Goal: Task Accomplishment & Management: Manage account settings

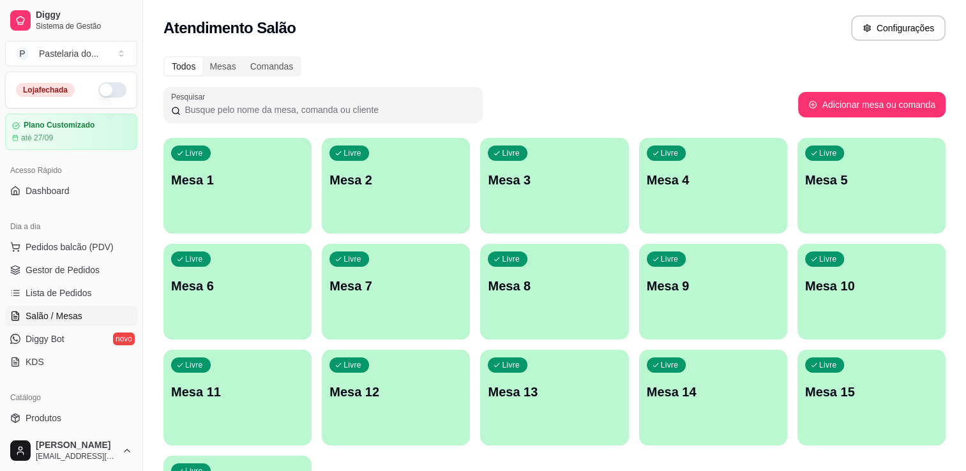
click at [109, 94] on button "button" at bounding box center [112, 89] width 28 height 15
click at [543, 273] on div "Livre Mesa 8" at bounding box center [554, 284] width 148 height 80
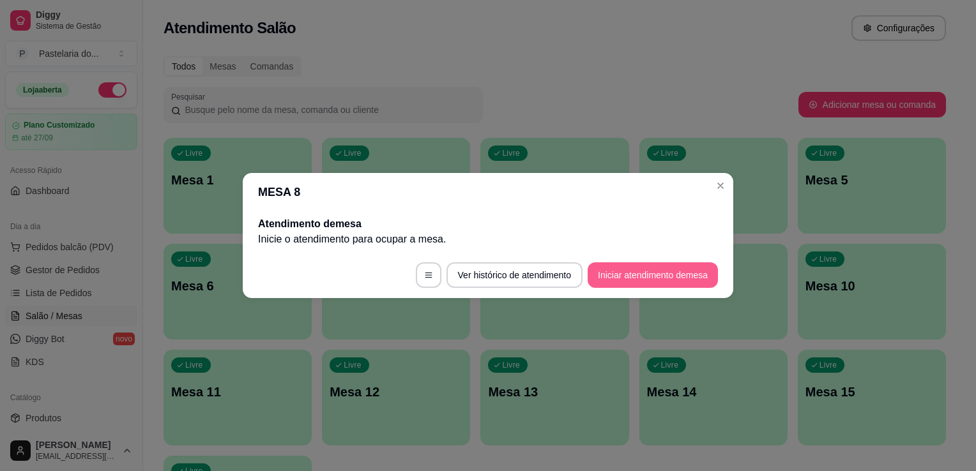
click at [669, 272] on button "Iniciar atendimento de mesa" at bounding box center [652, 275] width 130 height 26
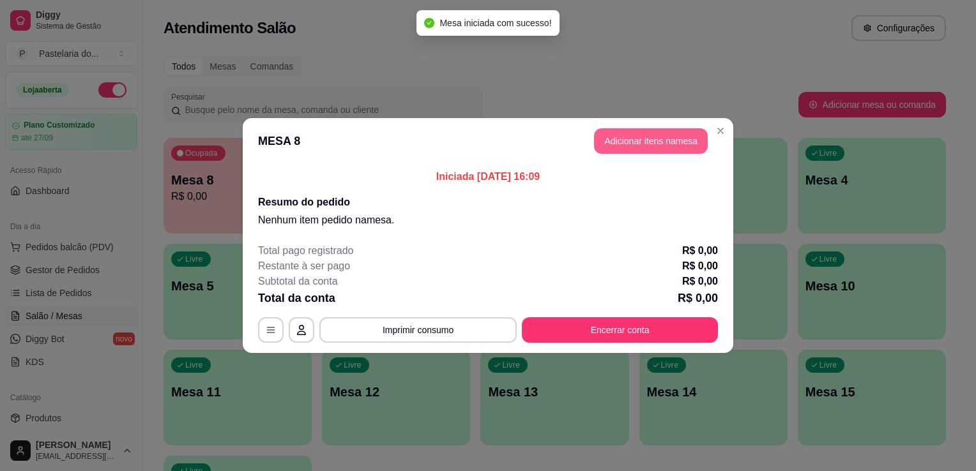
click at [633, 139] on button "Adicionar itens na mesa" at bounding box center [651, 141] width 114 height 26
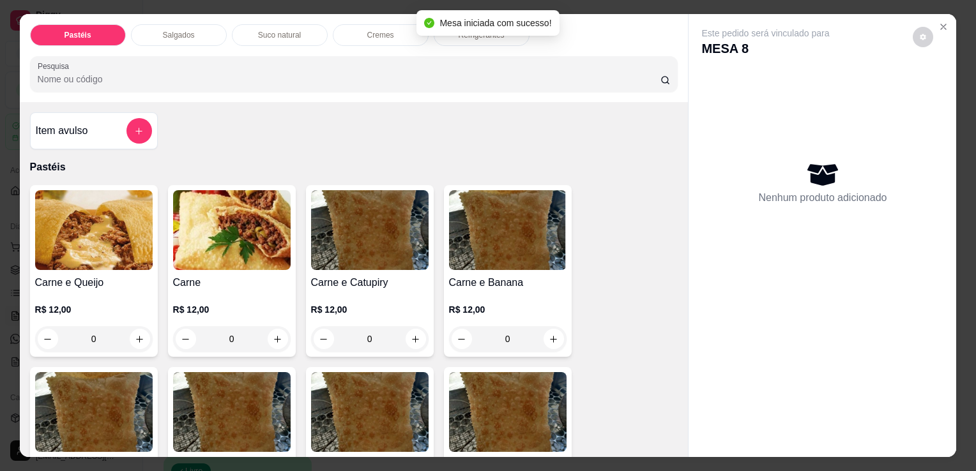
click at [163, 30] on p "Salgados" at bounding box center [179, 35] width 32 height 10
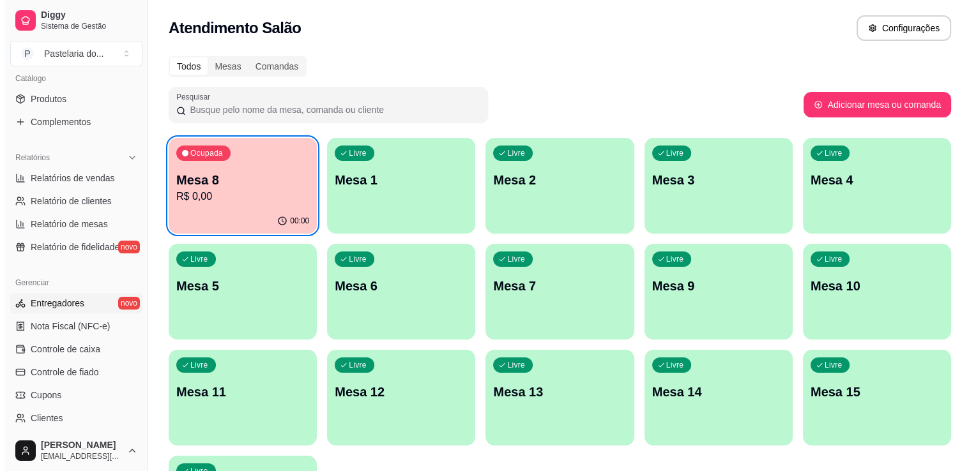
scroll to position [447, 0]
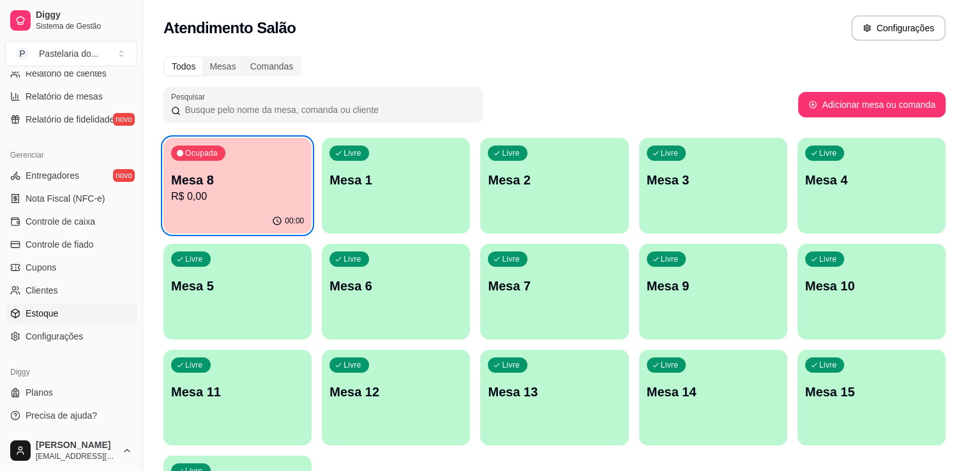
click at [57, 315] on link "Estoque" at bounding box center [71, 313] width 132 height 20
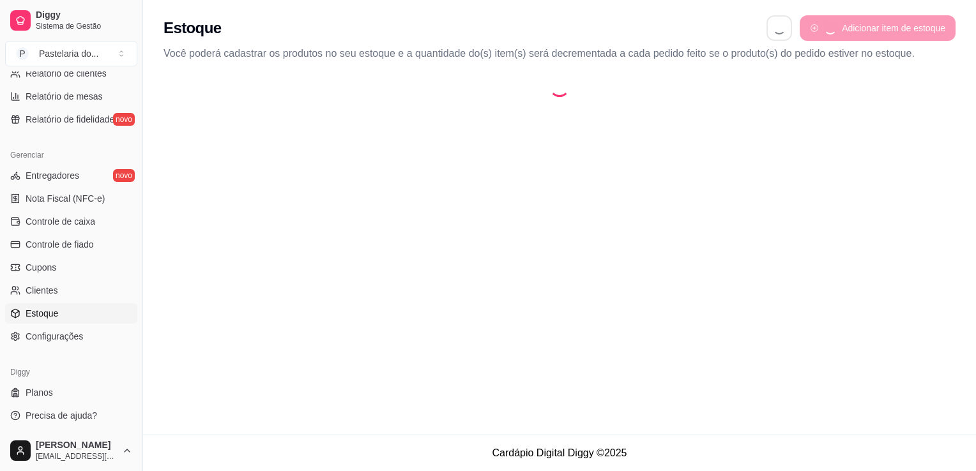
select select "QUANTITY_ORDER"
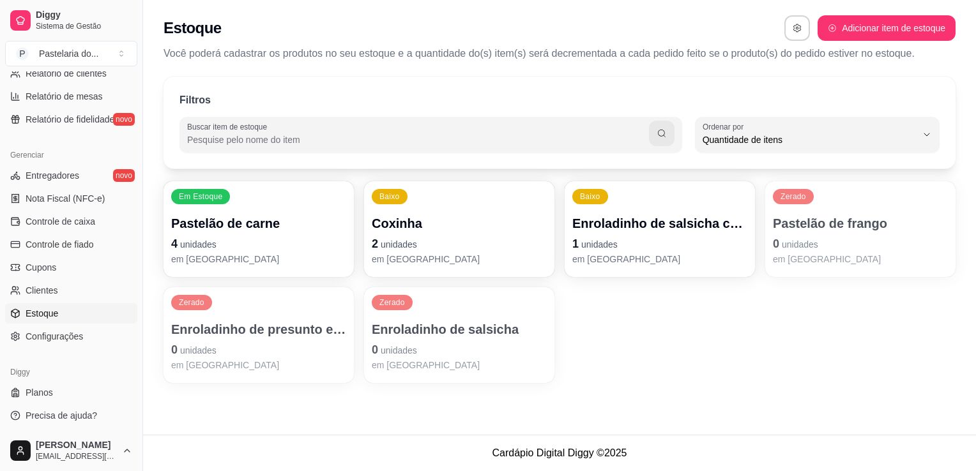
scroll to position [12, 0]
click at [310, 324] on p "Enroladinho de presunto e queijo" at bounding box center [258, 329] width 175 height 18
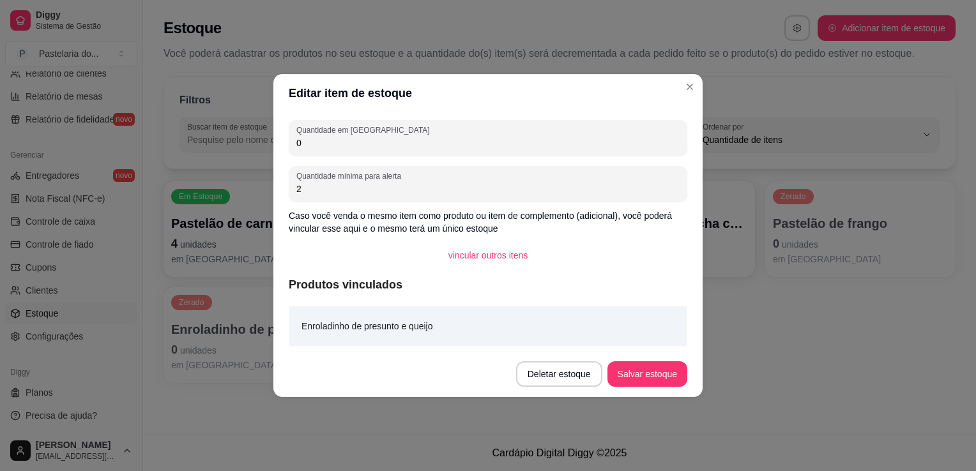
click at [363, 147] on input "0" at bounding box center [487, 143] width 383 height 13
type input "9"
click at [633, 361] on button "Salvar estoque" at bounding box center [647, 374] width 80 height 26
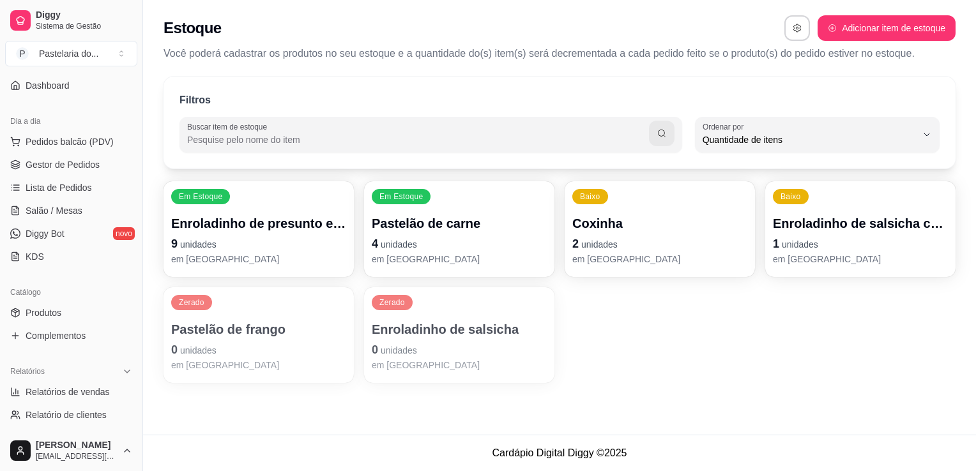
scroll to position [0, 0]
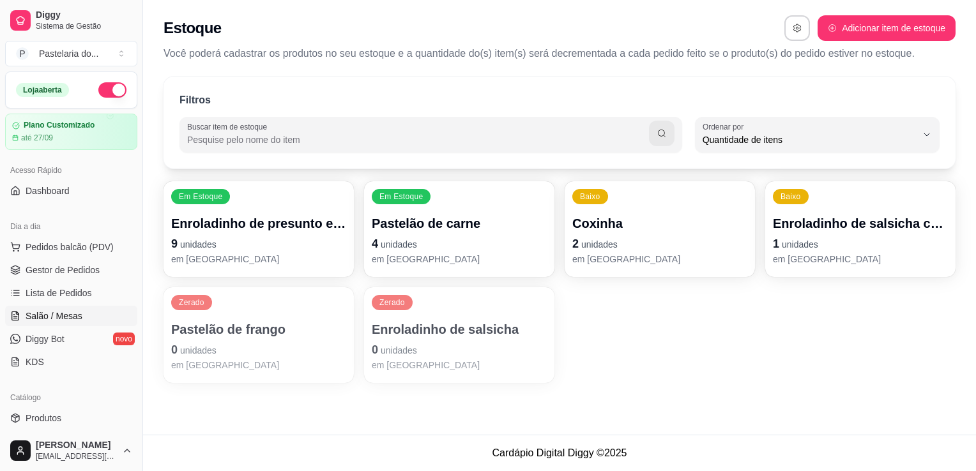
click at [72, 317] on span "Salão / Mesas" at bounding box center [54, 316] width 57 height 13
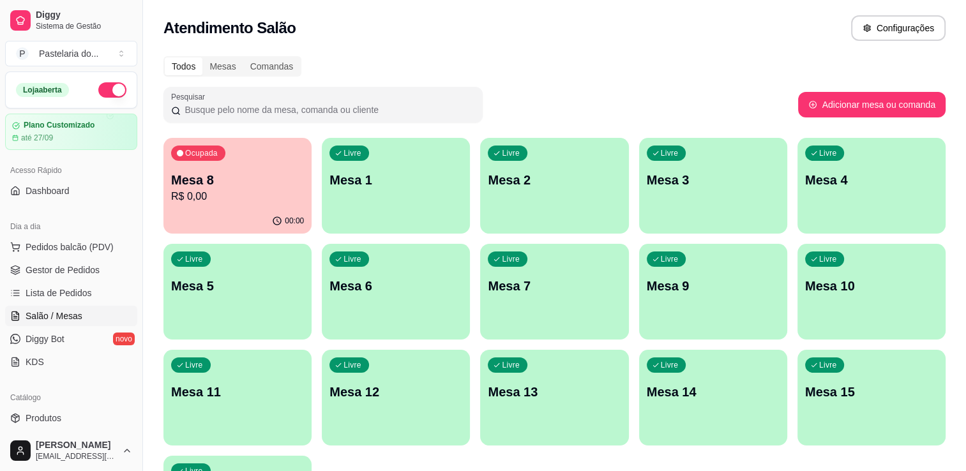
click at [265, 191] on p "R$ 0,00" at bounding box center [237, 196] width 133 height 15
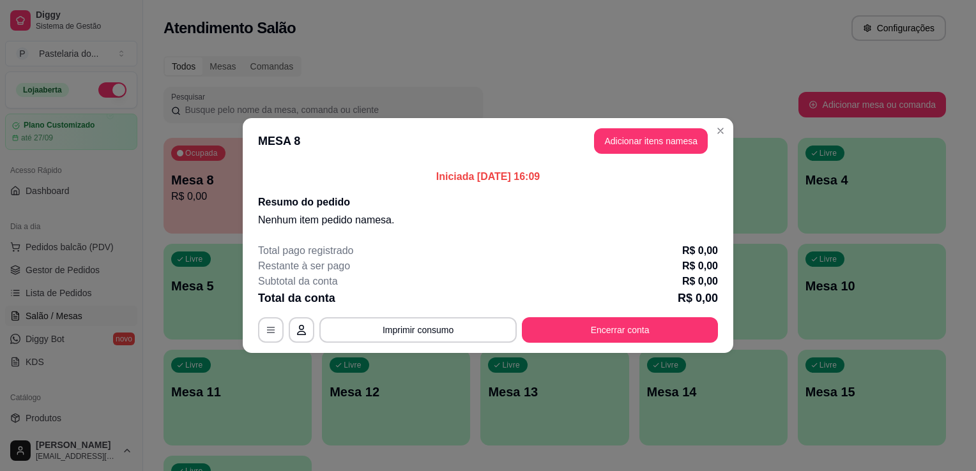
click at [647, 147] on button "Adicionar itens na mesa" at bounding box center [651, 141] width 114 height 26
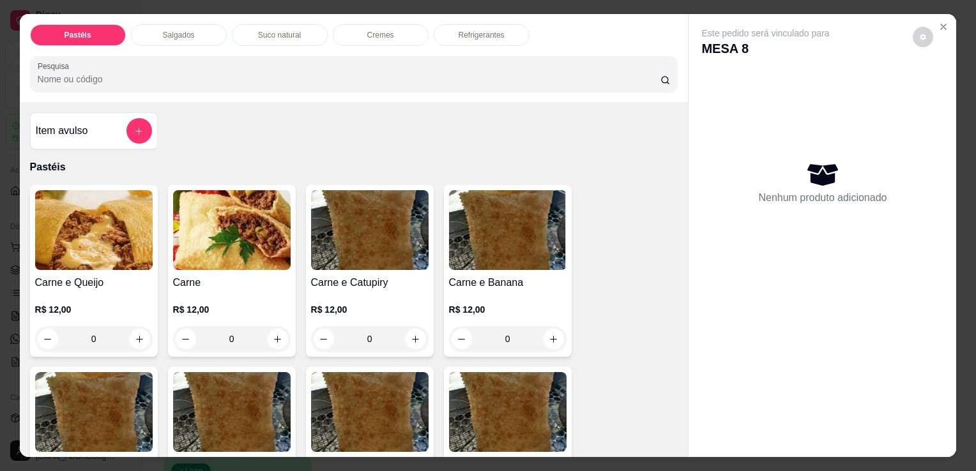
click at [199, 26] on div "Salgados" at bounding box center [179, 35] width 96 height 22
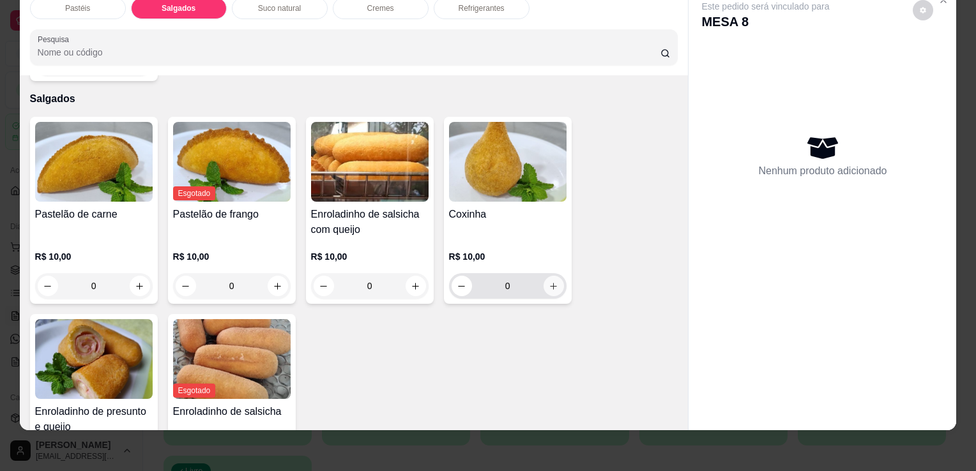
click at [548, 282] on icon "increase-product-quantity" at bounding box center [553, 287] width 10 height 10
type input "1"
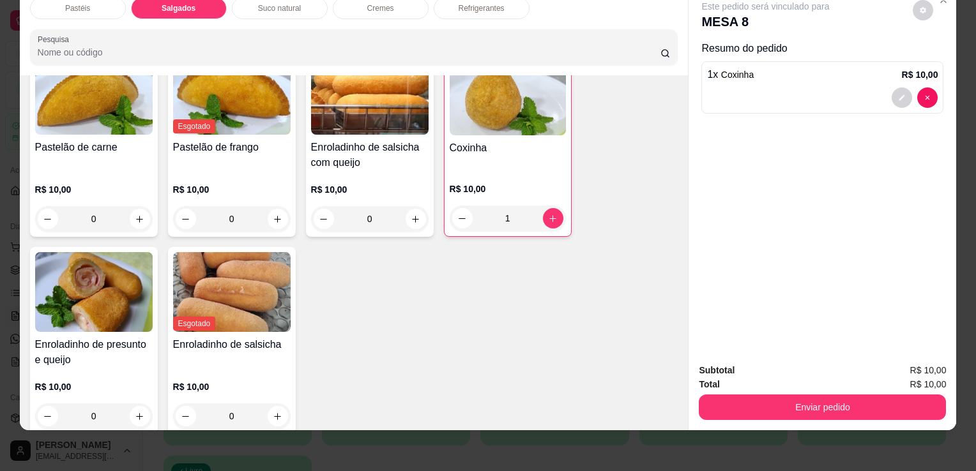
scroll to position [1484, 0]
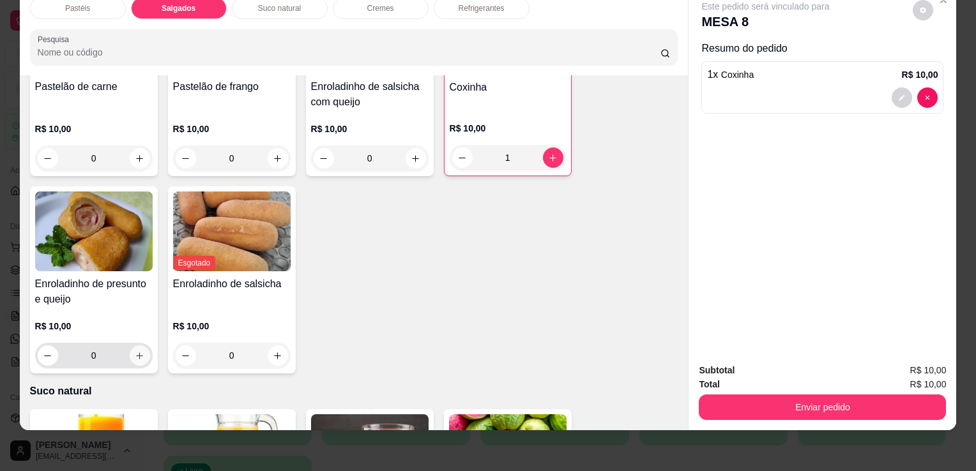
click at [139, 351] on icon "increase-product-quantity" at bounding box center [140, 356] width 10 height 10
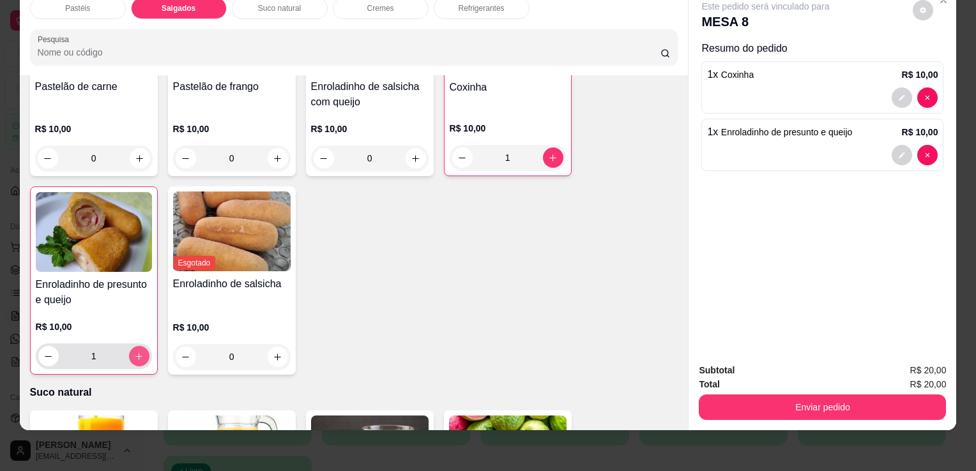
click at [139, 346] on button "increase-product-quantity" at bounding box center [139, 356] width 20 height 20
click at [47, 352] on icon "decrease-product-quantity" at bounding box center [48, 357] width 10 height 10
type input "2"
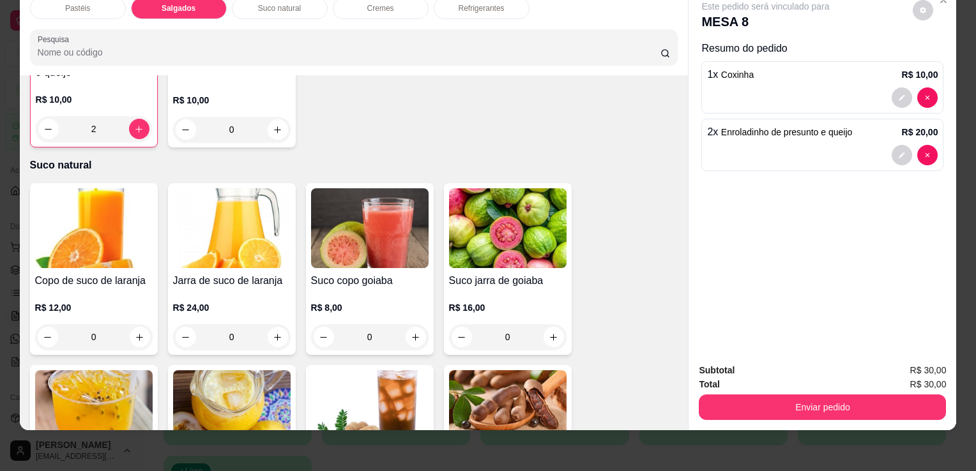
scroll to position [1739, 0]
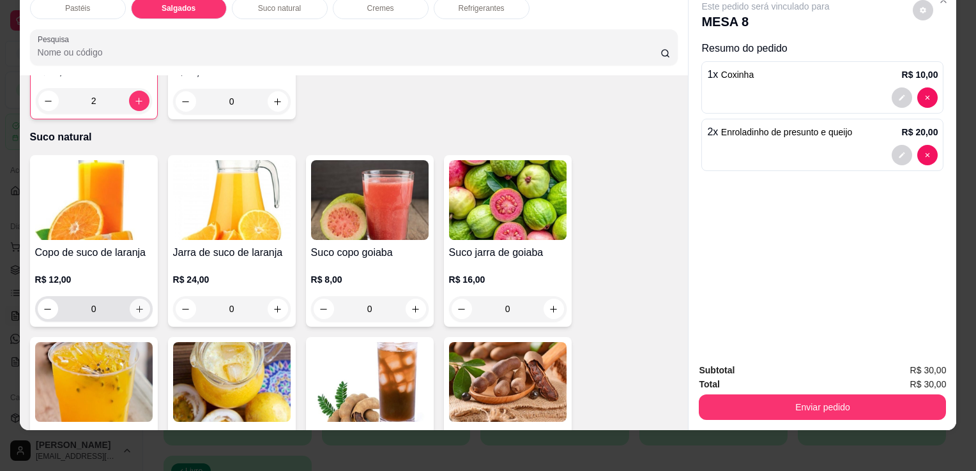
click at [137, 305] on icon "increase-product-quantity" at bounding box center [140, 310] width 10 height 10
type input "1"
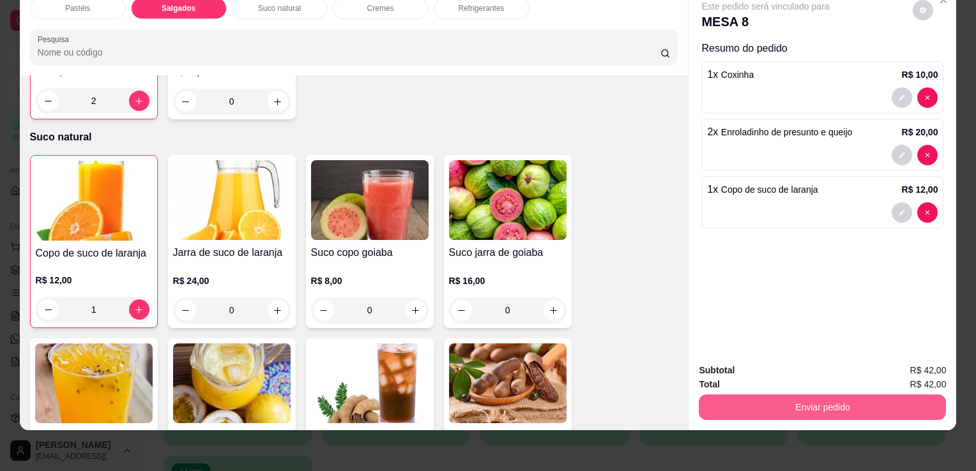
click at [802, 395] on button "Enviar pedido" at bounding box center [821, 408] width 247 height 26
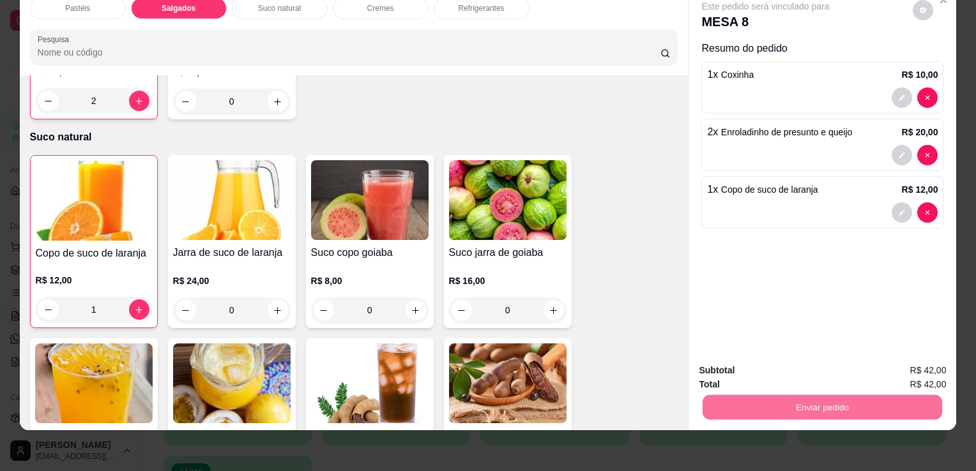
click at [806, 366] on button "Registrar cliente" at bounding box center [827, 366] width 84 height 24
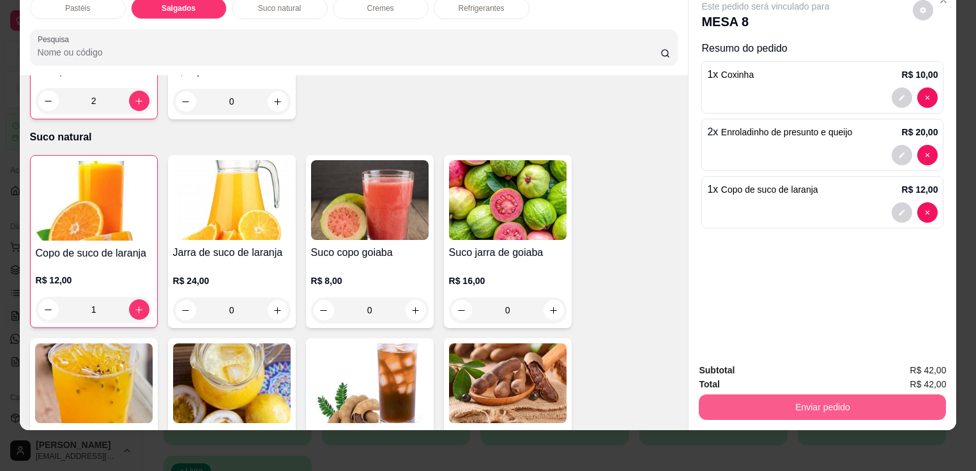
click at [815, 400] on button "Enviar pedido" at bounding box center [821, 408] width 247 height 26
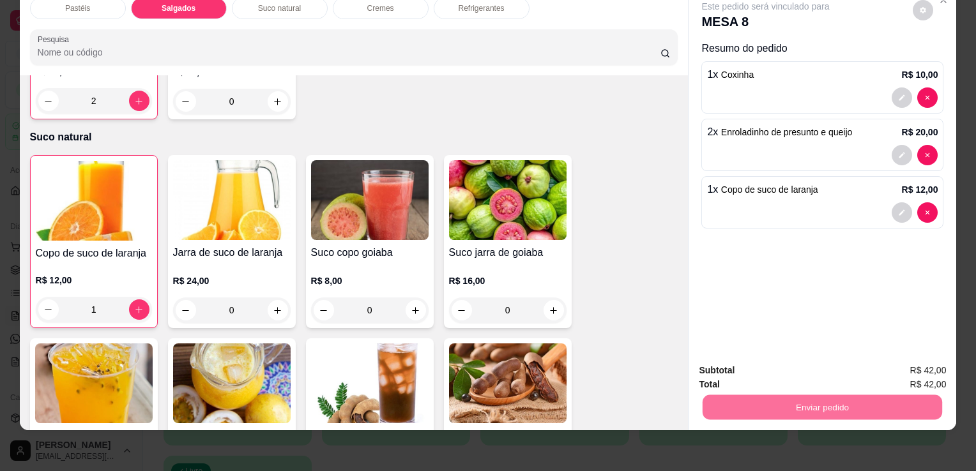
click at [896, 359] on button "Enviar pedido" at bounding box center [913, 366] width 72 height 24
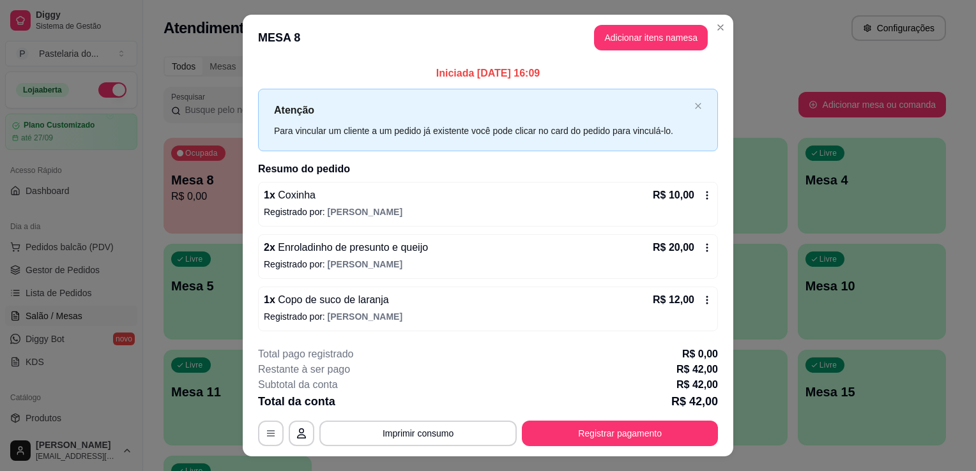
scroll to position [25, 0]
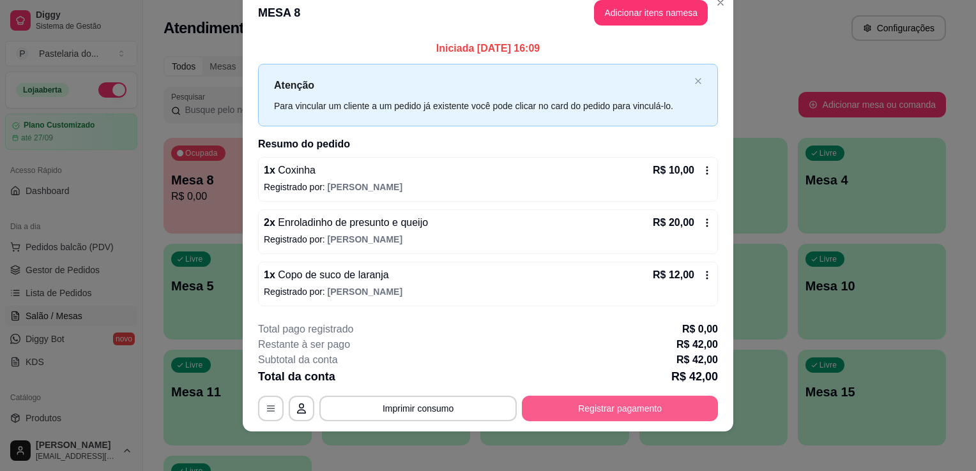
click at [613, 416] on button "Registrar pagamento" at bounding box center [620, 409] width 196 height 26
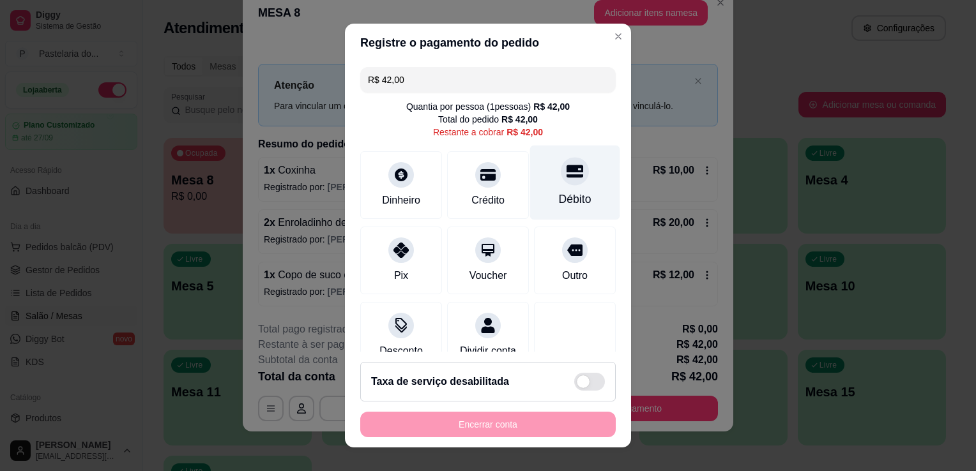
click at [544, 188] on div "Débito" at bounding box center [575, 183] width 90 height 75
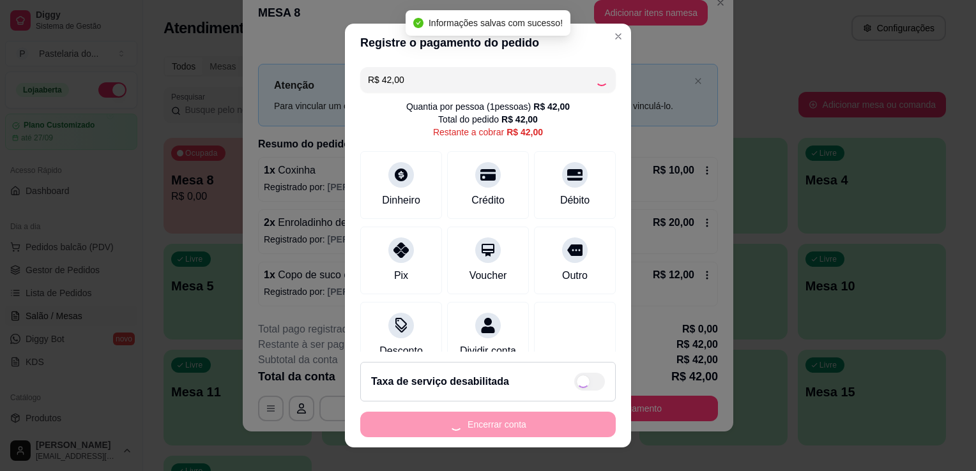
type input "R$ 0,00"
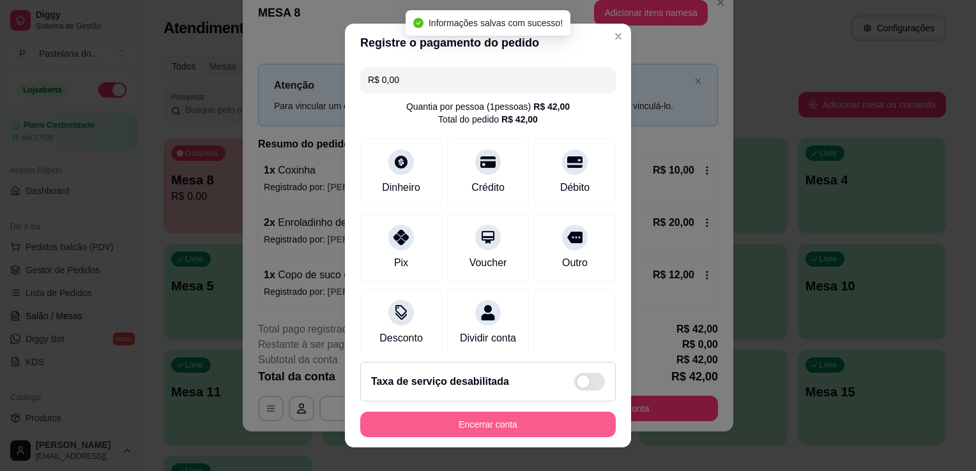
click at [523, 422] on button "Encerrar conta" at bounding box center [487, 425] width 255 height 26
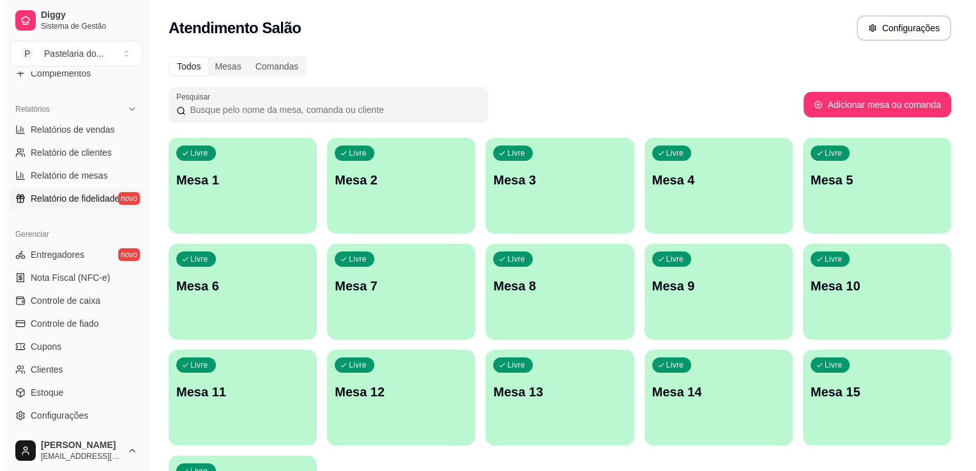
scroll to position [447, 0]
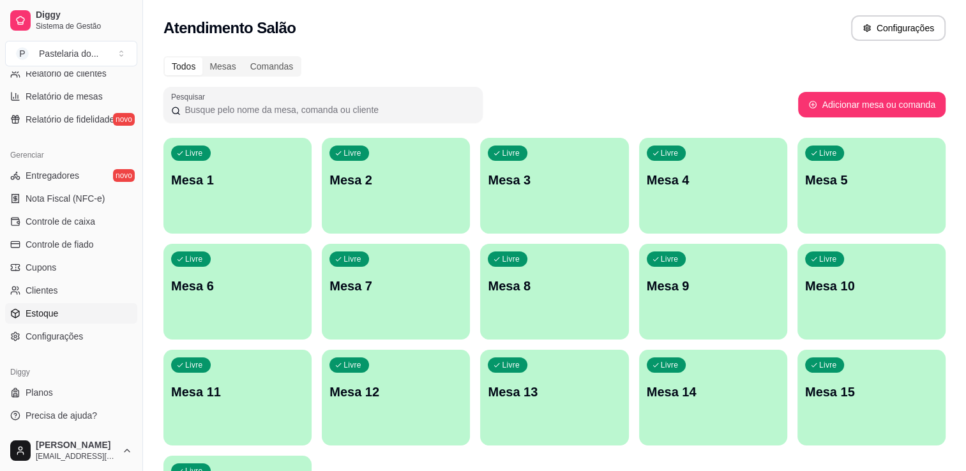
click at [70, 314] on link "Estoque" at bounding box center [71, 313] width 132 height 20
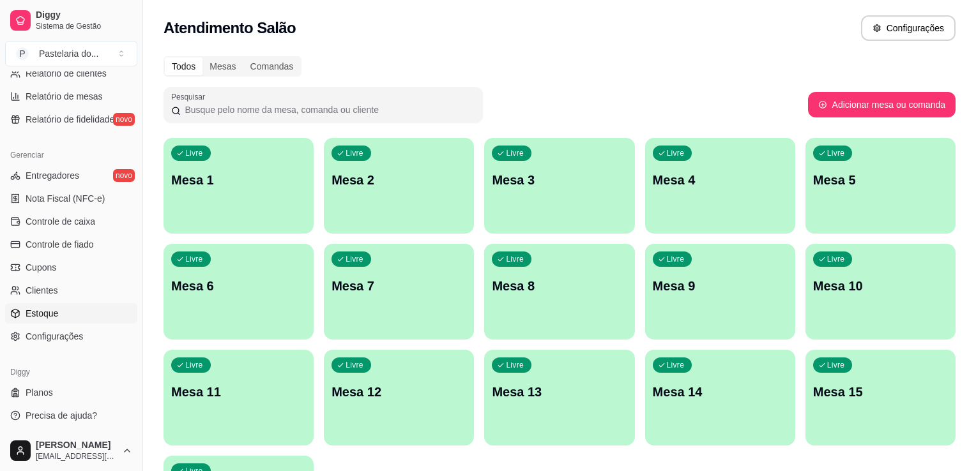
select select "QUANTITY_ORDER"
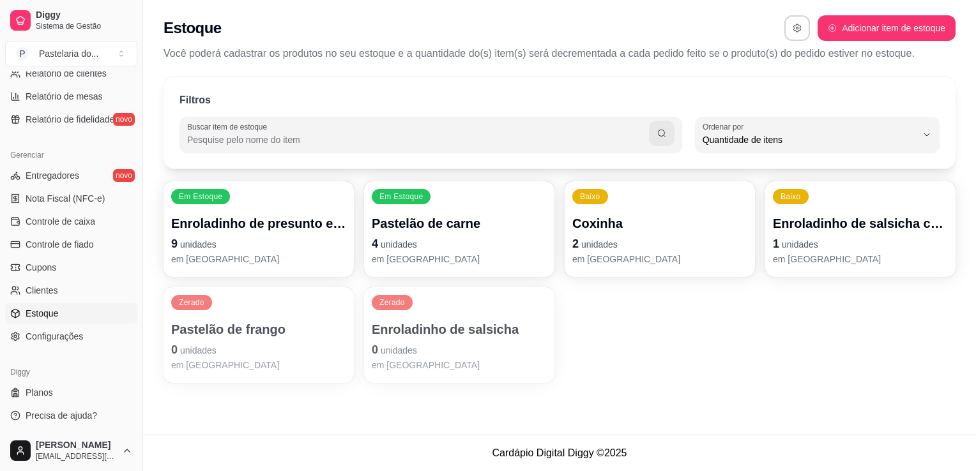
scroll to position [12, 0]
click at [819, 206] on div "Baixo Coxinha 1 unidades em estoque" at bounding box center [859, 229] width 185 height 93
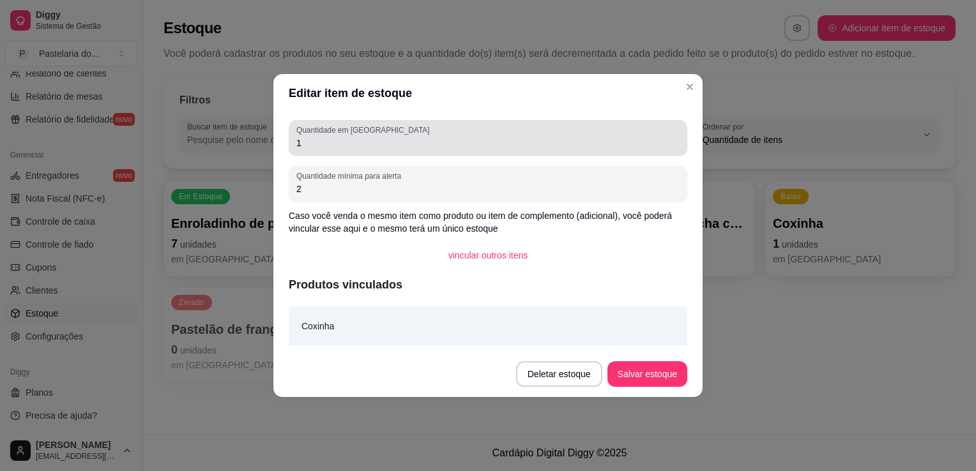
click at [432, 133] on div "1" at bounding box center [487, 138] width 383 height 26
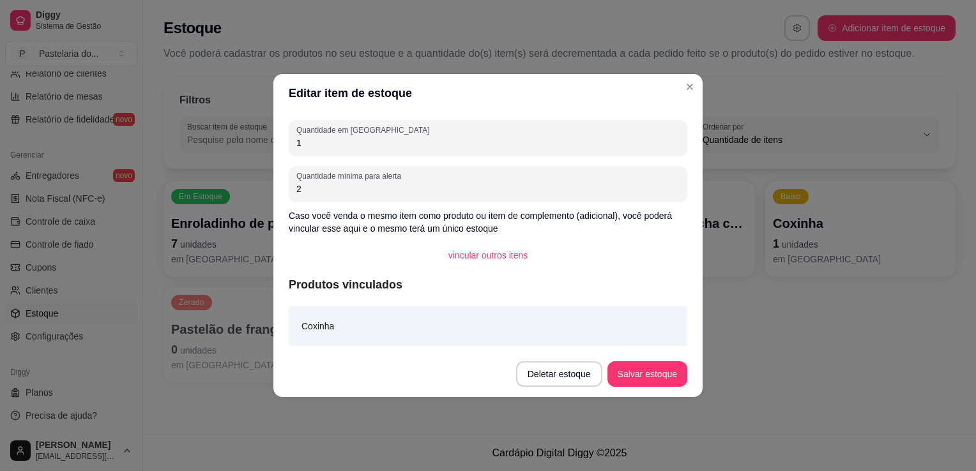
click at [432, 133] on div "1" at bounding box center [487, 138] width 383 height 26
type input "5"
click at [650, 370] on button "Salvar estoque" at bounding box center [647, 374] width 80 height 26
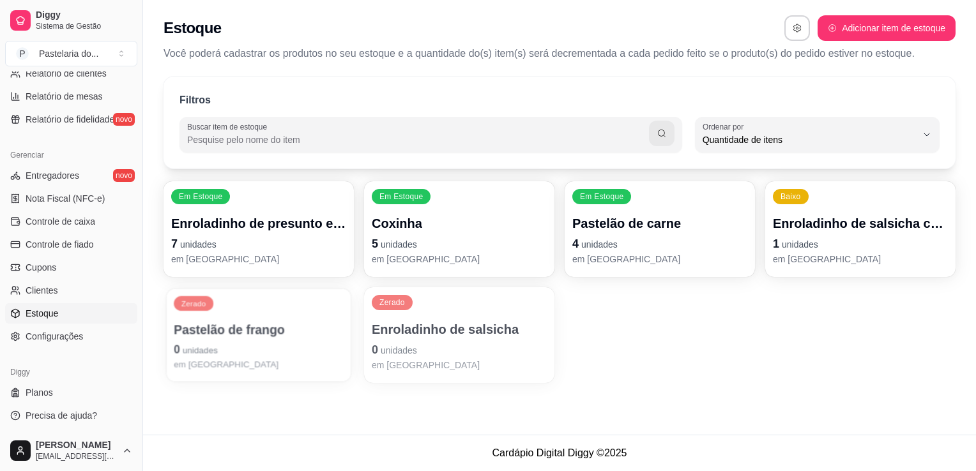
click at [207, 321] on p "Pastelão de frango" at bounding box center [259, 329] width 170 height 17
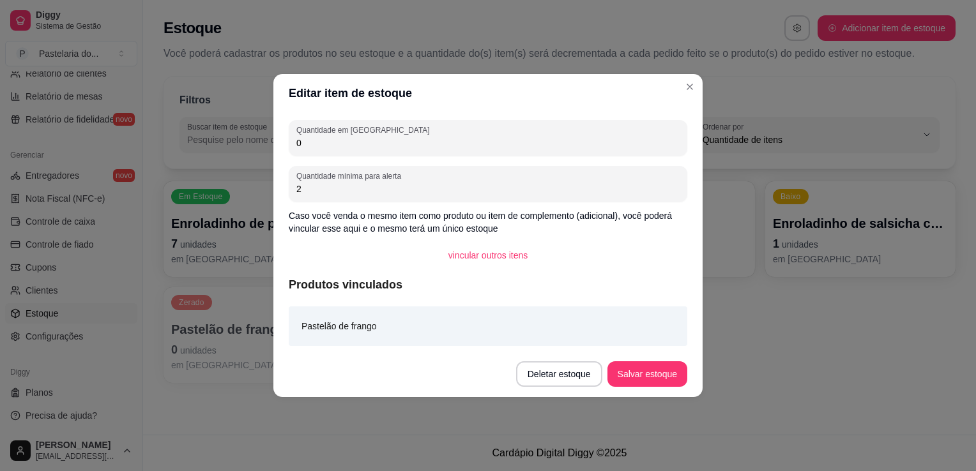
click at [353, 153] on div "Quantidade em estoque 0" at bounding box center [488, 138] width 398 height 36
click at [354, 151] on div "Quantidade em estoque 0" at bounding box center [488, 138] width 398 height 36
type input "4"
click at [626, 377] on button "Salvar estoque" at bounding box center [647, 374] width 80 height 26
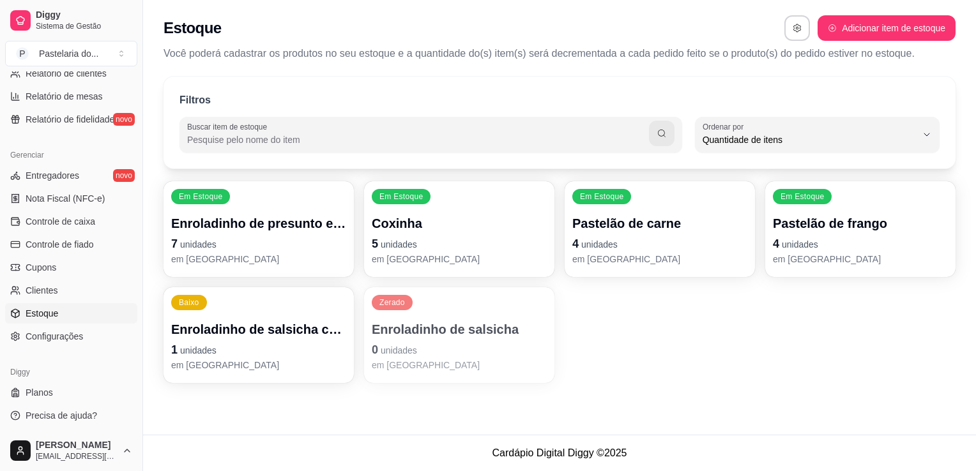
click at [584, 252] on p "4 unidades" at bounding box center [659, 244] width 175 height 18
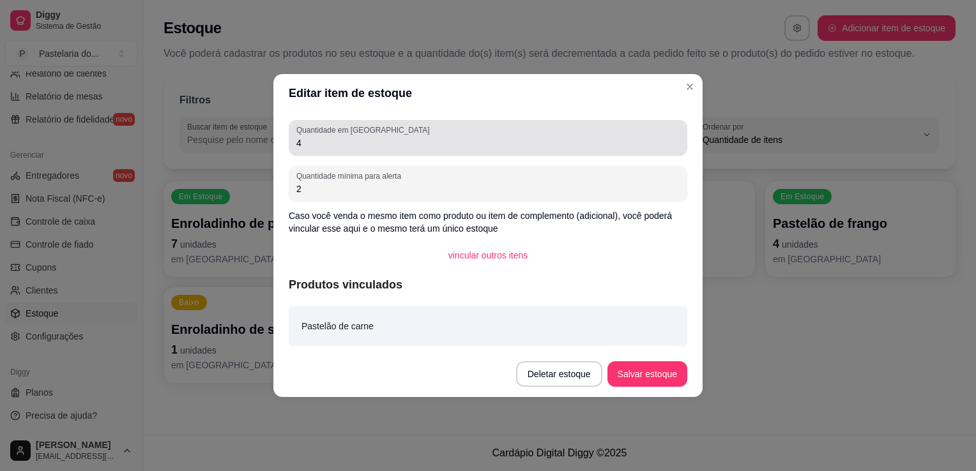
click at [331, 139] on input "4" at bounding box center [487, 143] width 383 height 13
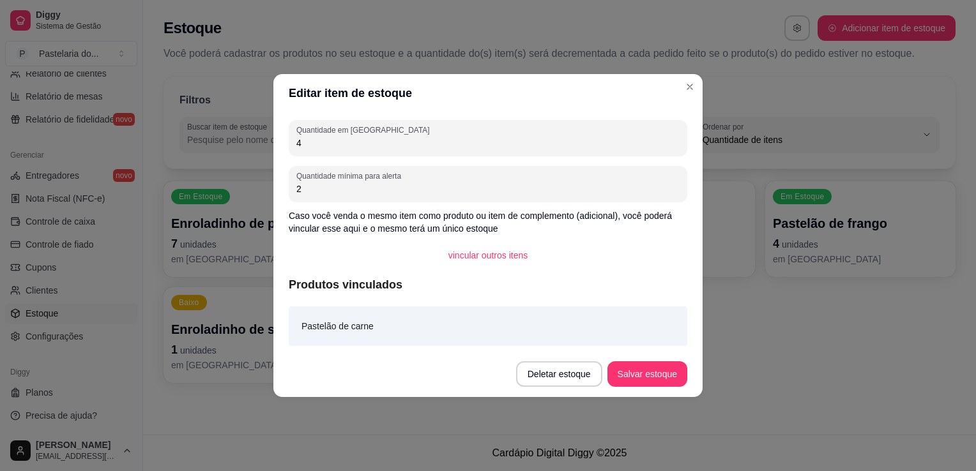
click at [331, 139] on input "4" at bounding box center [487, 143] width 383 height 13
type input "5"
click at [672, 375] on button "Salvar estoque" at bounding box center [647, 374] width 78 height 25
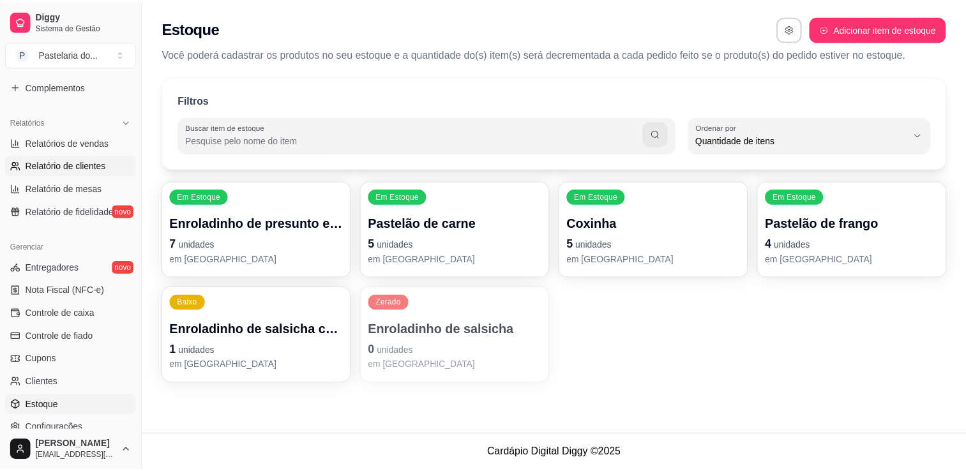
scroll to position [255, 0]
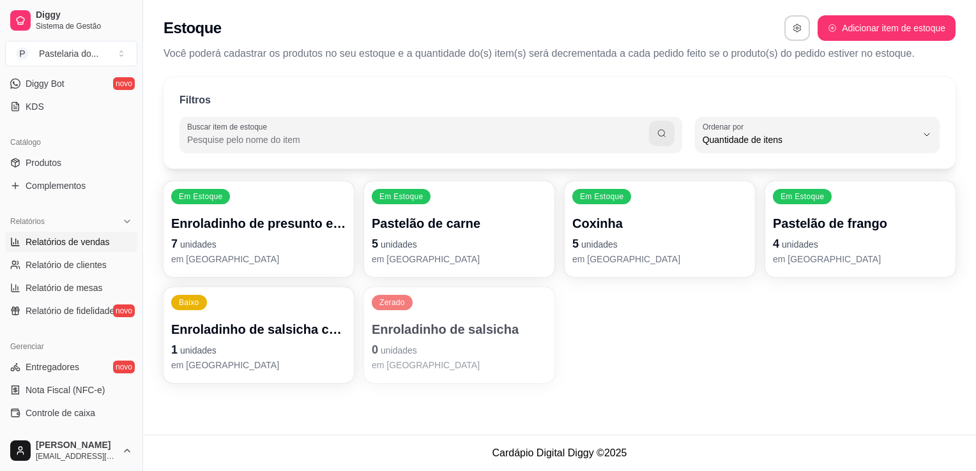
click at [69, 250] on link "Relatórios de vendas" at bounding box center [71, 242] width 132 height 20
select select "ALL"
select select "0"
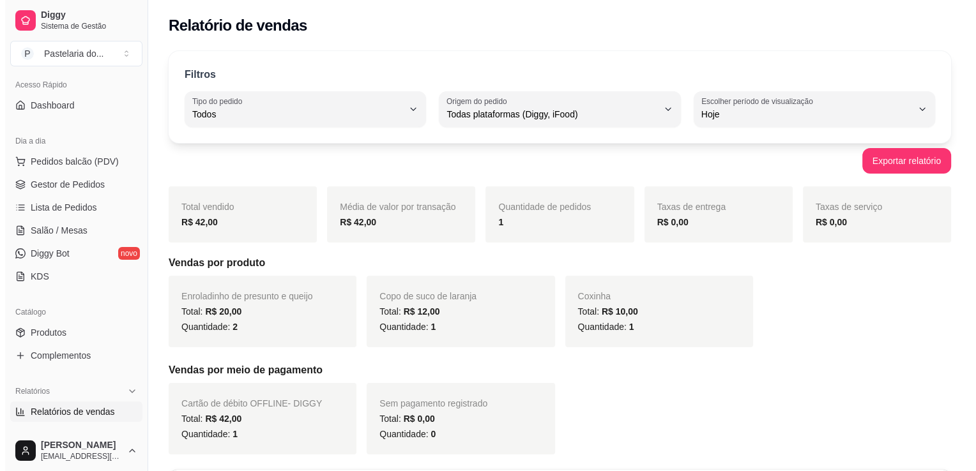
scroll to position [64, 0]
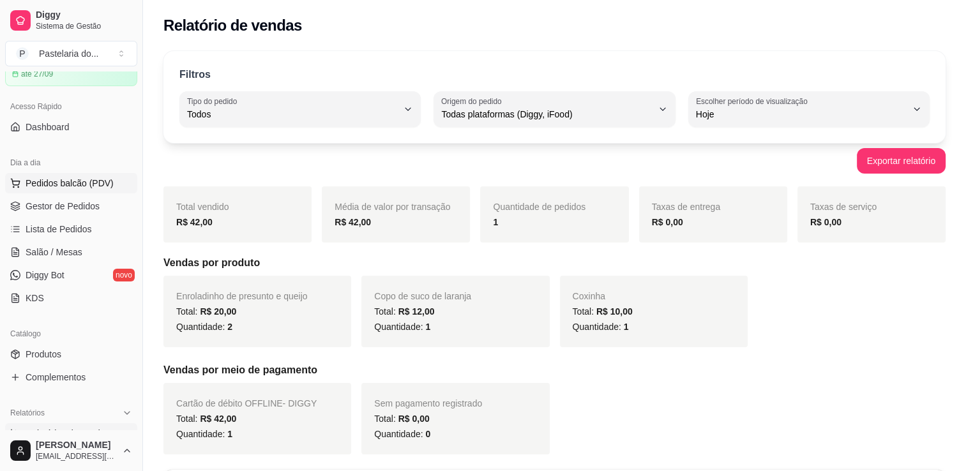
click at [61, 179] on span "Pedidos balcão (PDV)" at bounding box center [70, 183] width 88 height 13
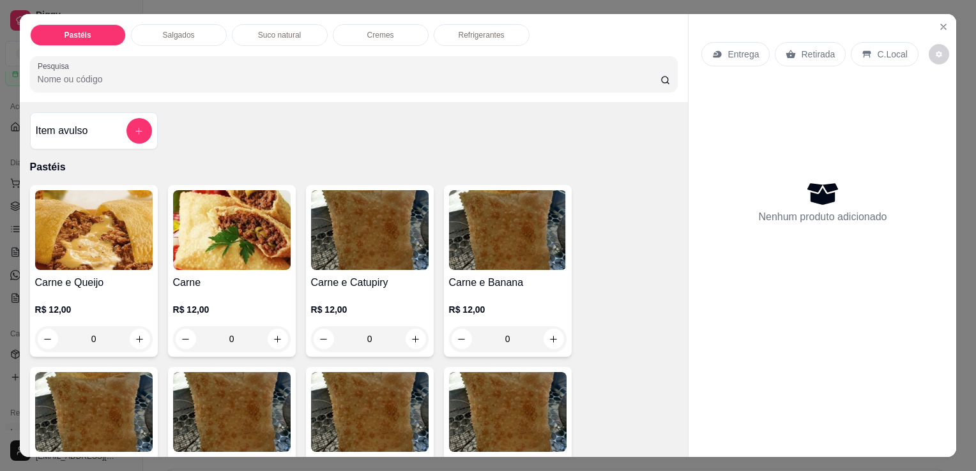
click at [144, 24] on div "Salgados" at bounding box center [179, 35] width 96 height 22
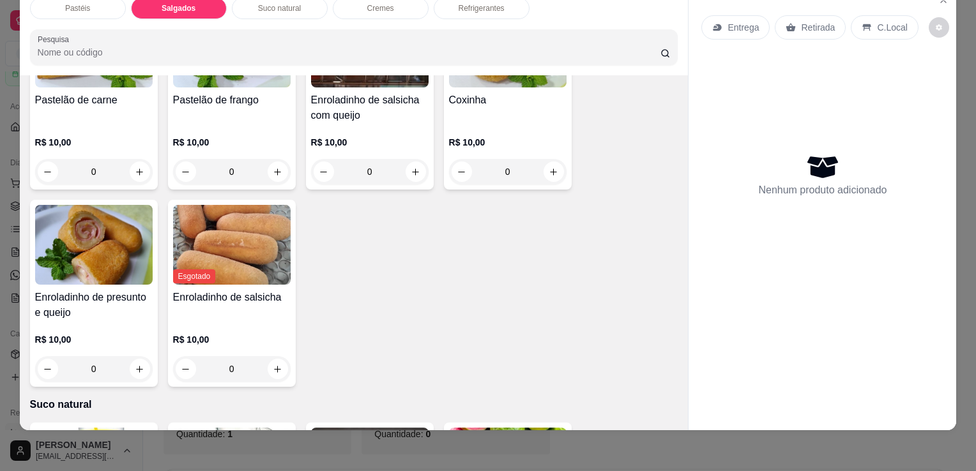
scroll to position [1484, 0]
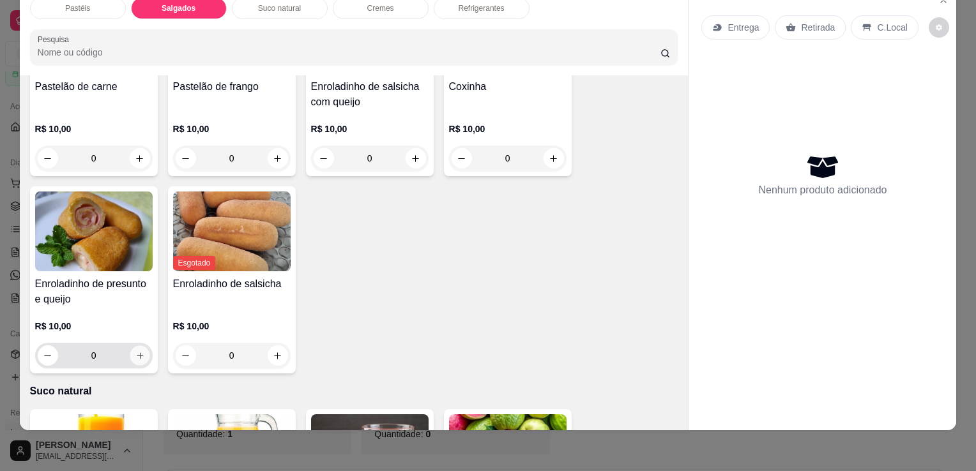
click at [136, 351] on icon "increase-product-quantity" at bounding box center [140, 356] width 10 height 10
type input "1"
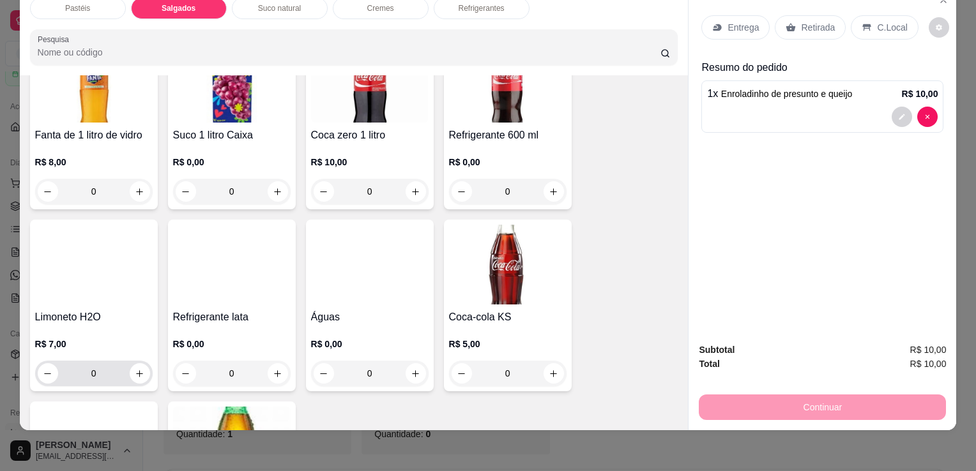
scroll to position [3463, 0]
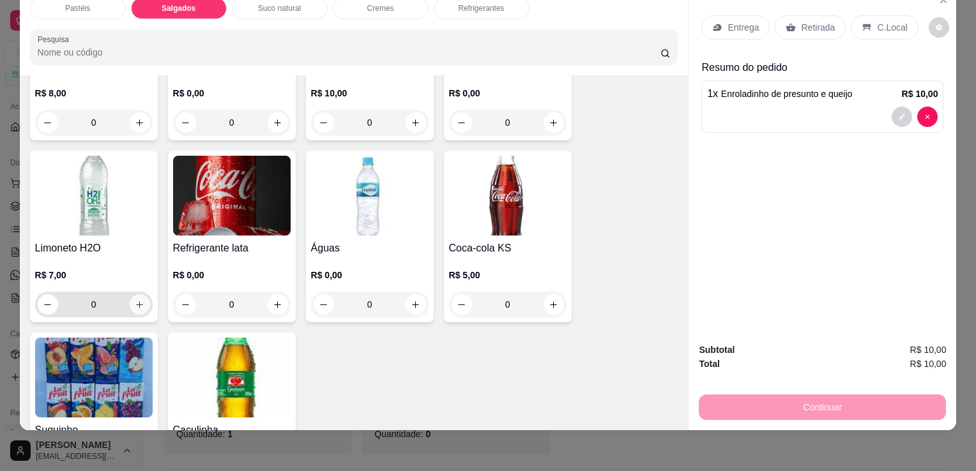
click at [142, 294] on button "increase-product-quantity" at bounding box center [140, 304] width 20 height 20
type input "1"
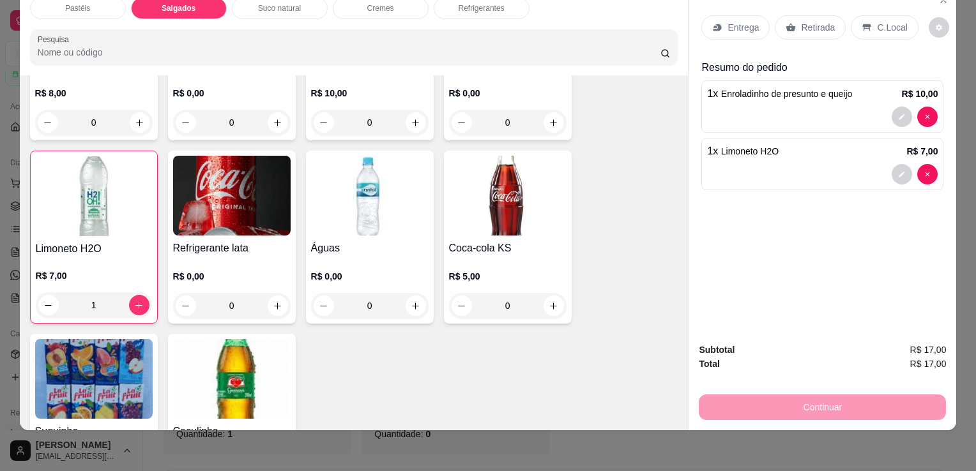
click at [795, 26] on div "Retirada" at bounding box center [809, 27] width 71 height 24
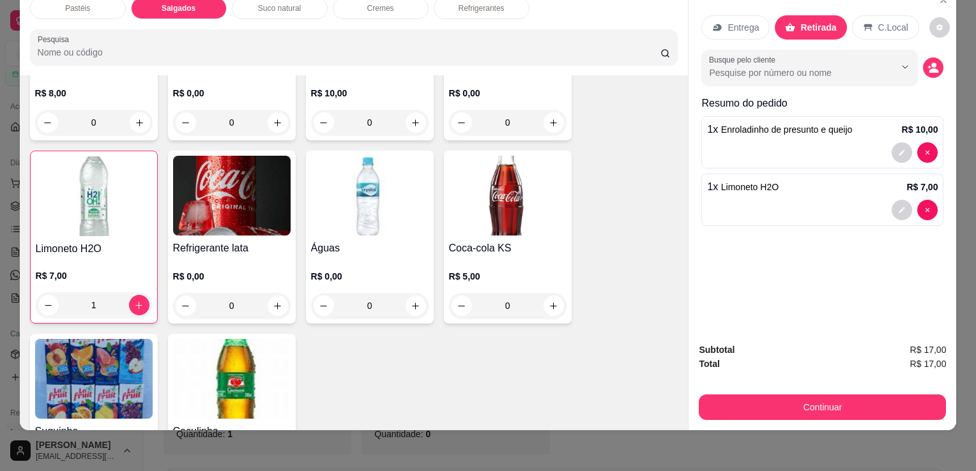
click at [756, 395] on button "Continuar" at bounding box center [821, 408] width 247 height 26
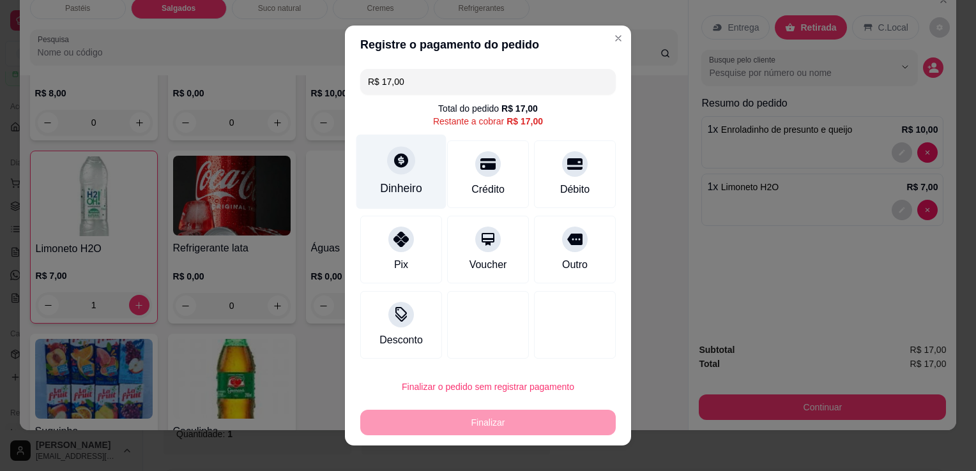
click at [395, 170] on div at bounding box center [401, 160] width 28 height 28
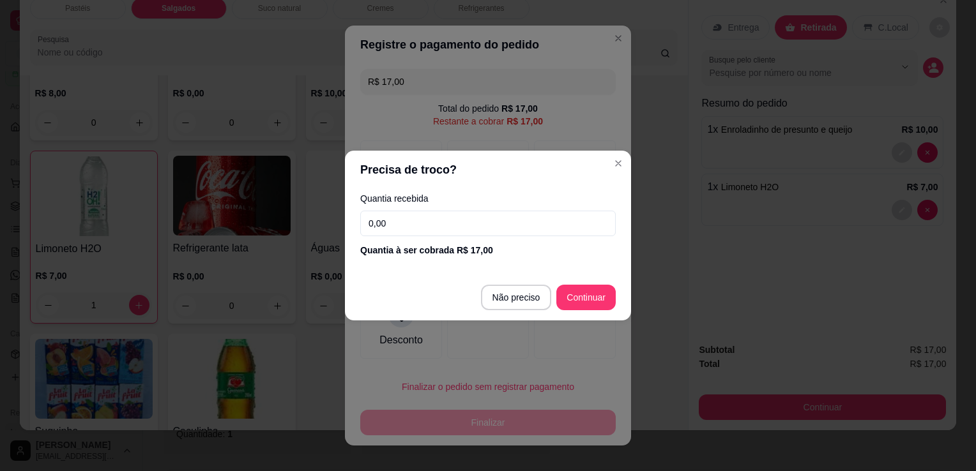
click at [440, 225] on input "0,00" at bounding box center [487, 224] width 255 height 26
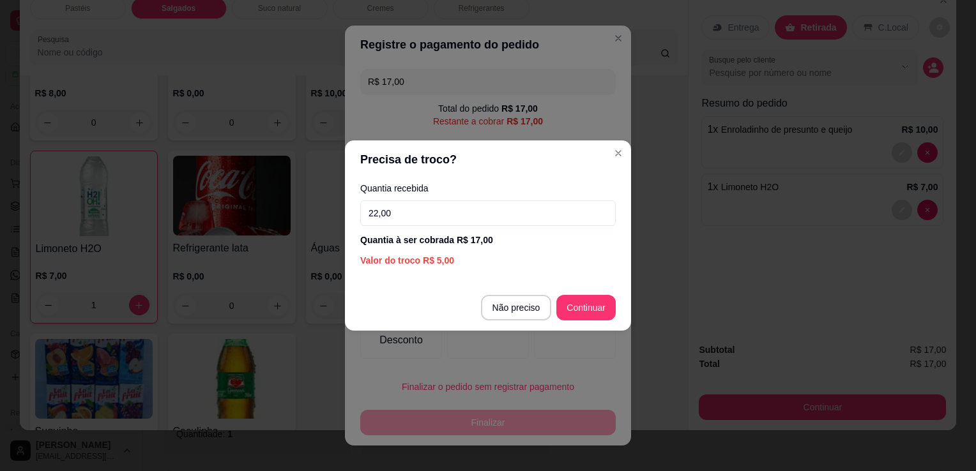
type input "22,00"
type input "R$ 0,00"
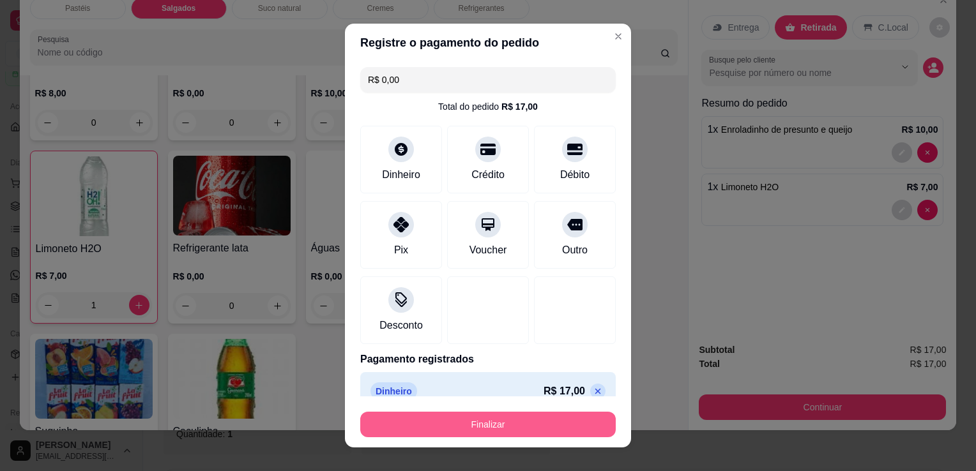
click at [573, 423] on button "Finalizar" at bounding box center [487, 425] width 255 height 26
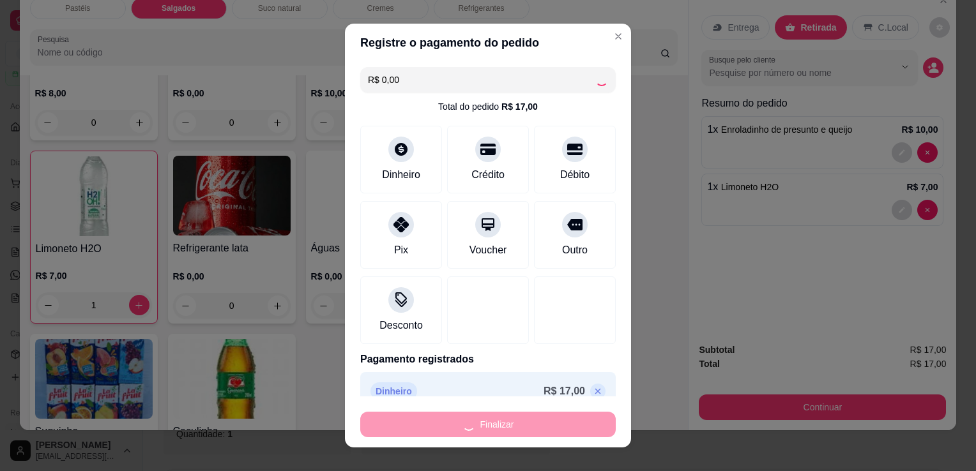
type input "0"
type input "-R$ 17,00"
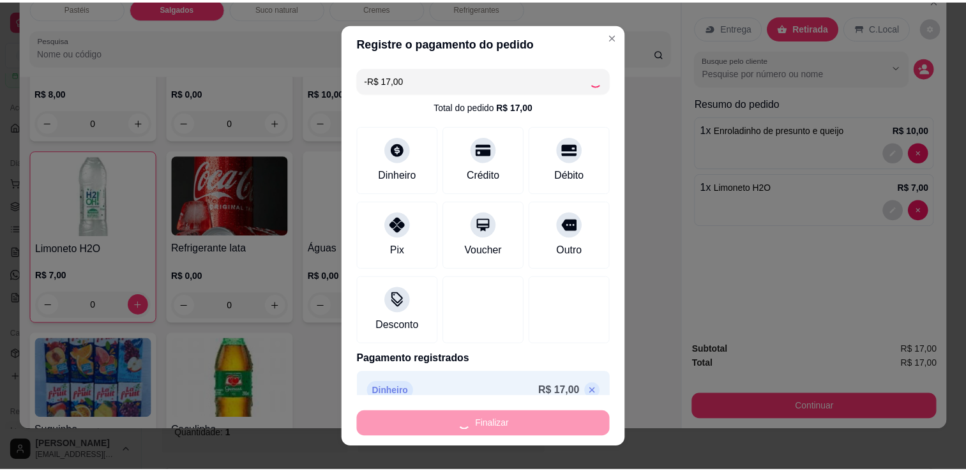
scroll to position [3462, 0]
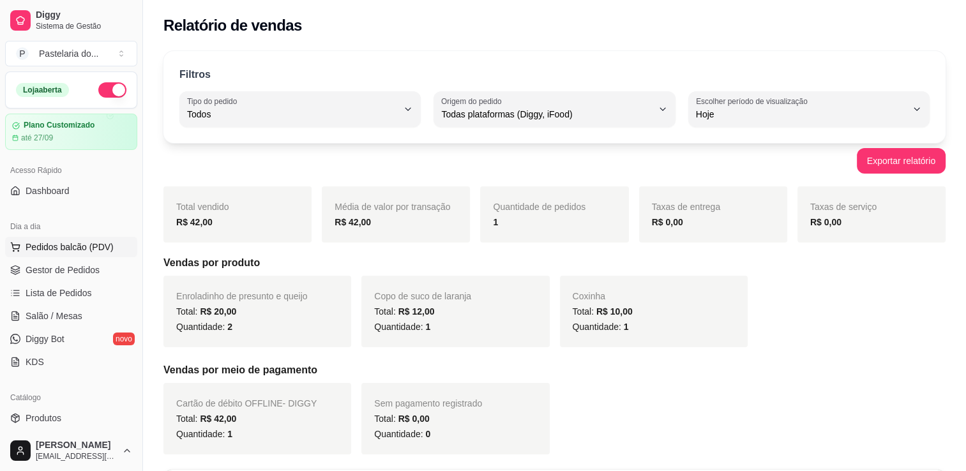
click at [62, 241] on span "Pedidos balcão (PDV)" at bounding box center [70, 247] width 88 height 13
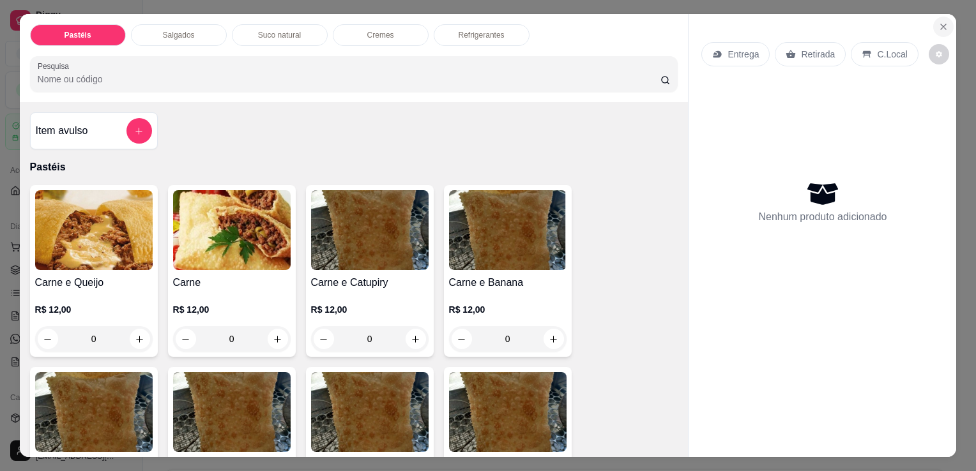
click at [933, 22] on button "Close" at bounding box center [943, 27] width 20 height 20
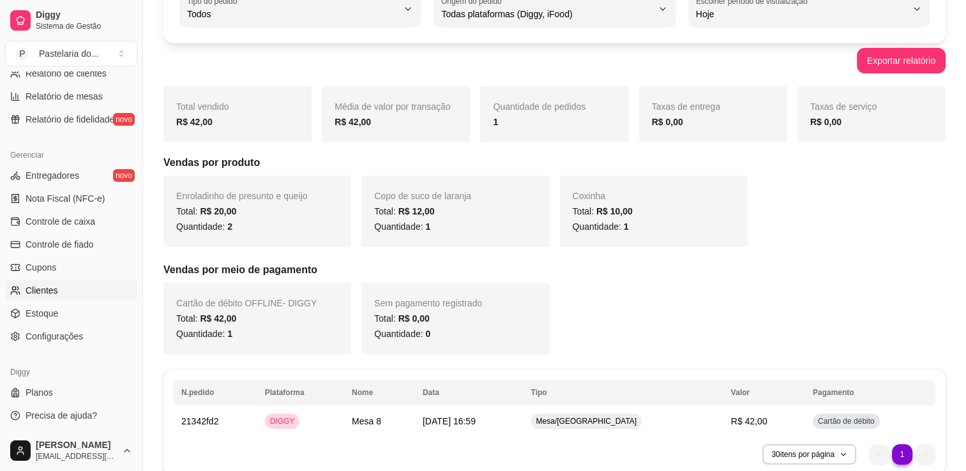
scroll to position [128, 0]
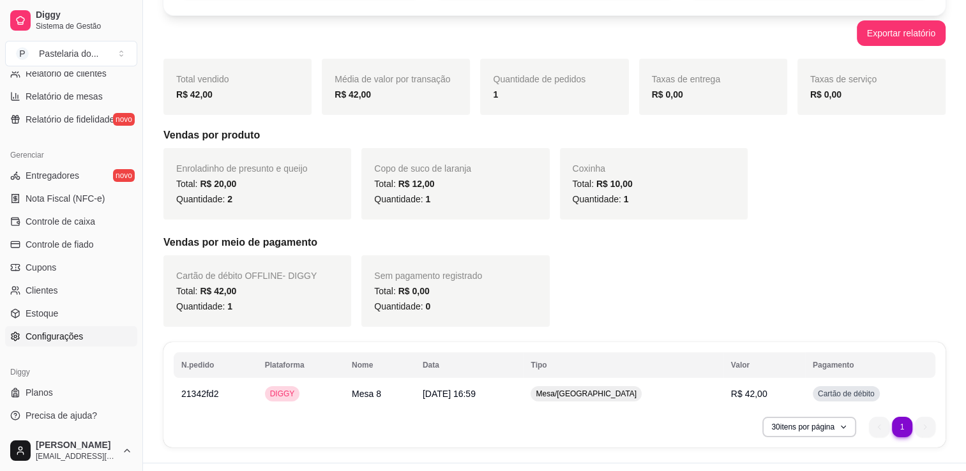
click at [50, 340] on span "Configurações" at bounding box center [54, 336] width 57 height 13
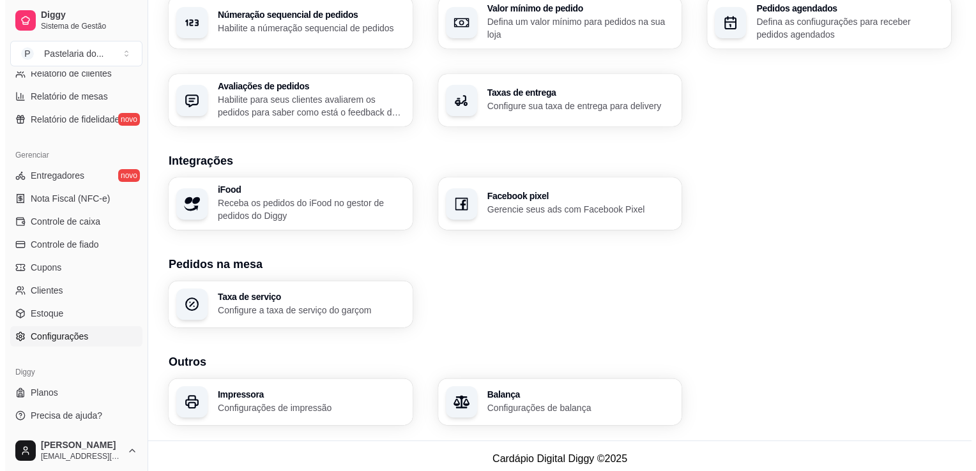
scroll to position [423, 0]
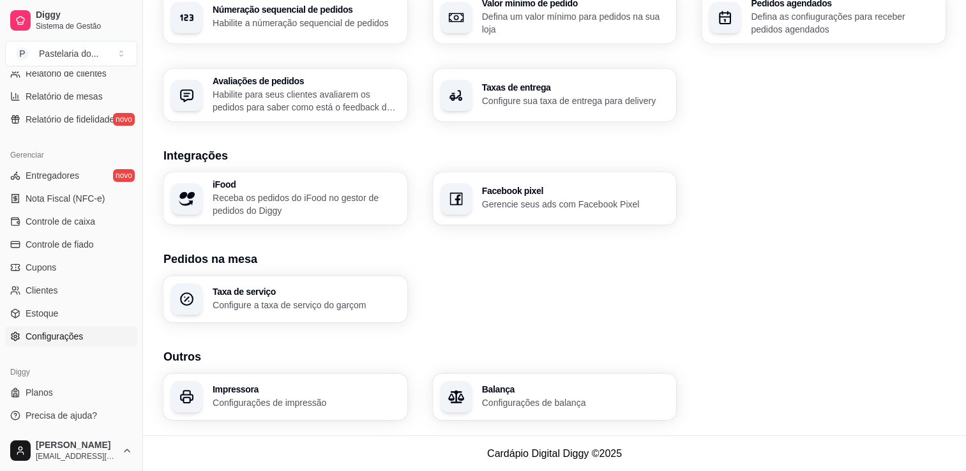
click at [326, 395] on div "Impressora Configurações de impressão" at bounding box center [306, 397] width 187 height 24
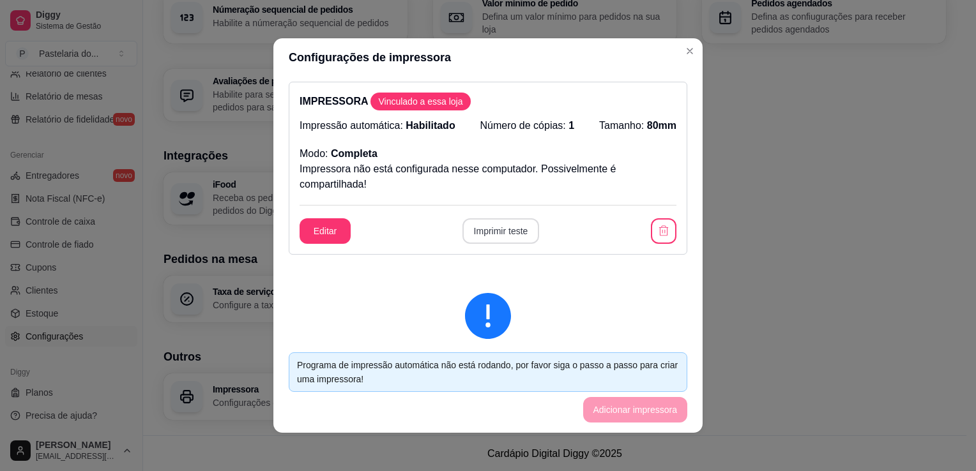
click at [472, 225] on button "Imprimir teste" at bounding box center [500, 231] width 77 height 26
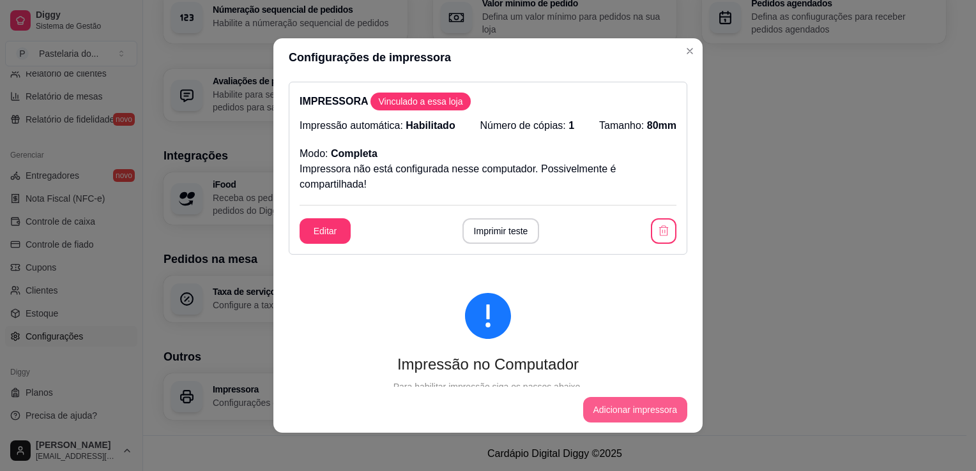
click at [609, 418] on button "Adicionar impressora" at bounding box center [635, 410] width 105 height 26
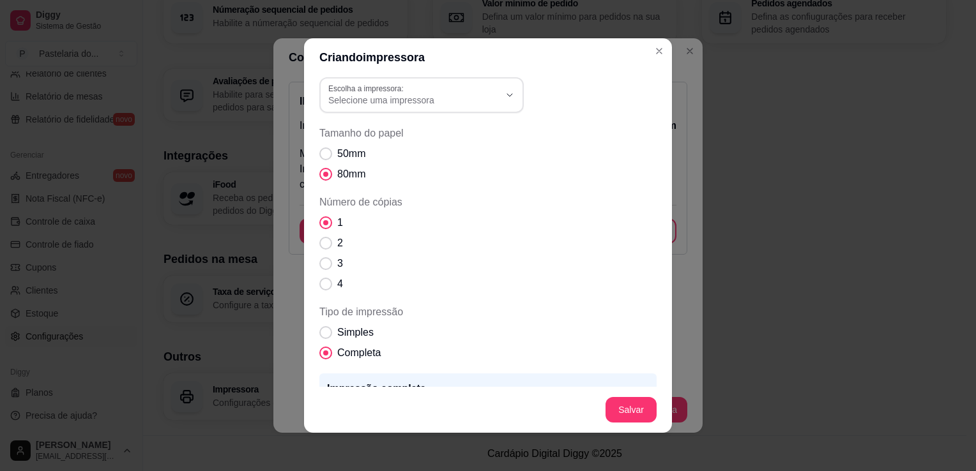
scroll to position [0, 0]
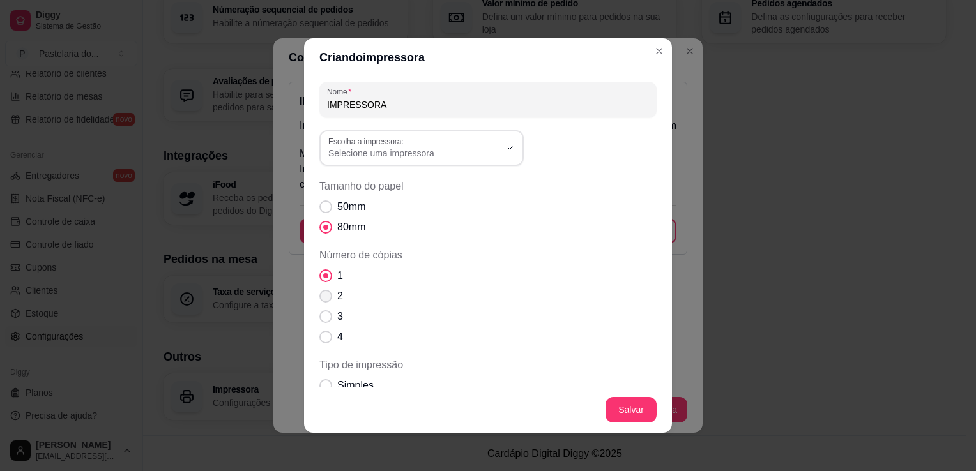
click at [327, 303] on label "2" at bounding box center [331, 296] width 34 height 26
click at [327, 303] on input "2" at bounding box center [323, 303] width 8 height 8
radio input "true"
click at [364, 144] on label "Escolha a impressora:" at bounding box center [368, 141] width 80 height 11
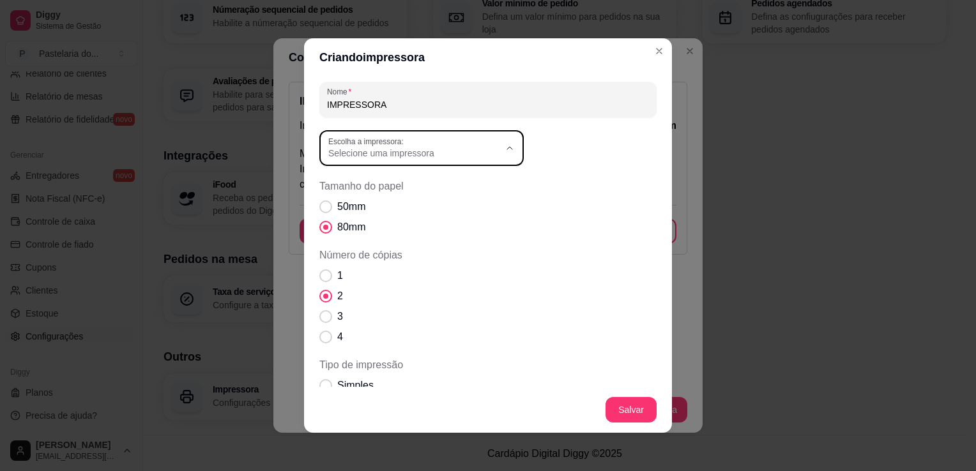
click at [418, 244] on span "ELGIN i7(USB) (Copiar 2)" at bounding box center [410, 246] width 164 height 12
type input "ELGIN i7(USB) (Copiar 2)"
select select "ELGIN i7(USB) (Copiar 2)"
click at [326, 274] on span "Número de cópias" at bounding box center [325, 275] width 13 height 13
click at [326, 278] on input "1" at bounding box center [323, 282] width 8 height 8
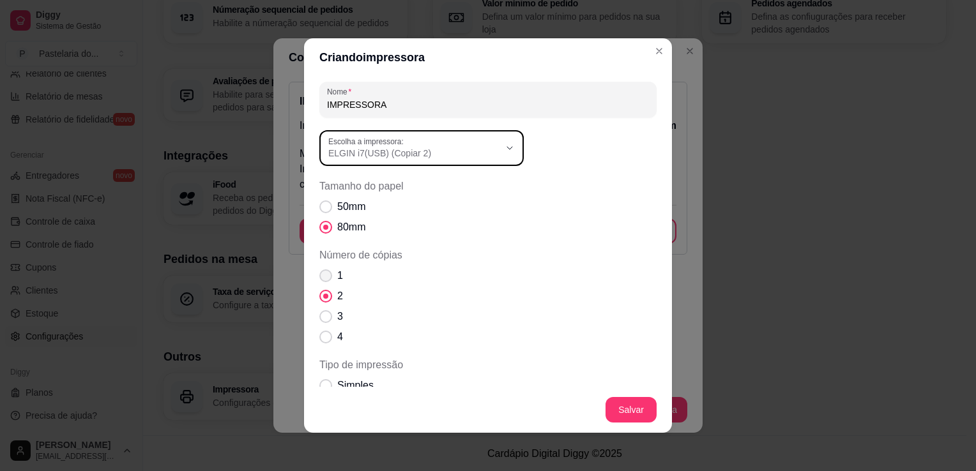
radio input "true"
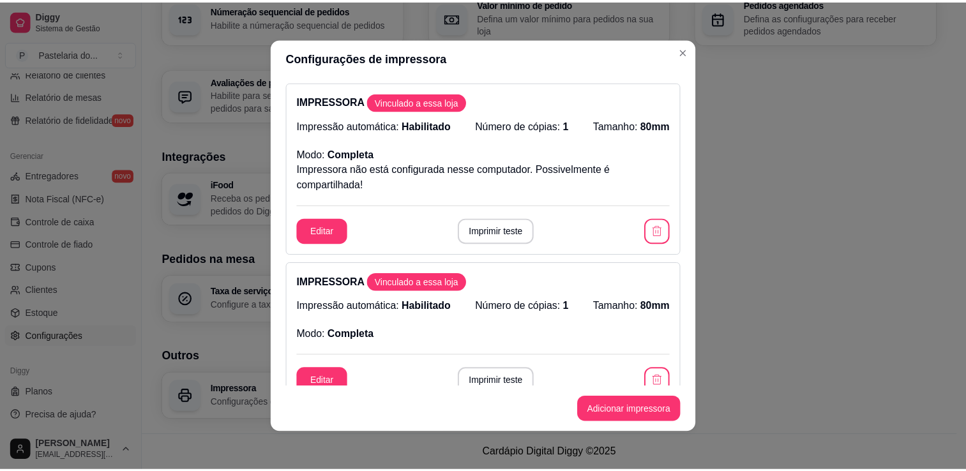
scroll to position [128, 0]
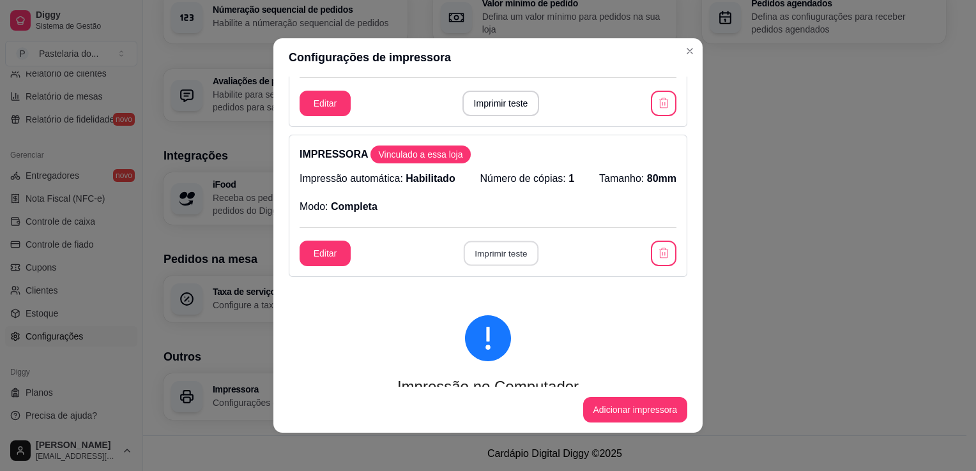
click at [488, 248] on button "Imprimir teste" at bounding box center [500, 253] width 75 height 25
click at [465, 259] on button "Imprimir teste" at bounding box center [500, 253] width 75 height 25
click at [509, 245] on button "Imprimir teste" at bounding box center [500, 254] width 77 height 26
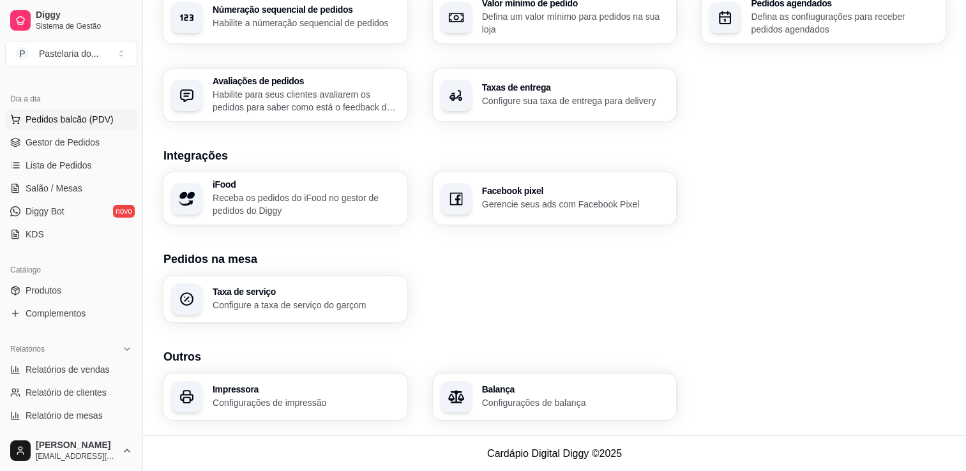
click at [72, 114] on span "Pedidos balcão (PDV)" at bounding box center [70, 119] width 88 height 13
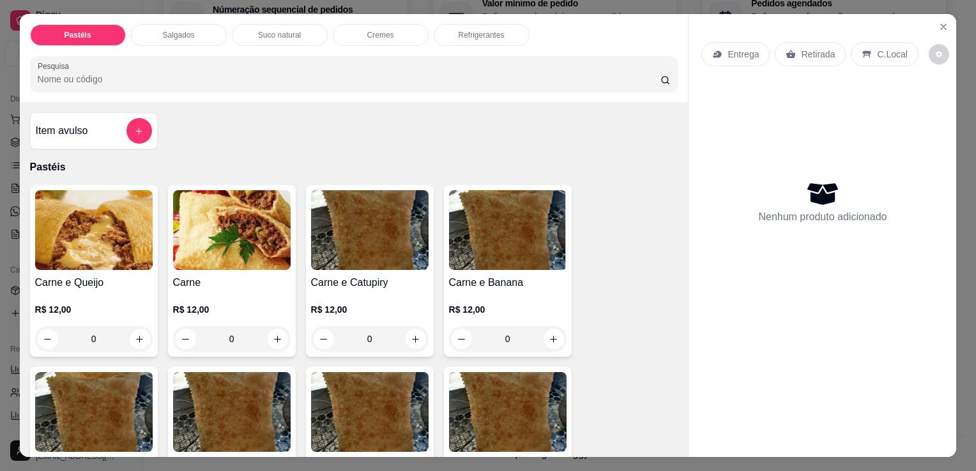
click at [184, 30] on p "Salgados" at bounding box center [179, 35] width 32 height 10
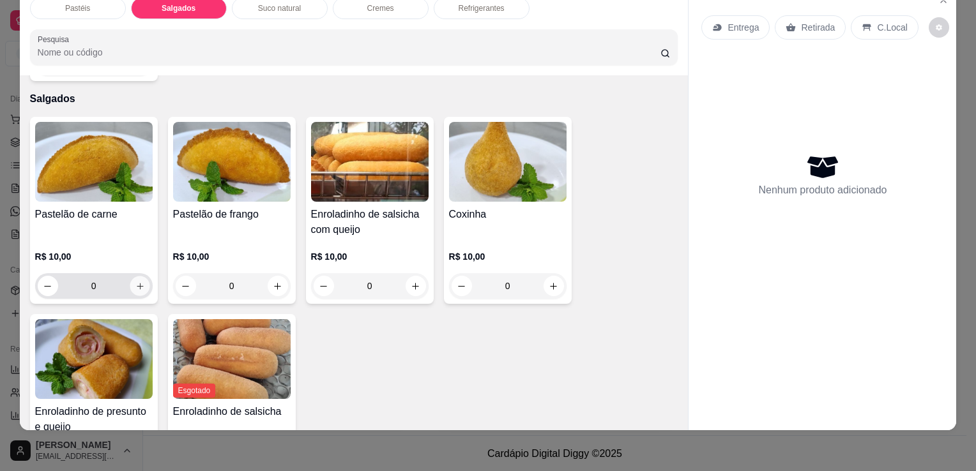
click at [136, 283] on icon "increase-product-quantity" at bounding box center [139, 286] width 6 height 6
click at [135, 282] on icon "increase-product-quantity" at bounding box center [140, 287] width 10 height 10
type input "2"
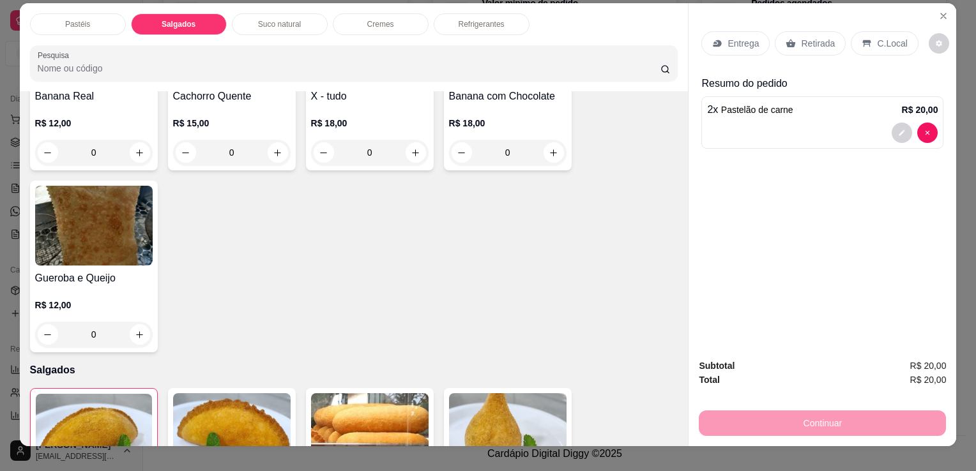
scroll to position [0, 0]
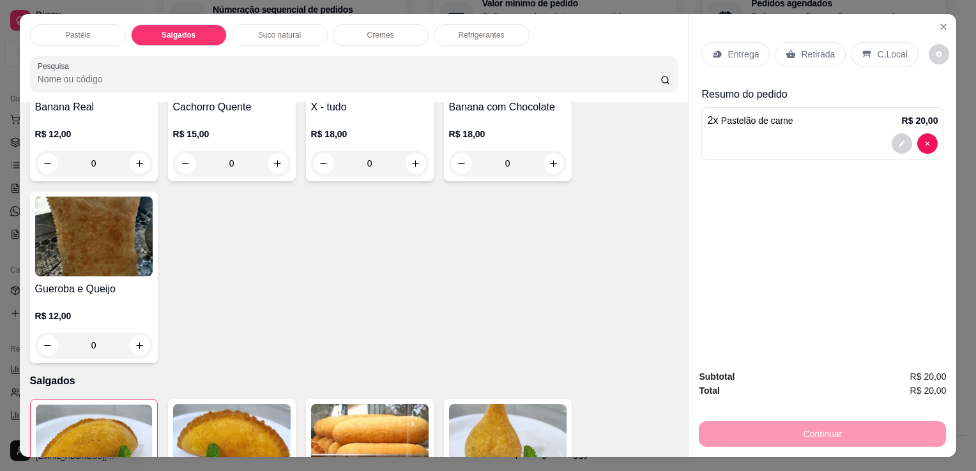
click at [483, 31] on p "Refrigerantes" at bounding box center [481, 35] width 46 height 10
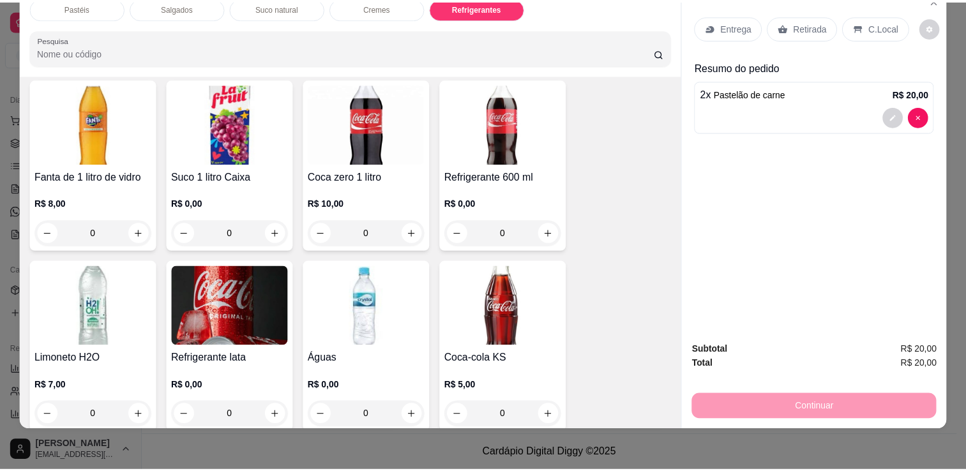
scroll to position [3529, 0]
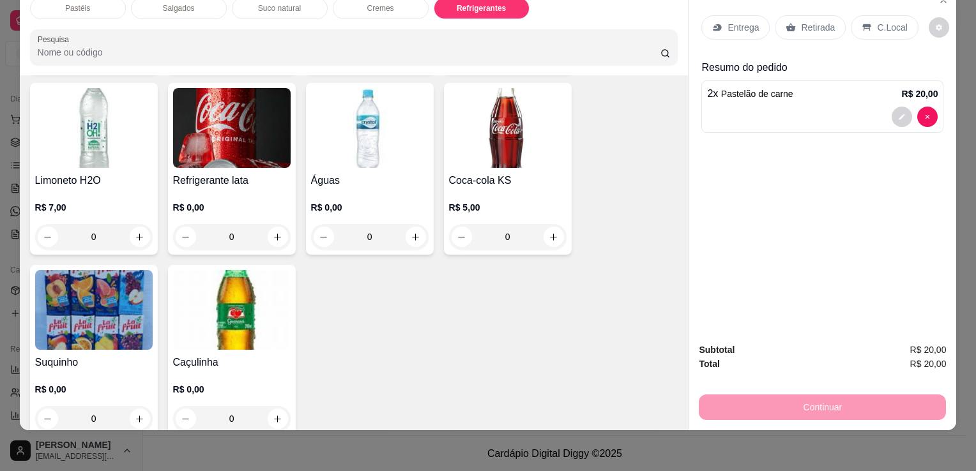
click at [236, 278] on img at bounding box center [231, 310] width 117 height 80
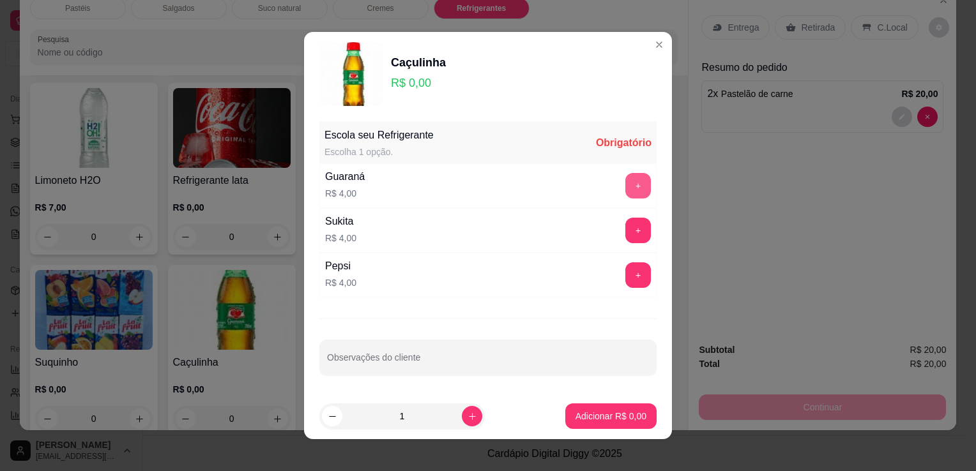
click at [625, 187] on button "+" at bounding box center [638, 186] width 26 height 26
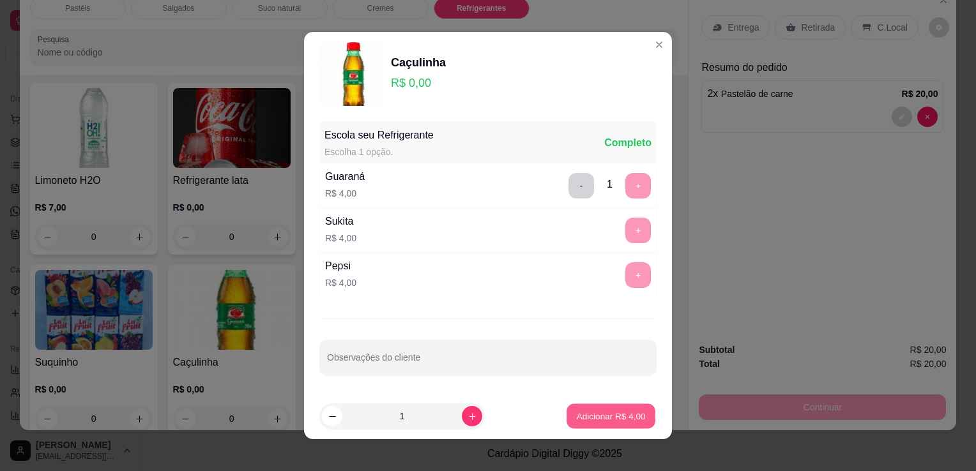
click at [599, 423] on button "Adicionar R$ 4,00" at bounding box center [610, 416] width 89 height 25
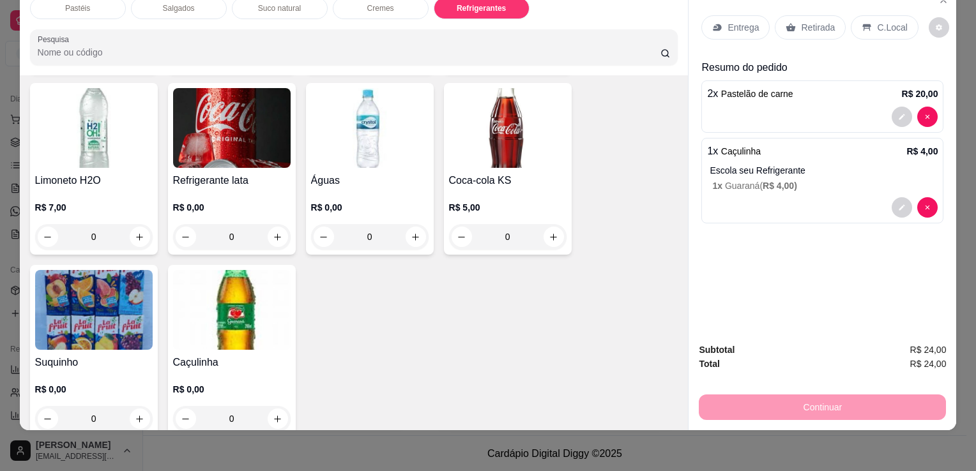
click at [794, 29] on div "Retirada" at bounding box center [809, 27] width 71 height 24
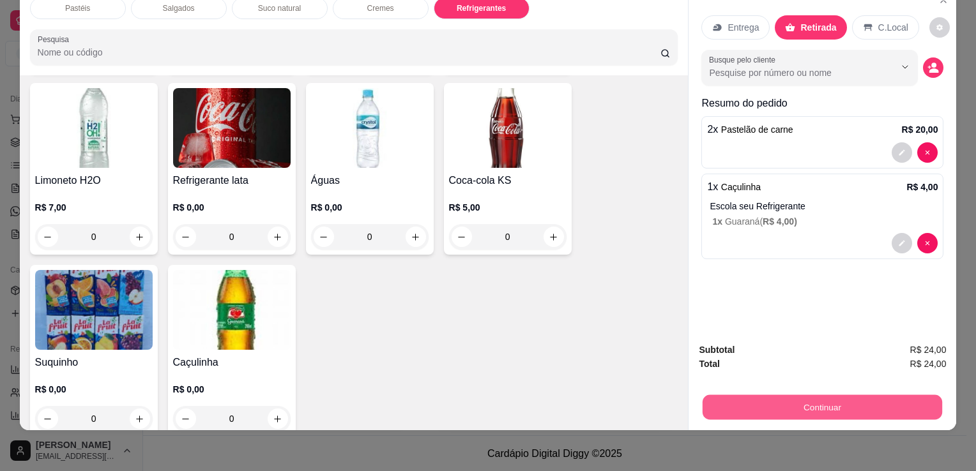
click at [783, 395] on button "Continuar" at bounding box center [821, 407] width 239 height 25
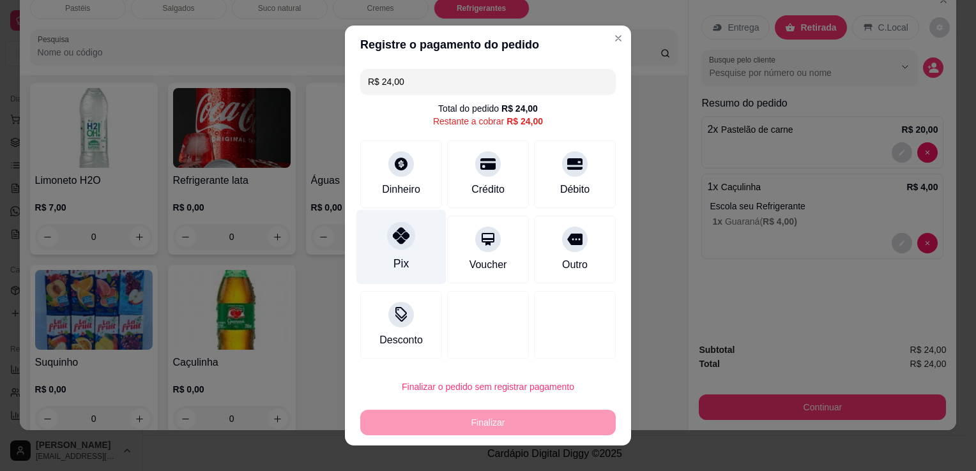
click at [384, 247] on div "Pix" at bounding box center [401, 247] width 90 height 75
type input "R$ 0,00"
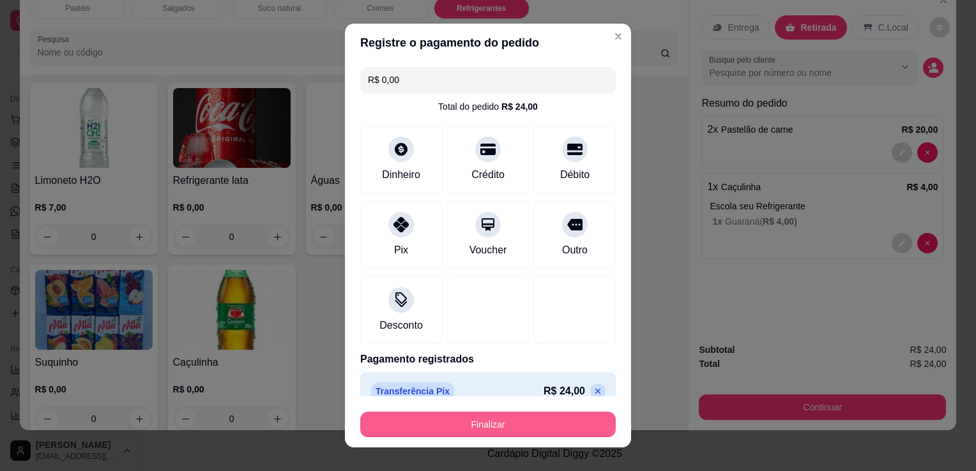
click at [477, 418] on button "Finalizar" at bounding box center [487, 425] width 255 height 26
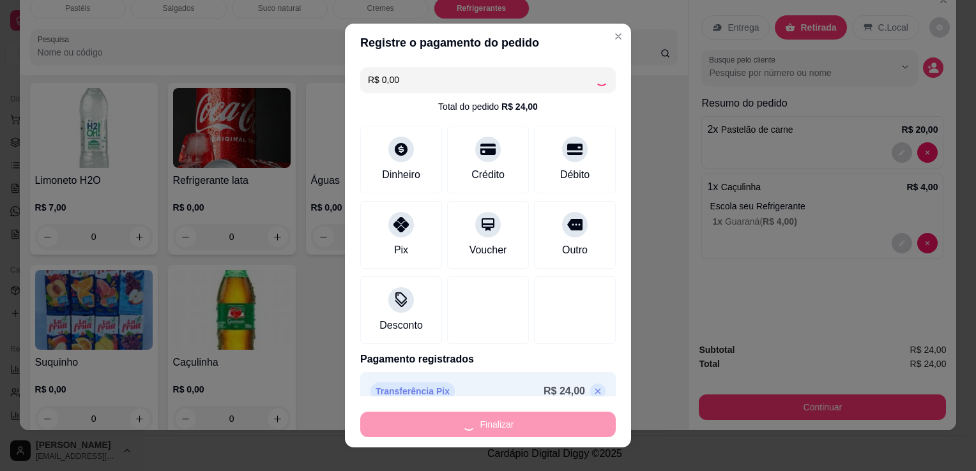
type input "0"
type input "-R$ 24,00"
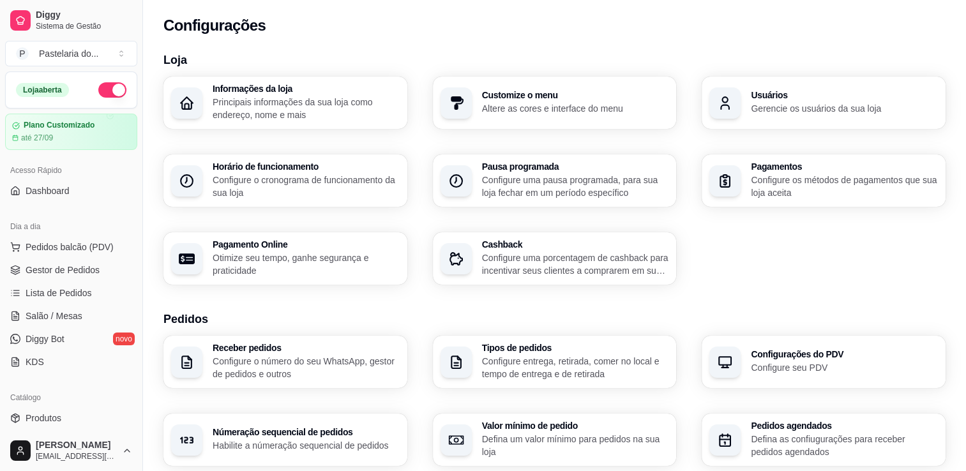
scroll to position [412, 0]
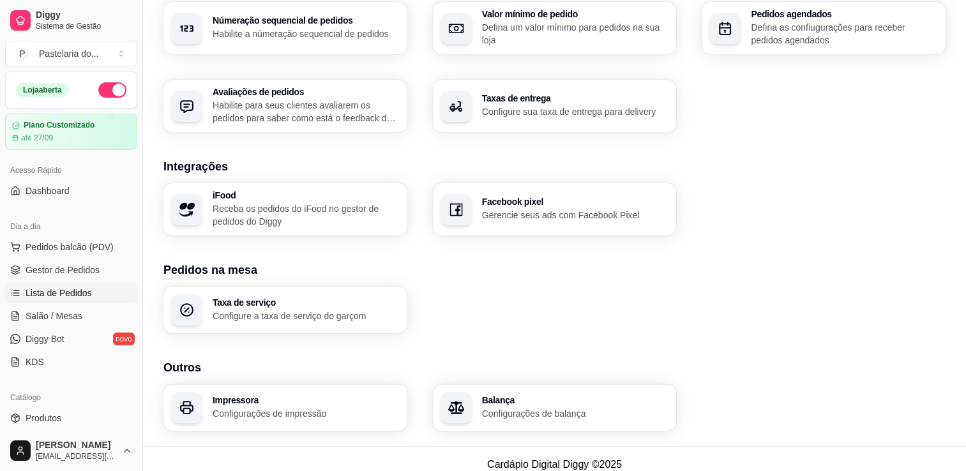
click at [69, 294] on span "Lista de Pedidos" at bounding box center [59, 293] width 66 height 13
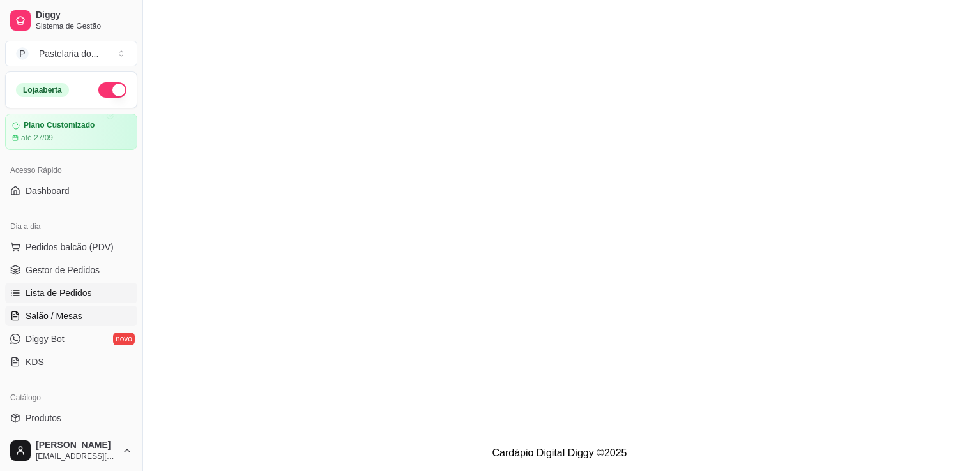
click at [63, 317] on span "Salão / Mesas" at bounding box center [54, 316] width 57 height 13
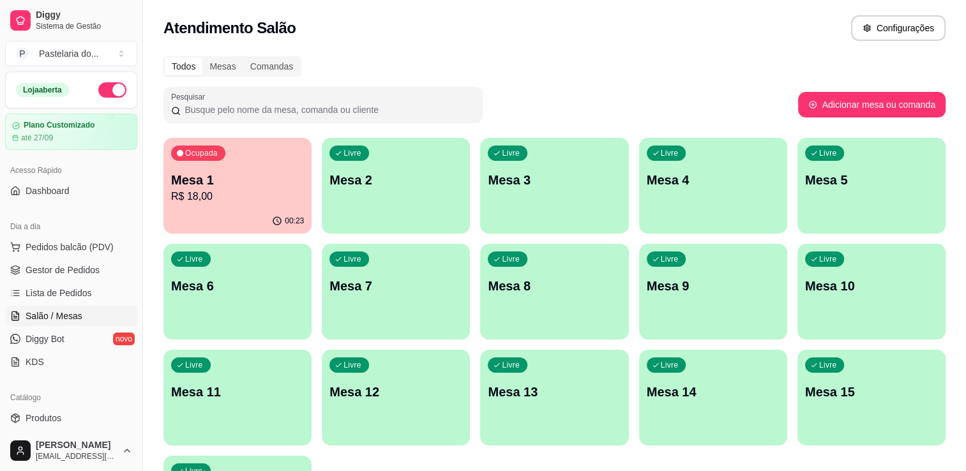
click at [186, 215] on div "00:23" at bounding box center [237, 221] width 148 height 25
click at [49, 246] on span "Pedidos balcão (PDV)" at bounding box center [70, 247] width 88 height 13
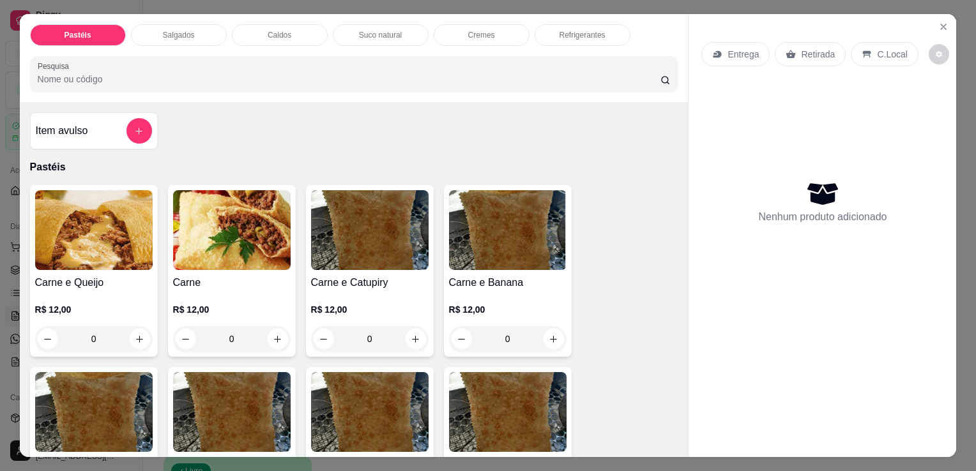
click at [163, 30] on p "Salgados" at bounding box center [179, 35] width 32 height 10
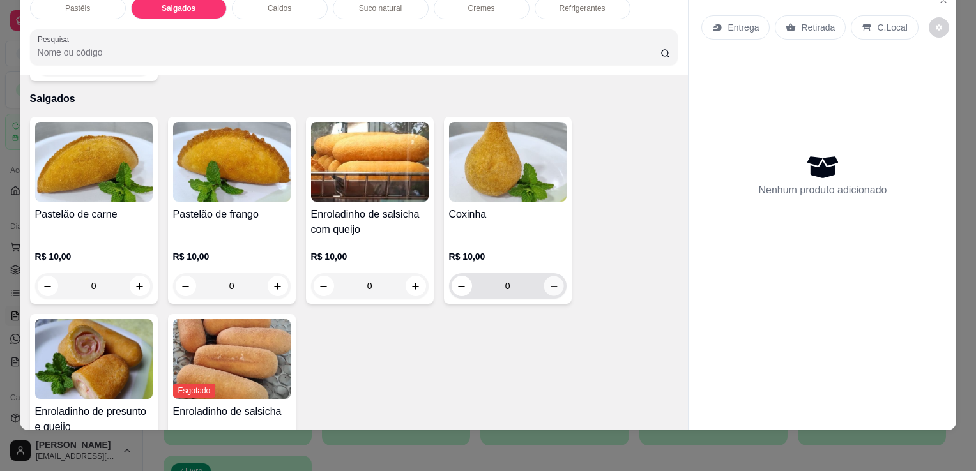
click at [547, 276] on button "increase-product-quantity" at bounding box center [553, 286] width 20 height 20
type input "1"
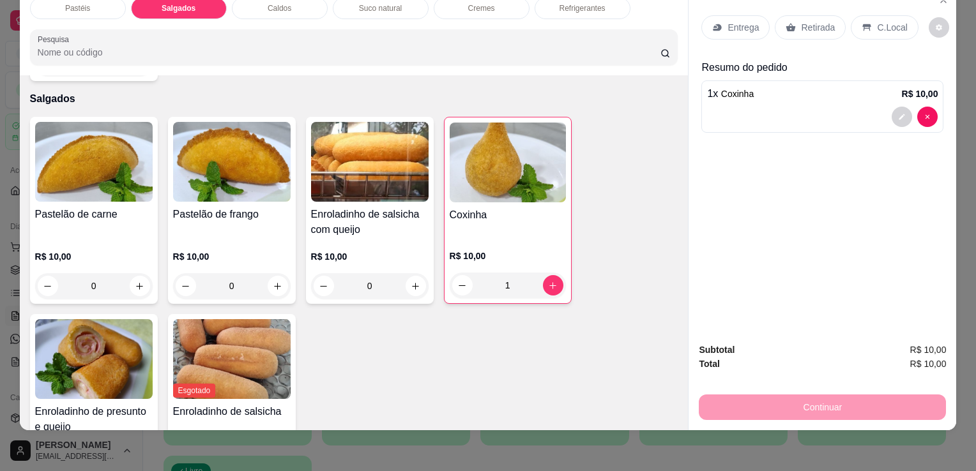
click at [803, 21] on p "Retirada" at bounding box center [818, 27] width 34 height 13
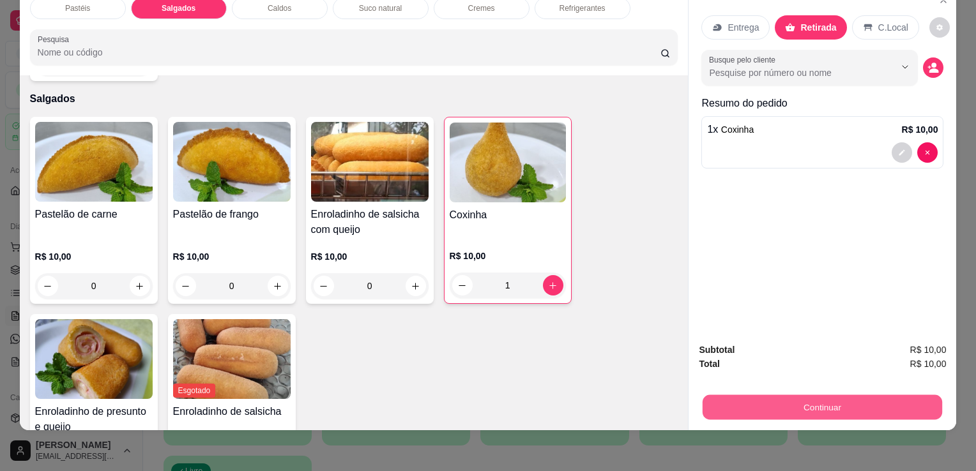
click at [781, 406] on button "Continuar" at bounding box center [821, 407] width 239 height 25
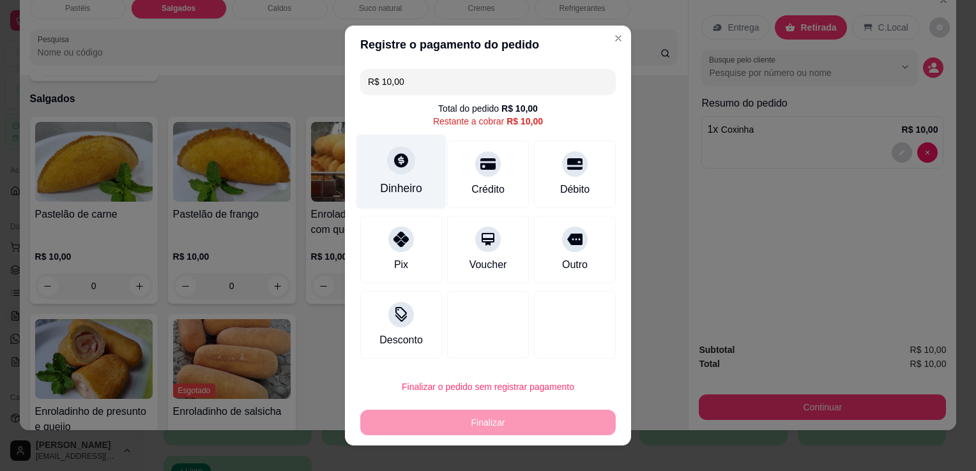
click at [388, 171] on div at bounding box center [401, 160] width 28 height 28
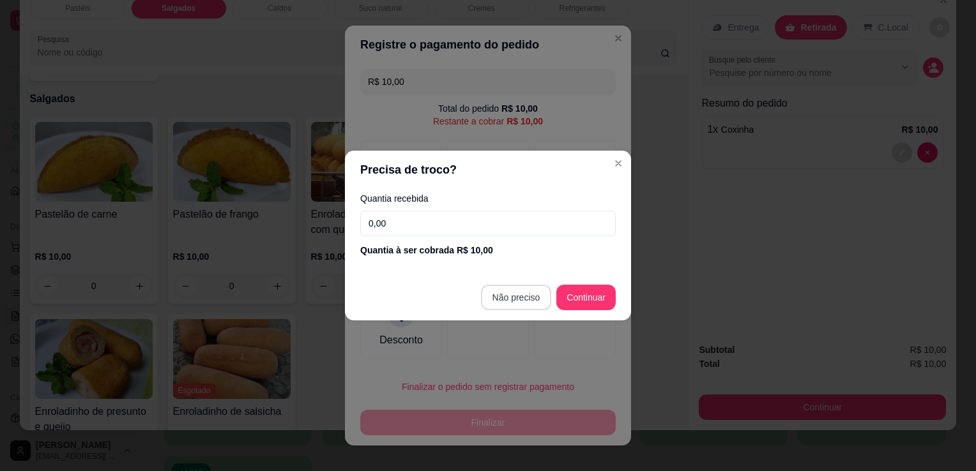
type input "R$ 0,00"
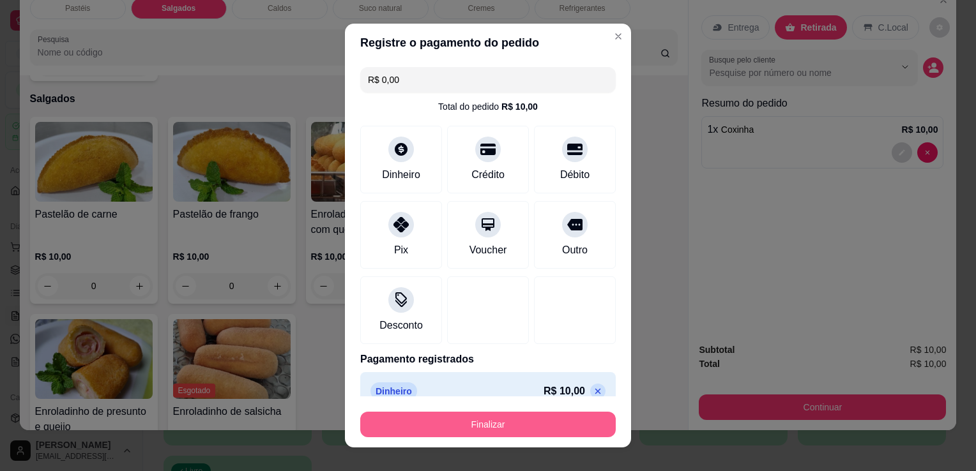
click at [496, 437] on button "Finalizar" at bounding box center [487, 425] width 255 height 26
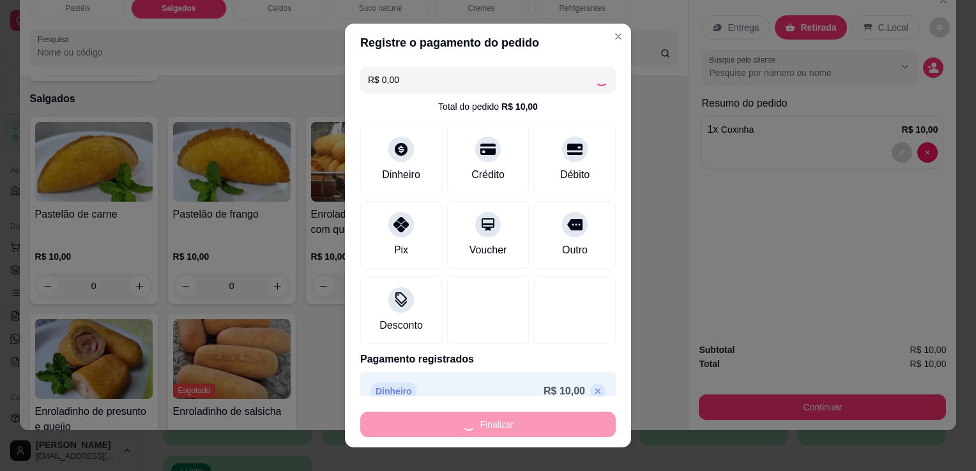
type input "0"
type input "-R$ 10,00"
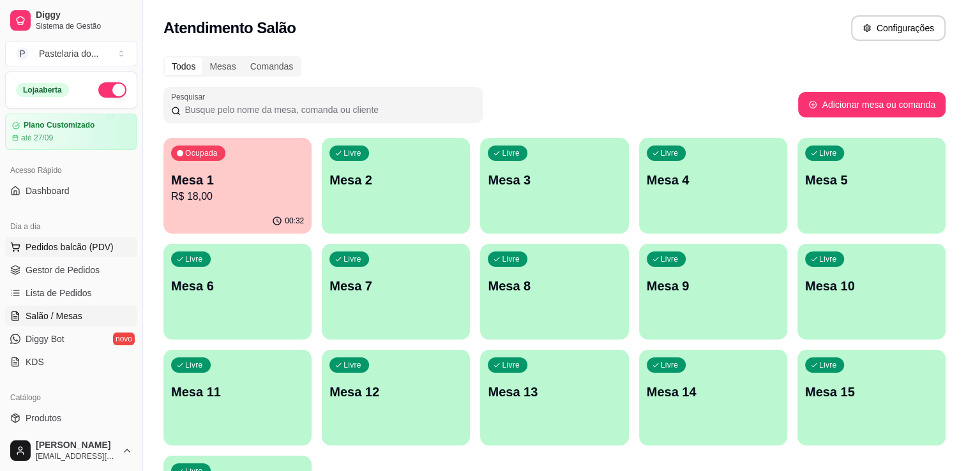
click at [60, 239] on button "Pedidos balcão (PDV)" at bounding box center [71, 247] width 132 height 20
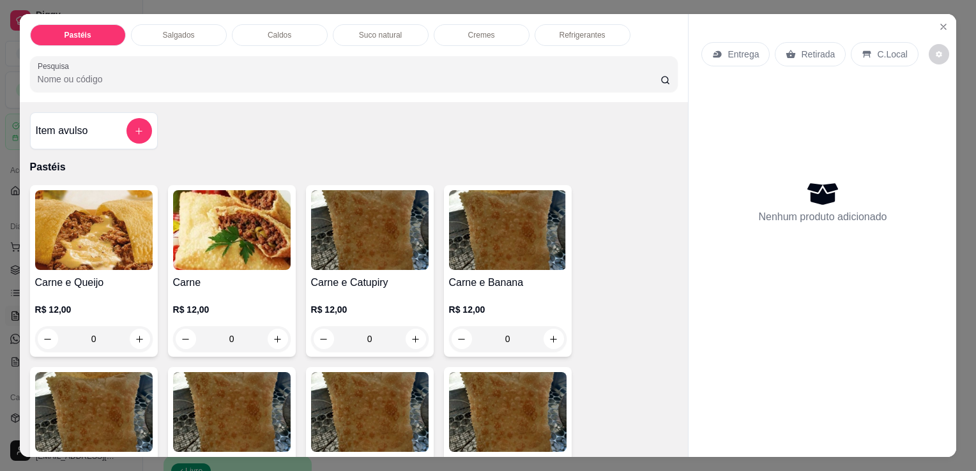
click at [171, 41] on div "Pastéis Salgados Caldos Suco natural Cremes Refrigerantes Pesquisa" at bounding box center [354, 58] width 668 height 88
click at [186, 31] on p "Salgados" at bounding box center [179, 35] width 32 height 10
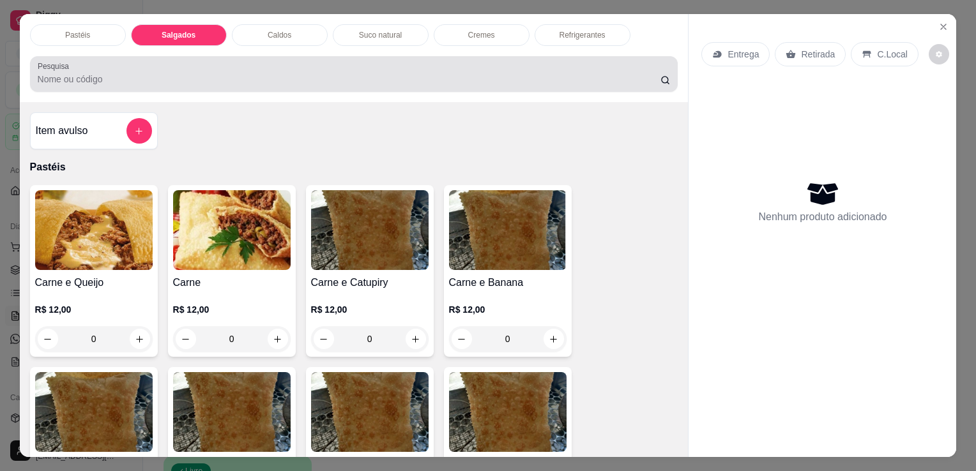
scroll to position [31, 0]
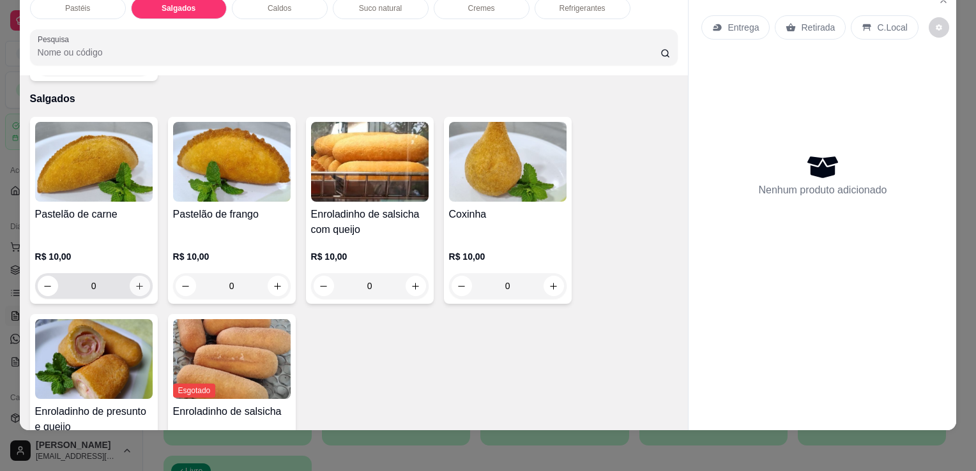
click at [135, 282] on icon "increase-product-quantity" at bounding box center [140, 287] width 10 height 10
type input "1"
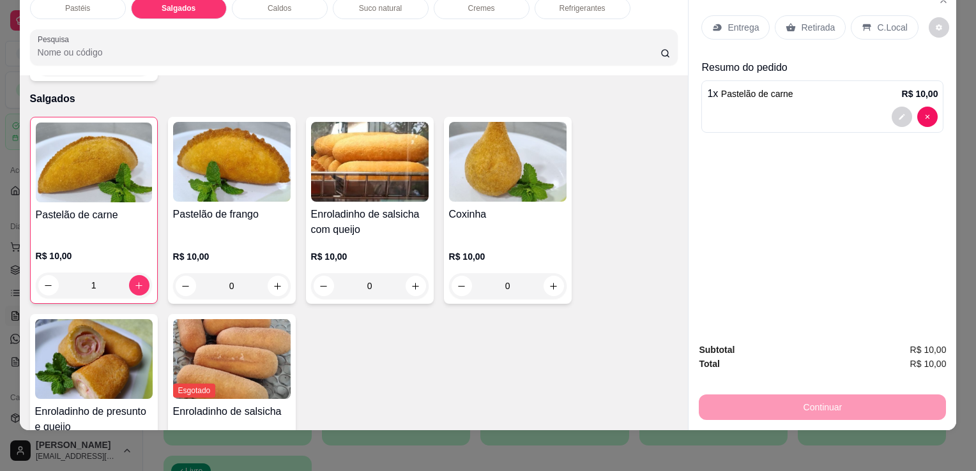
click at [816, 24] on div "Retirada" at bounding box center [809, 27] width 71 height 24
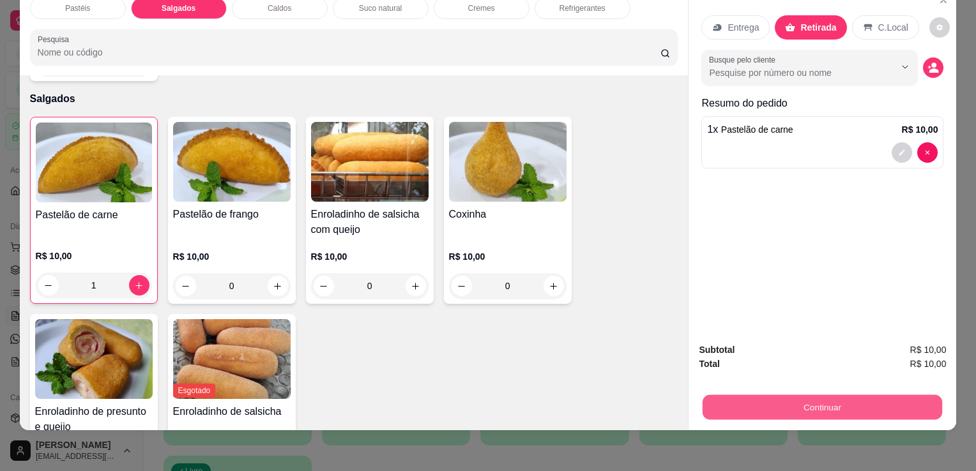
click at [777, 395] on button "Continuar" at bounding box center [821, 407] width 239 height 25
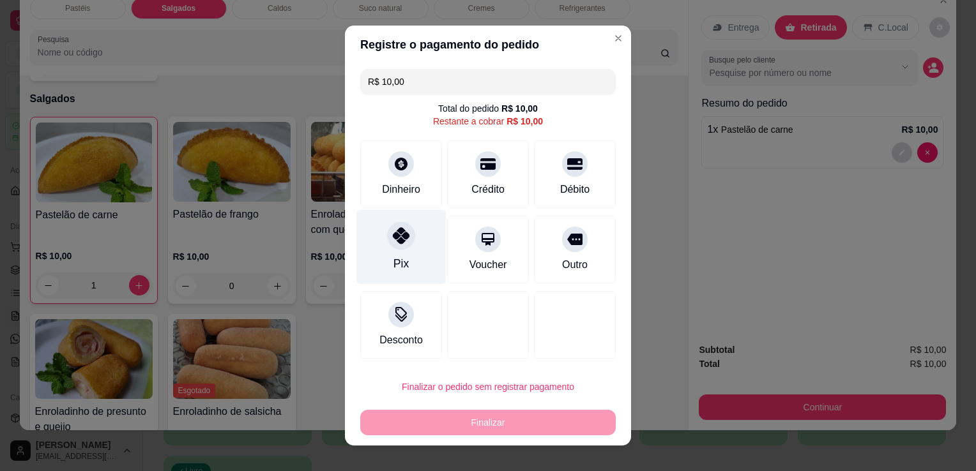
click at [398, 237] on icon at bounding box center [401, 235] width 17 height 17
type input "R$ 0,00"
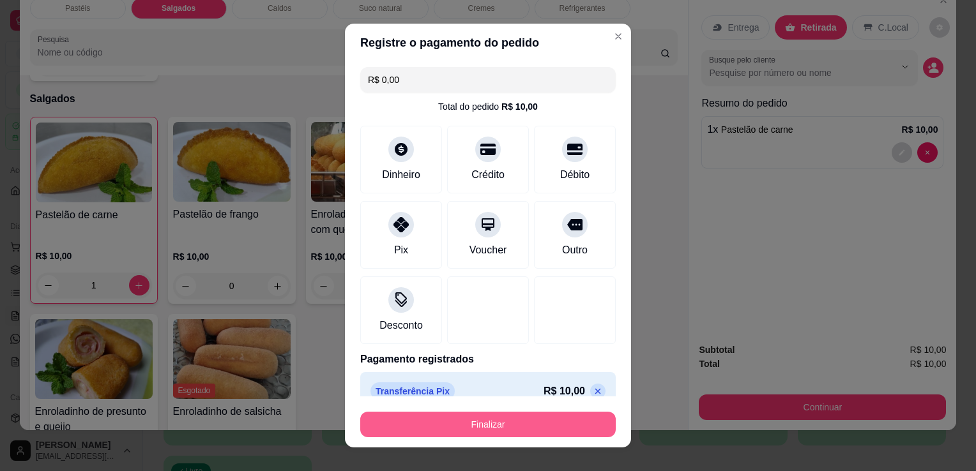
click at [468, 426] on button "Finalizar" at bounding box center [487, 425] width 255 height 26
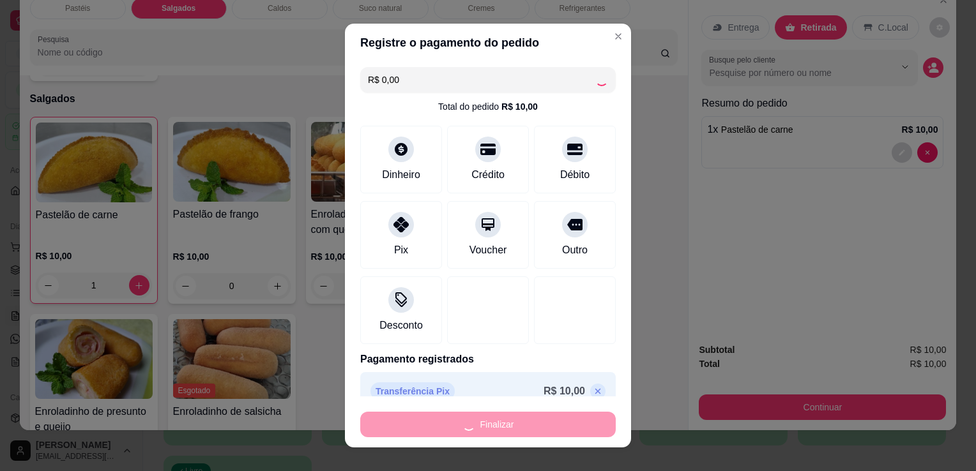
type input "0"
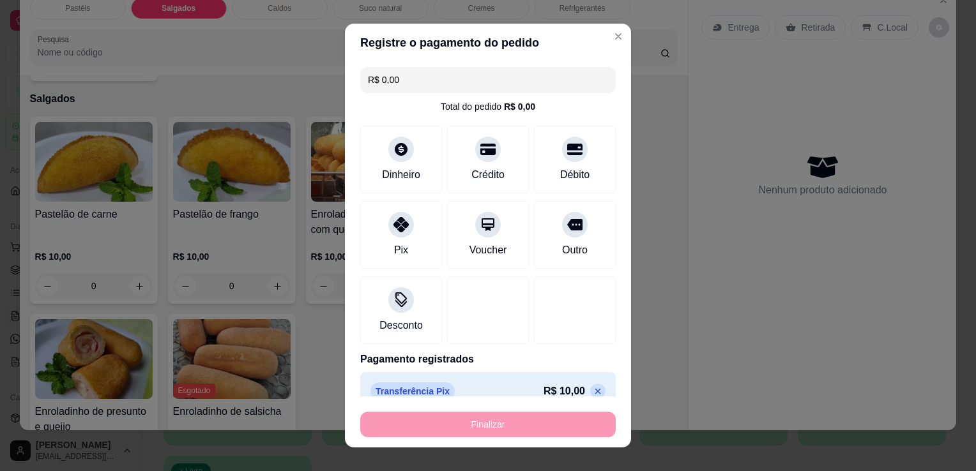
type input "-R$ 10,00"
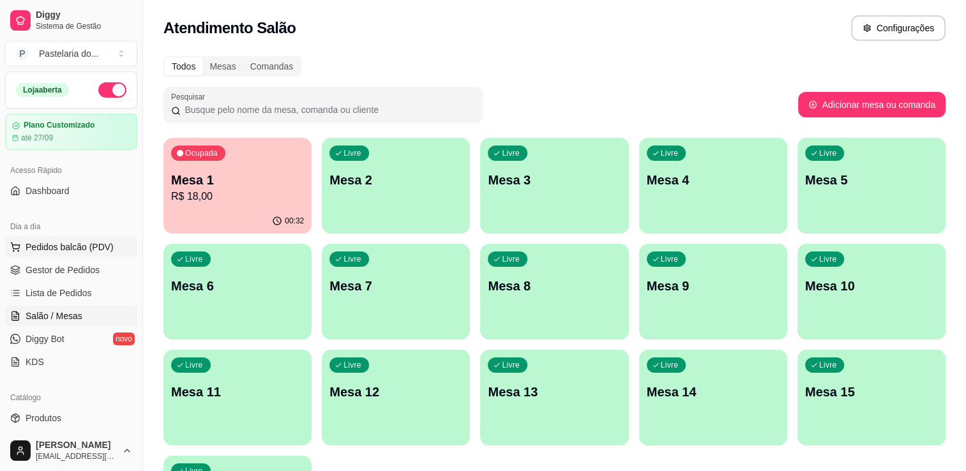
click at [57, 246] on span "Pedidos balcão (PDV)" at bounding box center [70, 247] width 88 height 13
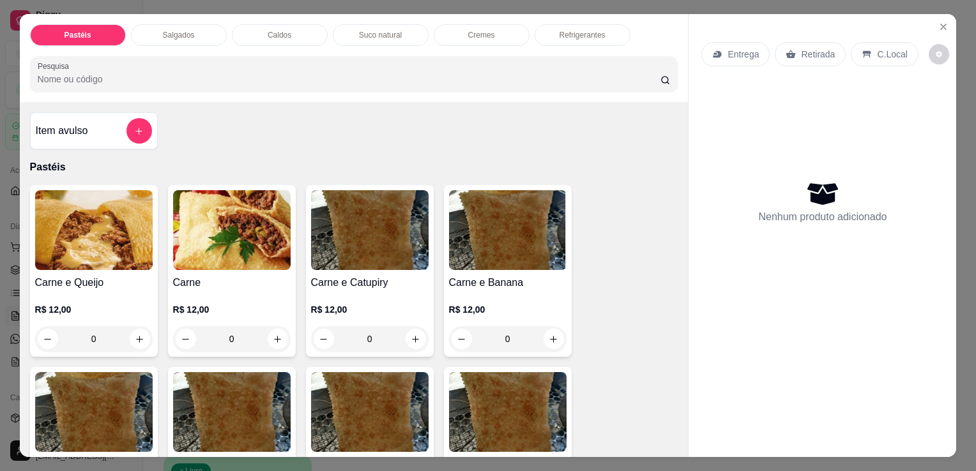
click at [183, 31] on p "Salgados" at bounding box center [179, 35] width 32 height 10
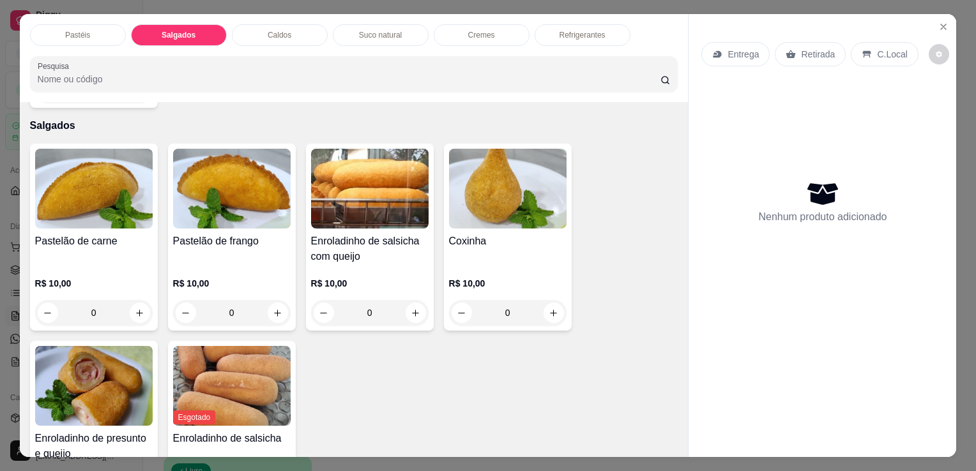
click at [577, 32] on p "Refrigerantes" at bounding box center [582, 35] width 46 height 10
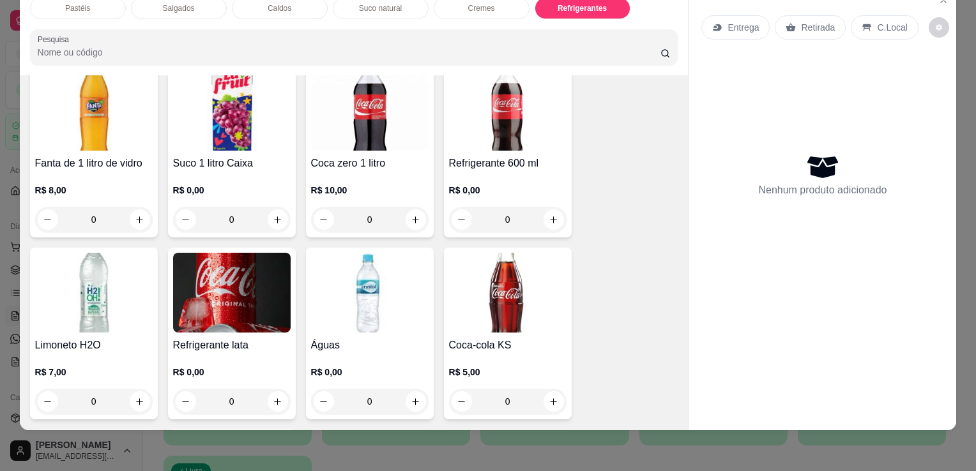
scroll to position [3850, 0]
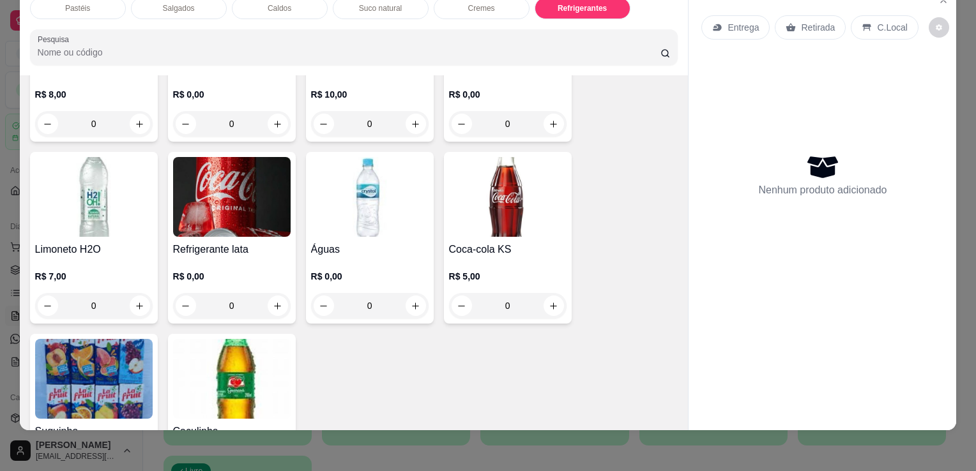
click at [243, 206] on img at bounding box center [231, 197] width 117 height 80
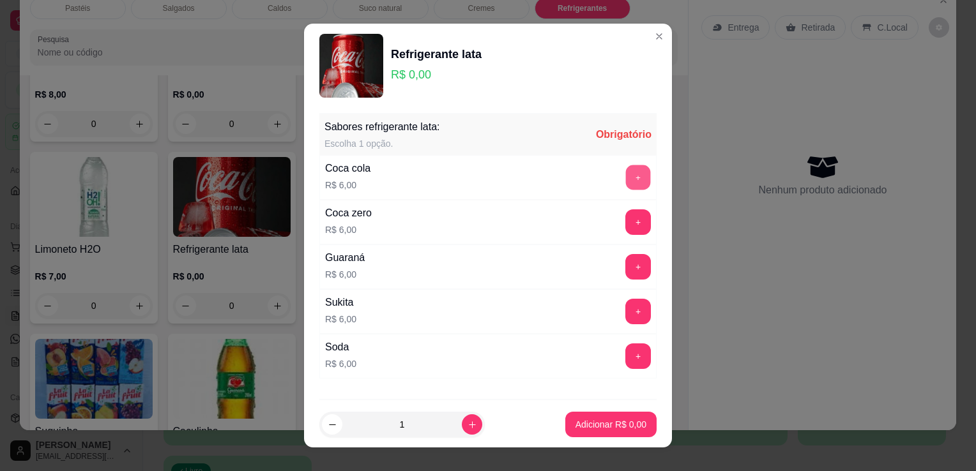
click at [626, 180] on button "+" at bounding box center [638, 177] width 25 height 25
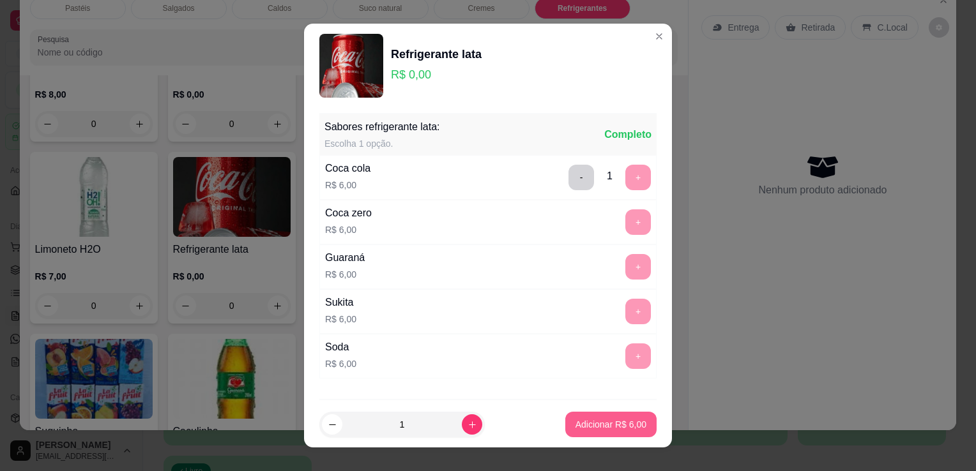
click at [580, 430] on p "Adicionar R$ 6,00" at bounding box center [610, 424] width 71 height 13
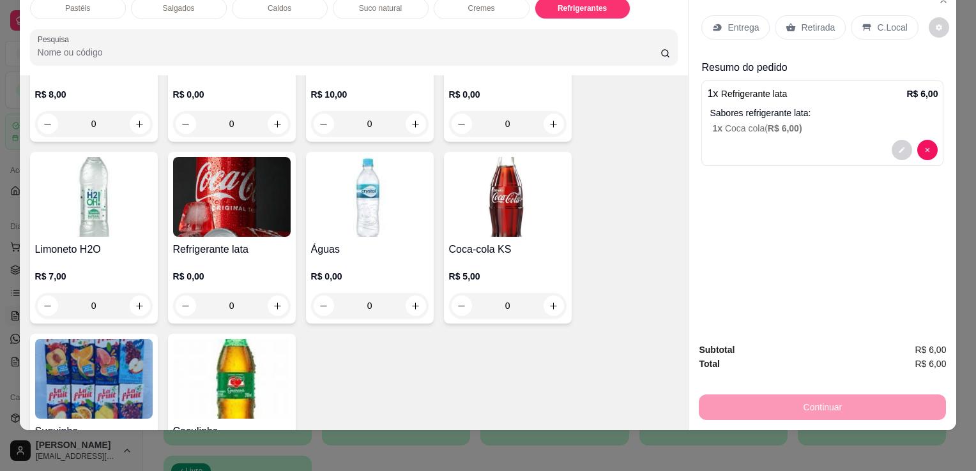
click at [806, 21] on p "Retirada" at bounding box center [818, 27] width 34 height 13
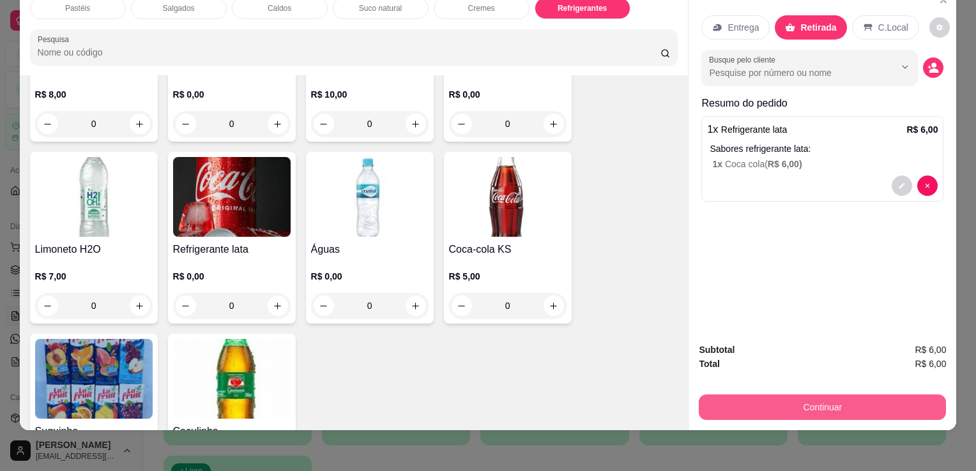
click at [746, 395] on button "Continuar" at bounding box center [821, 408] width 247 height 26
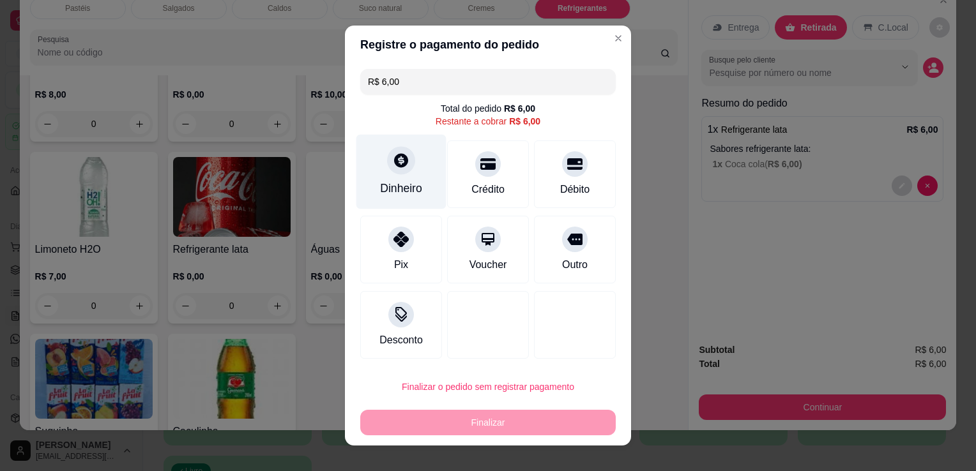
click at [415, 183] on div "Dinheiro" at bounding box center [401, 188] width 42 height 17
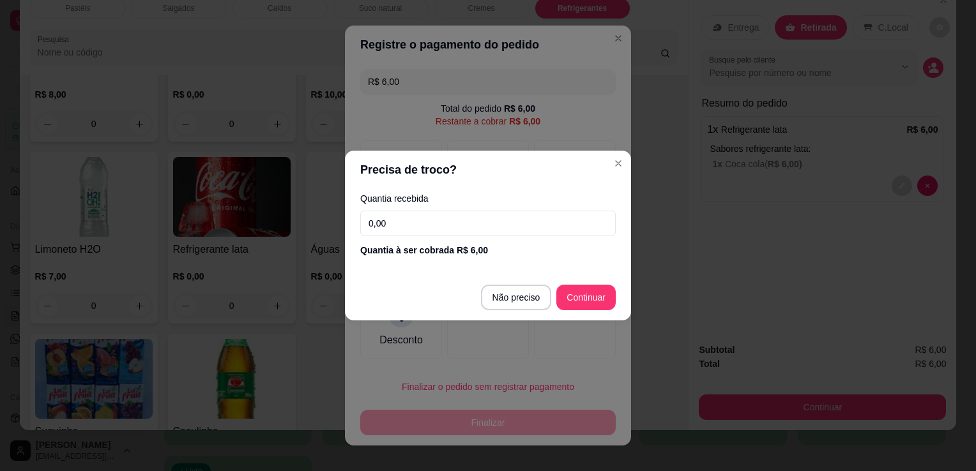
click at [483, 225] on input "0,00" at bounding box center [487, 224] width 255 height 26
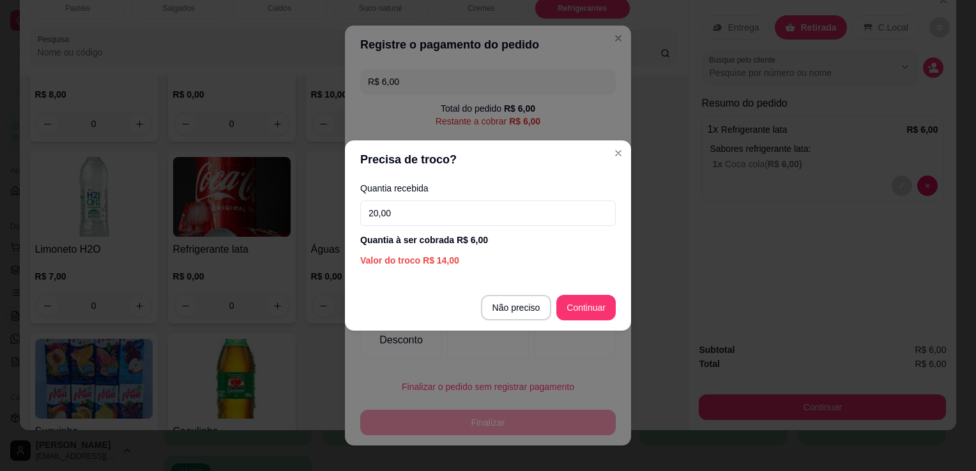
type input "20,00"
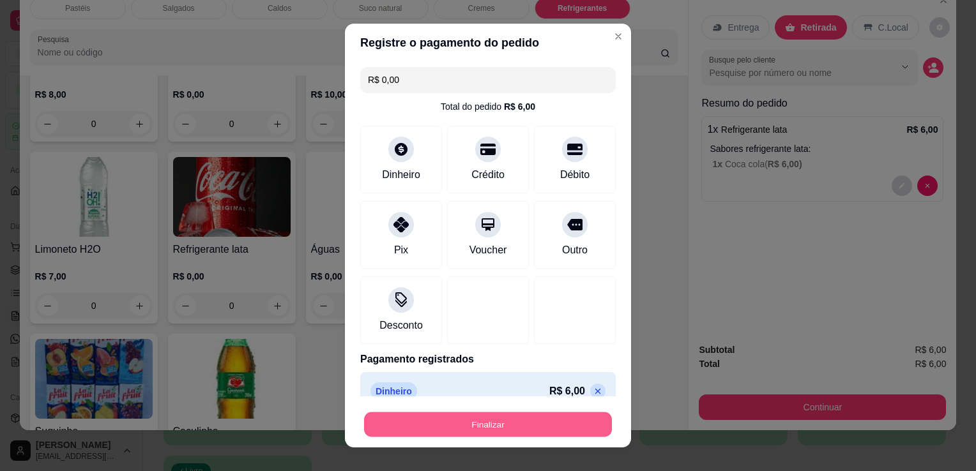
click at [544, 413] on button "Finalizar" at bounding box center [488, 424] width 248 height 25
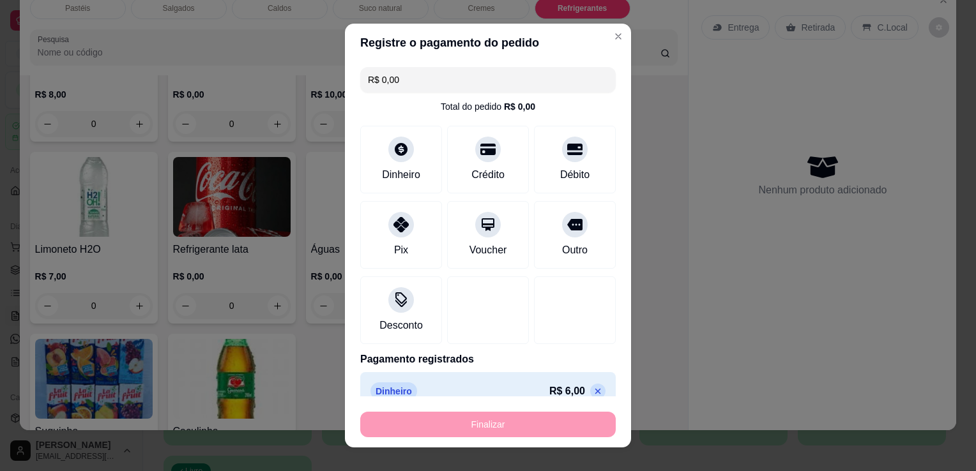
type input "-R$ 6,00"
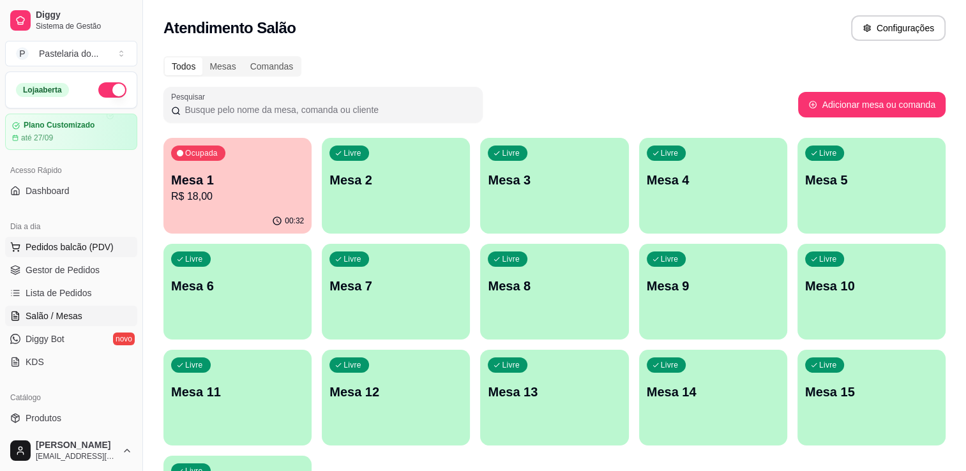
click at [63, 239] on button "Pedidos balcão (PDV)" at bounding box center [71, 247] width 132 height 20
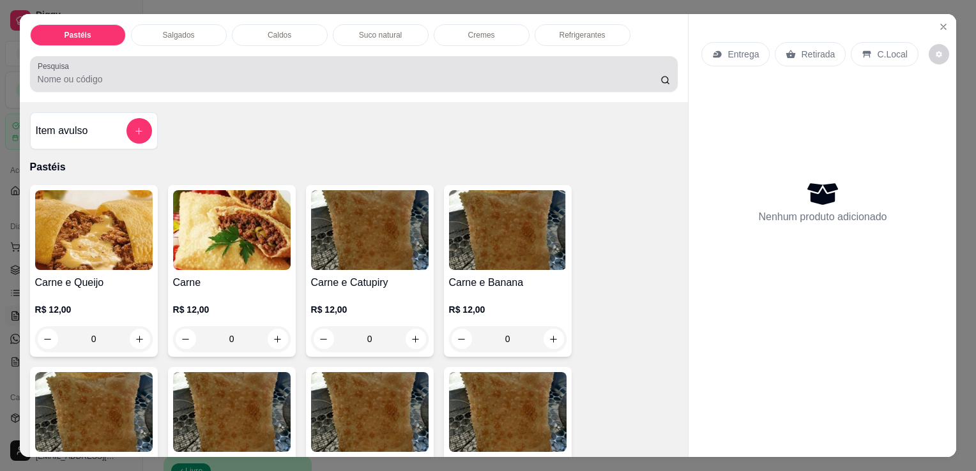
click at [174, 42] on div "Pastéis Salgados Caldos Suco natural Cremes Refrigerantes Pesquisa" at bounding box center [354, 58] width 668 height 88
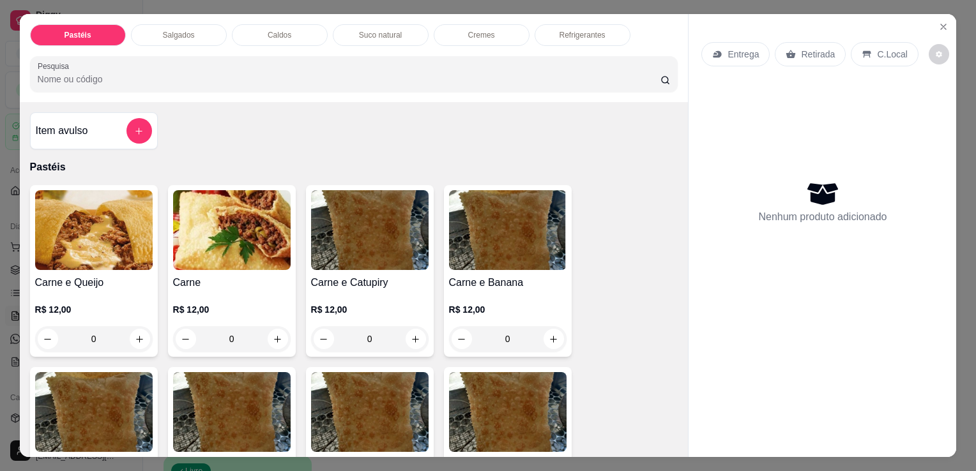
click at [179, 30] on p "Salgados" at bounding box center [179, 35] width 32 height 10
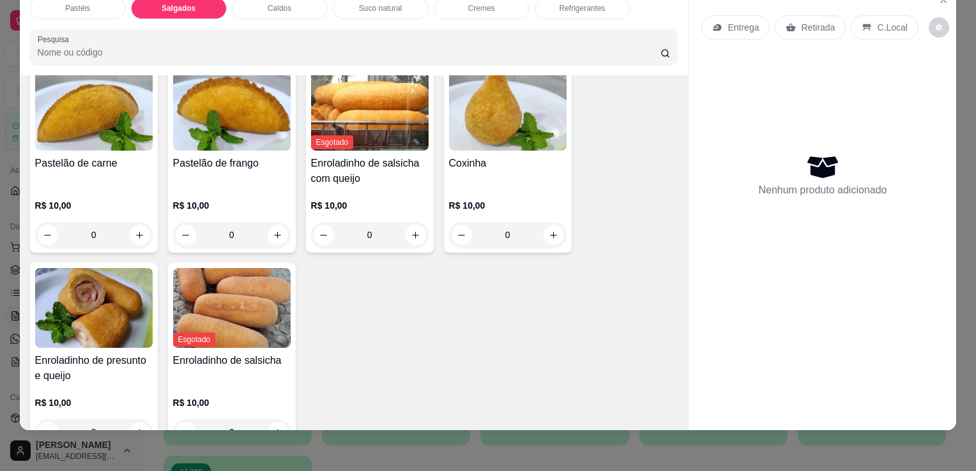
scroll to position [1484, 0]
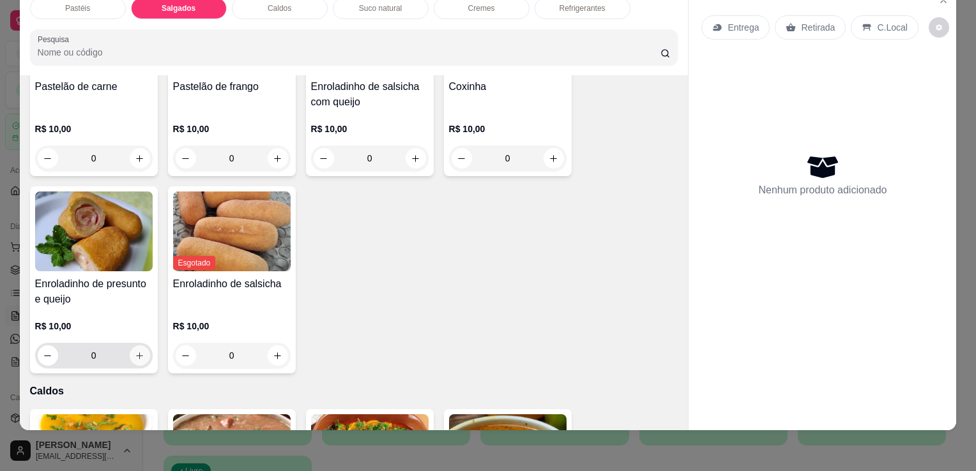
click at [133, 345] on button "increase-product-quantity" at bounding box center [140, 355] width 20 height 20
type input "1"
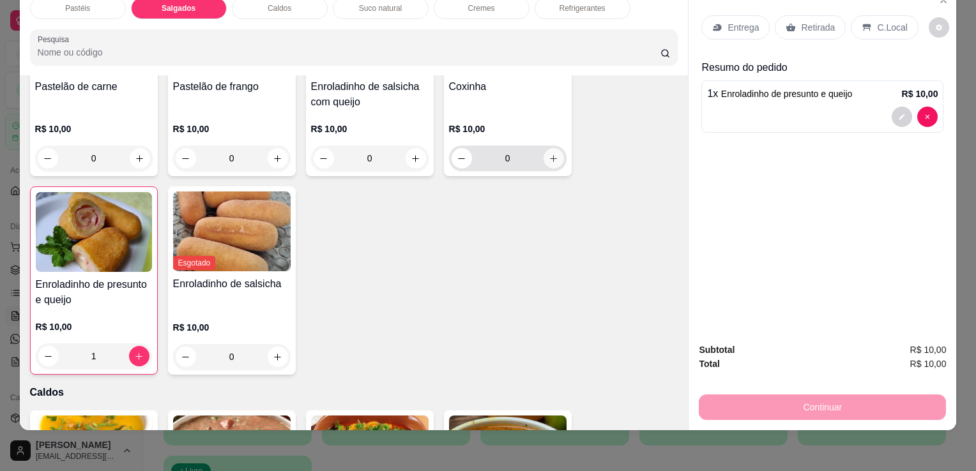
click at [548, 154] on icon "increase-product-quantity" at bounding box center [553, 159] width 10 height 10
click at [549, 155] on icon "increase-product-quantity" at bounding box center [552, 158] width 7 height 7
type input "2"
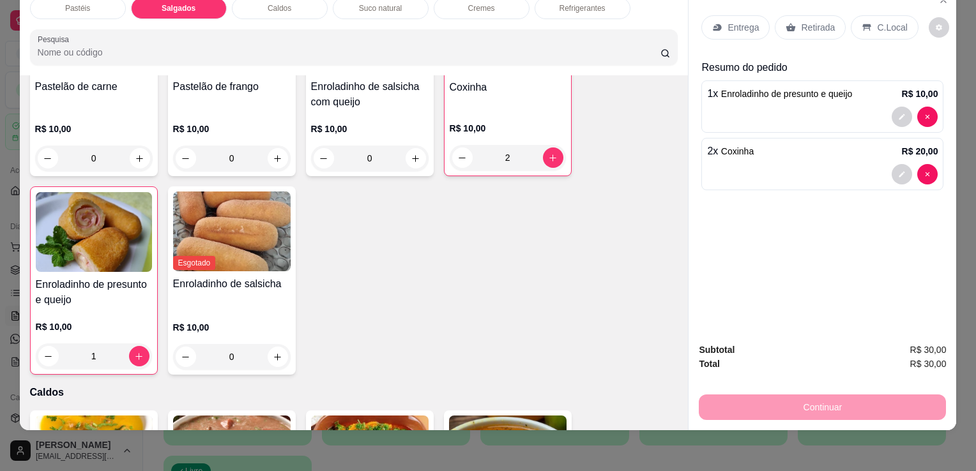
click at [794, 22] on div "Retirada" at bounding box center [809, 27] width 71 height 24
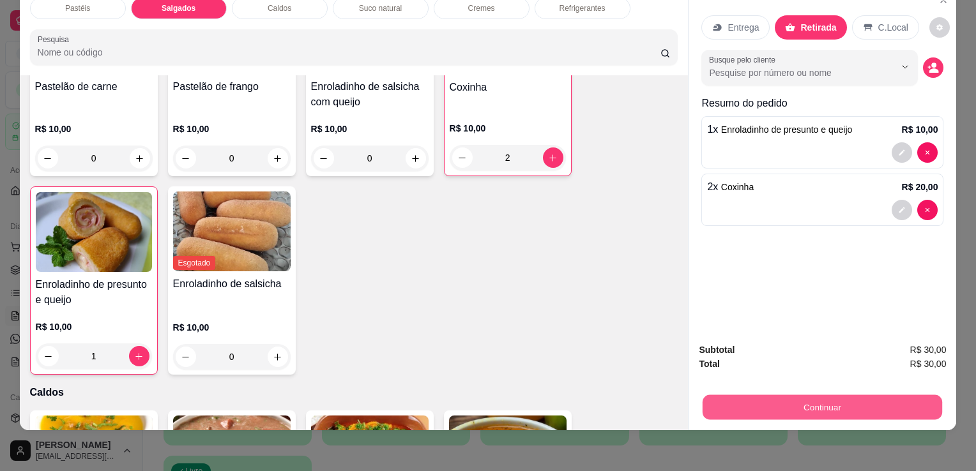
click at [779, 405] on button "Continuar" at bounding box center [821, 407] width 239 height 25
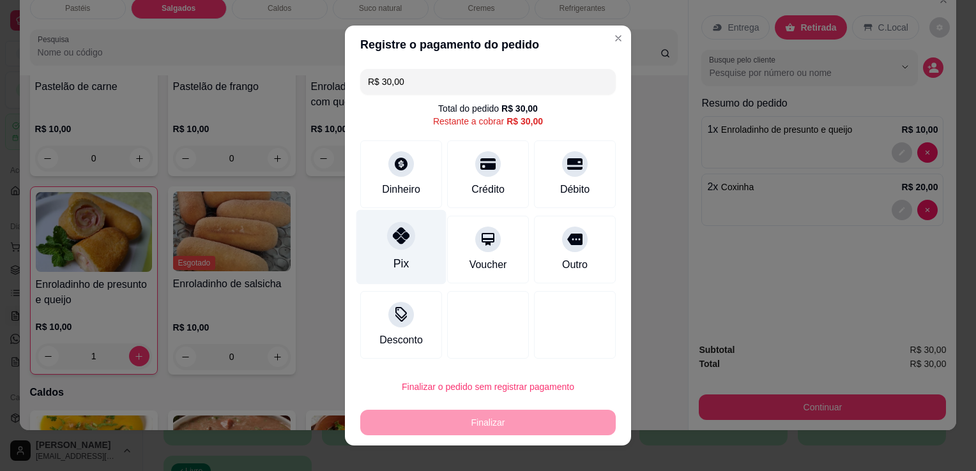
click at [399, 277] on div "Pix" at bounding box center [401, 247] width 90 height 75
type input "R$ 0,00"
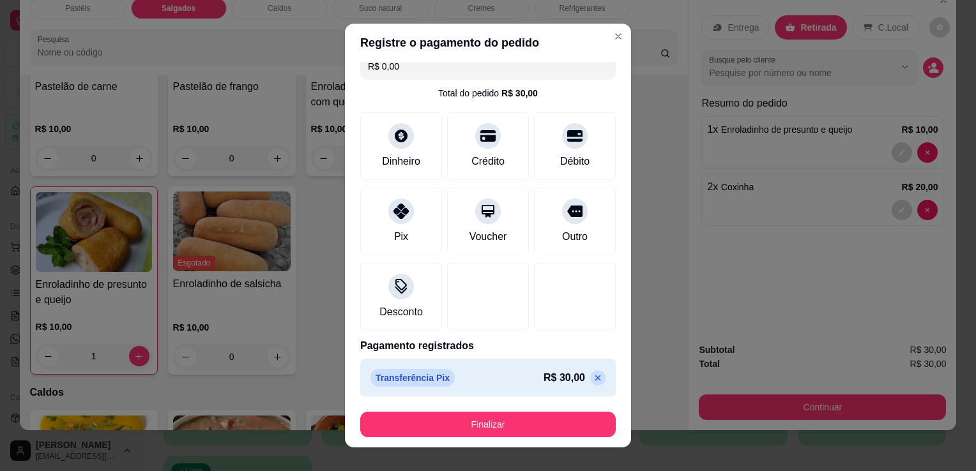
scroll to position [18, 0]
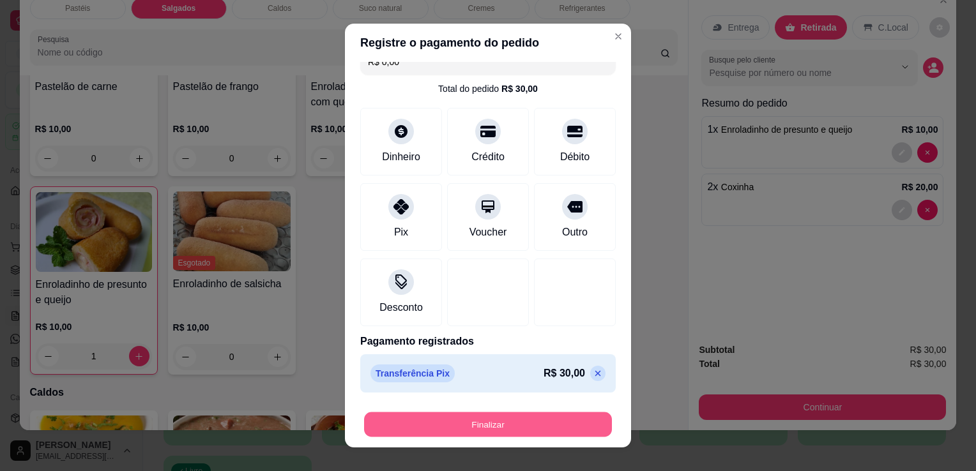
click at [445, 430] on button "Finalizar" at bounding box center [488, 424] width 248 height 25
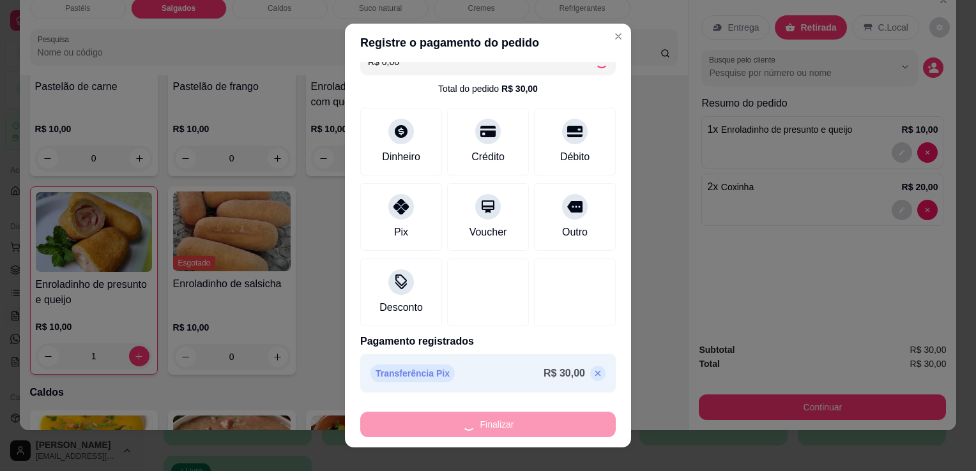
type input "0"
type input "-R$ 30,00"
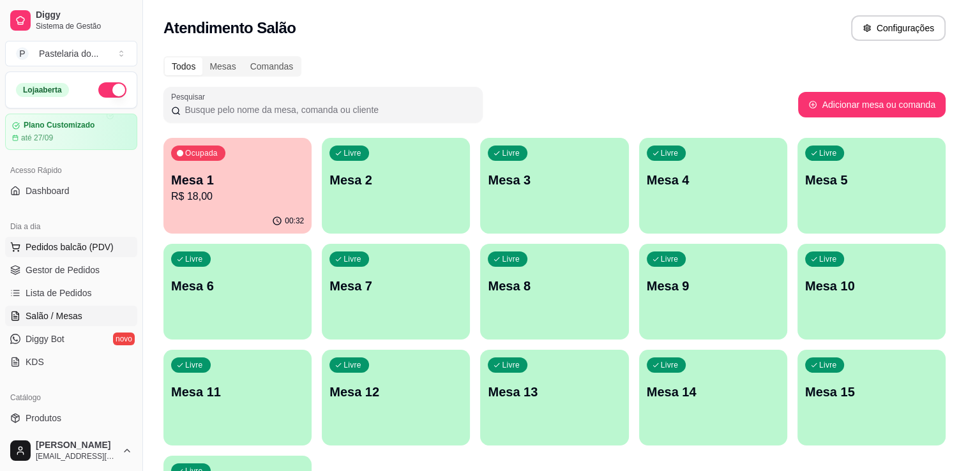
click at [52, 253] on button "Pedidos balcão (PDV)" at bounding box center [71, 247] width 132 height 20
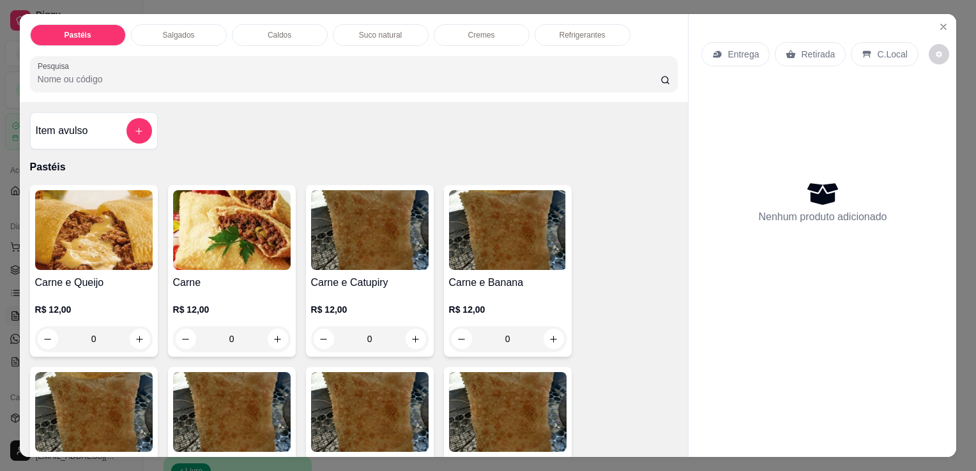
click at [179, 32] on p "Salgados" at bounding box center [179, 35] width 32 height 10
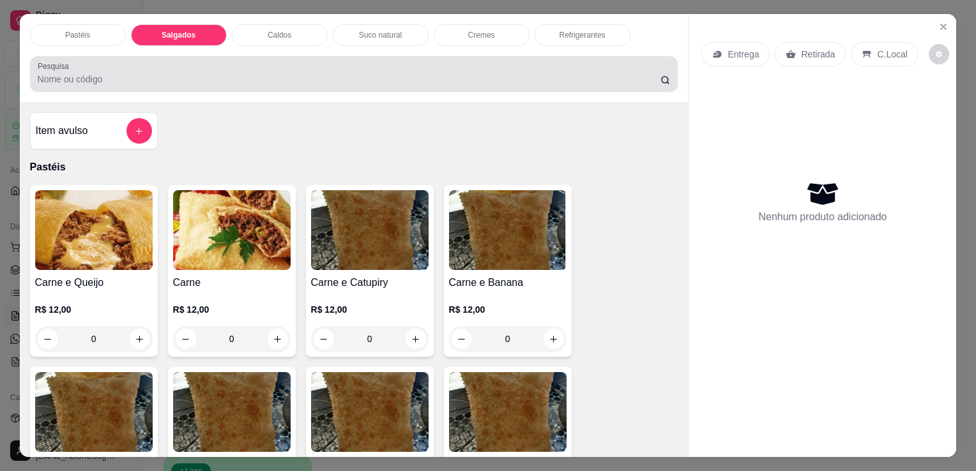
scroll to position [31, 0]
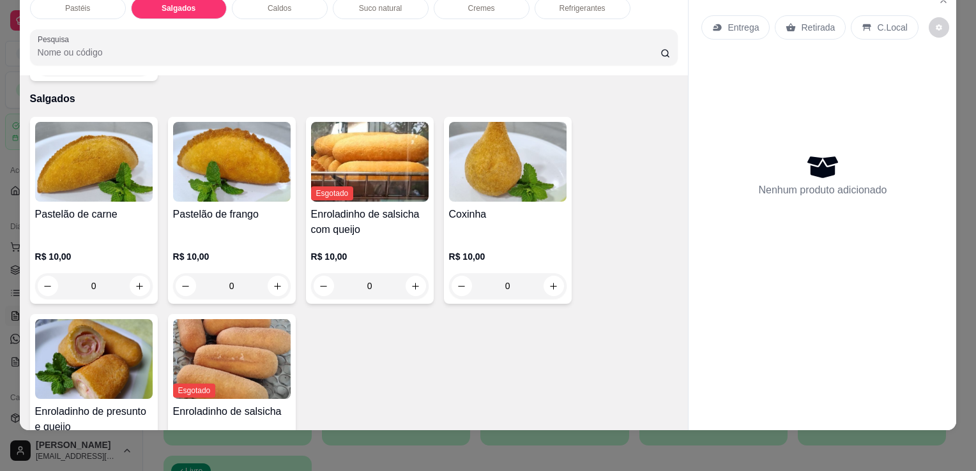
click at [73, 6] on div "Pastéis" at bounding box center [78, 8] width 96 height 22
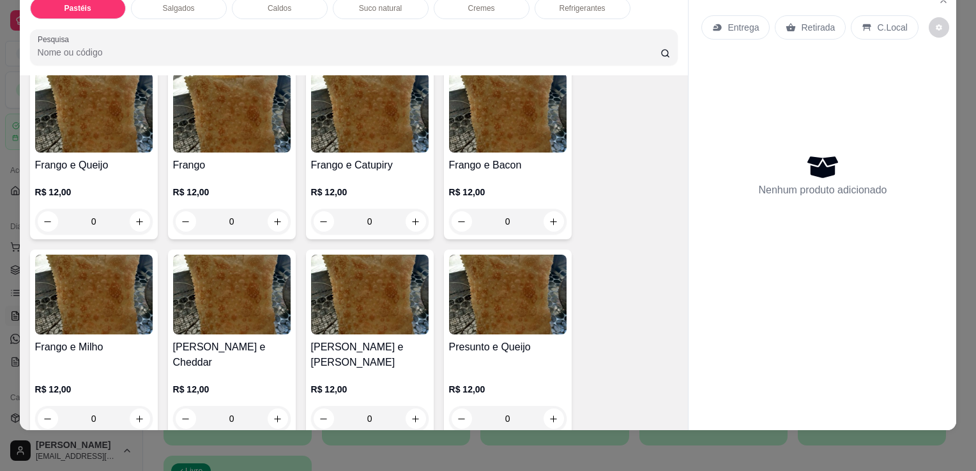
scroll to position [568, 0]
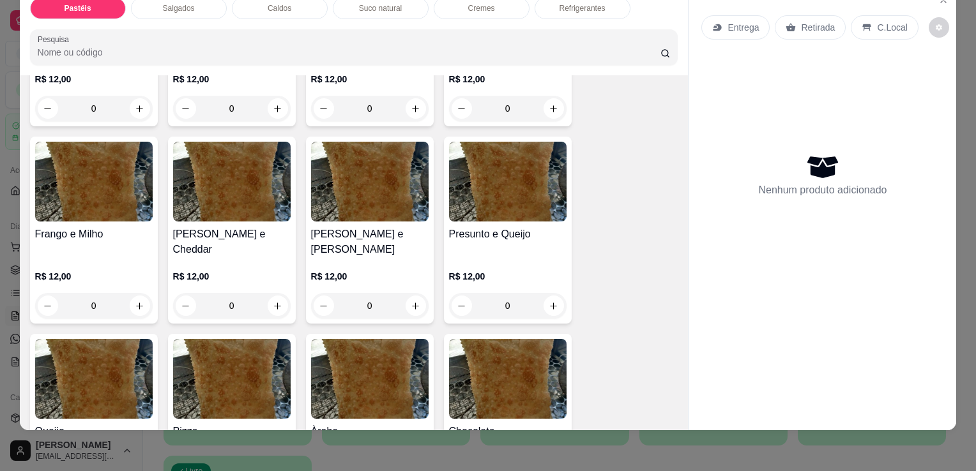
click at [391, 227] on h4 "[PERSON_NAME] e [PERSON_NAME]" at bounding box center [369, 242] width 117 height 31
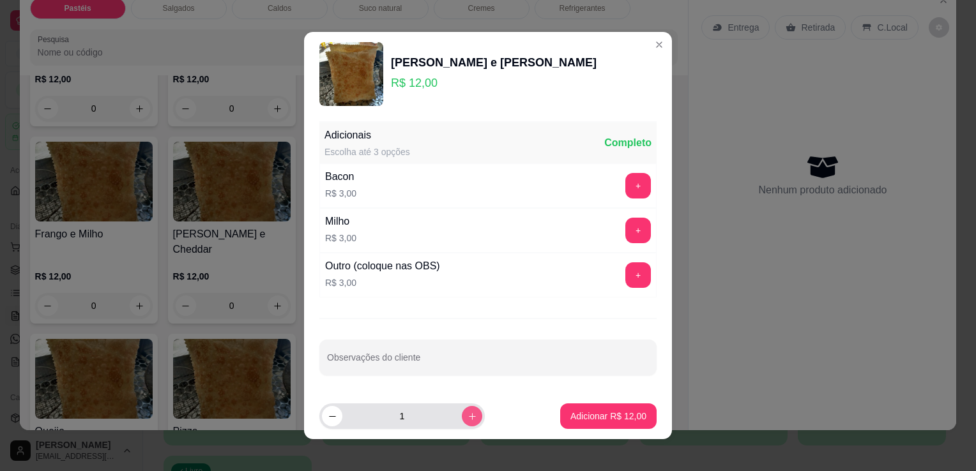
click at [467, 417] on icon "increase-product-quantity" at bounding box center [472, 417] width 10 height 10
click at [327, 410] on button "decrease-product-quantity" at bounding box center [332, 416] width 20 height 20
type input "3"
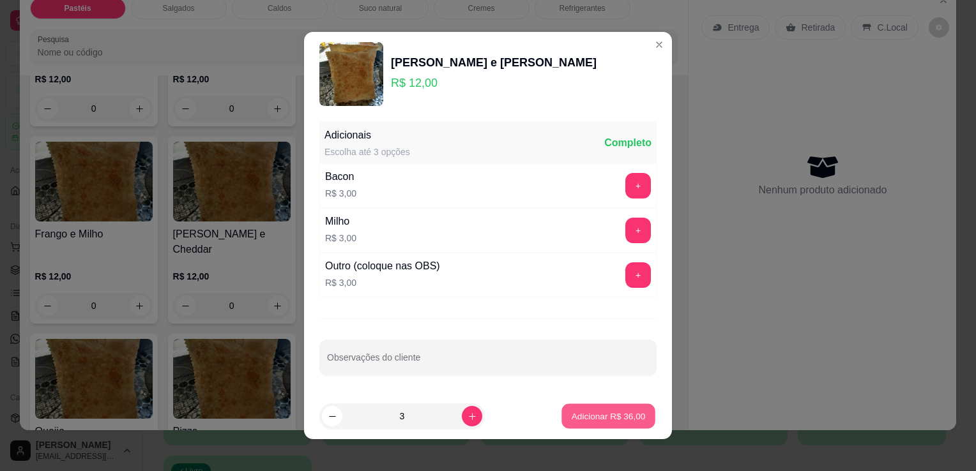
click at [571, 423] on button "Adicionar R$ 36,00" at bounding box center [608, 416] width 94 height 25
type input "3"
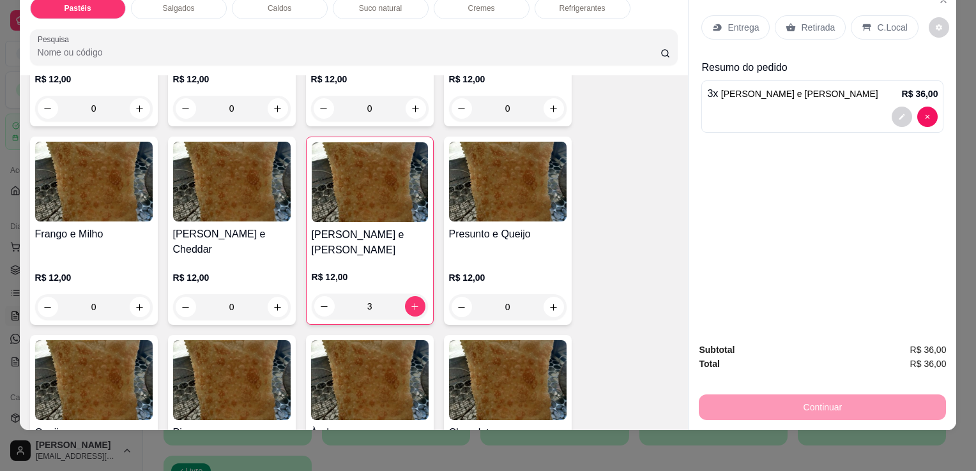
scroll to position [0, 0]
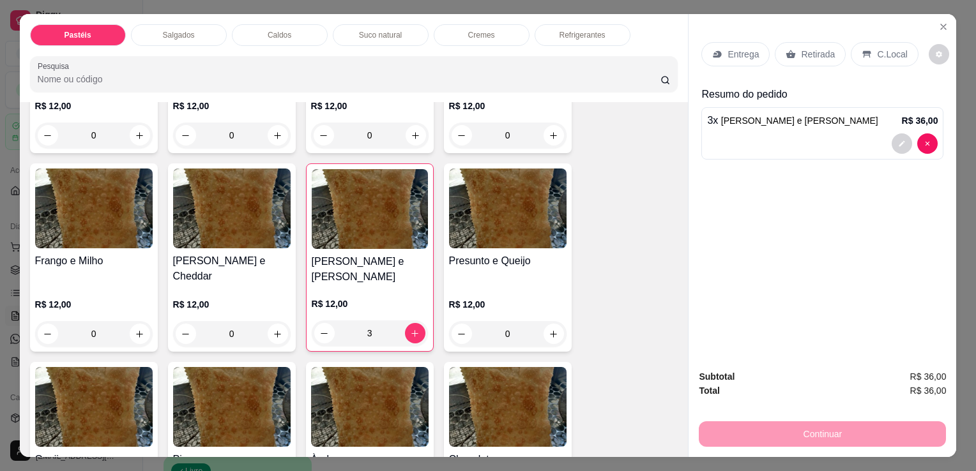
click at [573, 33] on p "Refrigerantes" at bounding box center [582, 35] width 46 height 10
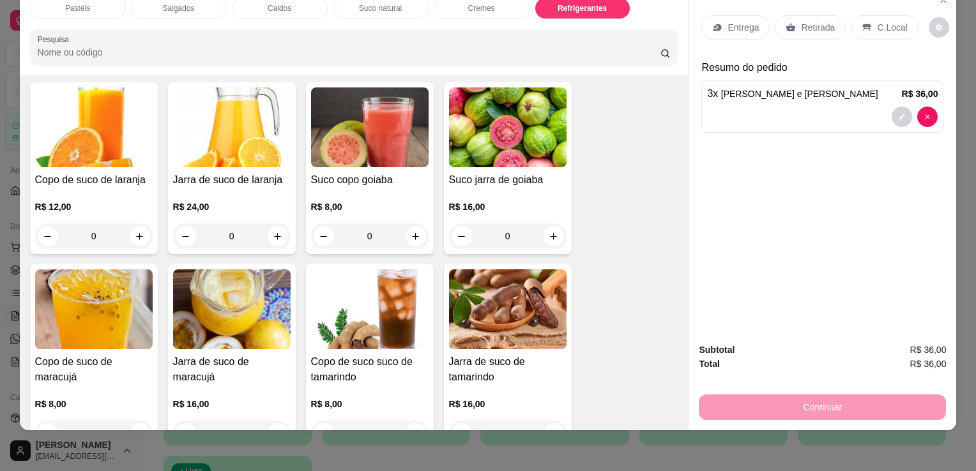
scroll to position [2127, 0]
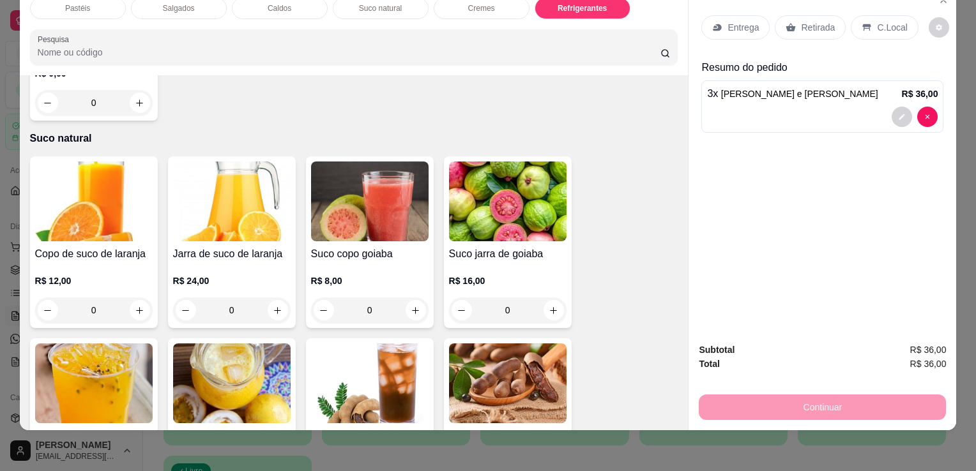
click at [108, 246] on h4 "Copo de suco de laranja" at bounding box center [93, 253] width 117 height 15
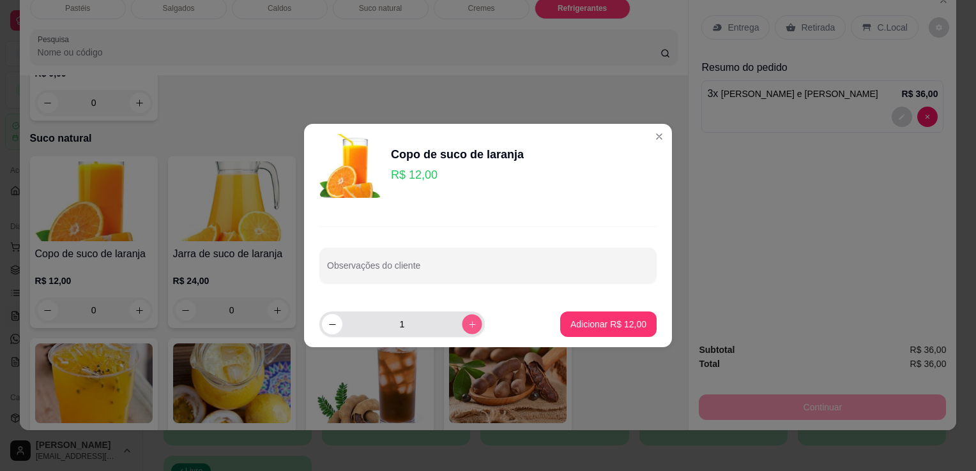
click at [467, 326] on icon "increase-product-quantity" at bounding box center [472, 325] width 10 height 10
type input "2"
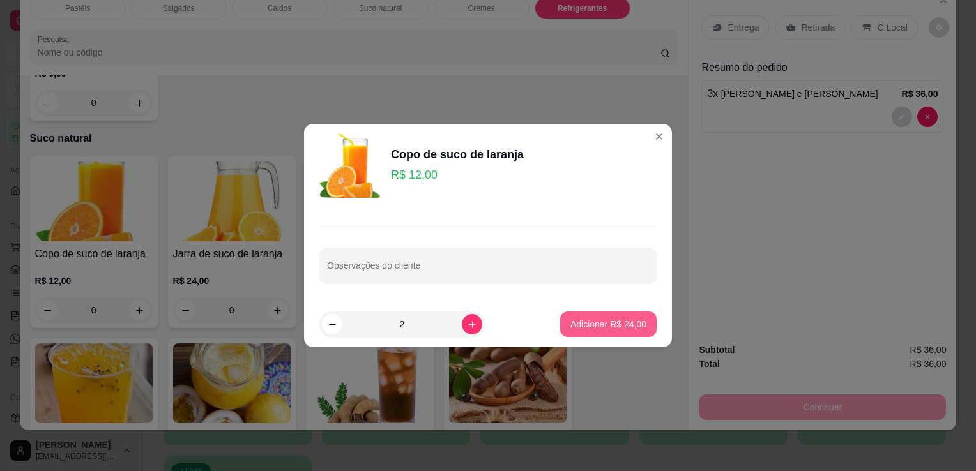
click at [570, 325] on p "Adicionar R$ 24,00" at bounding box center [608, 324] width 76 height 13
type input "2"
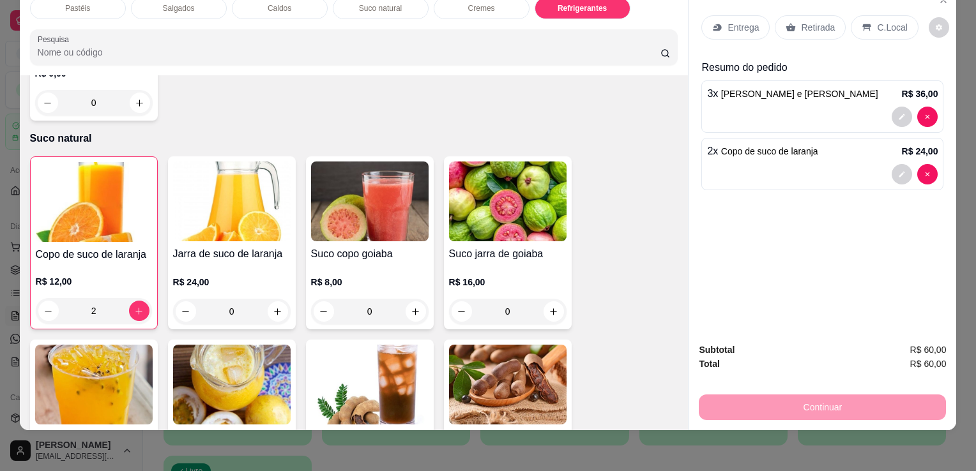
click at [801, 21] on p "Retirada" at bounding box center [818, 27] width 34 height 13
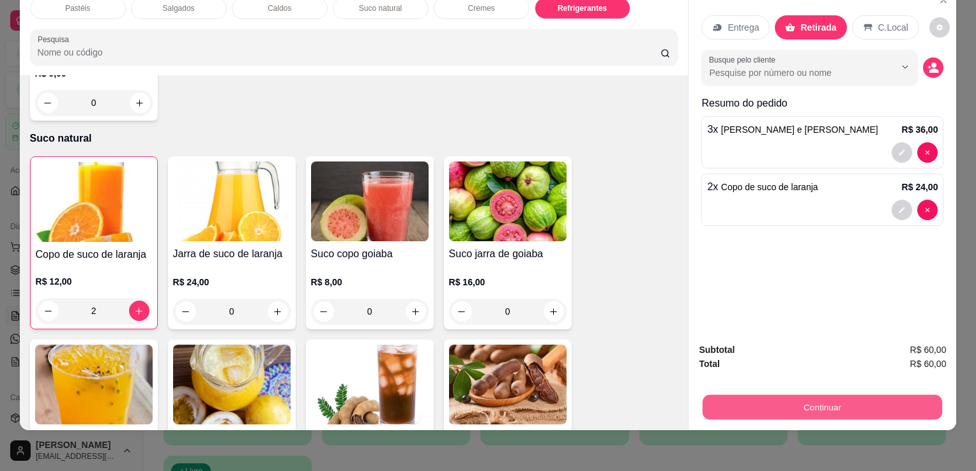
click at [781, 395] on button "Continuar" at bounding box center [821, 407] width 239 height 25
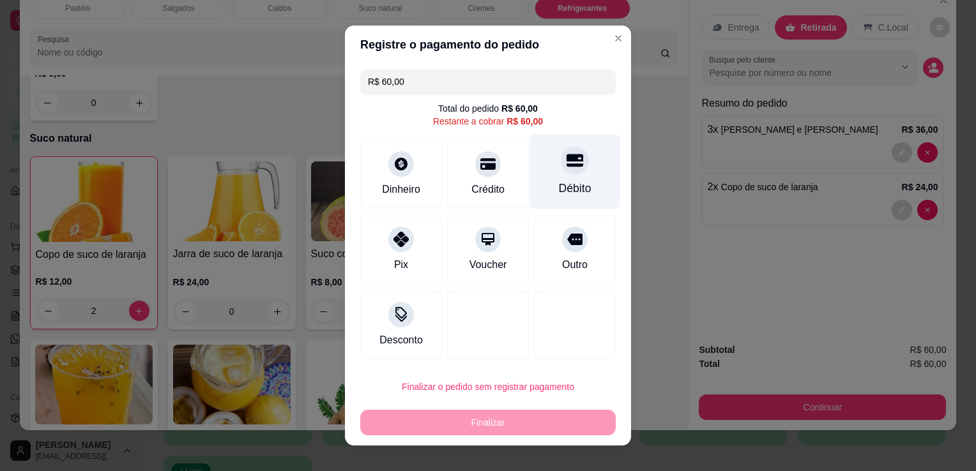
click at [559, 188] on div "Débito" at bounding box center [575, 188] width 33 height 17
type input "R$ 0,00"
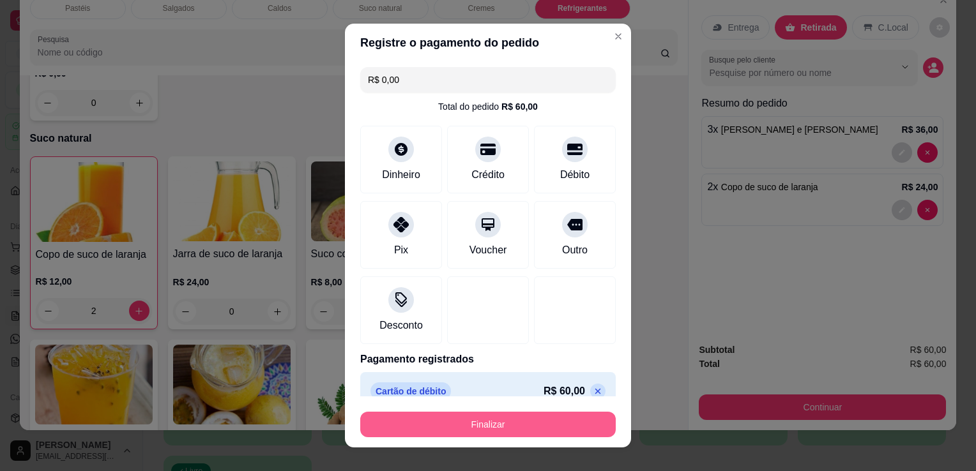
click at [524, 420] on button "Finalizar" at bounding box center [487, 425] width 255 height 26
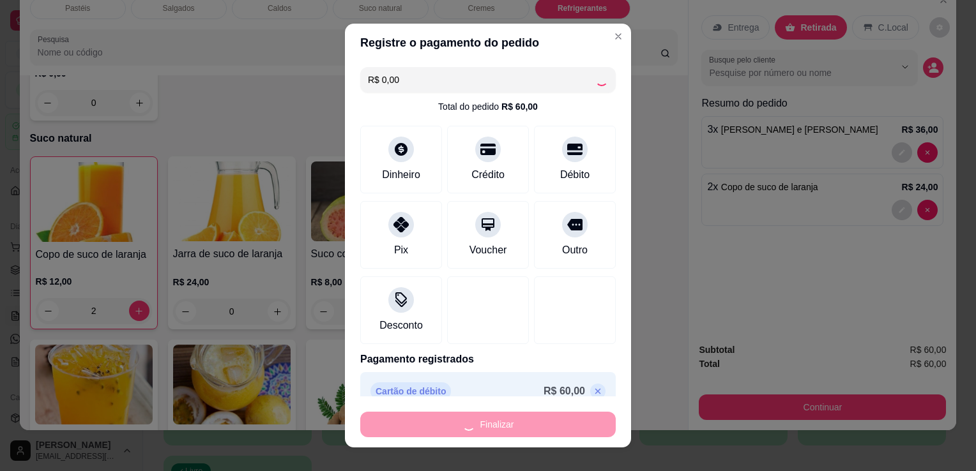
type input "0"
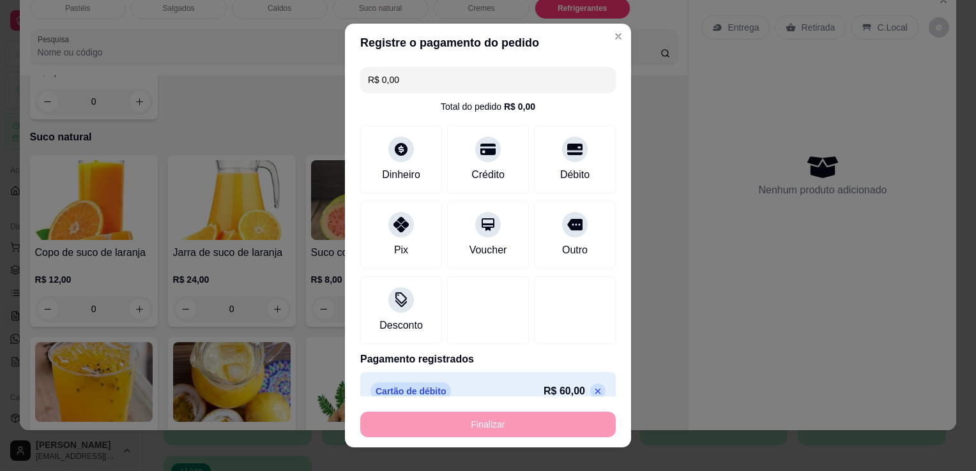
type input "-R$ 60,00"
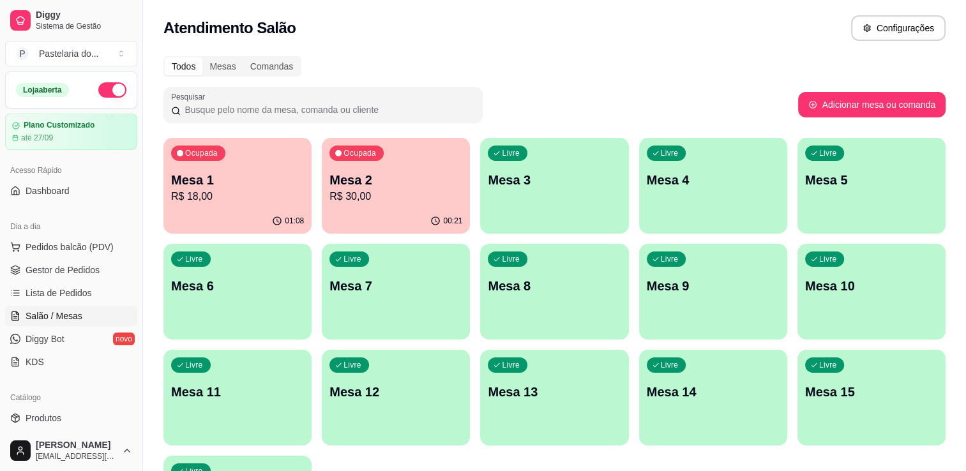
click at [253, 162] on div "Ocupada Mesa 1 R$ 18,00" at bounding box center [237, 173] width 148 height 71
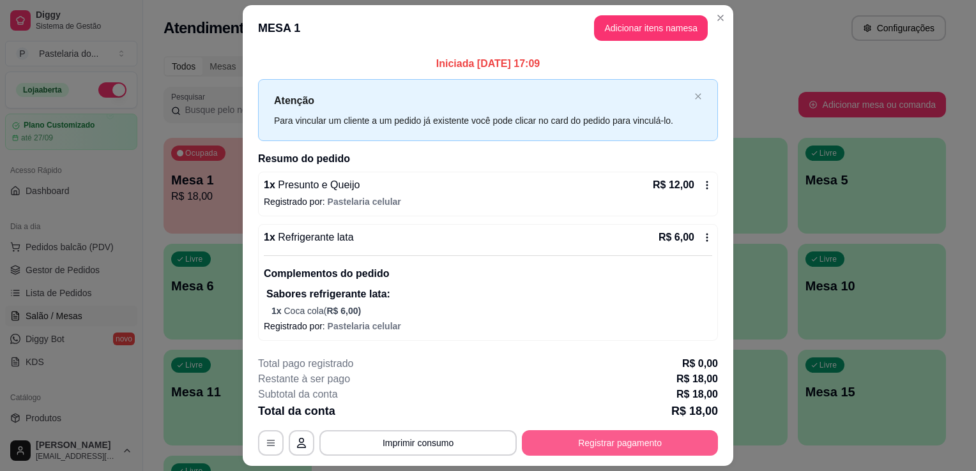
click at [633, 442] on button "Registrar pagamento" at bounding box center [620, 443] width 196 height 26
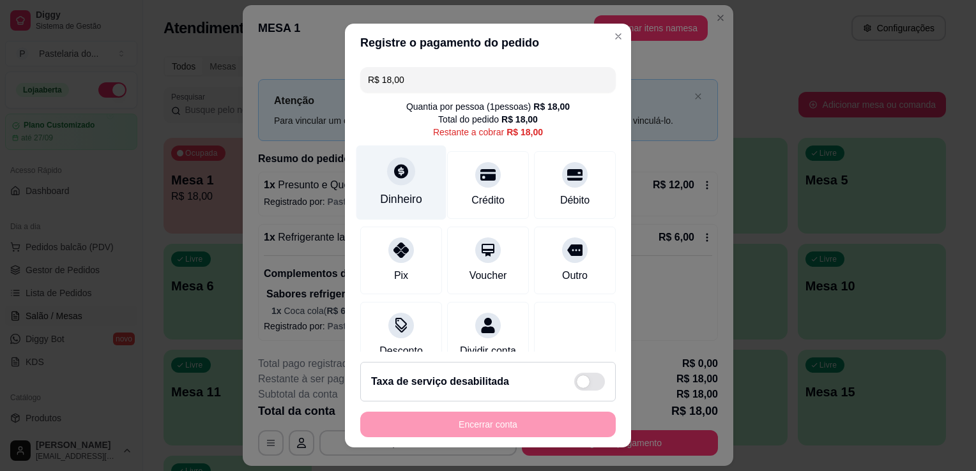
click at [418, 167] on div "Dinheiro" at bounding box center [401, 183] width 90 height 75
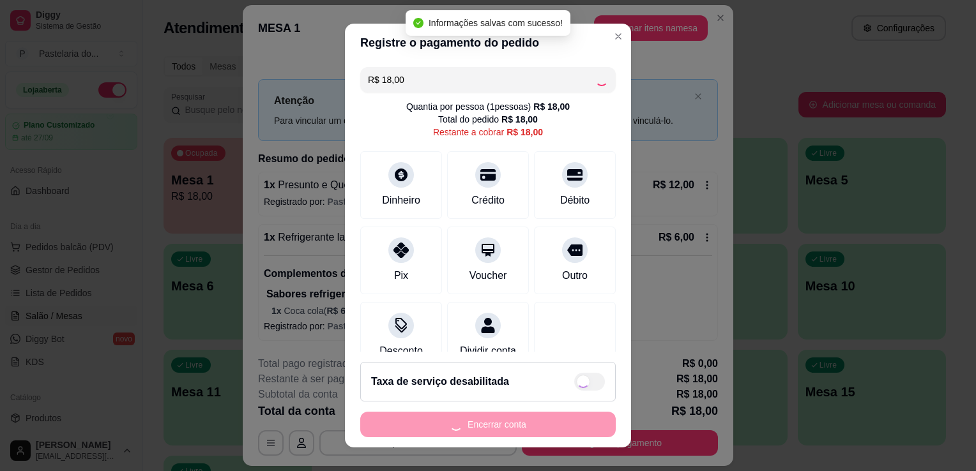
type input "R$ 0,00"
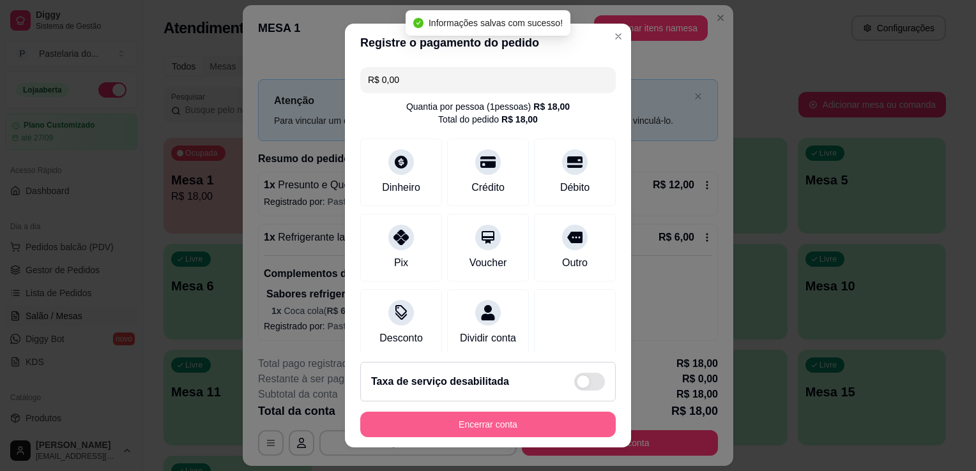
click at [569, 428] on button "Encerrar conta" at bounding box center [487, 425] width 255 height 26
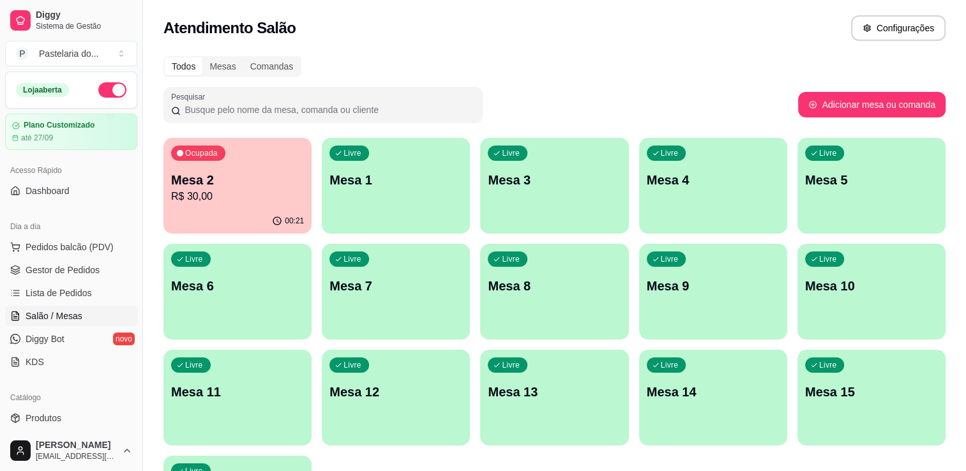
click at [243, 192] on p "R$ 30,00" at bounding box center [237, 196] width 133 height 15
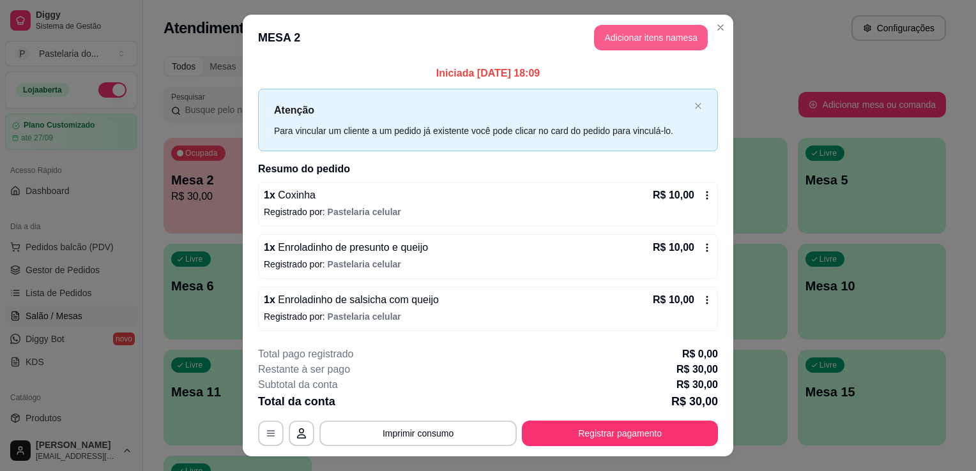
click at [682, 19] on header "MESA 2 Adicionar itens na mesa" at bounding box center [488, 38] width 490 height 46
click at [674, 41] on button "Adicionar itens na mesa" at bounding box center [651, 38] width 110 height 25
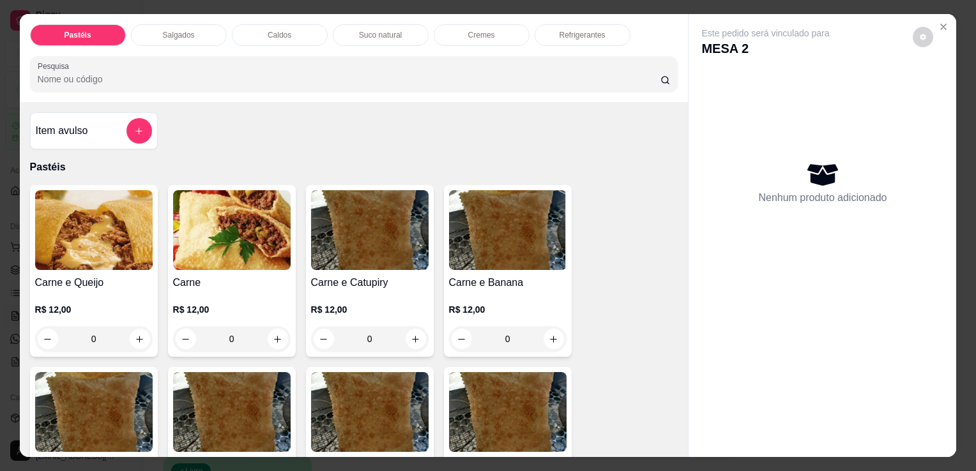
click at [560, 34] on p "Refrigerantes" at bounding box center [582, 35] width 46 height 10
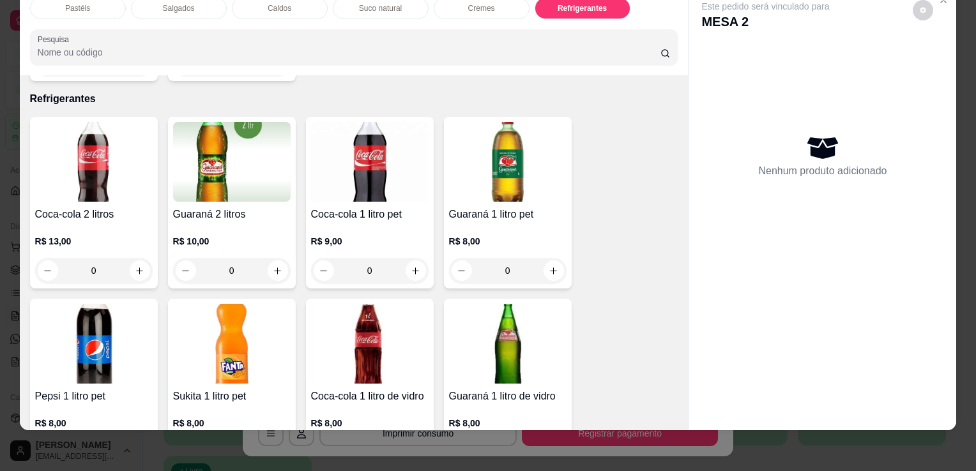
scroll to position [3786, 0]
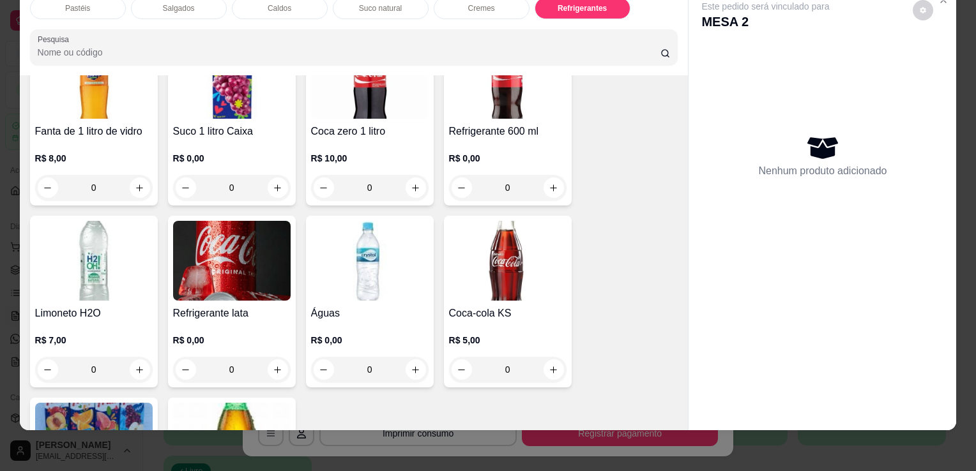
click at [394, 236] on img at bounding box center [369, 261] width 117 height 80
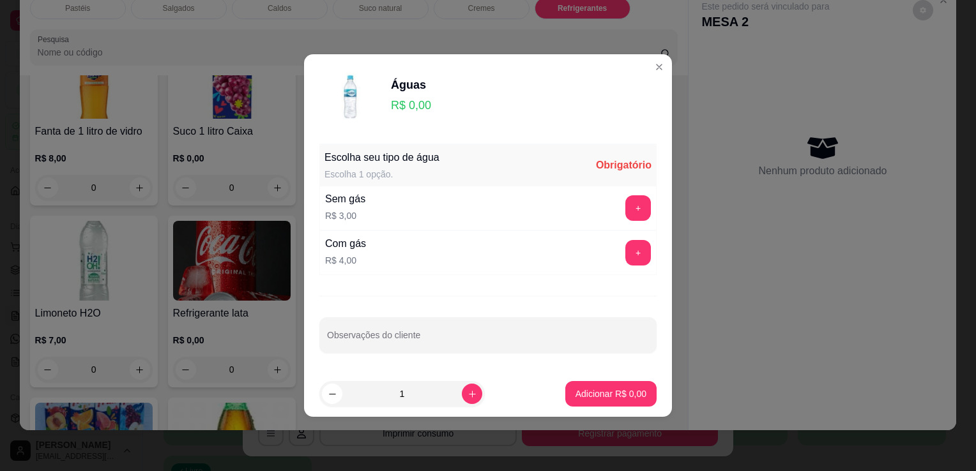
click at [638, 216] on button "+" at bounding box center [638, 208] width 26 height 26
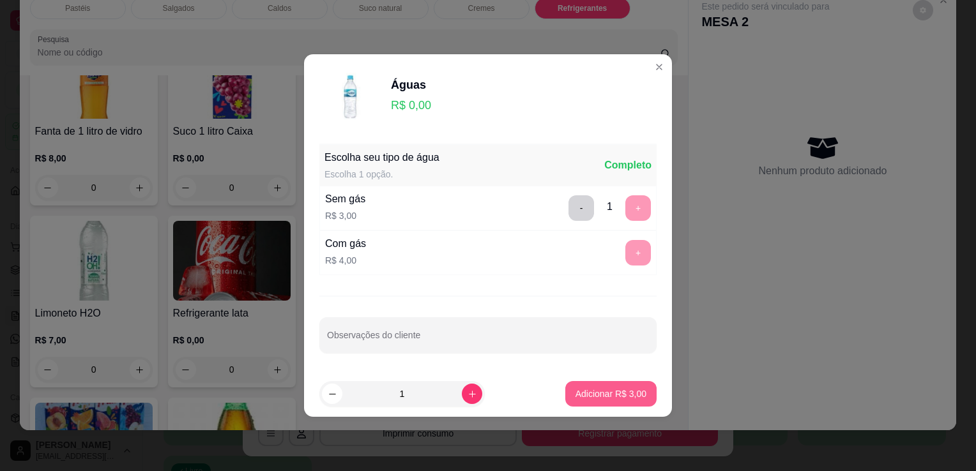
click at [617, 398] on p "Adicionar R$ 3,00" at bounding box center [610, 394] width 71 height 13
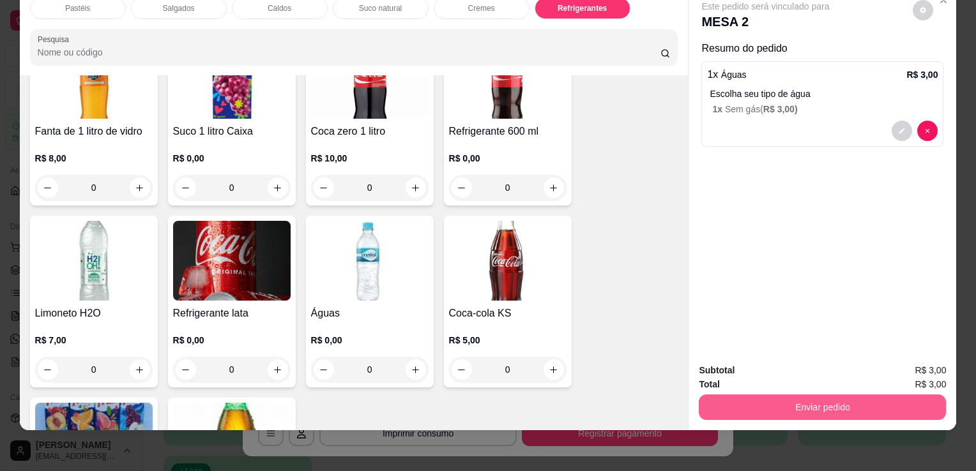
click at [738, 395] on button "Enviar pedido" at bounding box center [821, 408] width 247 height 26
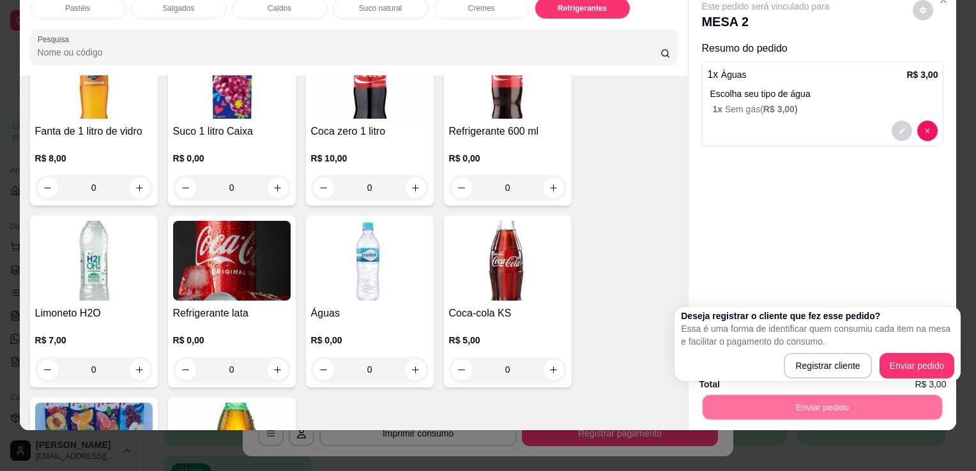
click at [758, 366] on div "Registrar cliente Enviar pedido" at bounding box center [817, 366] width 273 height 26
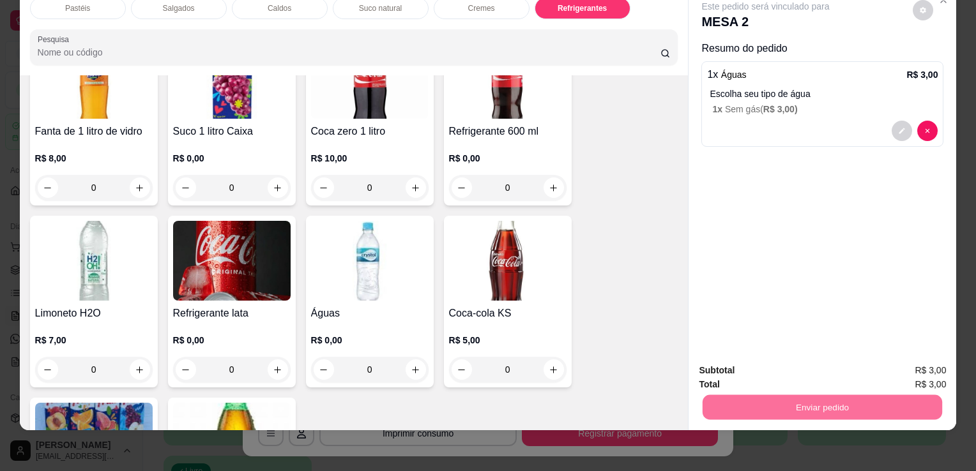
click at [810, 363] on button "Registrar cliente" at bounding box center [827, 366] width 84 height 24
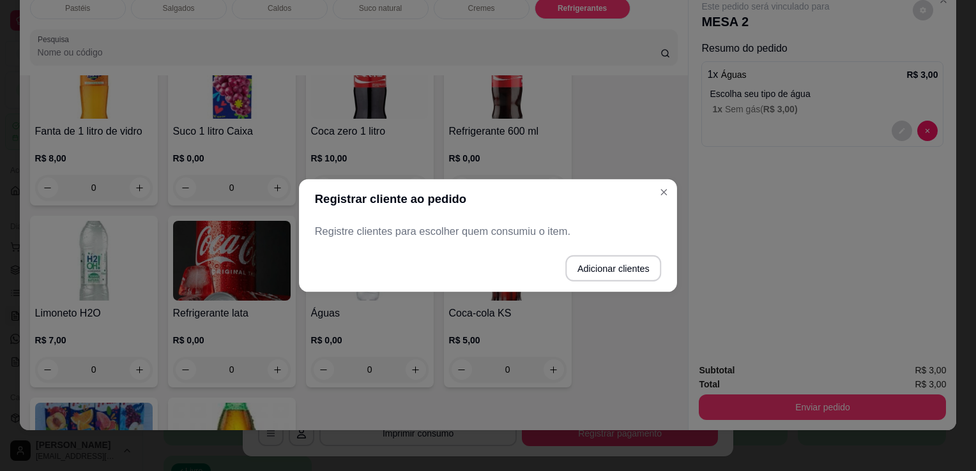
click at [810, 363] on button "Registrar cliente" at bounding box center [827, 366] width 84 height 24
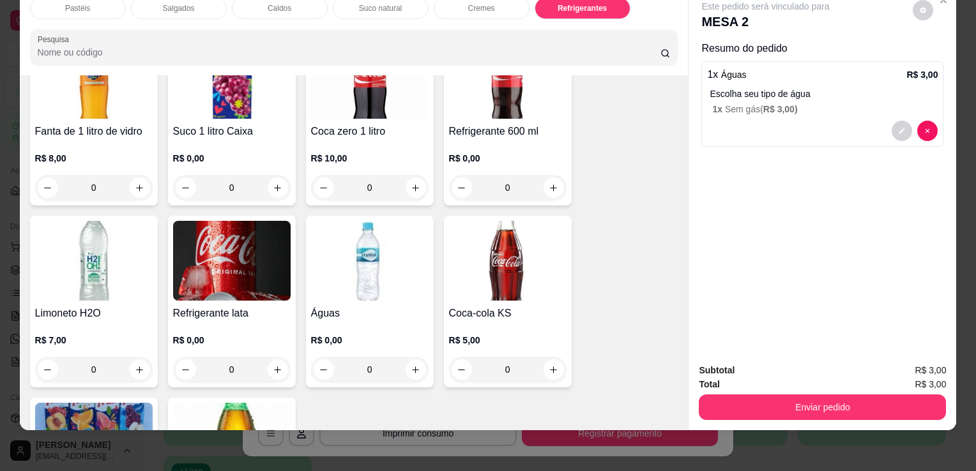
click at [804, 399] on button "Enviar pedido" at bounding box center [821, 408] width 247 height 26
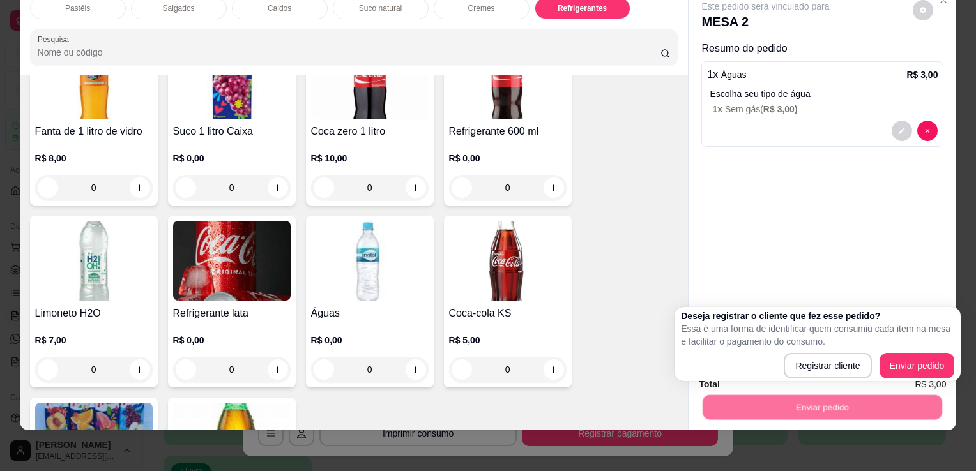
drag, startPoint x: 912, startPoint y: 352, endPoint x: 913, endPoint y: 362, distance: 10.2
click at [913, 354] on div "Deseja registrar o cliente que fez esse pedido? Essa é uma forma de identificar…" at bounding box center [817, 344] width 273 height 69
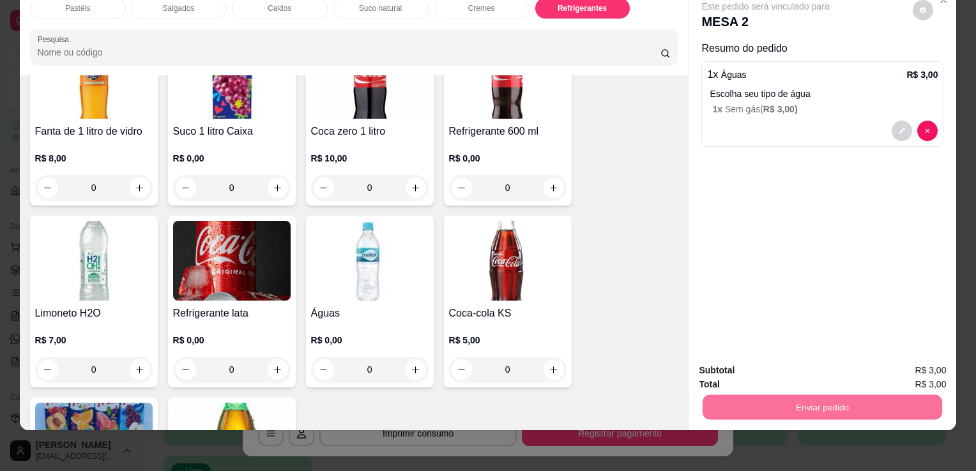
click at [913, 362] on button "Enviar pedido" at bounding box center [913, 366] width 72 height 24
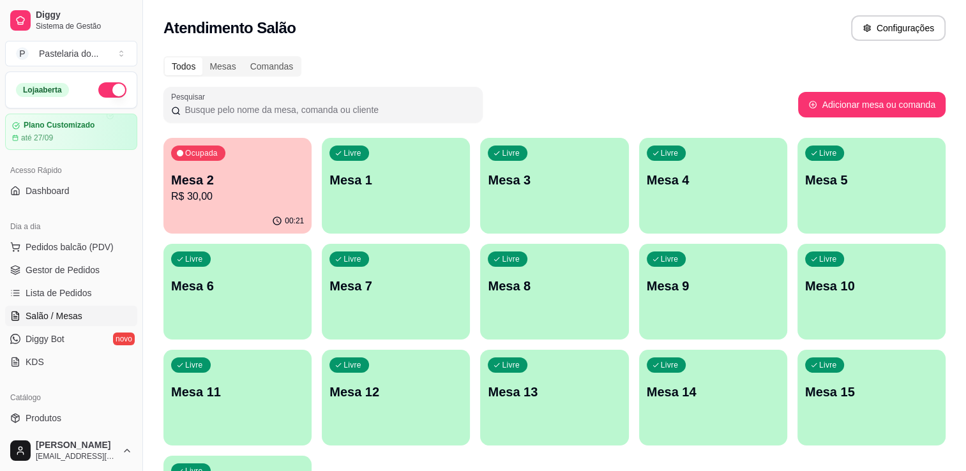
click at [290, 200] on p "R$ 30,00" at bounding box center [237, 196] width 133 height 15
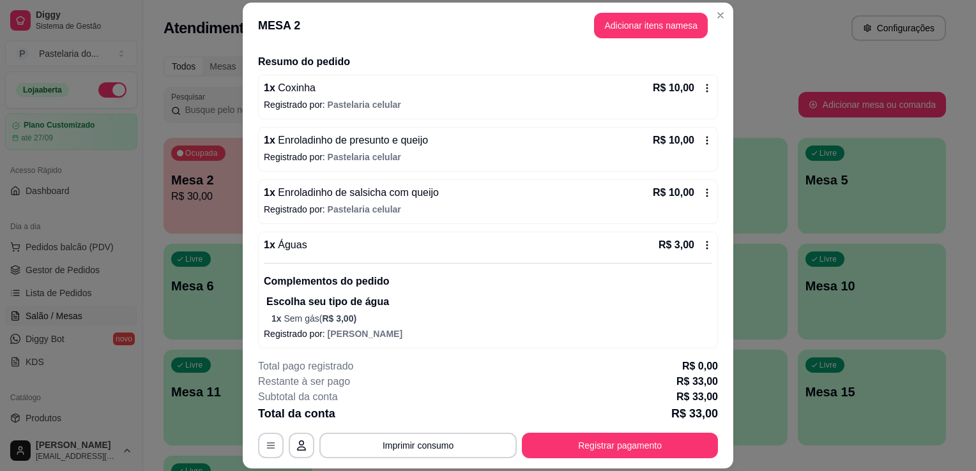
scroll to position [97, 0]
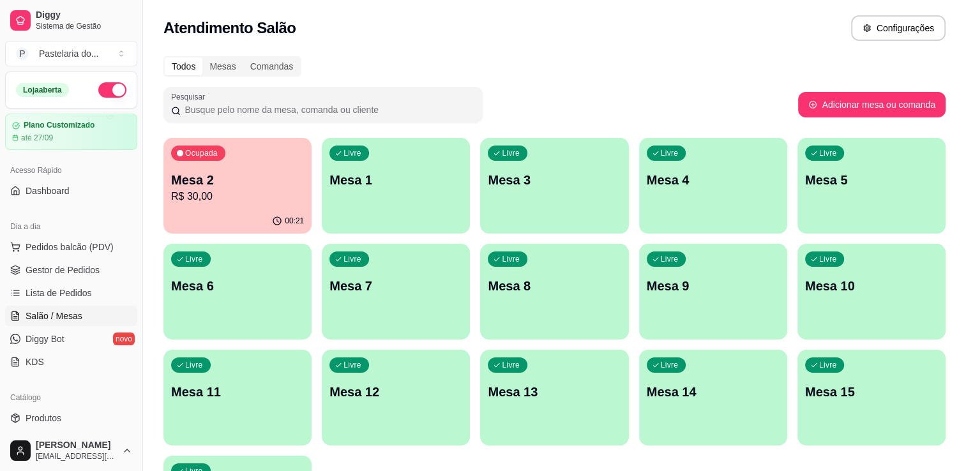
click at [228, 174] on p "Mesa 2" at bounding box center [237, 180] width 133 height 18
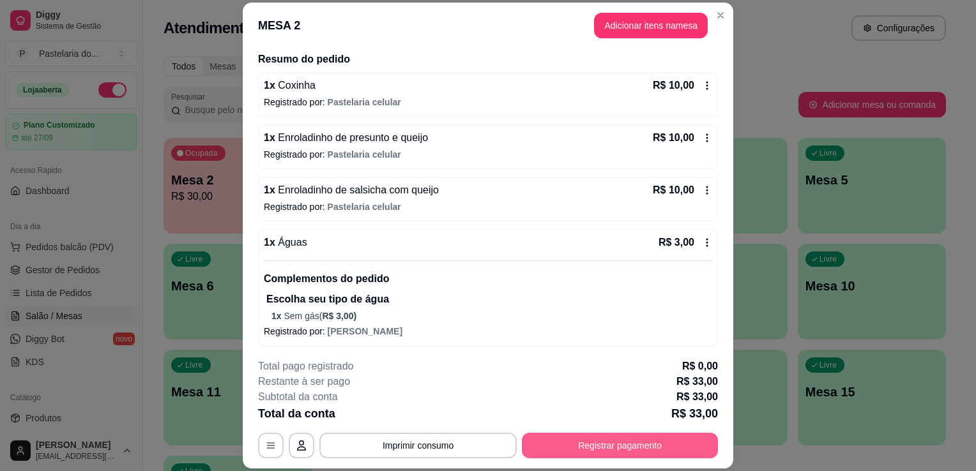
click at [618, 443] on button "Registrar pagamento" at bounding box center [620, 446] width 196 height 26
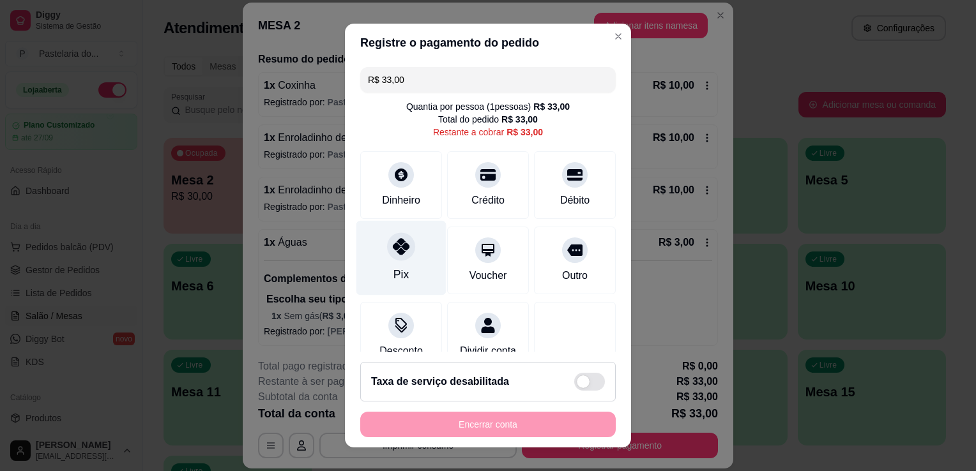
click at [393, 266] on div "Pix" at bounding box center [400, 274] width 15 height 17
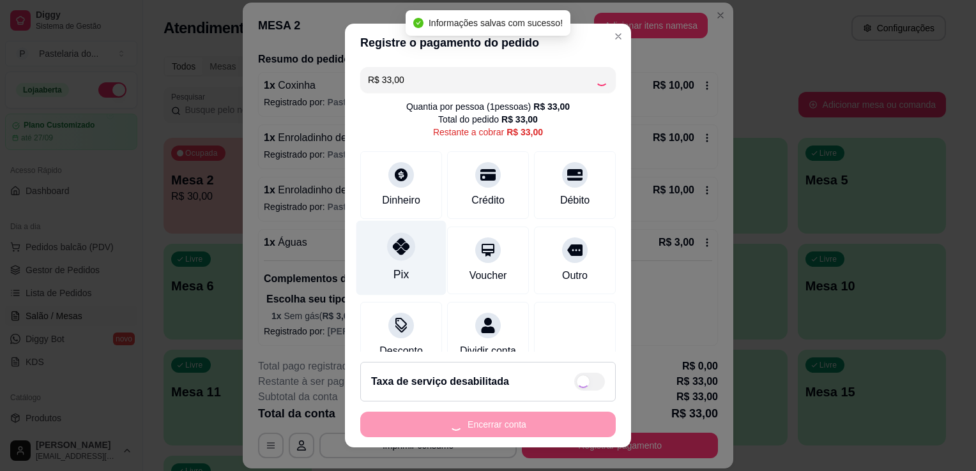
type input "R$ 0,00"
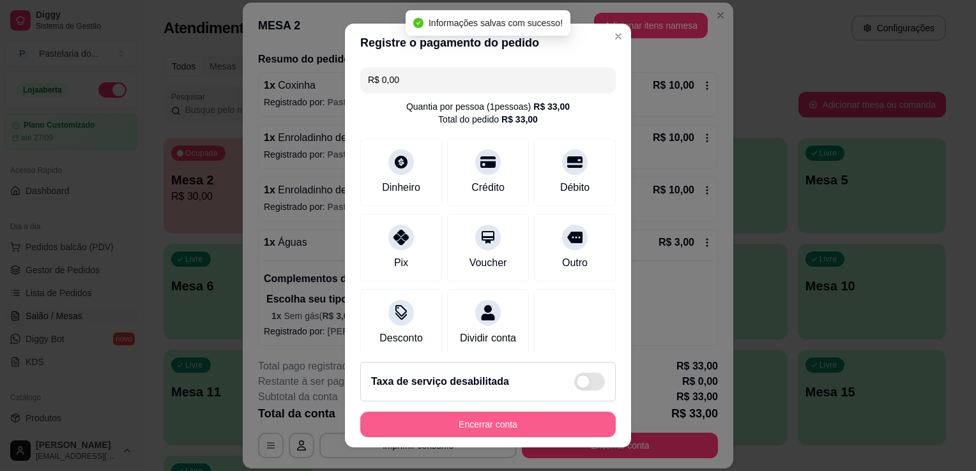
click at [449, 434] on button "Encerrar conta" at bounding box center [487, 425] width 255 height 26
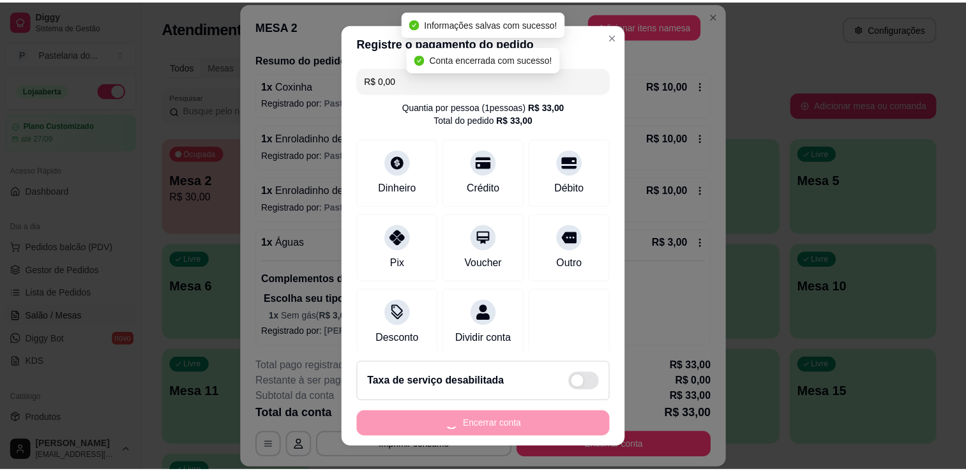
scroll to position [0, 0]
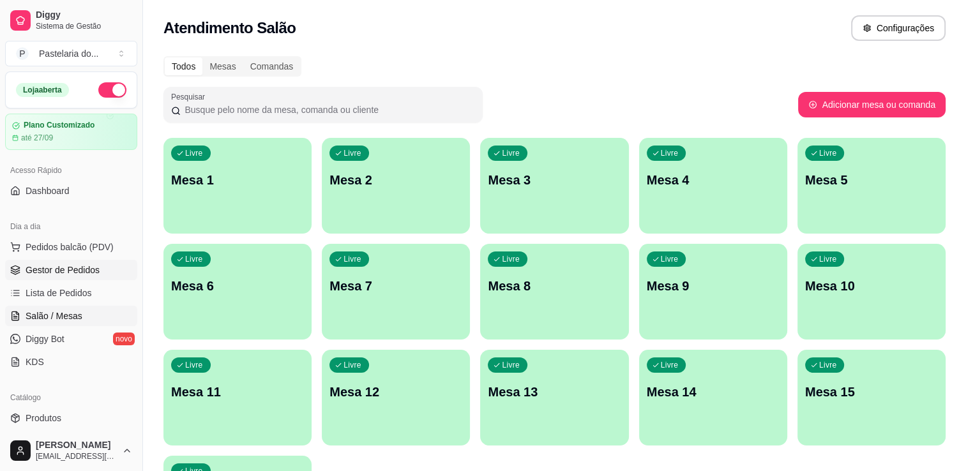
click at [92, 272] on span "Gestor de Pedidos" at bounding box center [63, 270] width 74 height 13
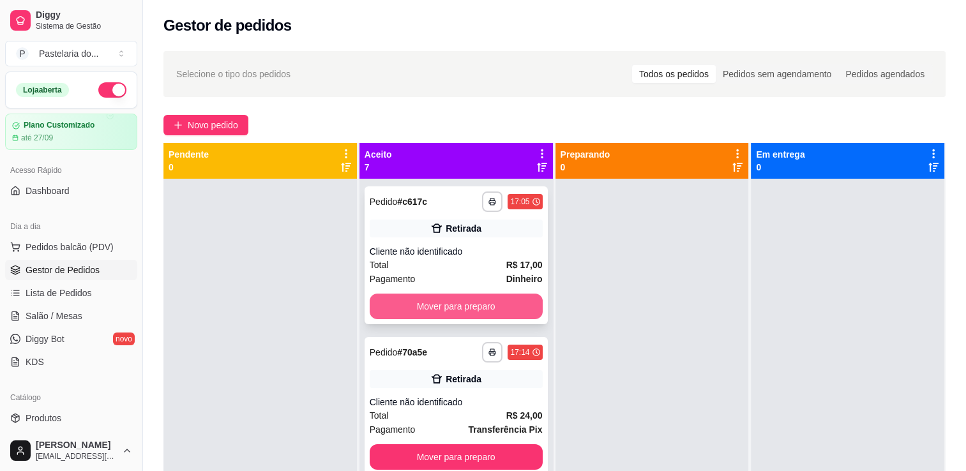
click at [436, 305] on button "Mover para preparo" at bounding box center [456, 307] width 173 height 26
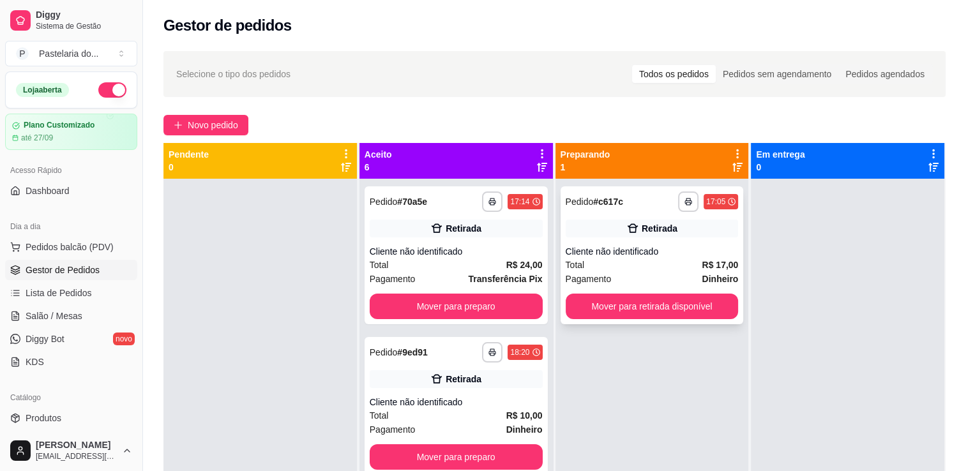
click at [620, 302] on button "Mover para retirada disponível" at bounding box center [652, 307] width 173 height 26
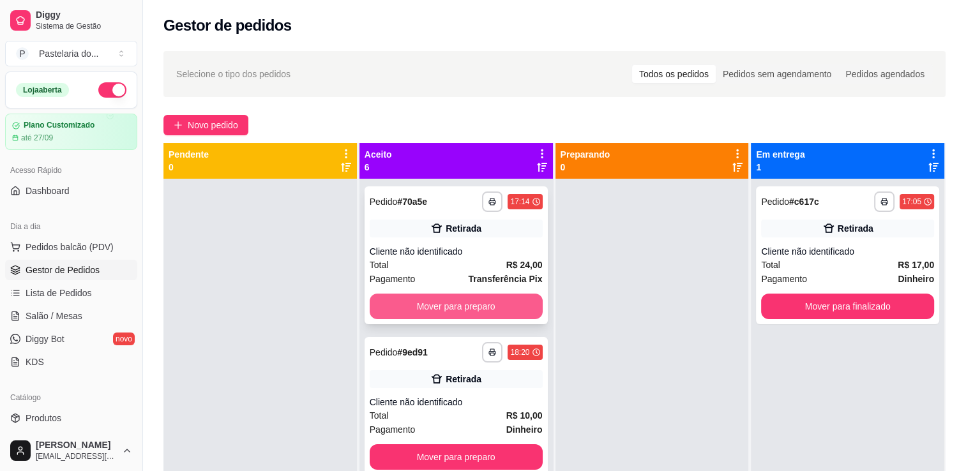
click at [460, 300] on button "Mover para preparo" at bounding box center [456, 307] width 173 height 26
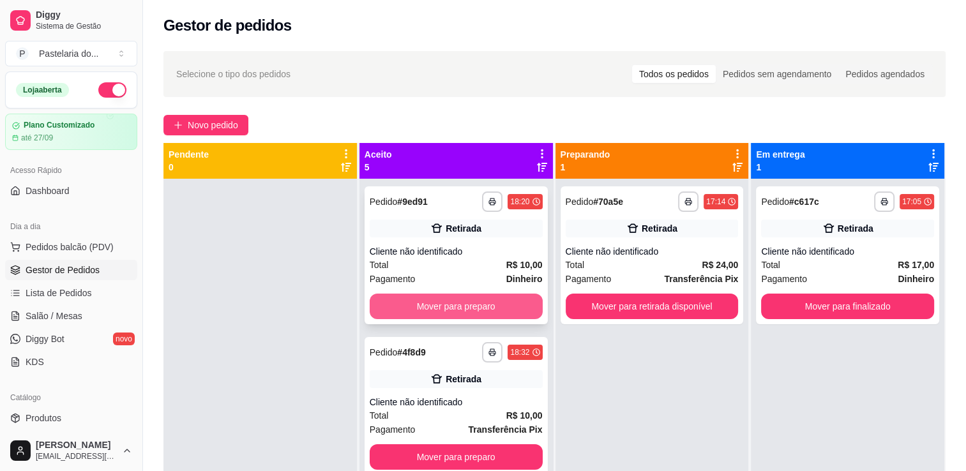
click at [478, 301] on button "Mover para preparo" at bounding box center [456, 307] width 173 height 26
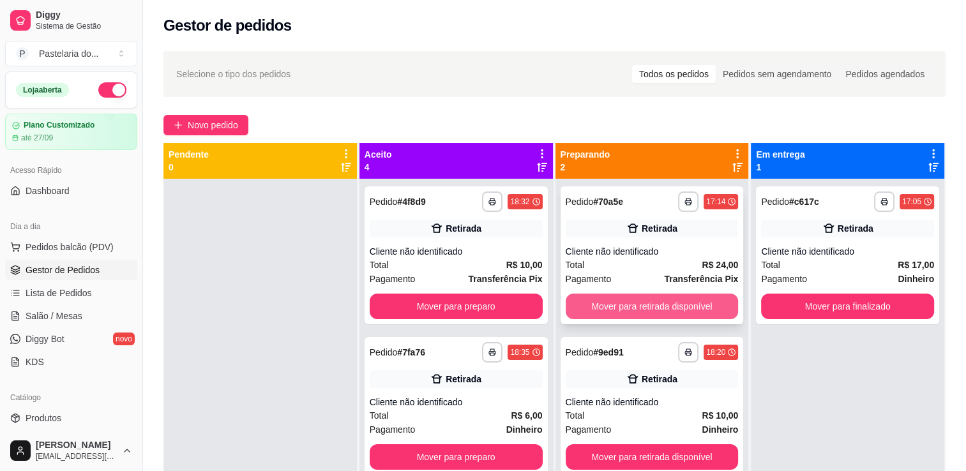
click at [580, 301] on button "Mover para retirada disponível" at bounding box center [652, 307] width 173 height 26
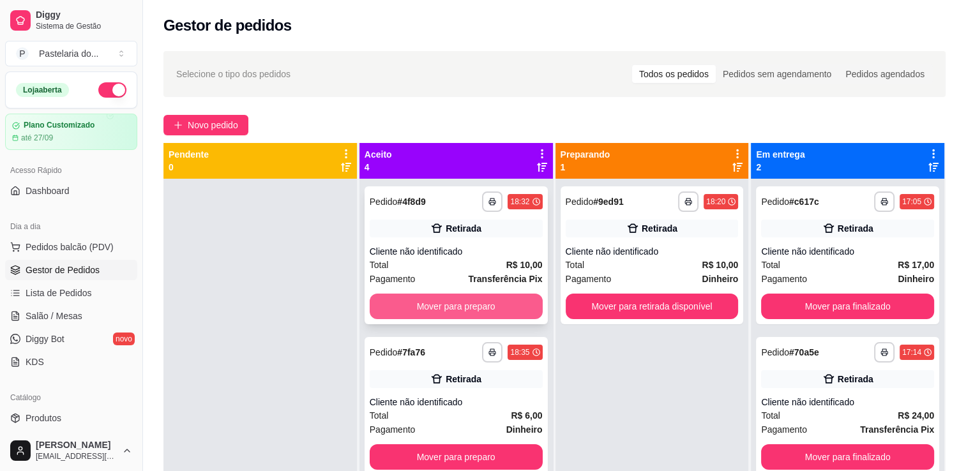
click at [490, 296] on button "Mover para preparo" at bounding box center [456, 307] width 173 height 26
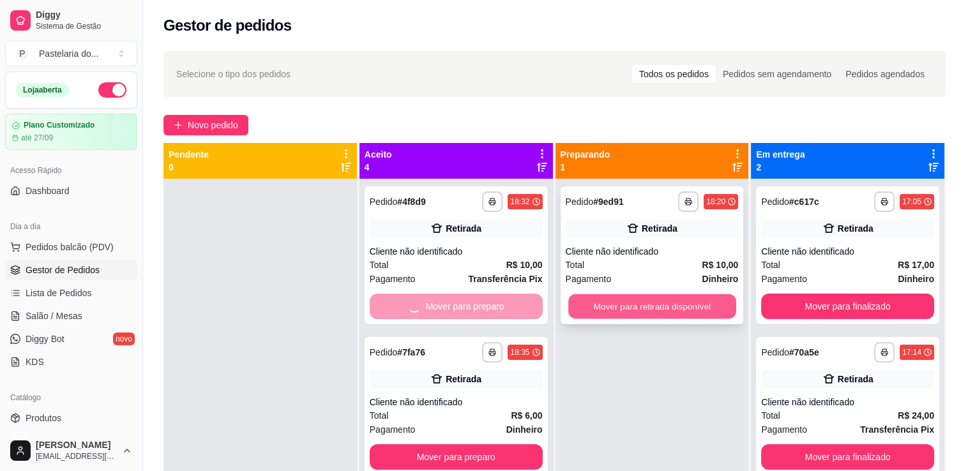
click at [596, 297] on button "Mover para retirada disponível" at bounding box center [652, 306] width 168 height 25
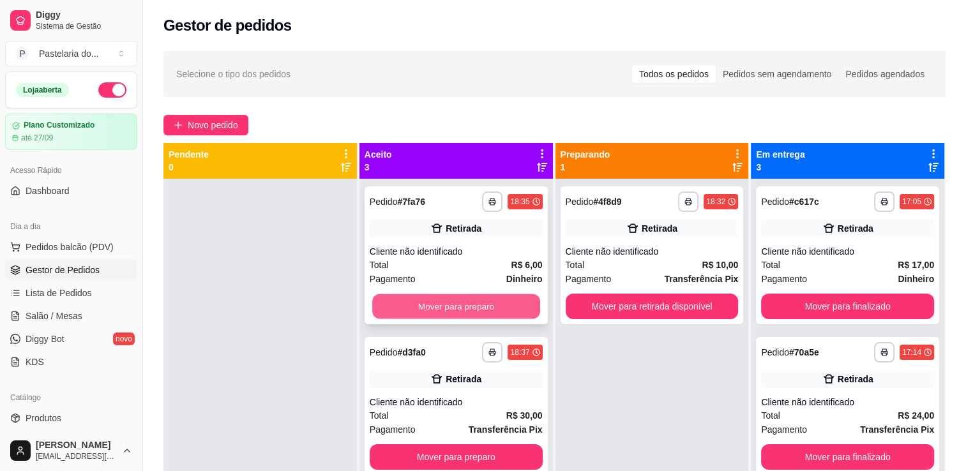
click at [483, 296] on button "Mover para preparo" at bounding box center [456, 306] width 168 height 25
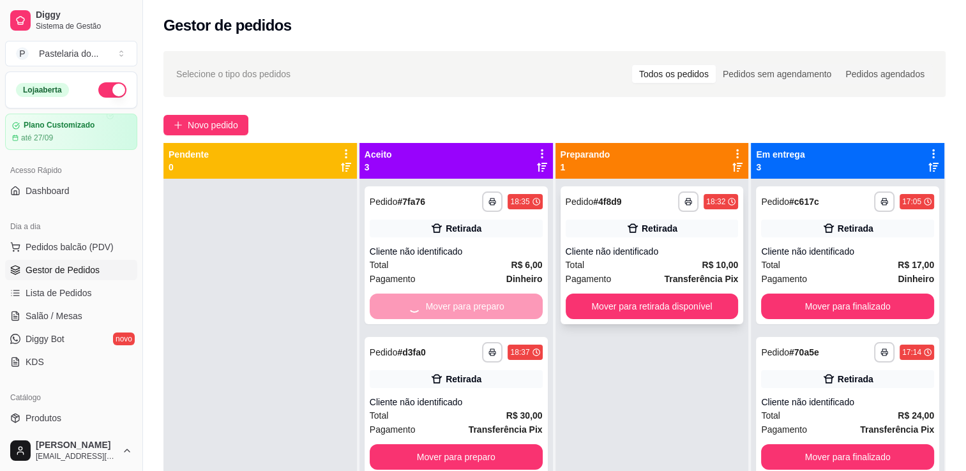
click at [596, 298] on button "Mover para retirada disponível" at bounding box center [652, 307] width 173 height 26
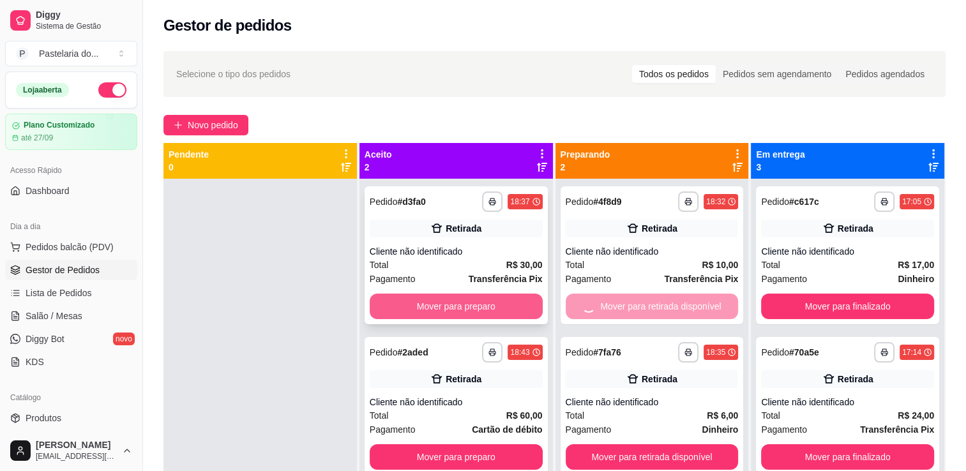
click at [469, 297] on button "Mover para preparo" at bounding box center [456, 307] width 173 height 26
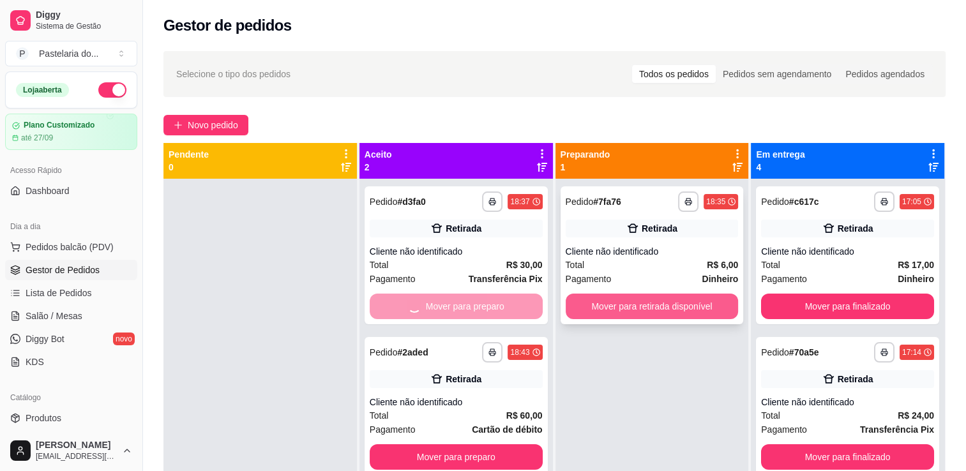
click at [595, 301] on button "Mover para retirada disponível" at bounding box center [652, 307] width 173 height 26
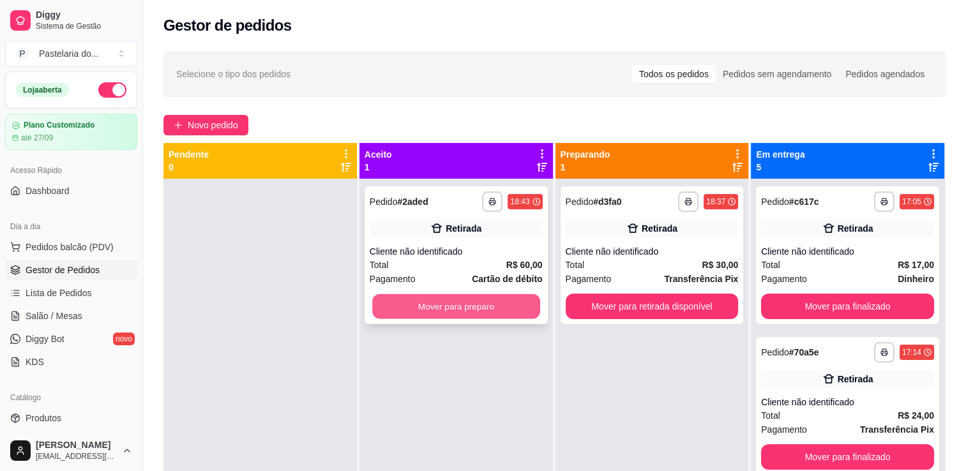
click at [492, 301] on button "Mover para preparo" at bounding box center [456, 306] width 168 height 25
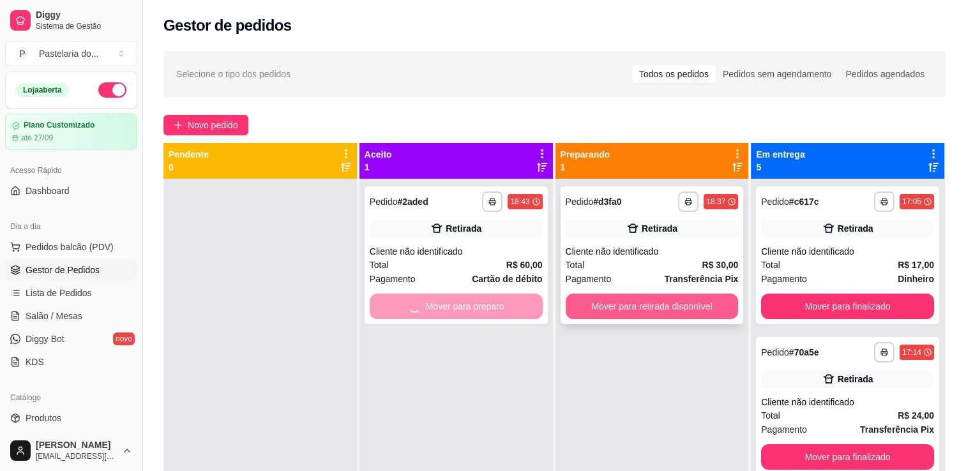
click at [646, 303] on button "Mover para retirada disponível" at bounding box center [652, 307] width 173 height 26
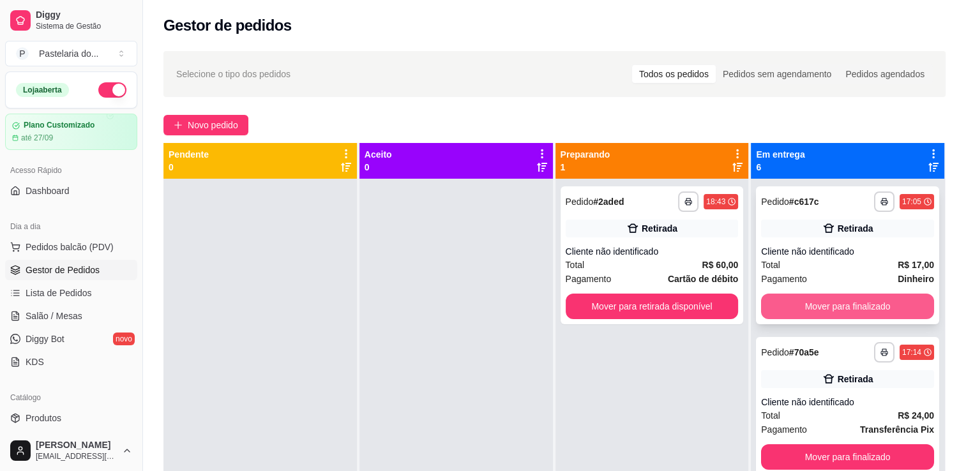
click at [818, 305] on button "Mover para finalizado" at bounding box center [847, 307] width 173 height 26
click at [818, 305] on div "Mover para finalizado" at bounding box center [847, 307] width 173 height 26
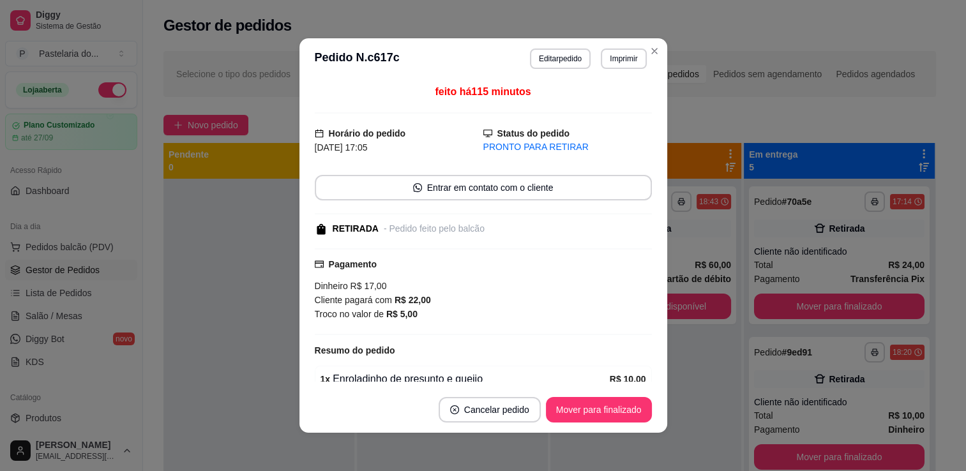
click at [818, 305] on button "Mover para finalizado" at bounding box center [839, 307] width 170 height 26
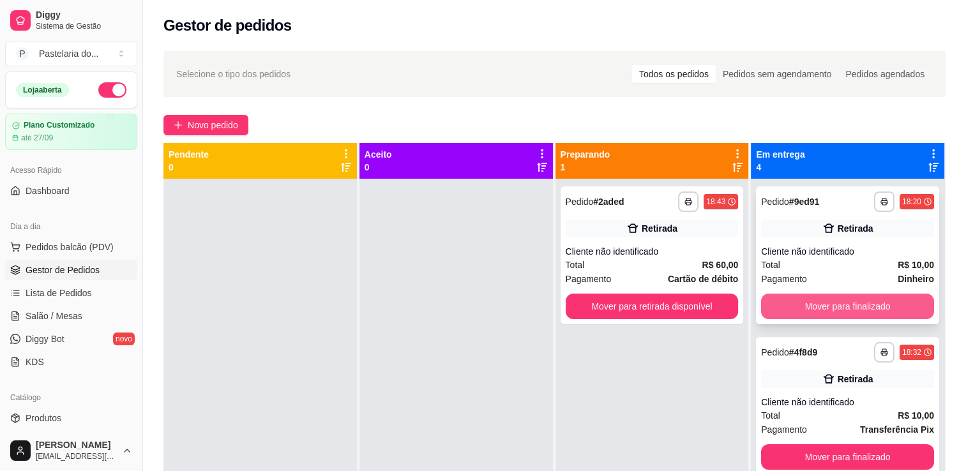
click at [816, 303] on button "Mover para finalizado" at bounding box center [847, 307] width 173 height 26
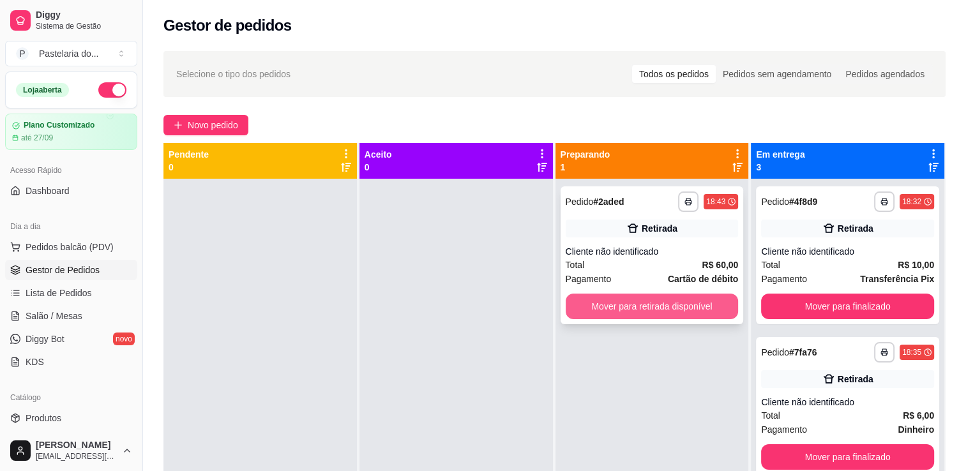
click at [689, 308] on button "Mover para retirada disponível" at bounding box center [652, 307] width 173 height 26
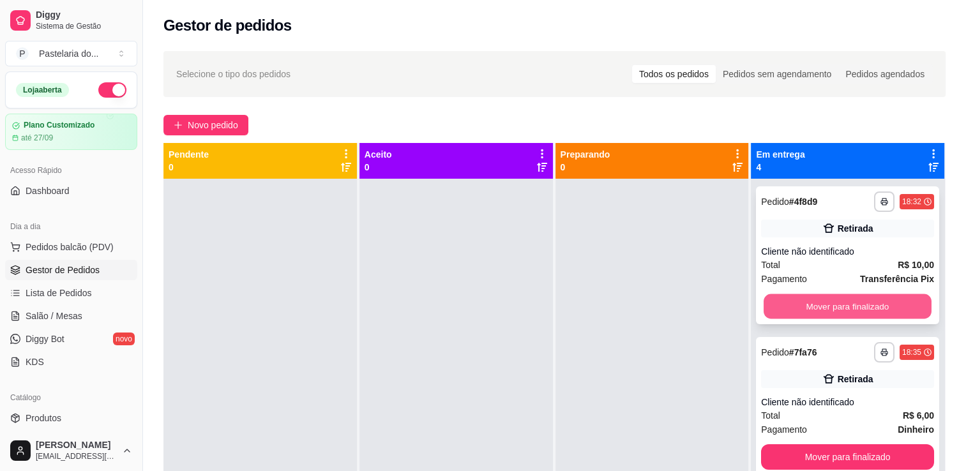
click at [804, 306] on button "Mover para finalizado" at bounding box center [848, 306] width 168 height 25
click at [804, 306] on button "Mover para finalizado" at bounding box center [847, 307] width 173 height 26
click at [804, 306] on button "Mover para finalizado" at bounding box center [848, 306] width 168 height 25
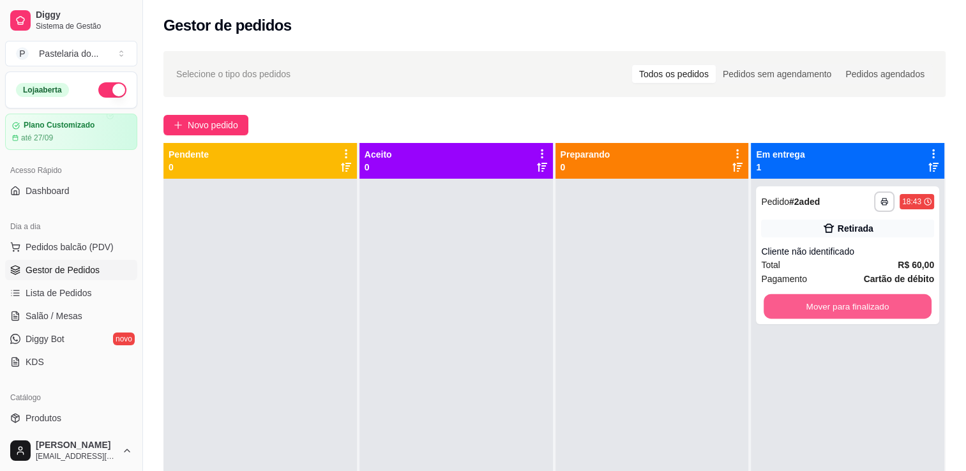
click at [804, 306] on button "Mover para finalizado" at bounding box center [848, 306] width 168 height 25
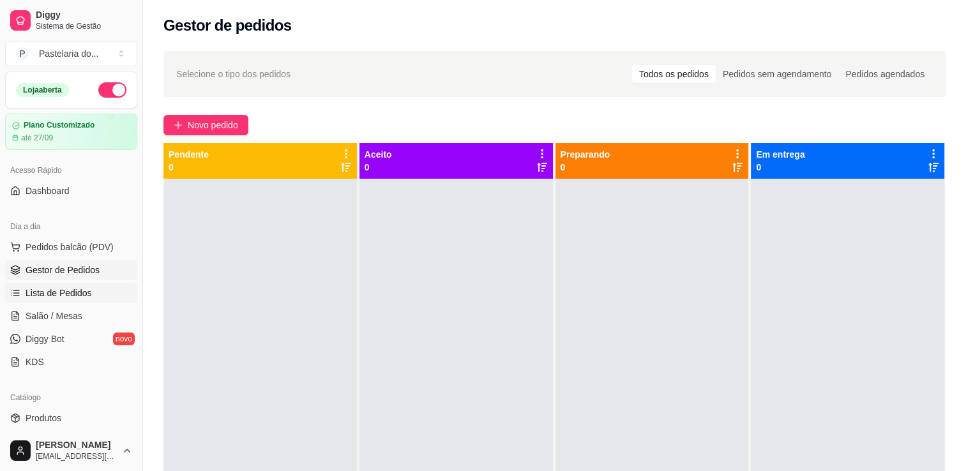
click at [54, 292] on span "Lista de Pedidos" at bounding box center [59, 293] width 66 height 13
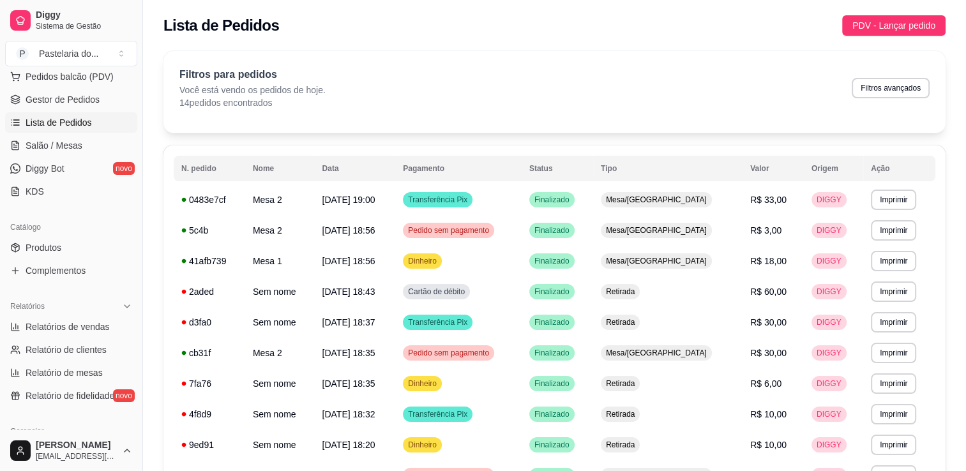
scroll to position [192, 0]
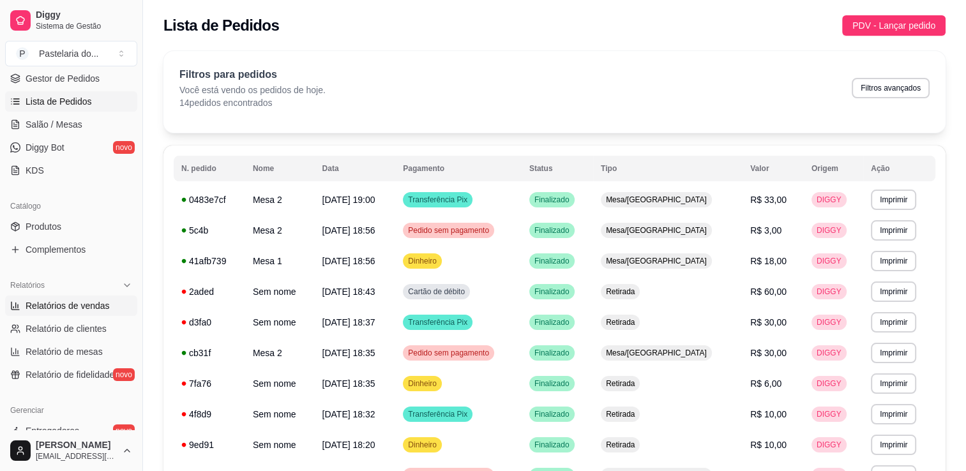
click at [61, 296] on link "Relatórios de vendas" at bounding box center [71, 306] width 132 height 20
select select "ALL"
select select "0"
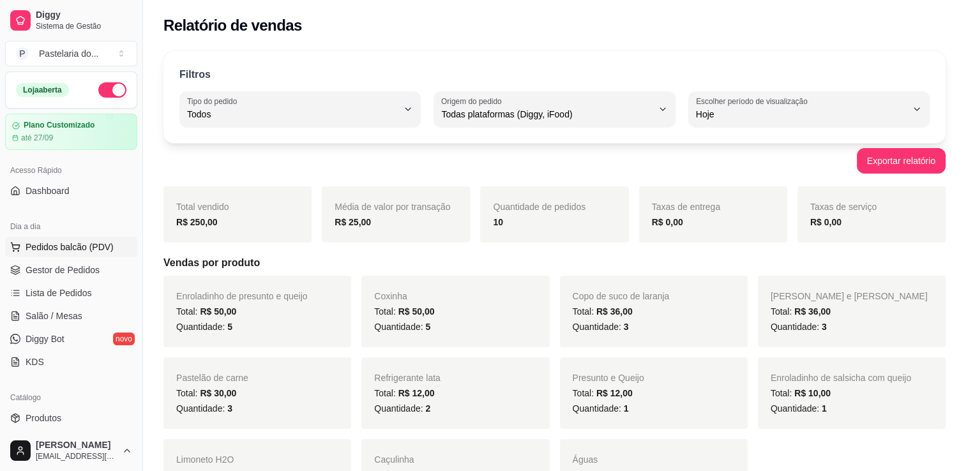
click at [70, 237] on button "Pedidos balcão (PDV)" at bounding box center [71, 247] width 132 height 20
click at [41, 276] on link "Gestor de Pedidos" at bounding box center [71, 270] width 132 height 20
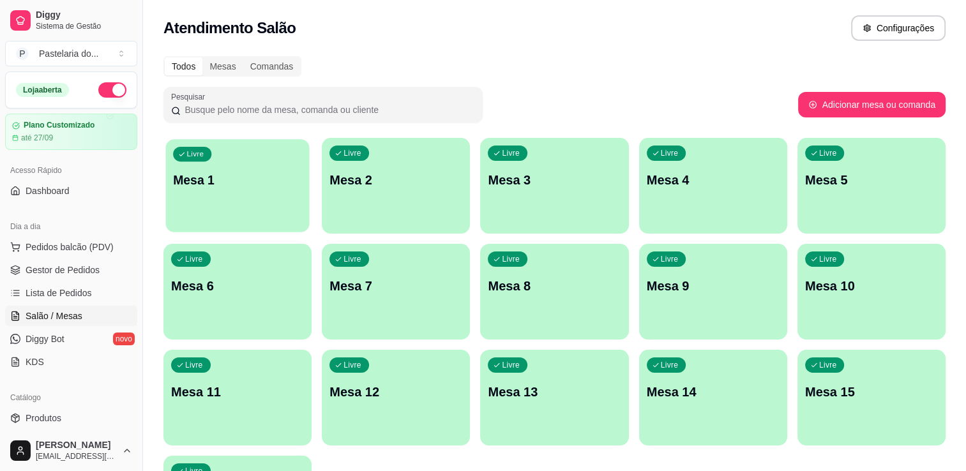
click at [243, 190] on div "Livre Mesa 1" at bounding box center [237, 178] width 144 height 78
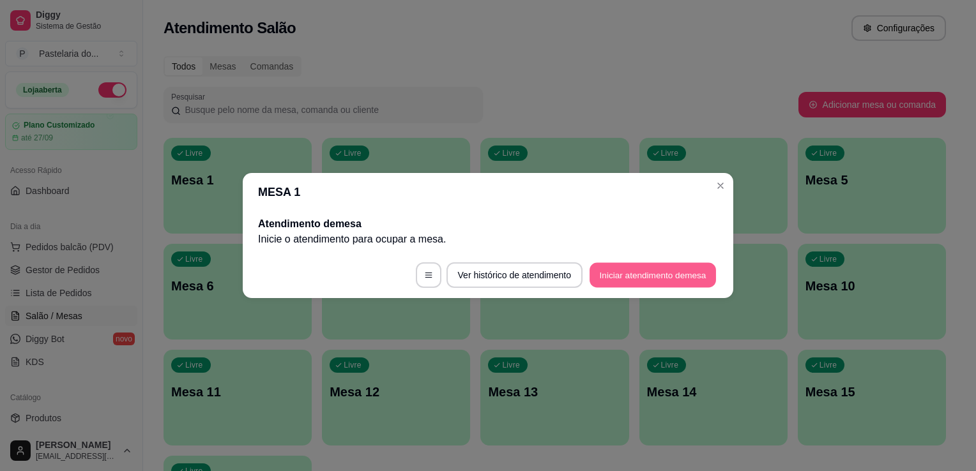
click at [660, 269] on button "Iniciar atendimento de mesa" at bounding box center [652, 275] width 126 height 25
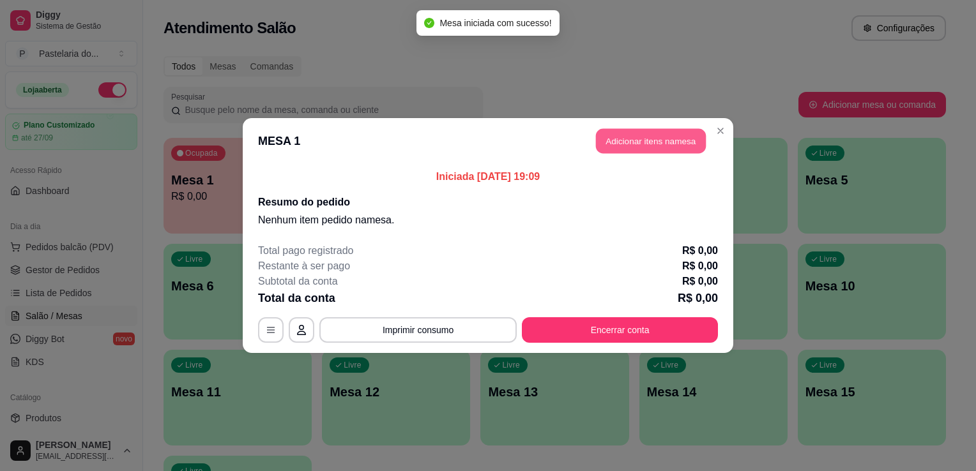
click at [694, 134] on button "Adicionar itens na mesa" at bounding box center [651, 141] width 110 height 25
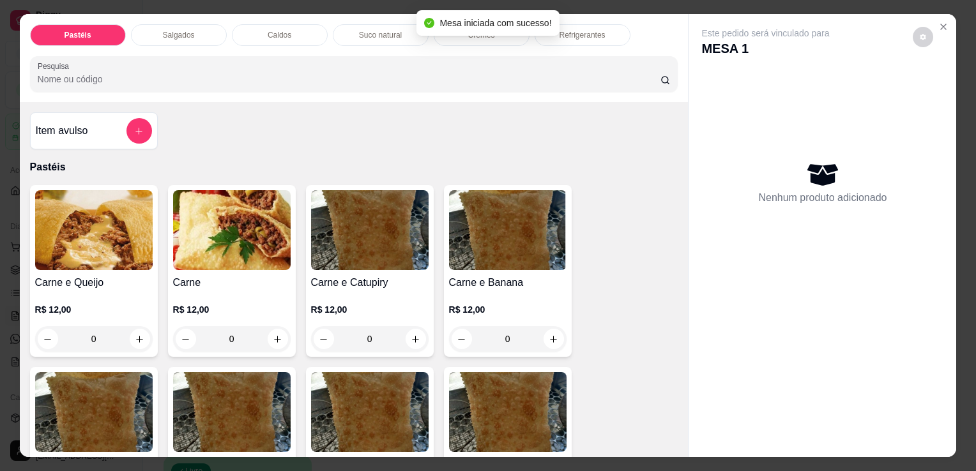
click at [125, 190] on img at bounding box center [93, 230] width 117 height 80
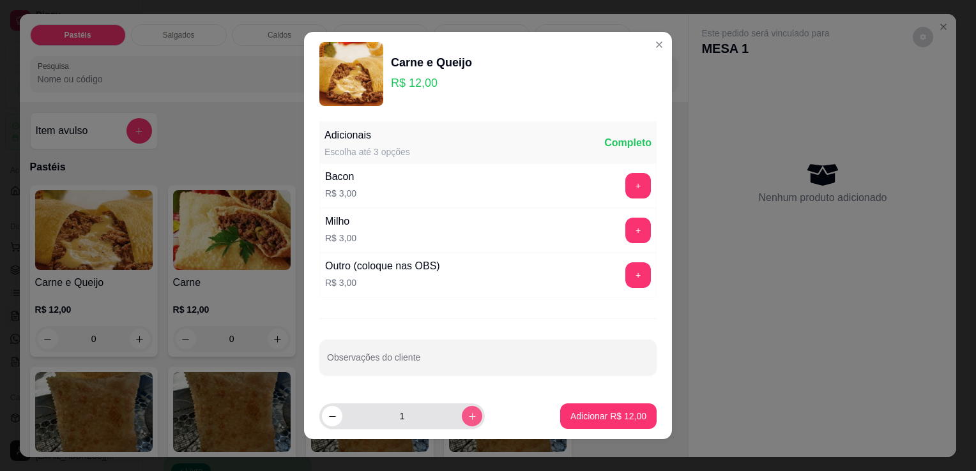
click at [467, 417] on icon "increase-product-quantity" at bounding box center [472, 417] width 10 height 10
type input "4"
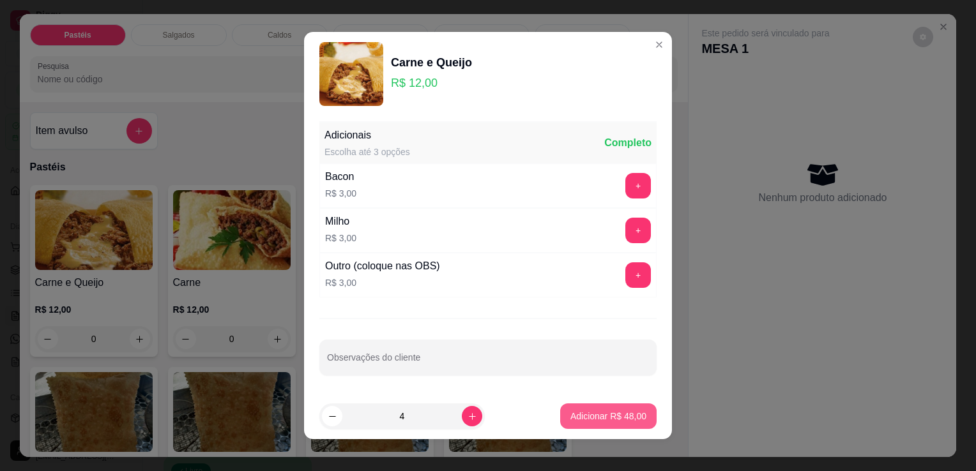
click at [599, 410] on p "Adicionar R$ 48,00" at bounding box center [608, 416] width 76 height 13
type input "4"
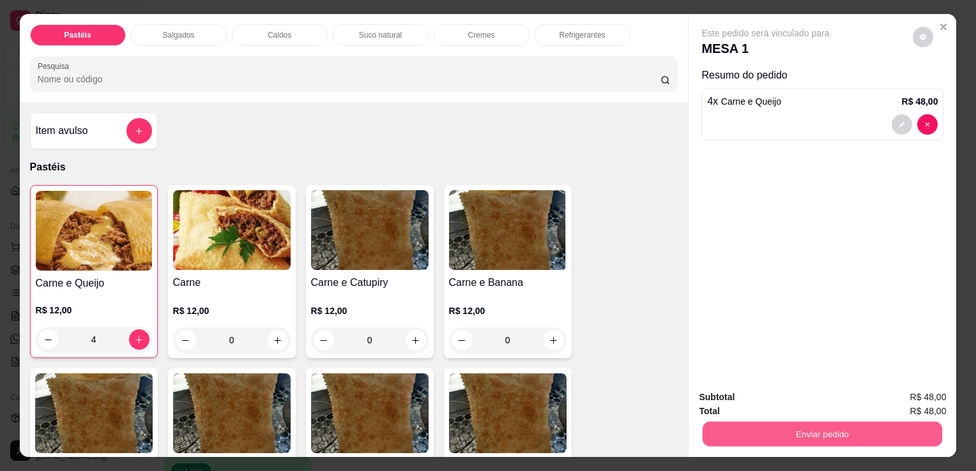
click at [776, 435] on button "Enviar pedido" at bounding box center [821, 433] width 239 height 25
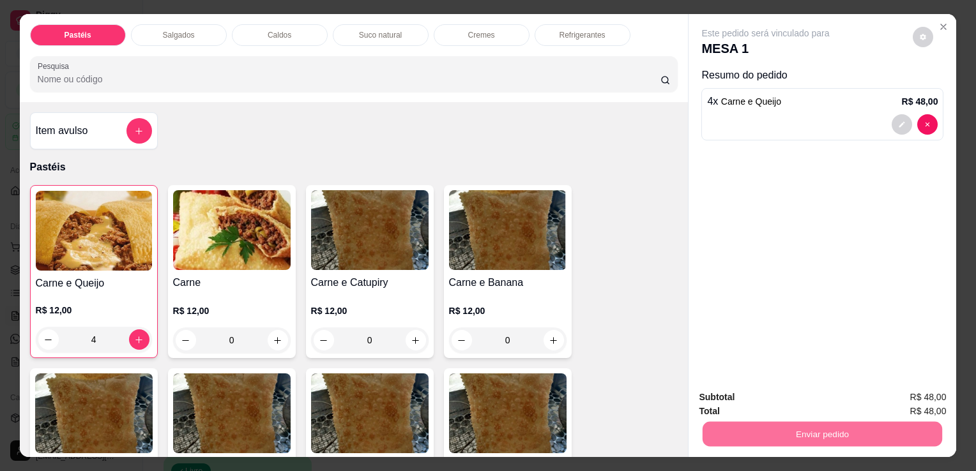
click at [914, 260] on div "Este pedido será vinculado para MESA 1 Resumo do pedido 4 x Carne e Queijo R$ 4…" at bounding box center [822, 197] width 268 height 366
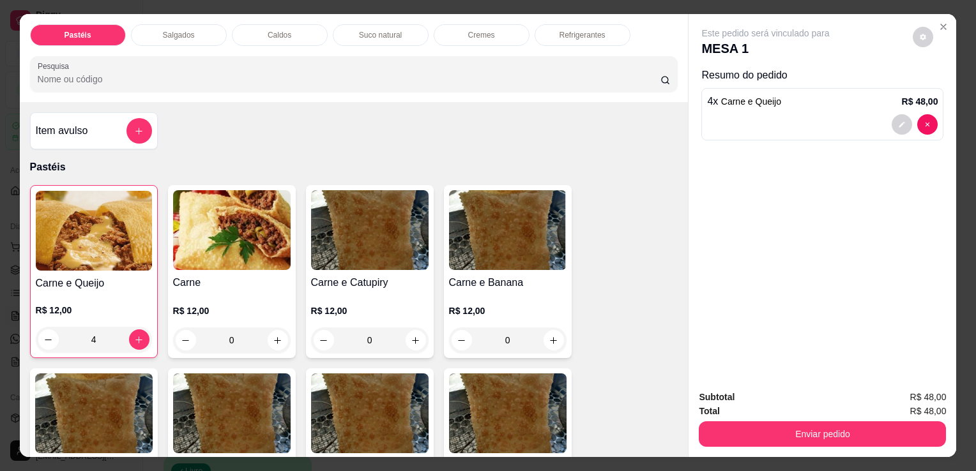
click at [826, 431] on button "Enviar pedido" at bounding box center [821, 434] width 247 height 26
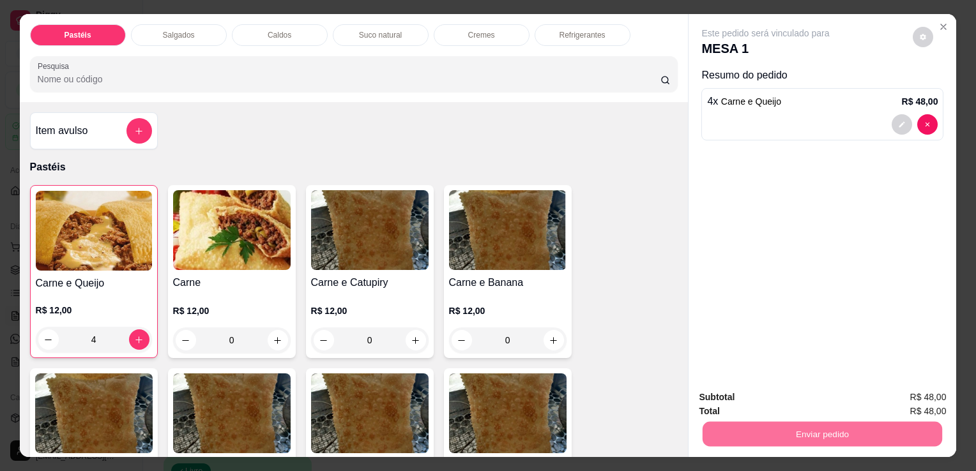
click at [907, 402] on button "Enviar pedido" at bounding box center [912, 398] width 70 height 24
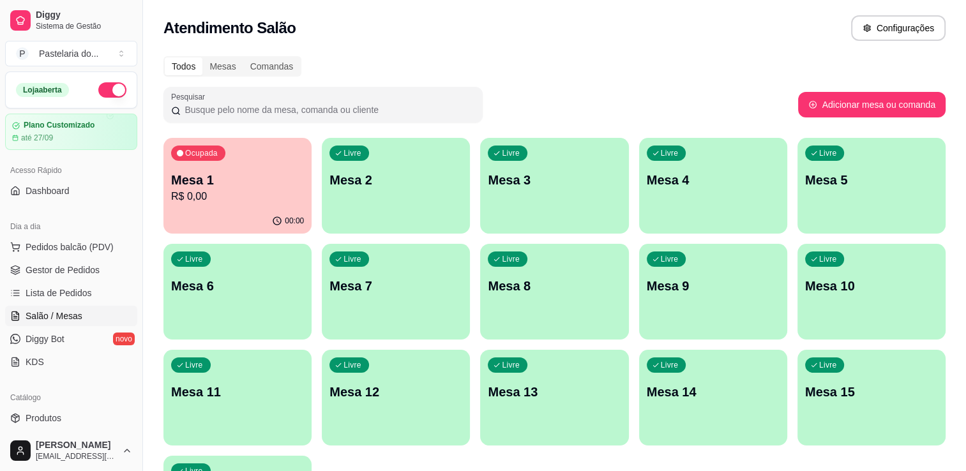
click at [204, 181] on p "Mesa 1" at bounding box center [237, 180] width 133 height 18
click at [702, 303] on div "Livre Mesa 9" at bounding box center [713, 284] width 148 height 80
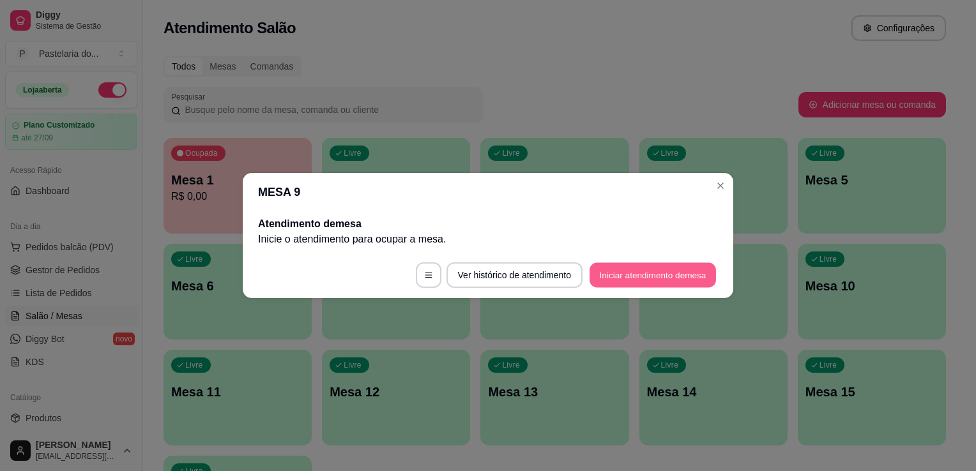
click at [659, 287] on button "Iniciar atendimento de mesa" at bounding box center [652, 275] width 126 height 25
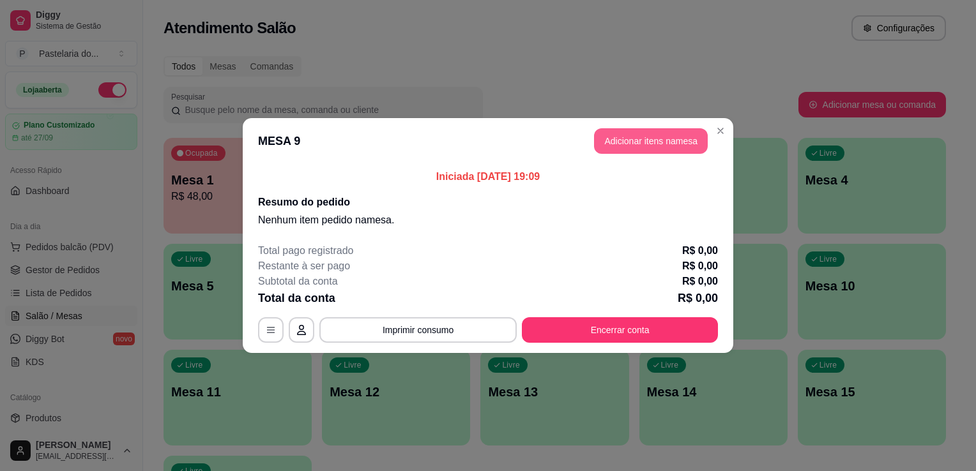
click at [644, 135] on button "Adicionar itens na mesa" at bounding box center [651, 141] width 114 height 26
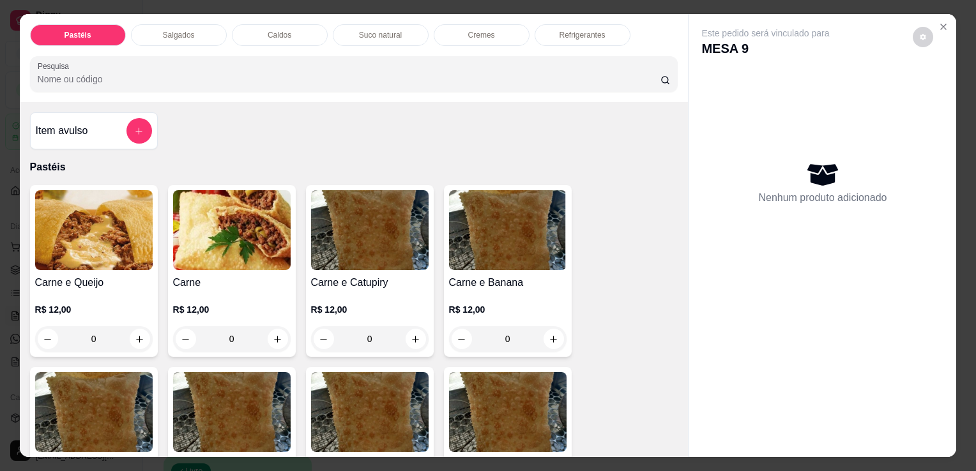
click at [184, 30] on p "Salgados" at bounding box center [179, 35] width 32 height 10
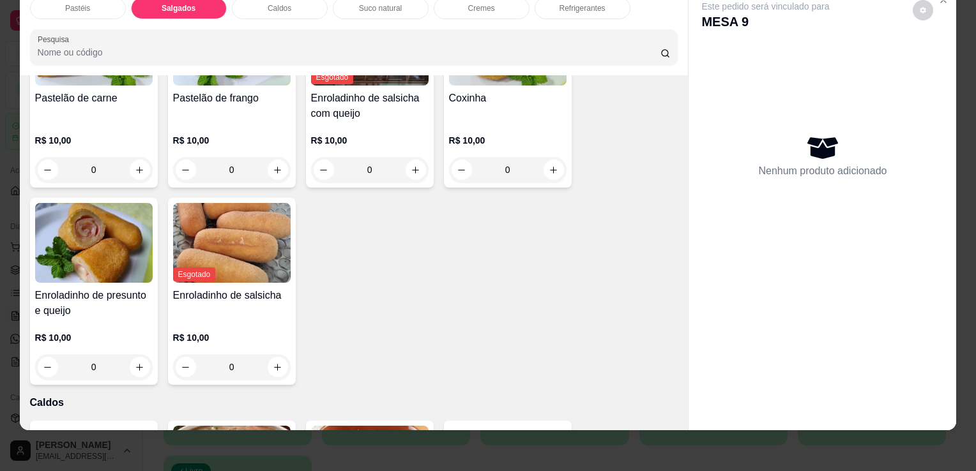
scroll to position [1484, 0]
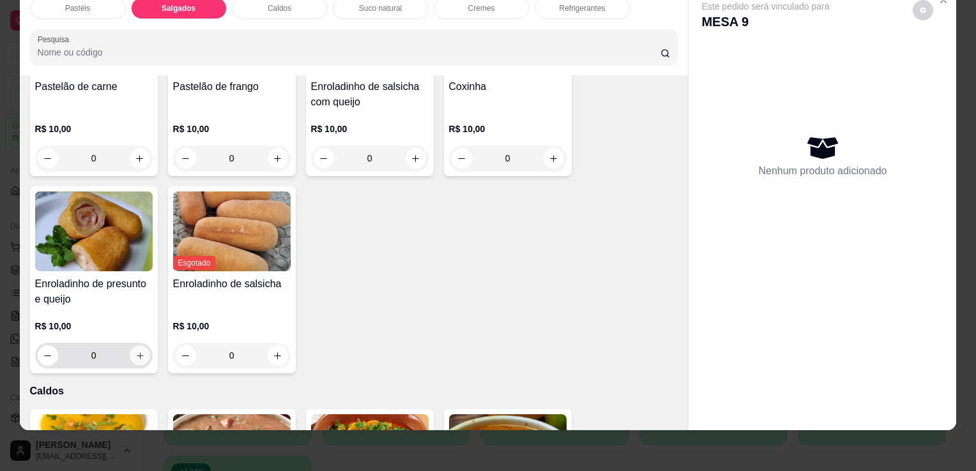
click at [135, 351] on icon "increase-product-quantity" at bounding box center [140, 356] width 10 height 10
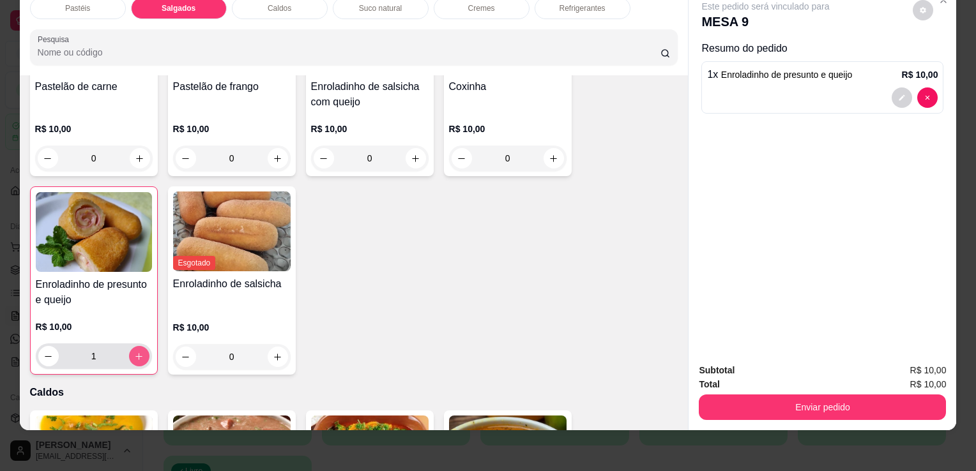
click at [134, 352] on icon "increase-product-quantity" at bounding box center [139, 357] width 10 height 10
type input "3"
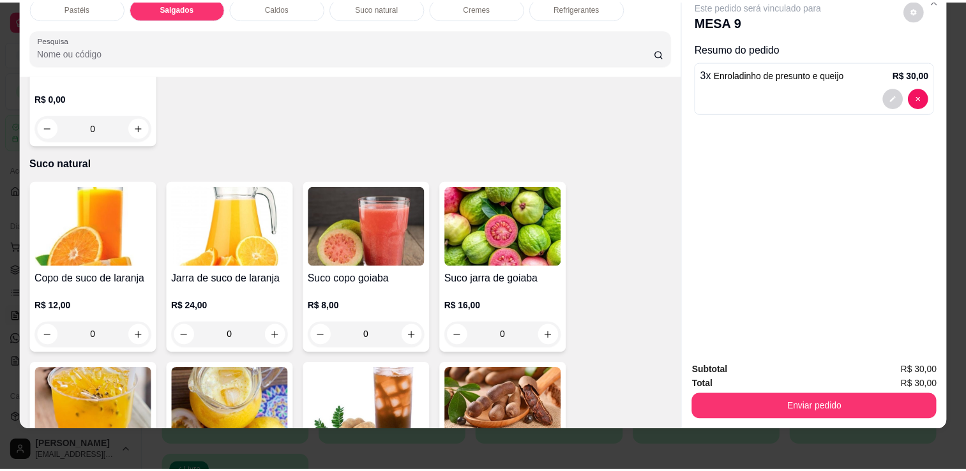
scroll to position [2122, 0]
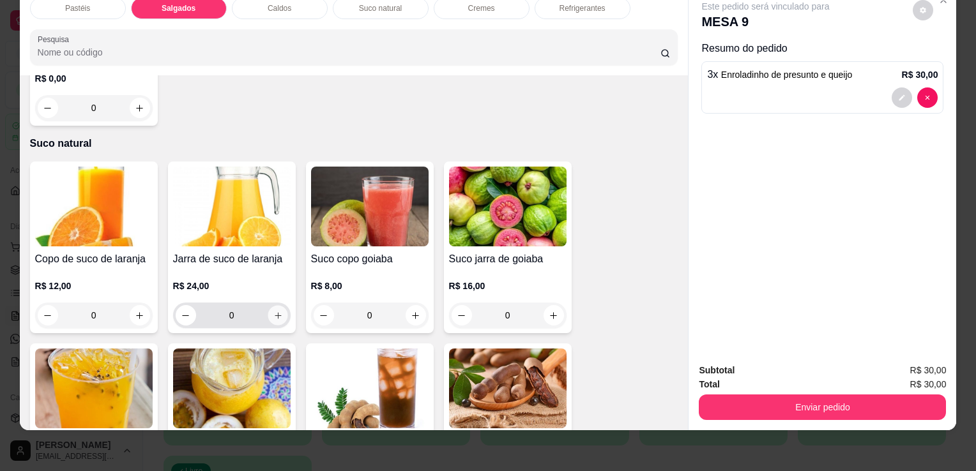
click at [273, 311] on icon "increase-product-quantity" at bounding box center [278, 316] width 10 height 10
type input "1"
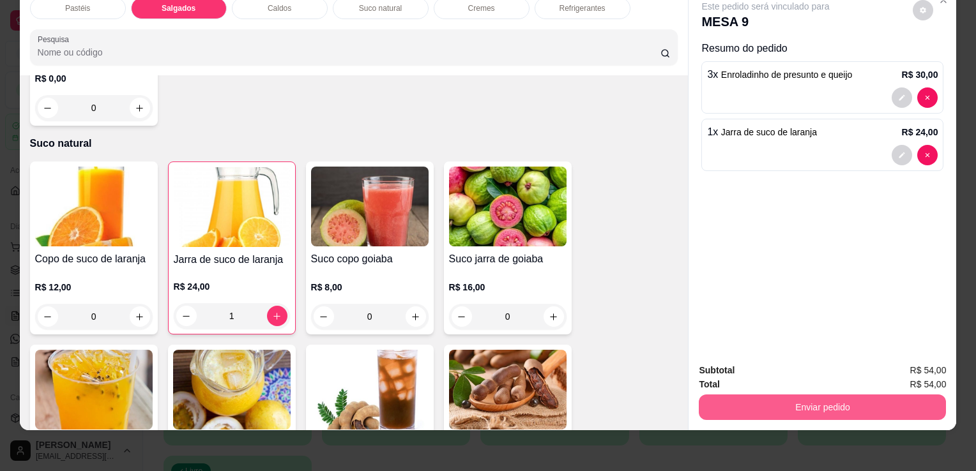
click at [875, 395] on button "Enviar pedido" at bounding box center [821, 408] width 247 height 26
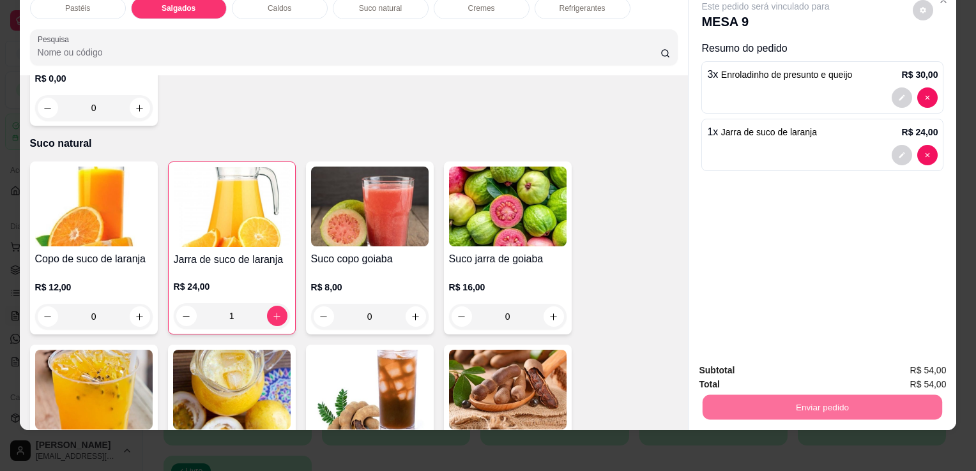
click at [813, 374] on button "Registrar cliente" at bounding box center [827, 366] width 84 height 24
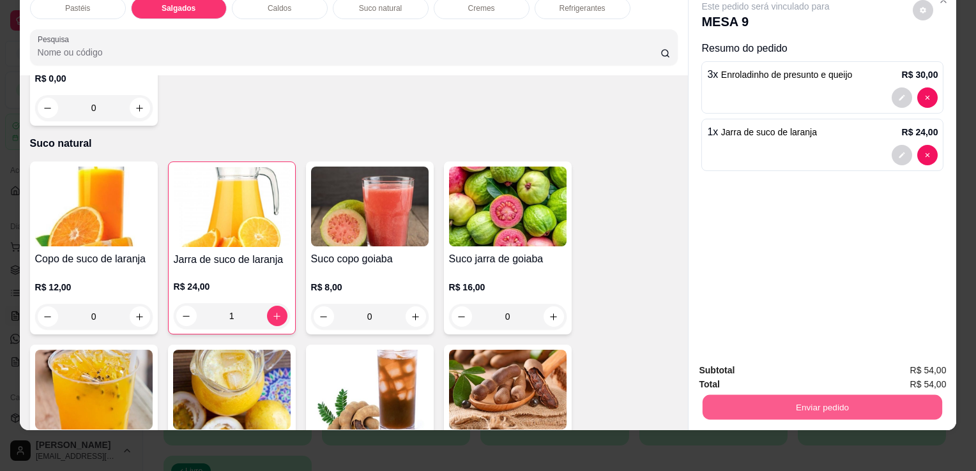
click at [843, 403] on button "Enviar pedido" at bounding box center [821, 407] width 239 height 25
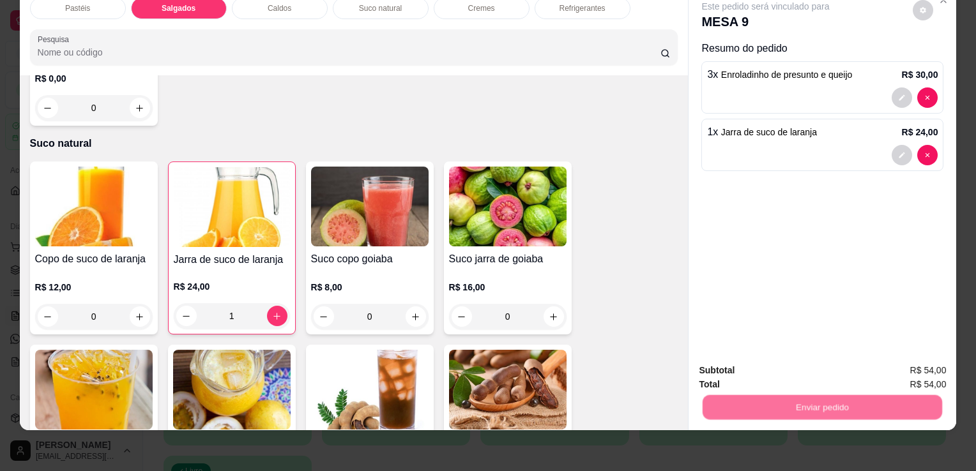
click at [891, 374] on button "Enviar pedido" at bounding box center [913, 366] width 72 height 24
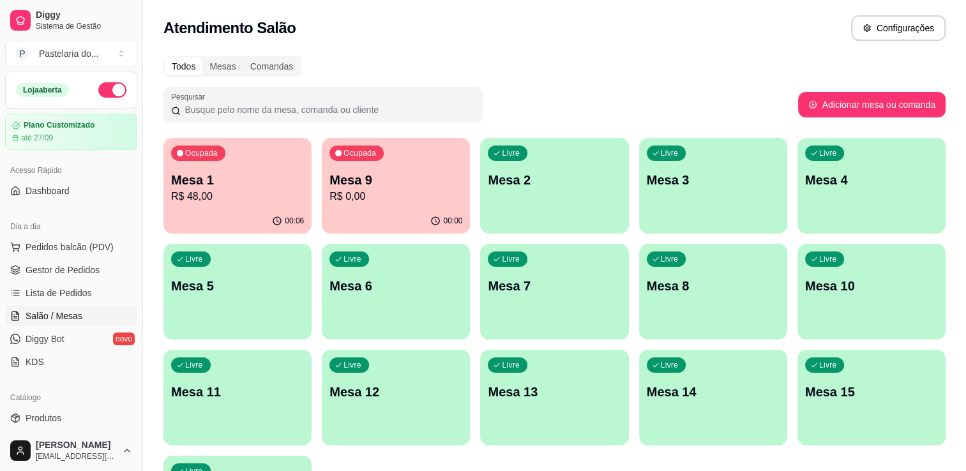
click at [188, 210] on div "00:06" at bounding box center [237, 221] width 148 height 25
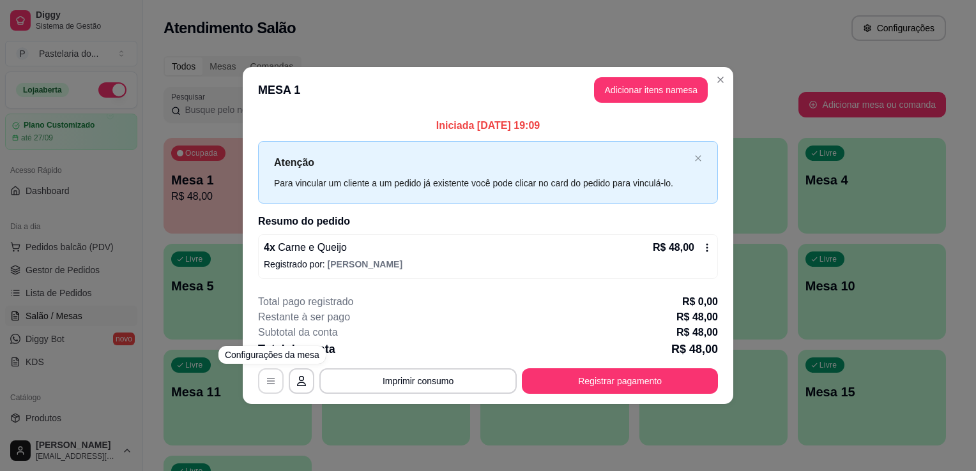
click at [283, 377] on div "**********" at bounding box center [488, 381] width 460 height 26
click at [274, 377] on icon "button" at bounding box center [271, 381] width 10 height 10
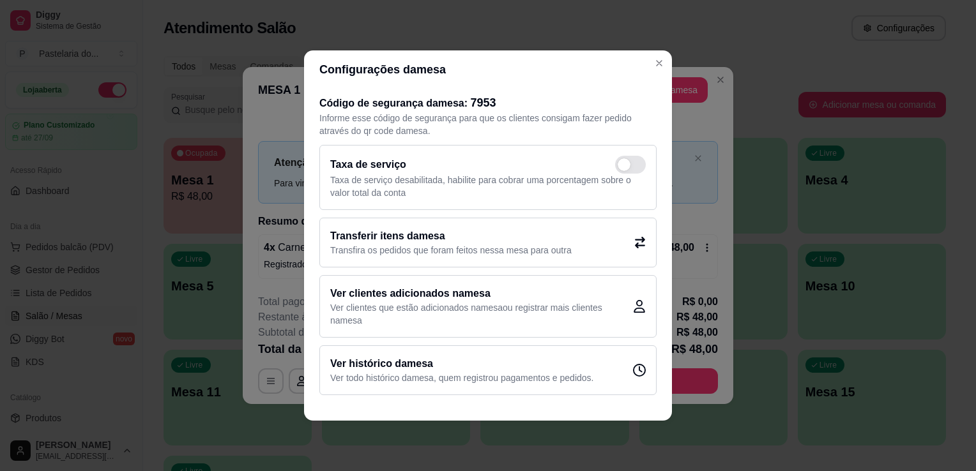
click at [455, 236] on h2 "Transferir itens da mesa" at bounding box center [450, 236] width 241 height 15
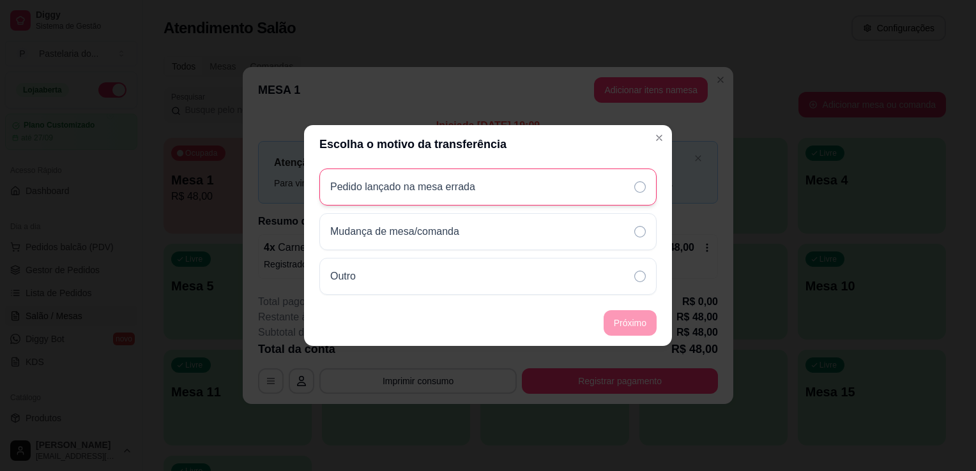
click at [491, 190] on div "Pedido lançado na mesa errada" at bounding box center [487, 187] width 337 height 37
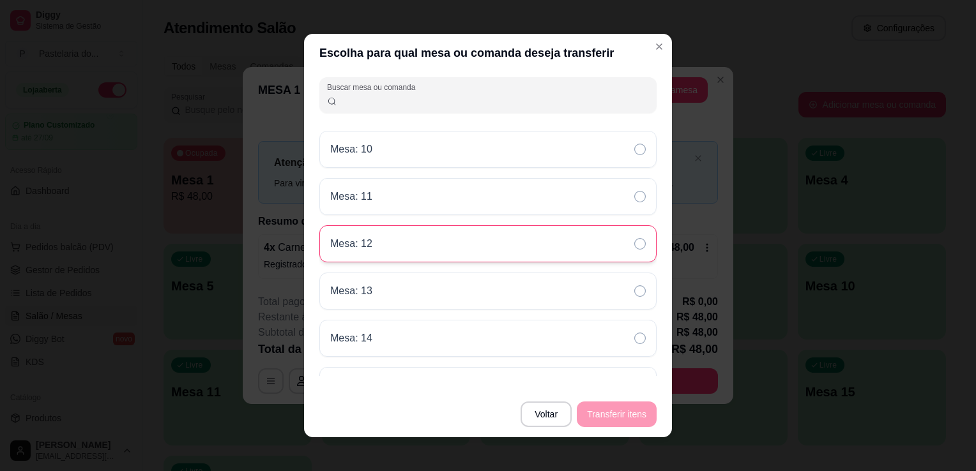
click at [448, 234] on div "Mesa: 12" at bounding box center [487, 243] width 337 height 37
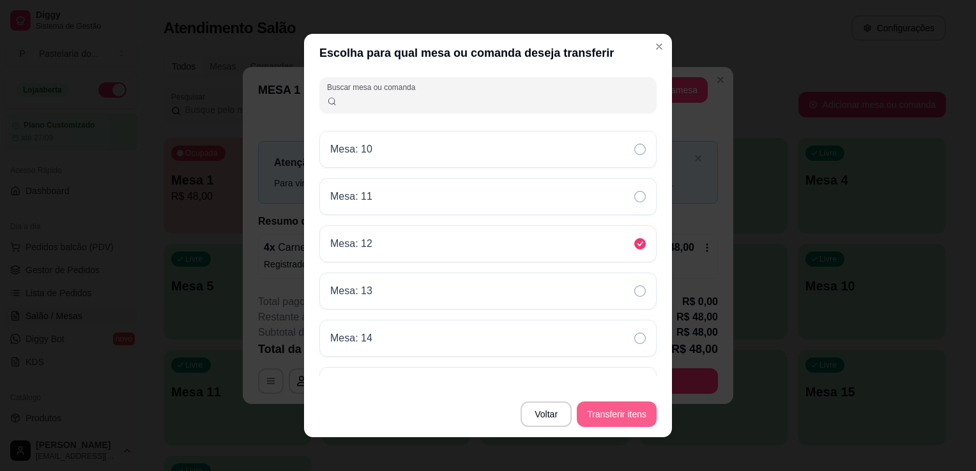
click at [626, 405] on button "Transferir itens" at bounding box center [617, 415] width 80 height 26
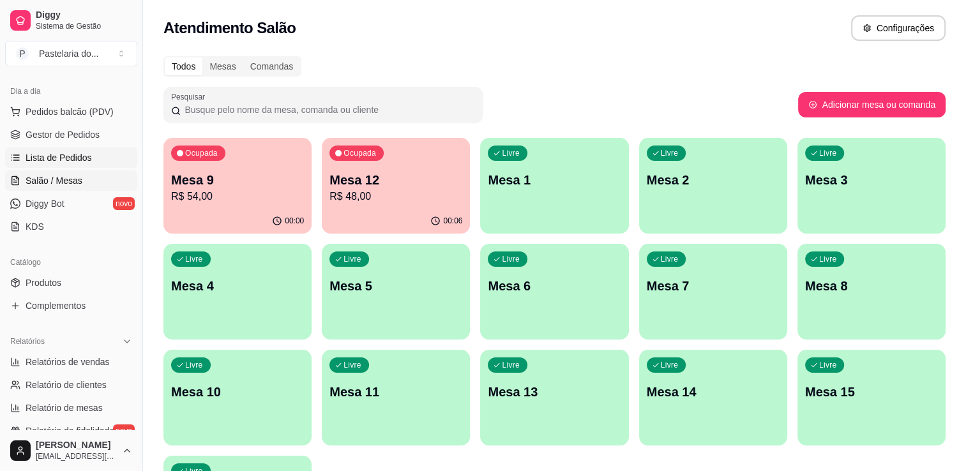
scroll to position [192, 0]
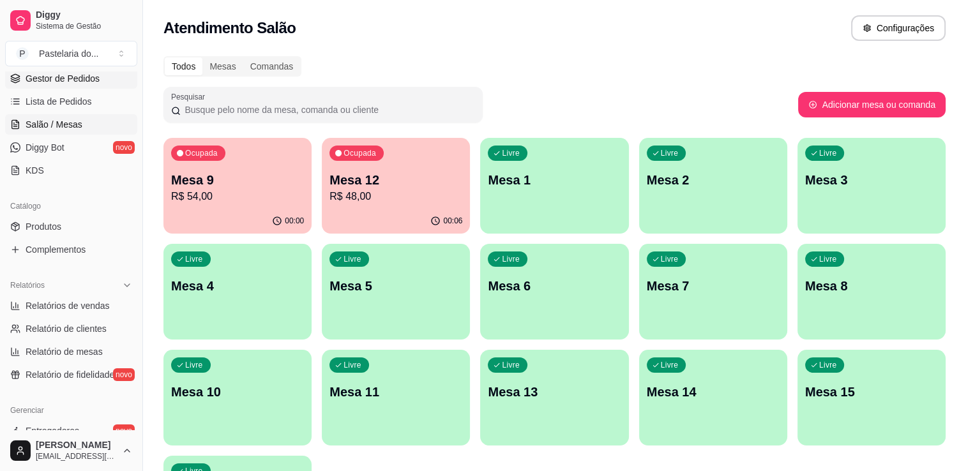
click at [79, 86] on link "Gestor de Pedidos" at bounding box center [71, 78] width 132 height 20
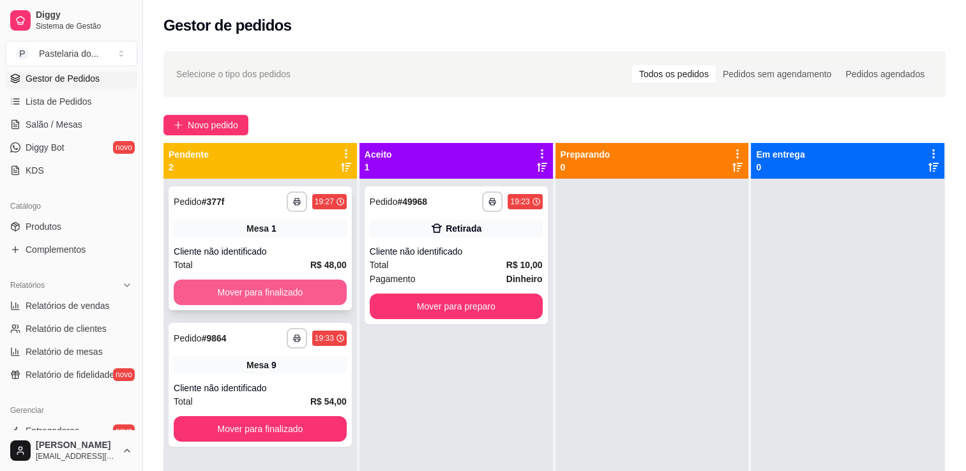
click at [296, 302] on button "Mover para finalizado" at bounding box center [260, 293] width 173 height 26
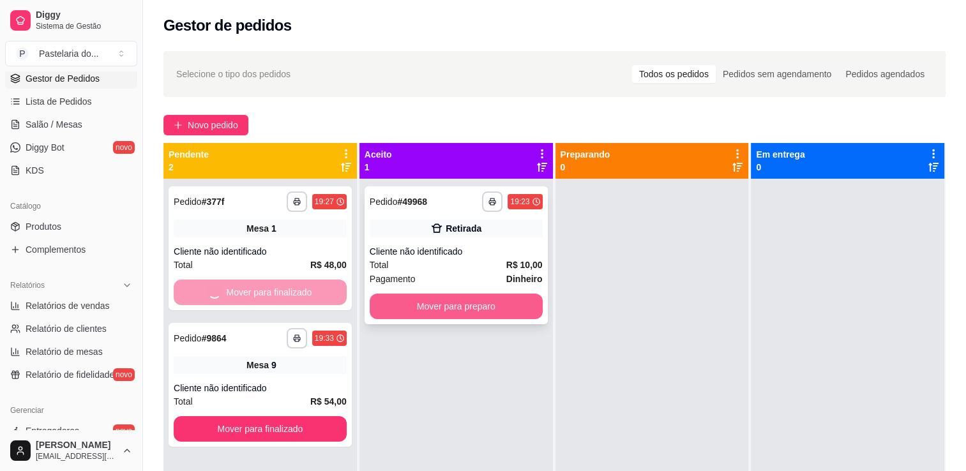
click at [403, 303] on button "Mover para preparo" at bounding box center [456, 307] width 173 height 26
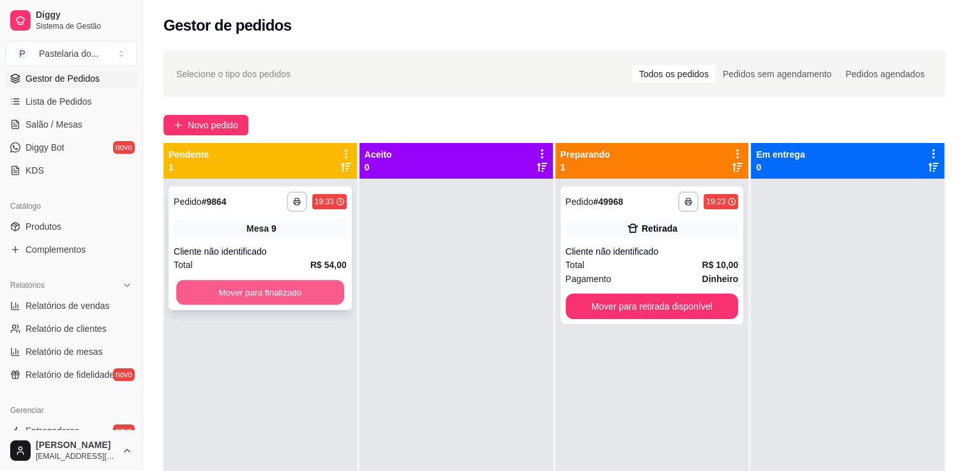
click at [329, 296] on button "Mover para finalizado" at bounding box center [260, 292] width 168 height 25
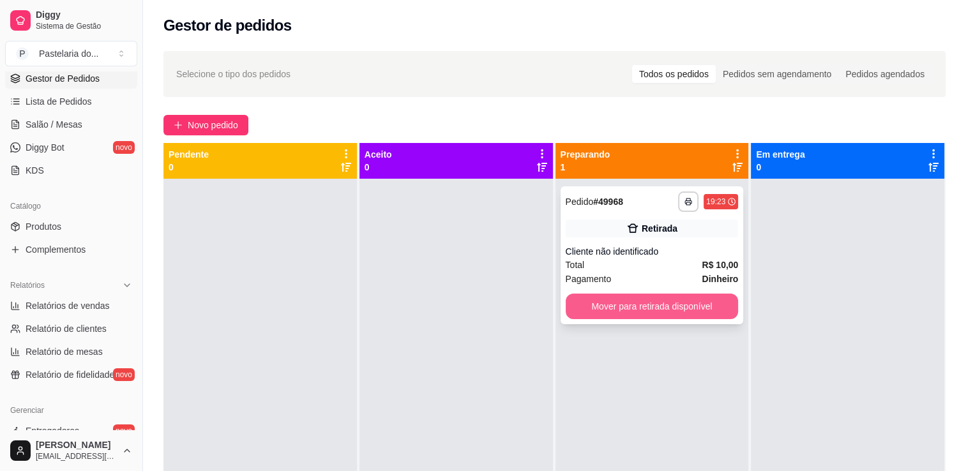
click at [623, 301] on button "Mover para retirada disponível" at bounding box center [652, 307] width 173 height 26
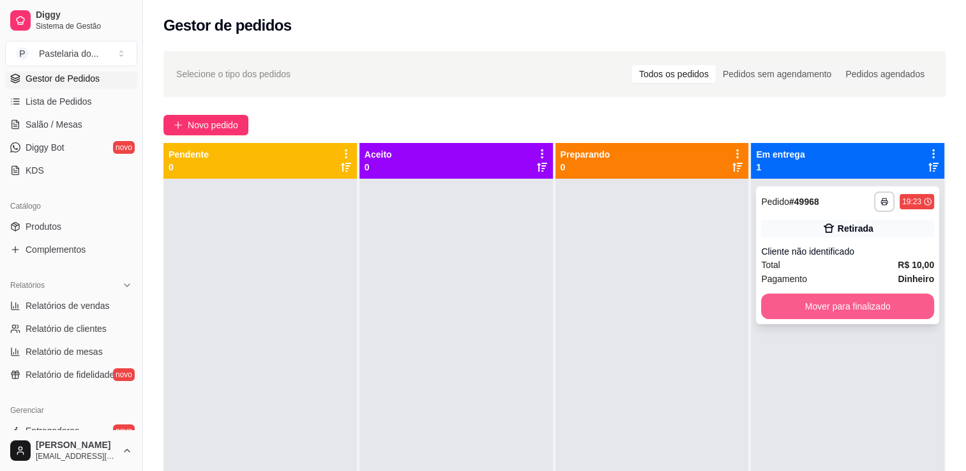
click at [796, 305] on button "Mover para finalizado" at bounding box center [847, 307] width 173 height 26
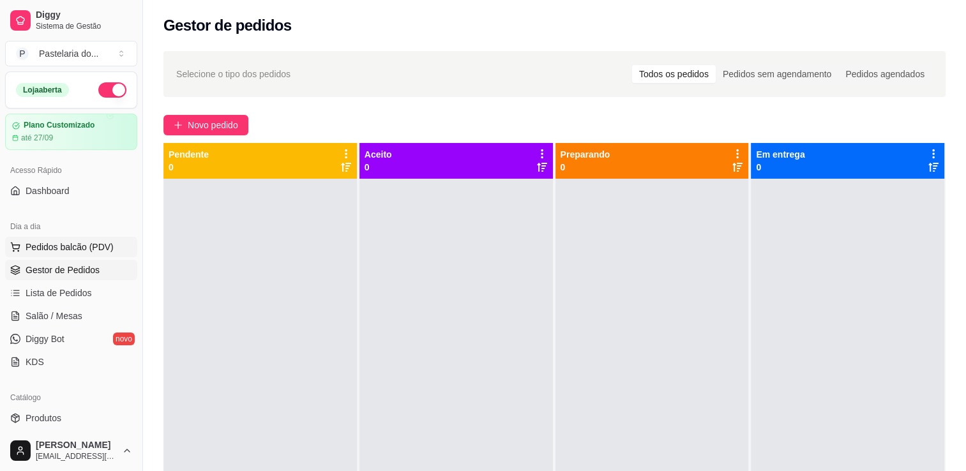
click at [59, 256] on button "Pedidos balcão (PDV)" at bounding box center [71, 247] width 132 height 20
click at [62, 316] on span "Salão / Mesas" at bounding box center [54, 316] width 57 height 13
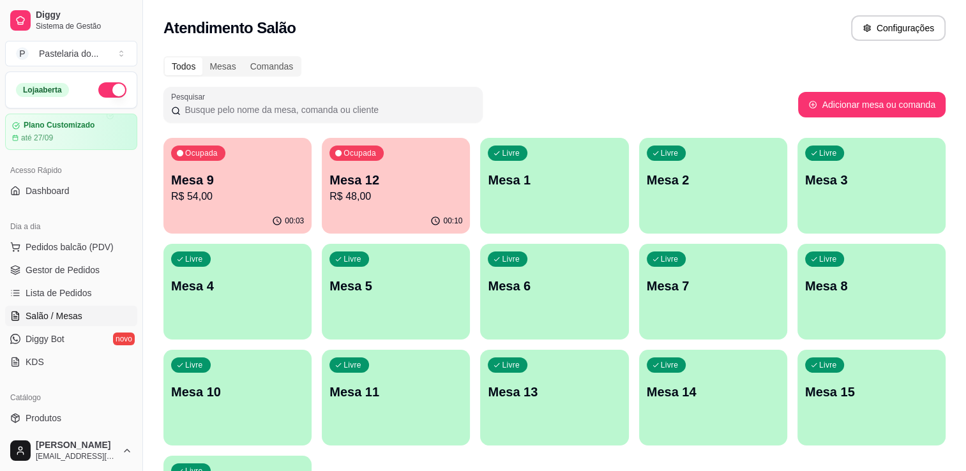
click at [594, 203] on div "Livre Mesa 1" at bounding box center [554, 178] width 148 height 80
click at [605, 285] on p "Mesa 6" at bounding box center [554, 286] width 129 height 17
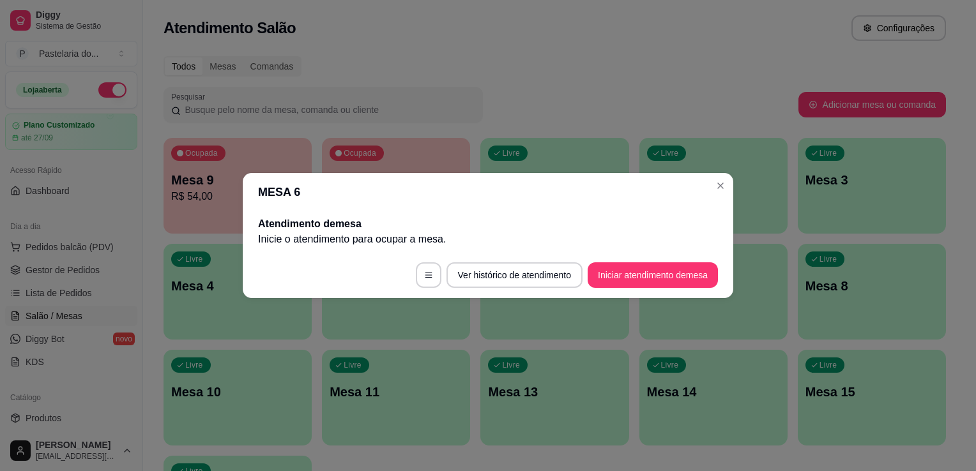
click at [645, 265] on button "Iniciar atendimento de mesa" at bounding box center [652, 275] width 130 height 26
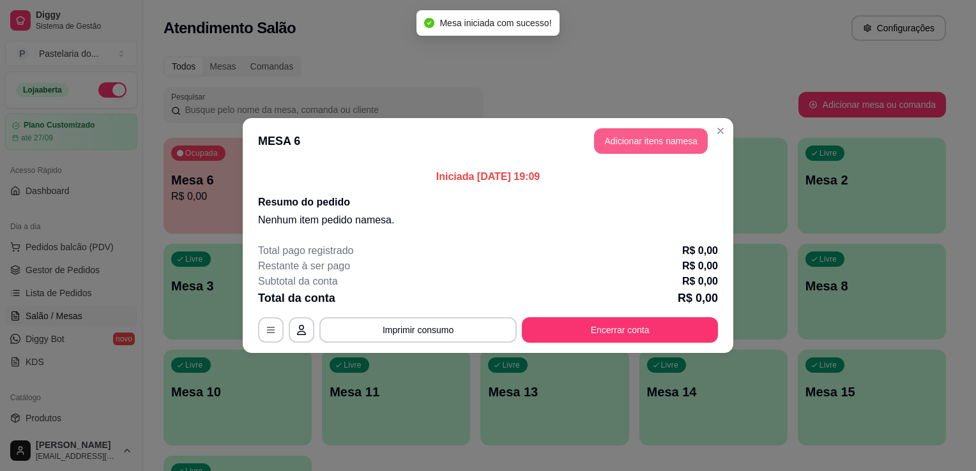
click at [633, 147] on button "Adicionar itens na mesa" at bounding box center [651, 141] width 114 height 26
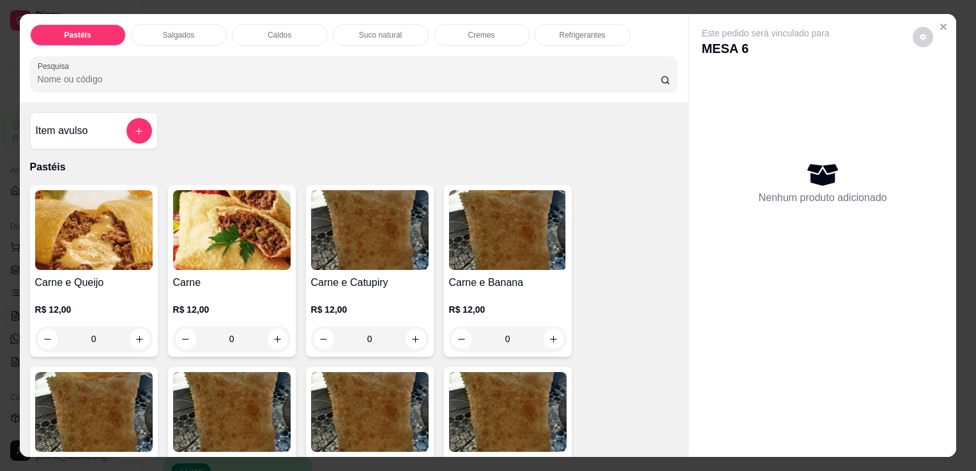
click at [169, 32] on p "Salgados" at bounding box center [179, 35] width 32 height 10
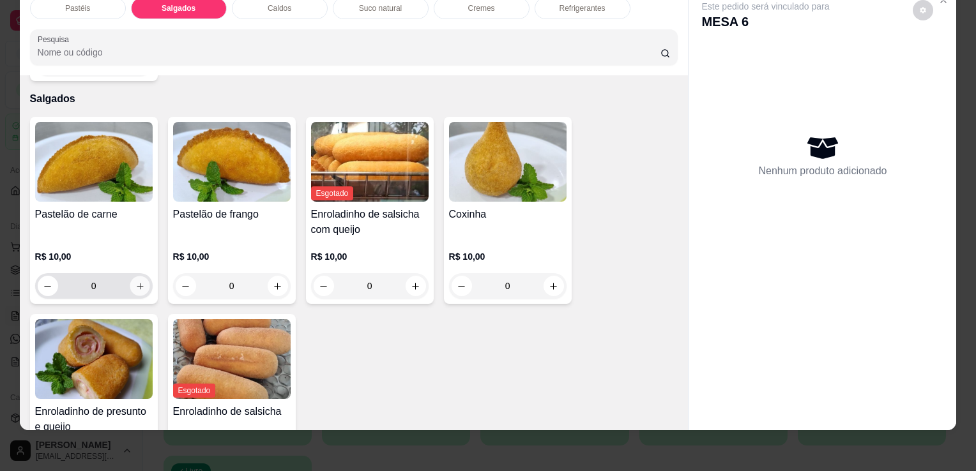
click at [130, 276] on button "increase-product-quantity" at bounding box center [140, 286] width 20 height 20
type input "2"
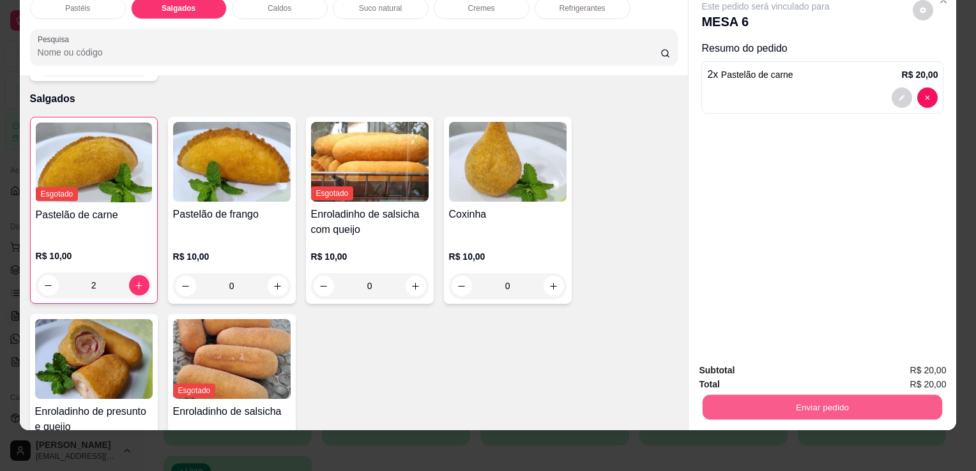
click at [741, 395] on button "Enviar pedido" at bounding box center [821, 407] width 239 height 25
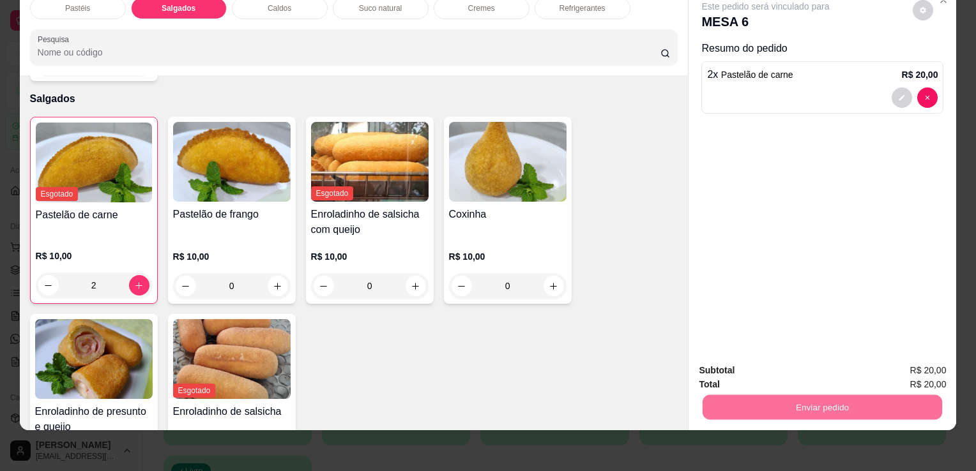
click at [896, 356] on button "Enviar pedido" at bounding box center [913, 366] width 72 height 24
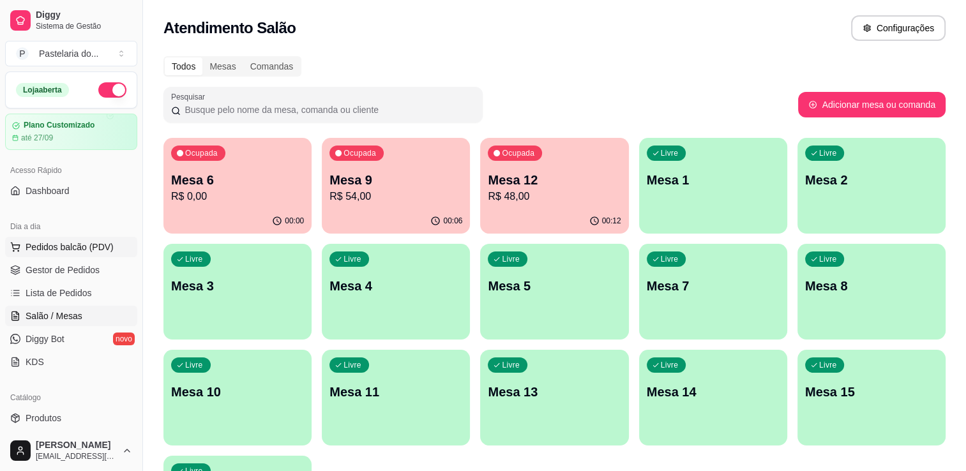
click at [55, 246] on span "Pedidos balcão (PDV)" at bounding box center [70, 247] width 88 height 13
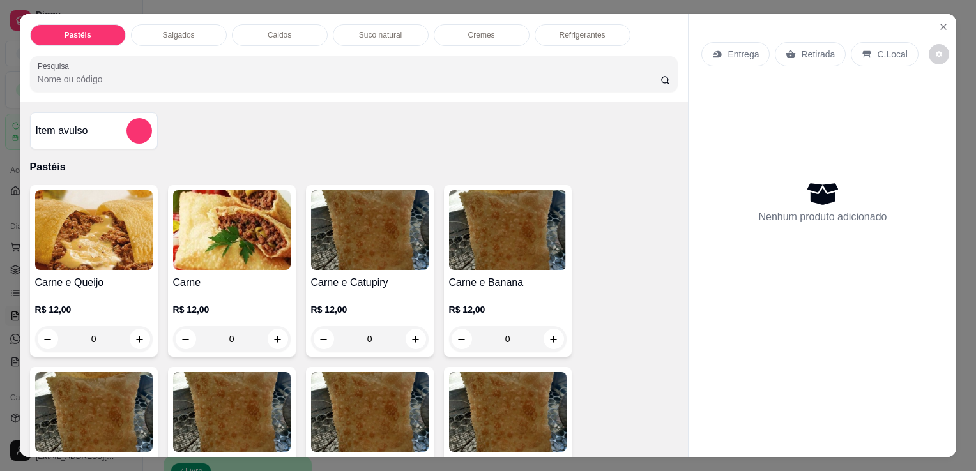
click at [557, 37] on div "Refrigerantes" at bounding box center [582, 35] width 96 height 22
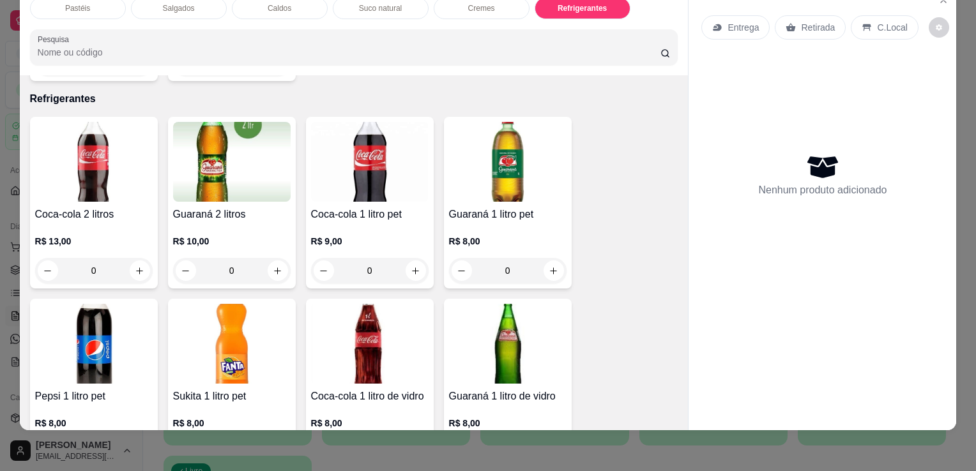
click at [98, 222] on div "R$ 13,00 0" at bounding box center [93, 252] width 117 height 61
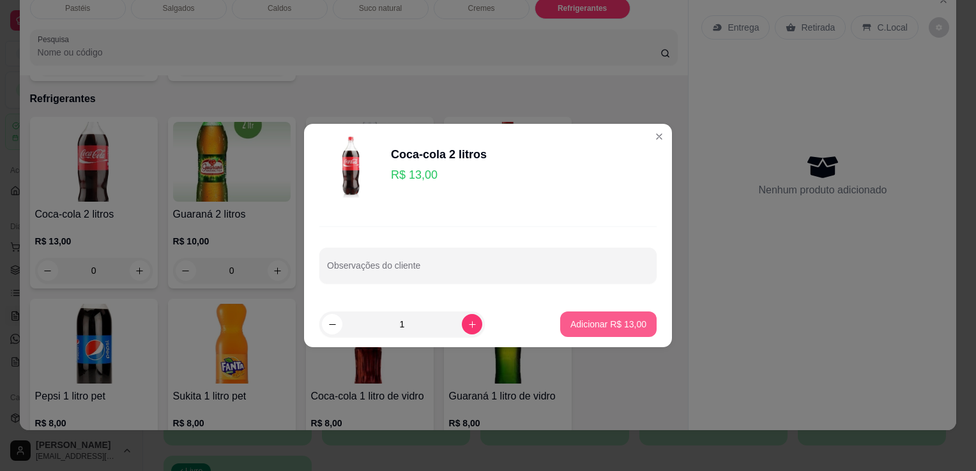
click at [613, 315] on button "Adicionar R$ 13,00" at bounding box center [608, 325] width 96 height 26
type input "1"
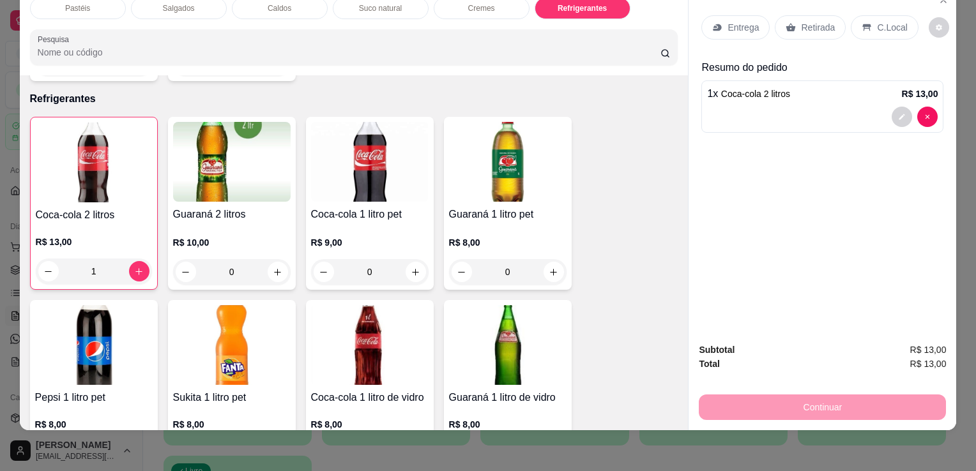
click at [818, 21] on p "Retirada" at bounding box center [818, 27] width 34 height 13
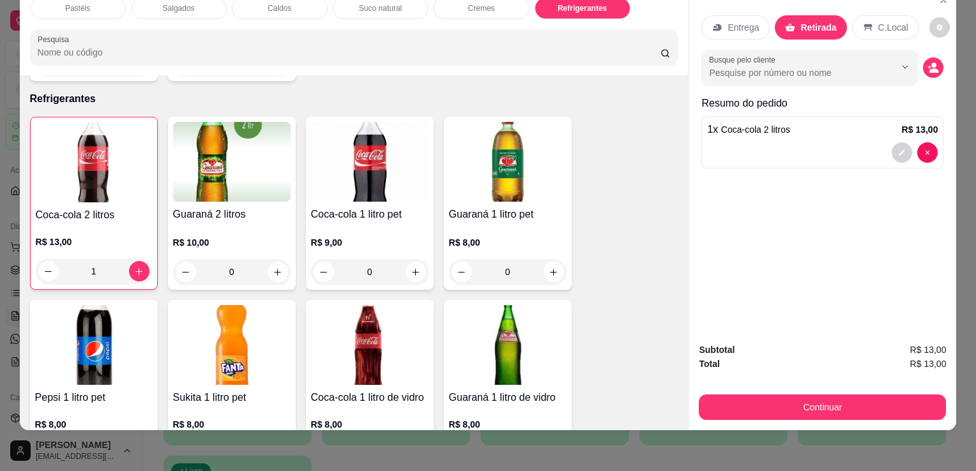
click at [797, 411] on div "Subtotal R$ 13,00 Total R$ 13,00 Continuar" at bounding box center [822, 382] width 268 height 98
click at [796, 395] on button "Continuar" at bounding box center [821, 408] width 247 height 26
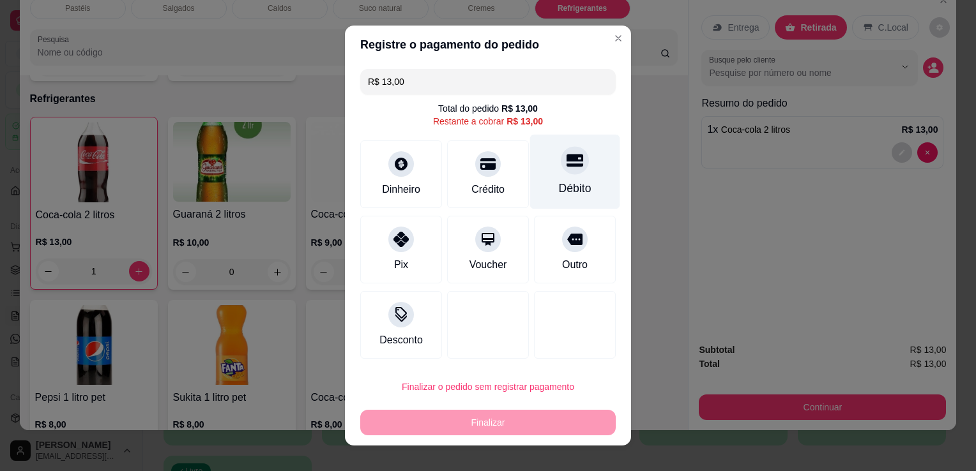
click at [561, 169] on div at bounding box center [575, 160] width 28 height 28
type input "R$ 0,00"
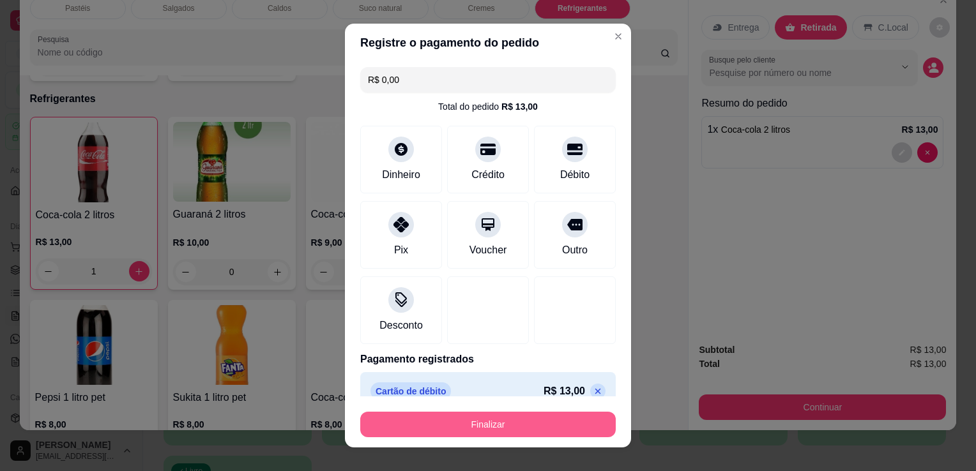
click at [495, 431] on button "Finalizar" at bounding box center [487, 425] width 255 height 26
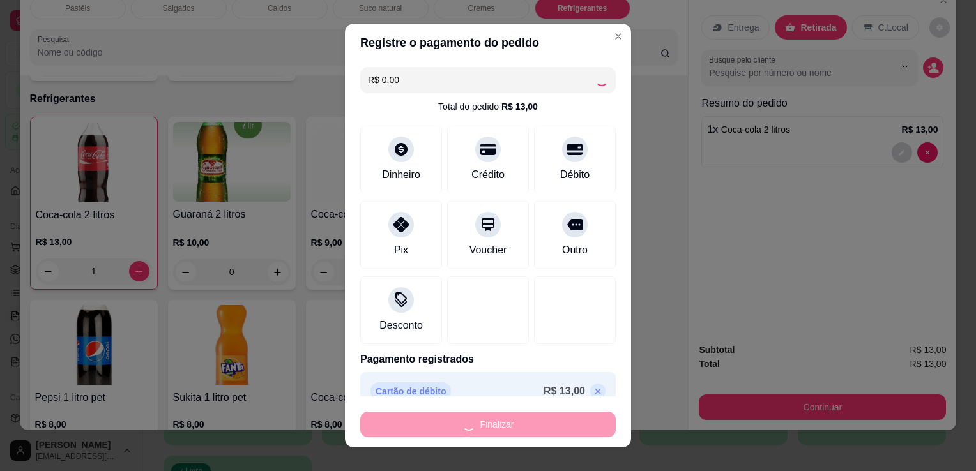
type input "0"
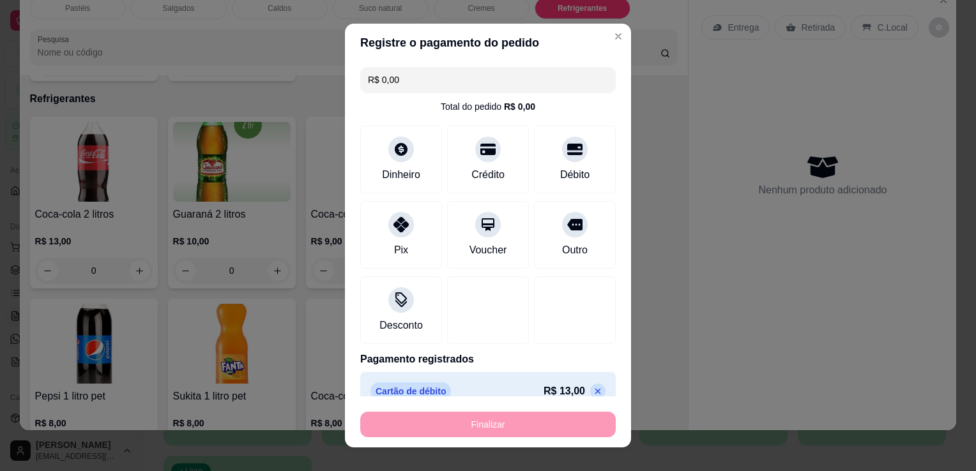
type input "-R$ 13,00"
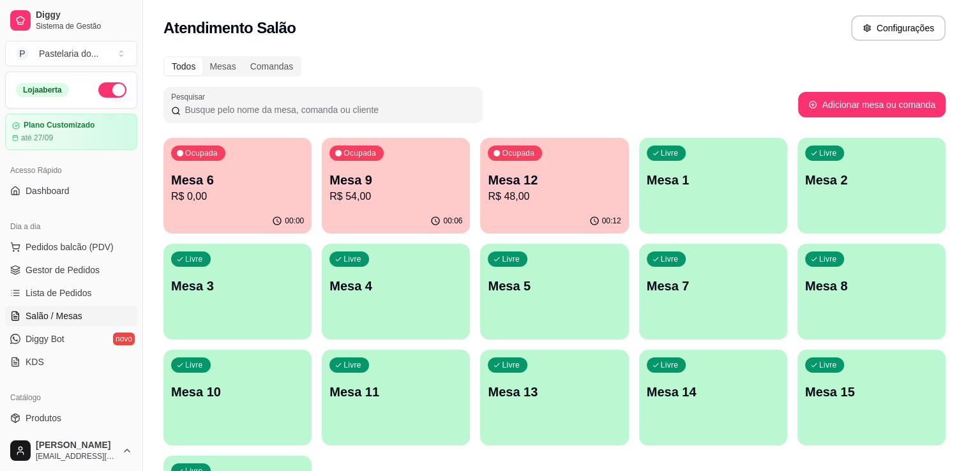
click at [208, 188] on p "Mesa 6" at bounding box center [237, 180] width 133 height 18
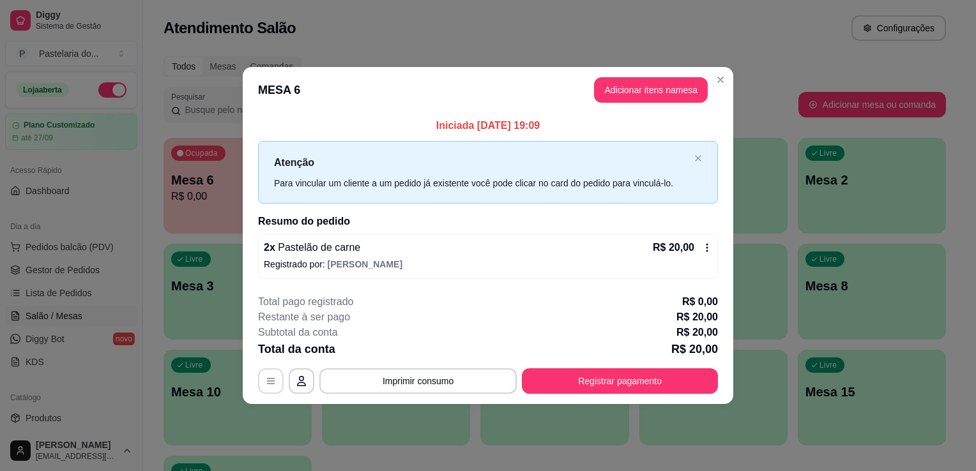
click at [263, 384] on button "button" at bounding box center [271, 381] width 26 height 26
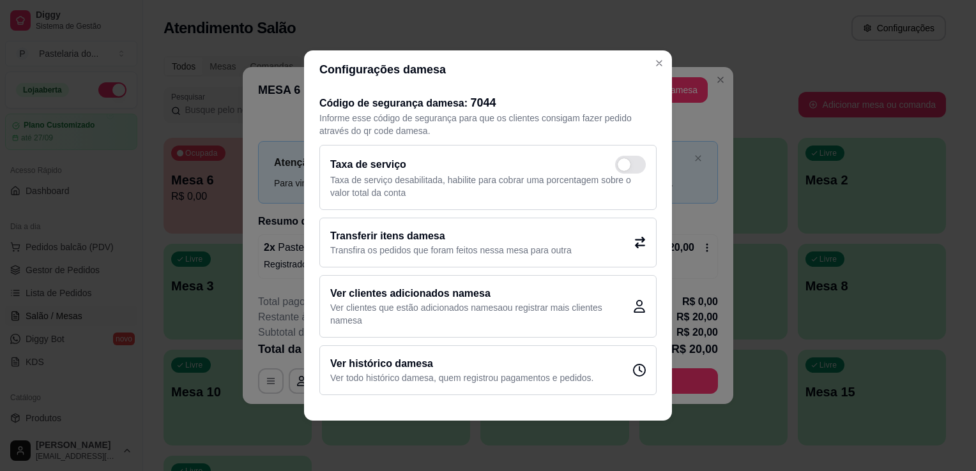
click at [448, 254] on p "Transfira os pedidos que foram feitos nessa mesa para outra" at bounding box center [450, 250] width 241 height 13
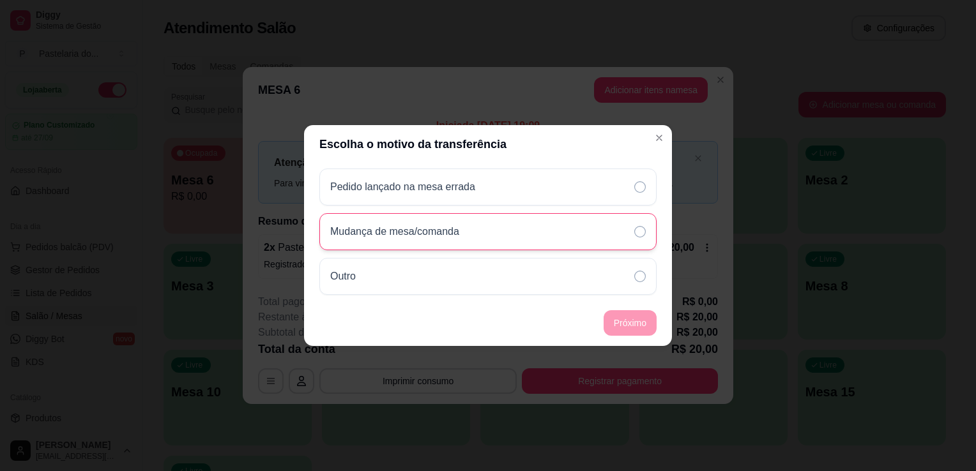
click at [478, 231] on div "Mudança de mesa/comanda" at bounding box center [487, 231] width 337 height 37
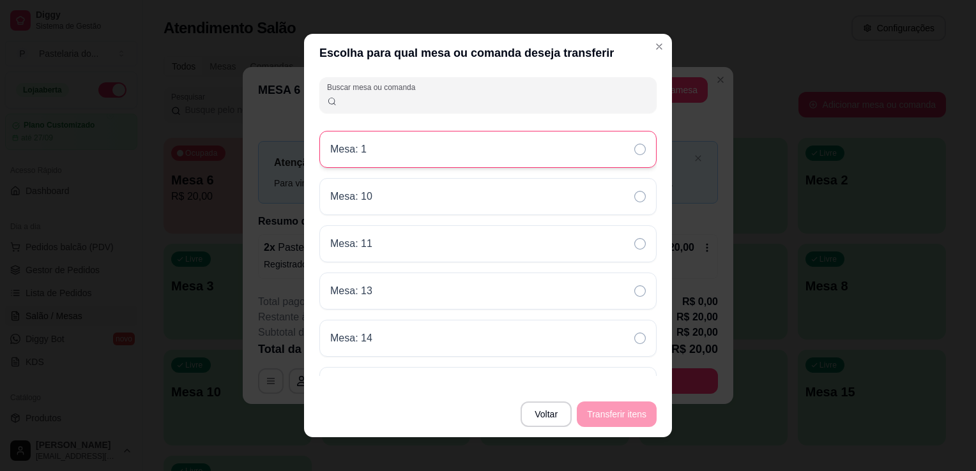
click at [428, 161] on div "Mesa: 1" at bounding box center [487, 149] width 337 height 37
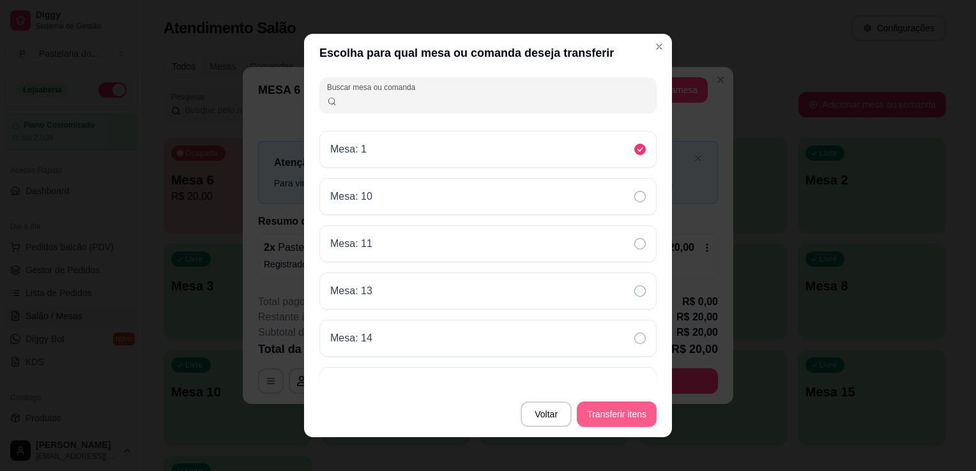
click at [605, 408] on button "Transferir itens" at bounding box center [617, 415] width 80 height 26
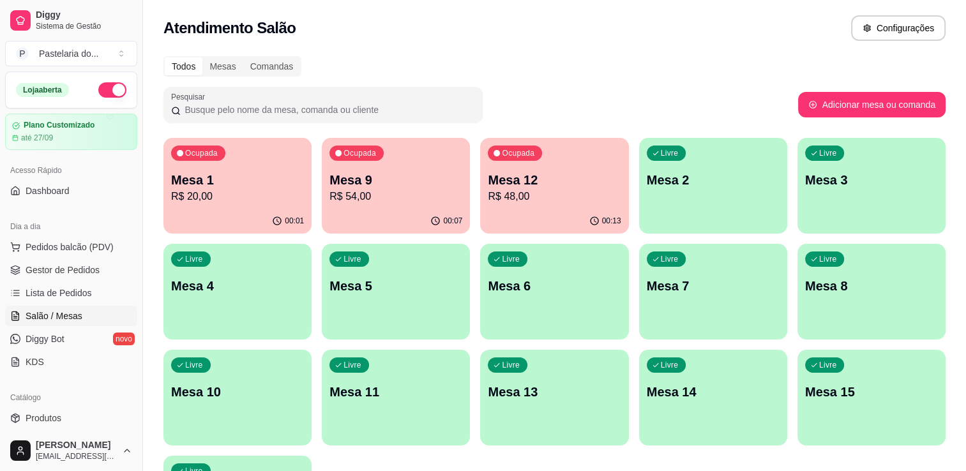
click at [287, 160] on div "Ocupada Mesa 1 R$ 20,00" at bounding box center [237, 173] width 148 height 71
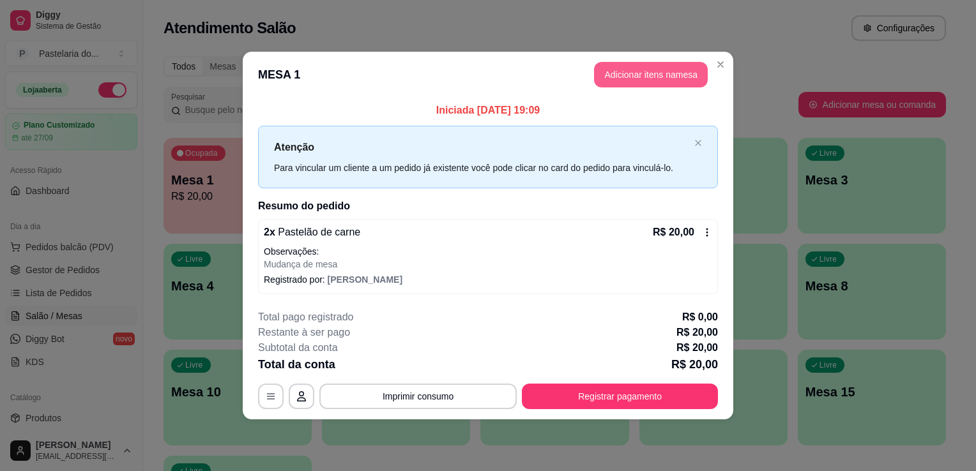
click at [623, 74] on button "Adicionar itens na mesa" at bounding box center [651, 75] width 114 height 26
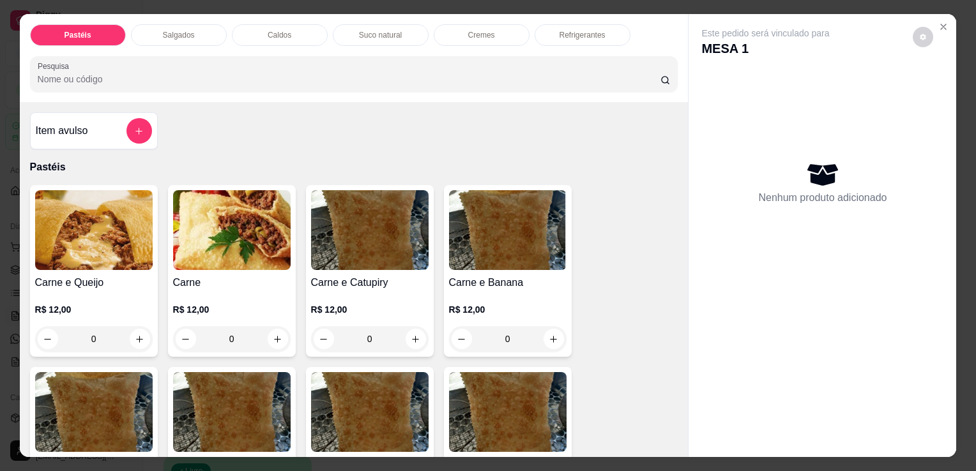
click at [560, 18] on div "Pastéis Salgados Caldos Suco natural Cremes Refrigerantes Pesquisa" at bounding box center [354, 58] width 668 height 88
click at [564, 30] on p "Refrigerantes" at bounding box center [582, 35] width 46 height 10
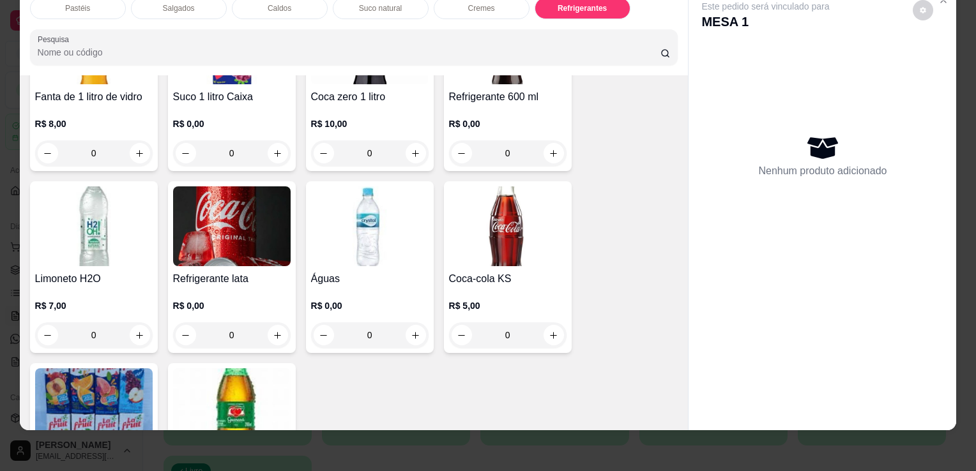
scroll to position [3919, 0]
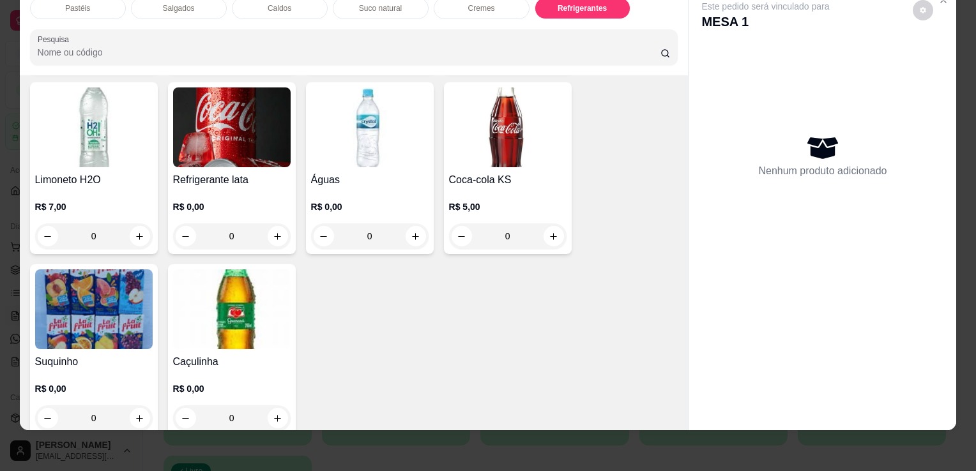
click at [230, 269] on img at bounding box center [231, 309] width 117 height 80
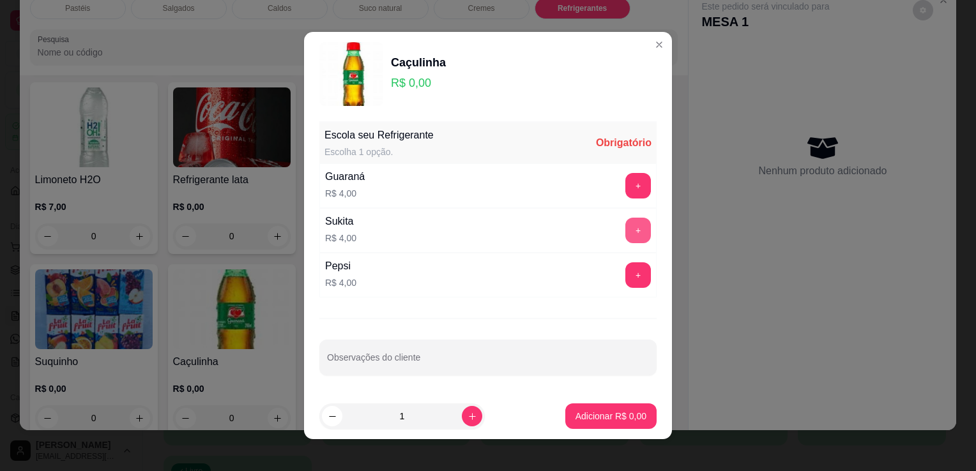
click at [634, 236] on button "+" at bounding box center [638, 231] width 26 height 26
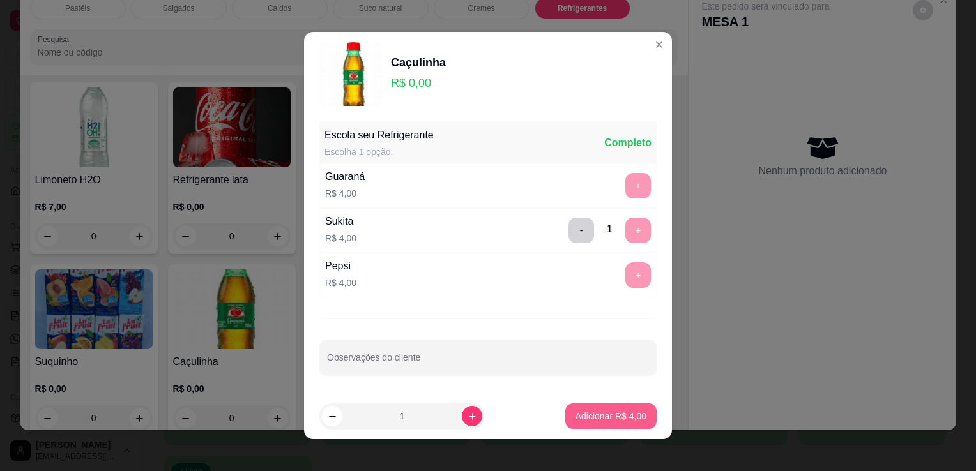
click at [615, 405] on button "Adicionar R$ 4,00" at bounding box center [610, 416] width 91 height 26
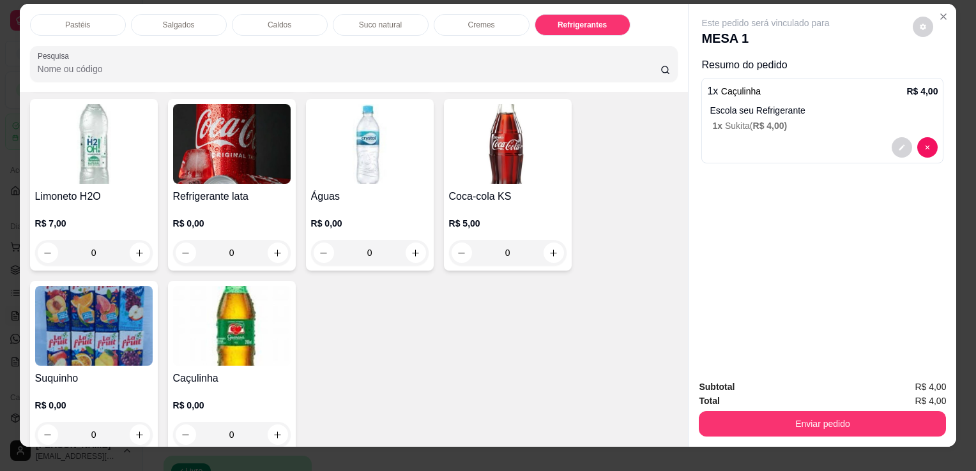
scroll to position [0, 0]
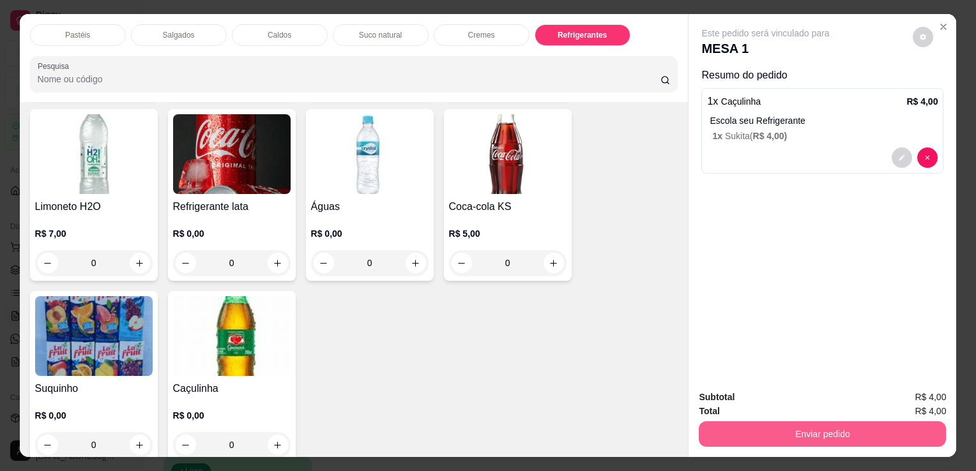
click at [815, 421] on button "Enviar pedido" at bounding box center [821, 434] width 247 height 26
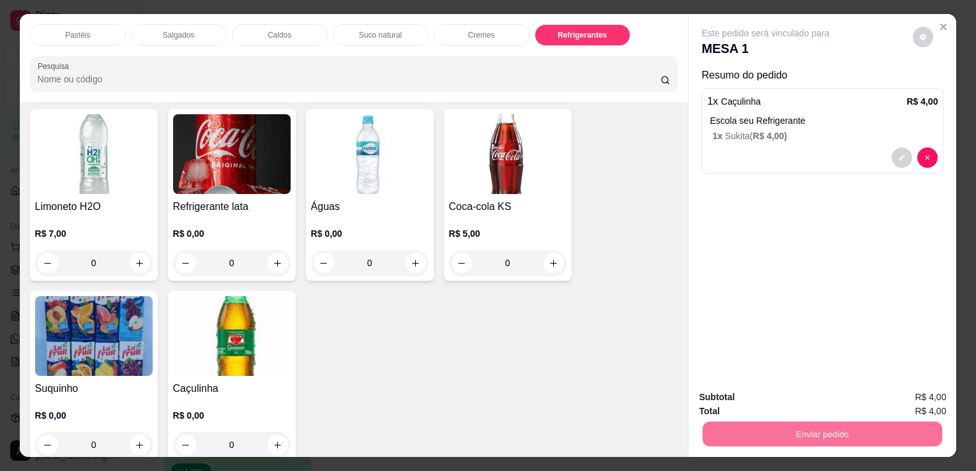
click at [896, 401] on button "Enviar pedido" at bounding box center [913, 398] width 72 height 24
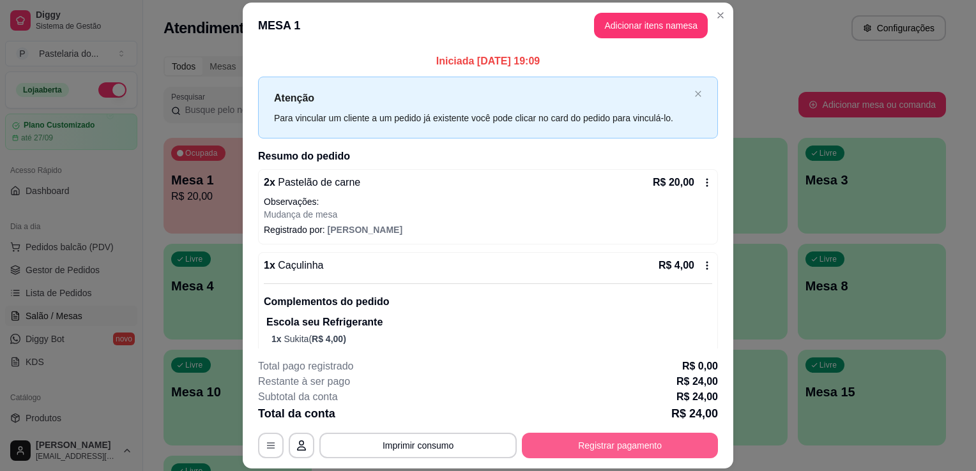
click at [582, 446] on button "Registrar pagamento" at bounding box center [620, 446] width 196 height 26
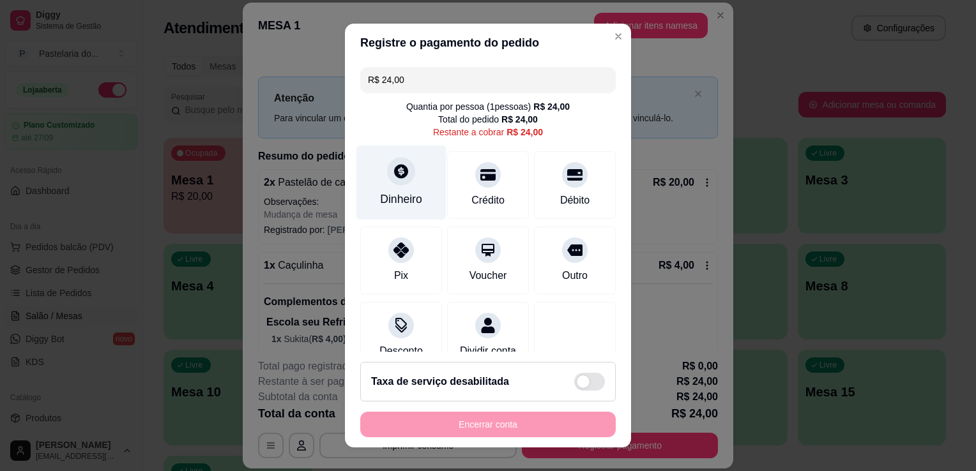
click at [398, 203] on div "Dinheiro" at bounding box center [401, 199] width 42 height 17
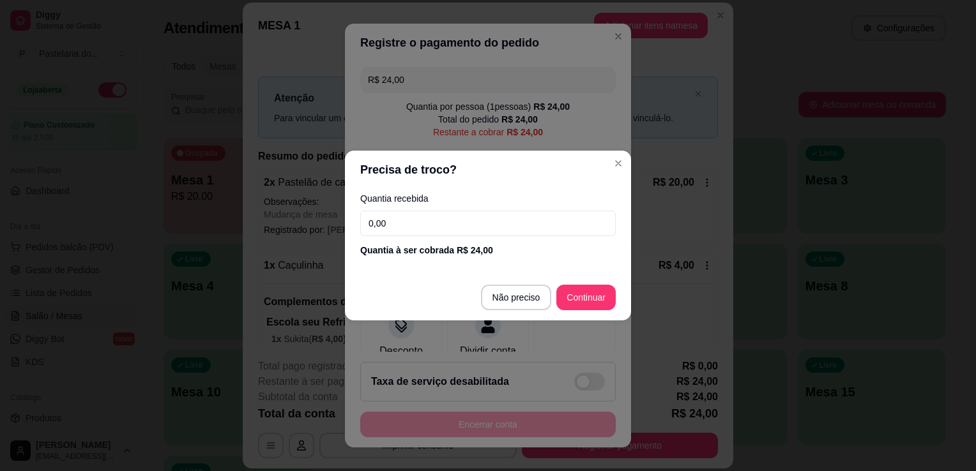
drag, startPoint x: 398, startPoint y: 203, endPoint x: 426, endPoint y: 227, distance: 37.2
click at [425, 231] on input "0,00" at bounding box center [487, 224] width 255 height 26
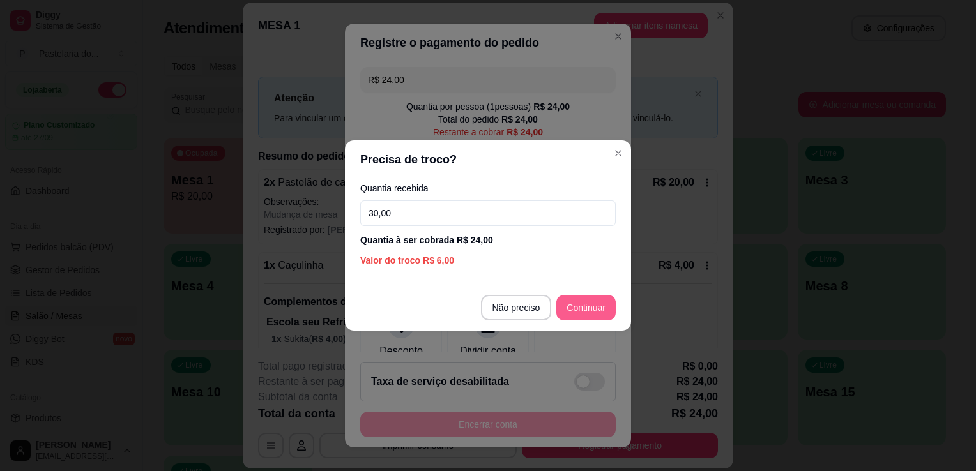
type input "30,00"
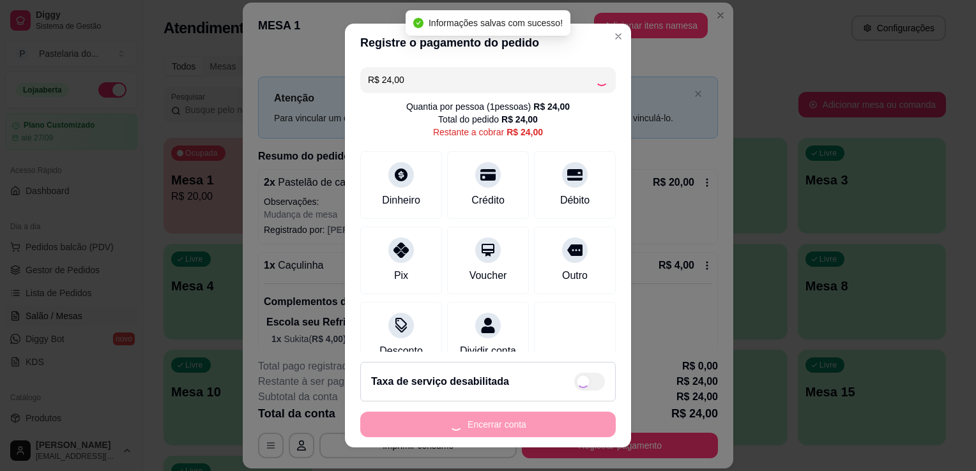
type input "R$ 0,00"
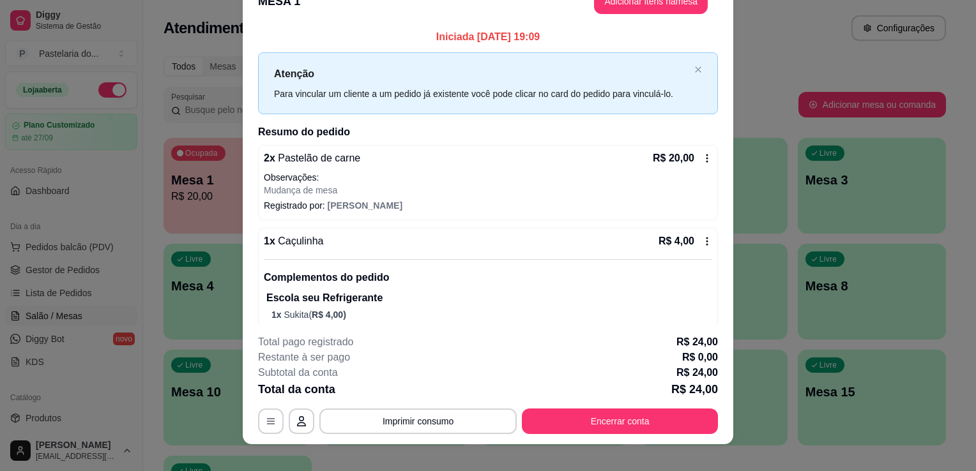
scroll to position [38, 0]
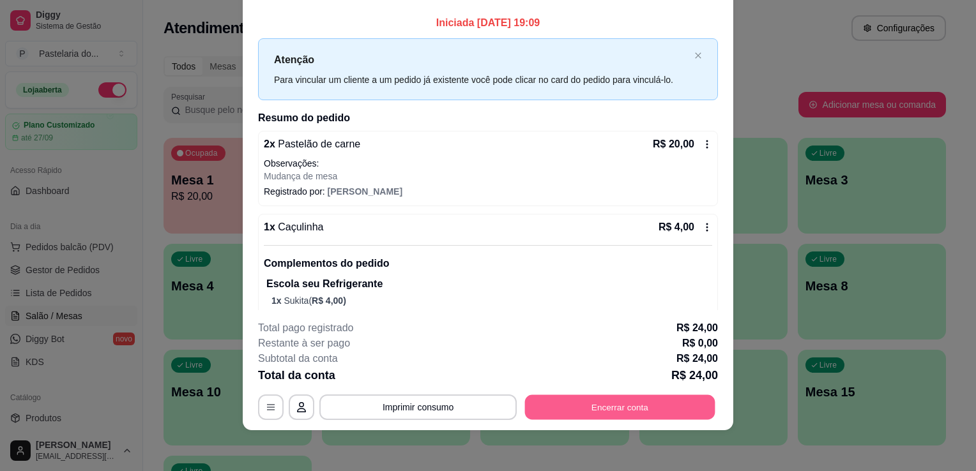
click at [609, 400] on button "Encerrar conta" at bounding box center [620, 407] width 190 height 25
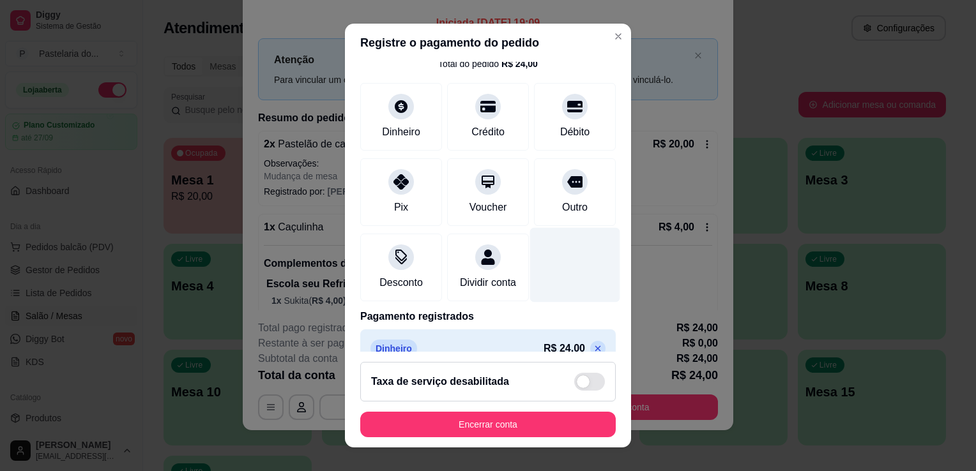
scroll to position [90, 0]
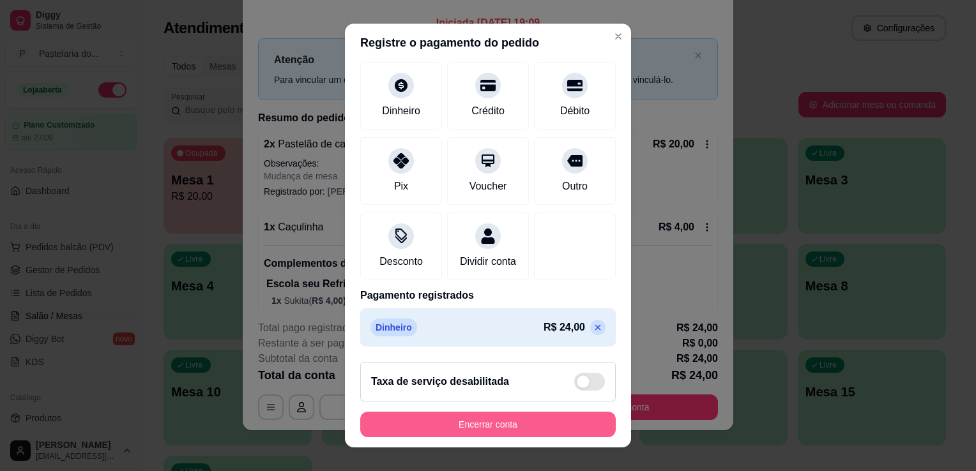
click at [548, 416] on button "Encerrar conta" at bounding box center [487, 425] width 255 height 26
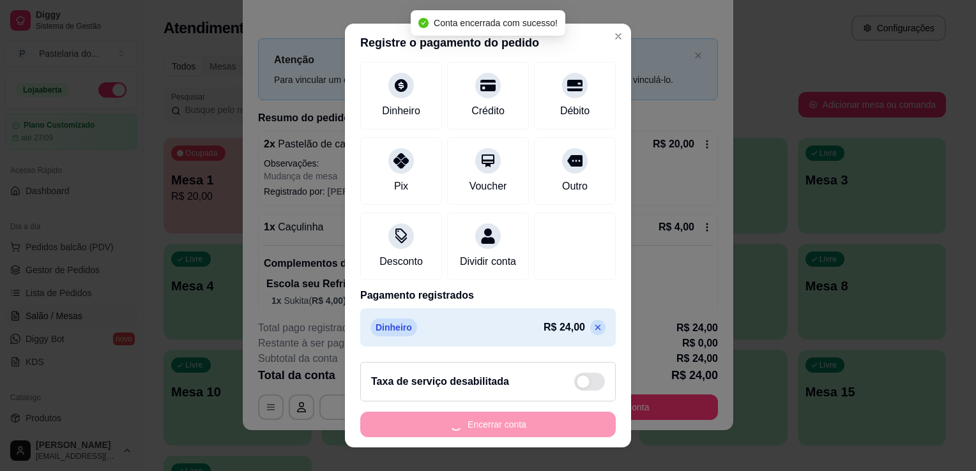
scroll to position [0, 0]
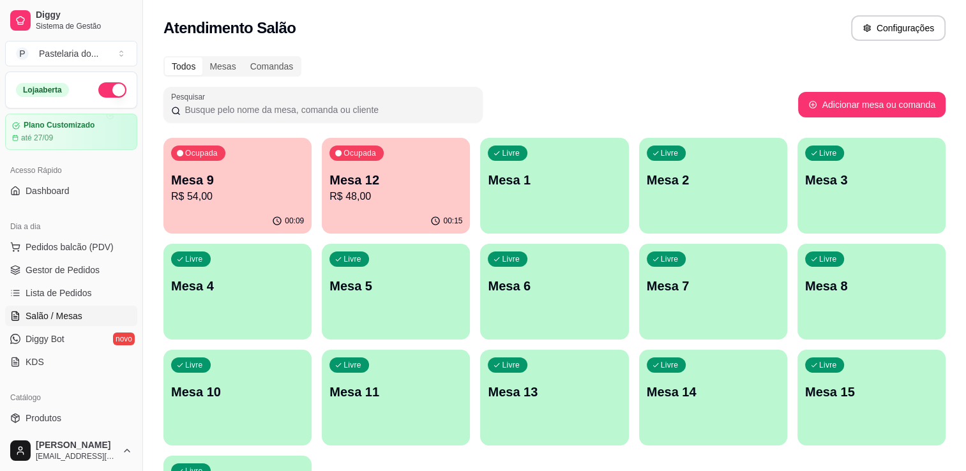
click at [223, 160] on div "Ocupada Mesa 9 R$ 54,00" at bounding box center [237, 173] width 148 height 71
click at [407, 159] on div "Ocupada Mesa 12 R$ 48,00" at bounding box center [396, 173] width 148 height 71
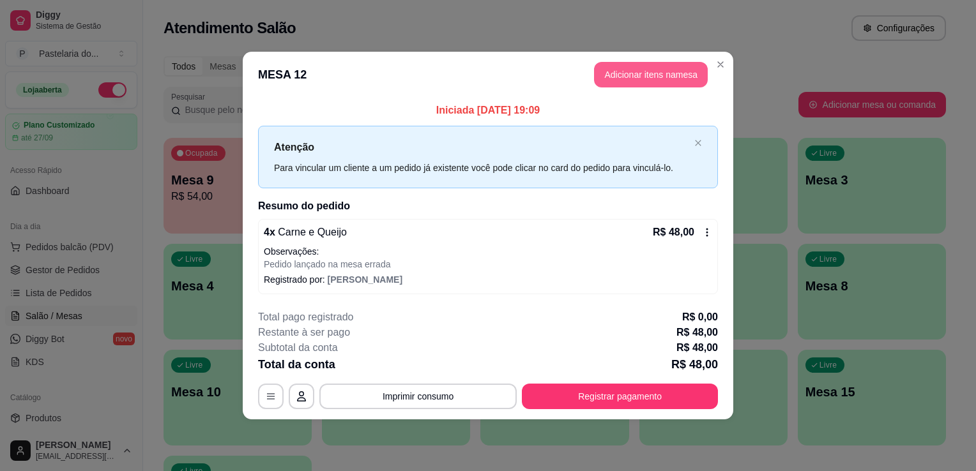
click at [667, 87] on button "Adicionar itens na mesa" at bounding box center [651, 75] width 114 height 26
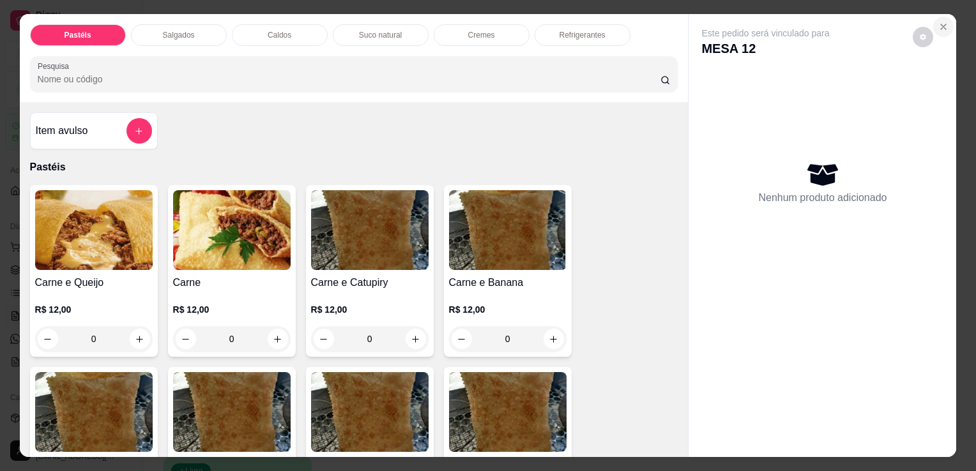
click at [939, 22] on icon "Close" at bounding box center [943, 27] width 10 height 10
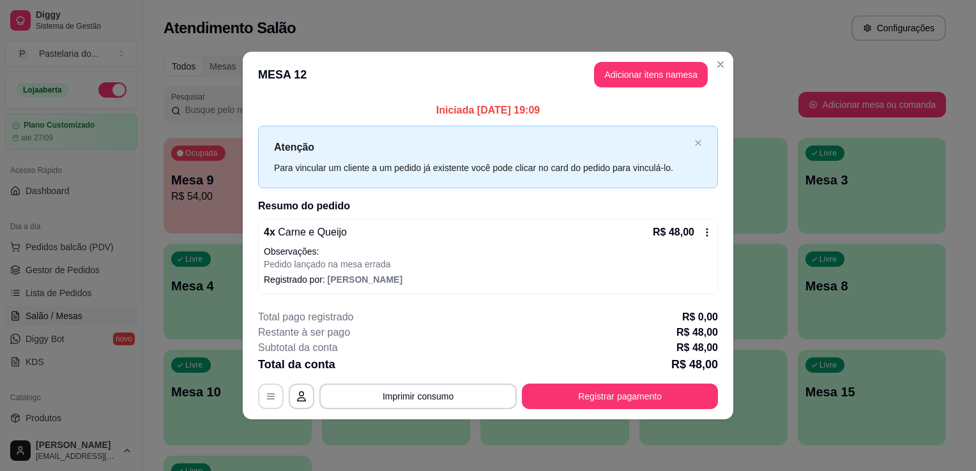
click at [276, 396] on button "button" at bounding box center [271, 397] width 26 height 26
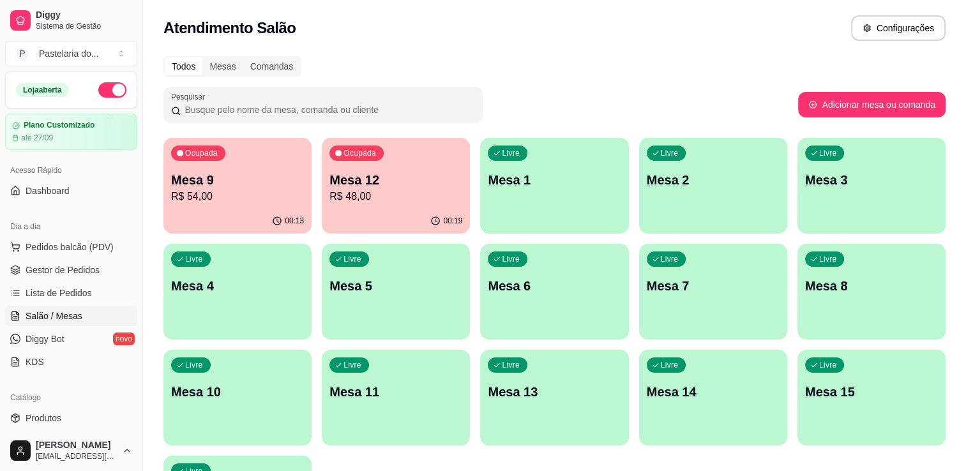
click at [374, 177] on p "Mesa 12" at bounding box center [395, 180] width 133 height 18
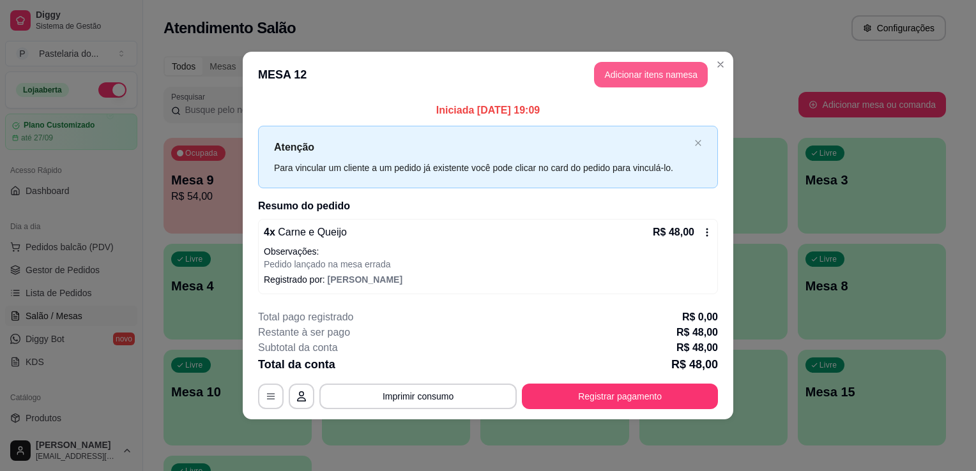
click at [607, 83] on button "Adicionar itens na mesa" at bounding box center [651, 75] width 114 height 26
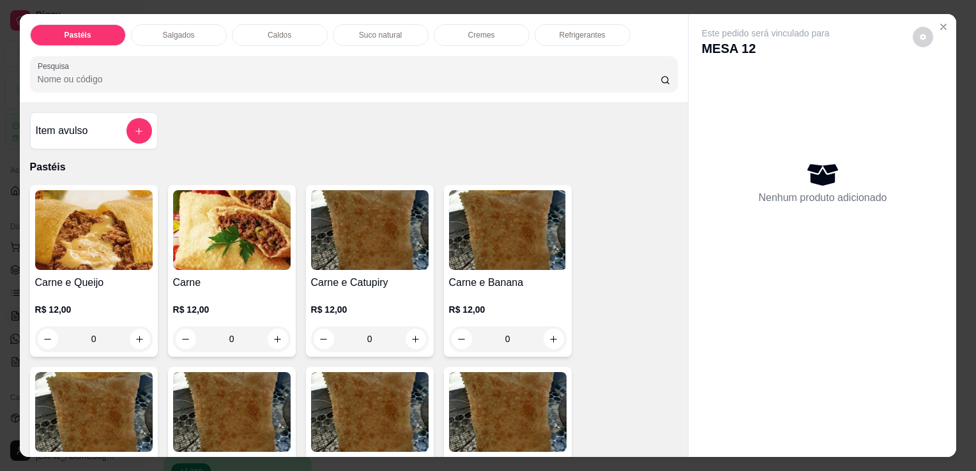
click at [568, 24] on div "Refrigerantes" at bounding box center [582, 35] width 96 height 22
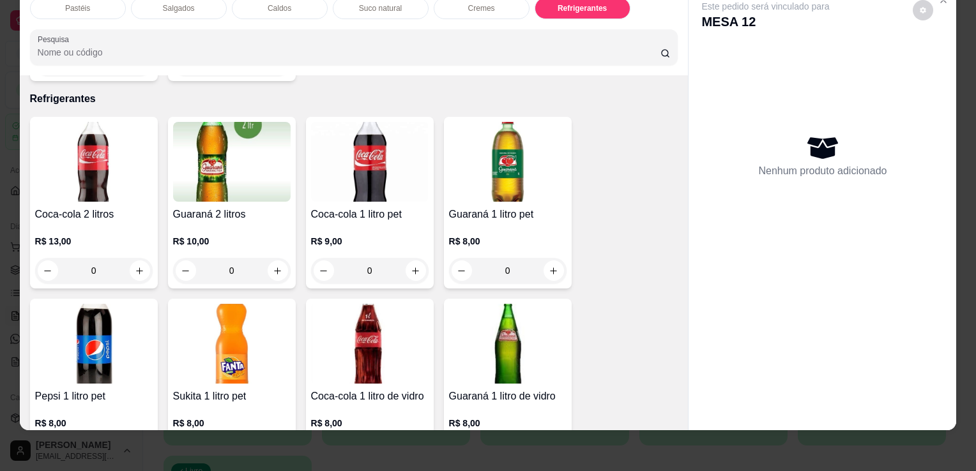
click at [240, 304] on img at bounding box center [231, 344] width 117 height 80
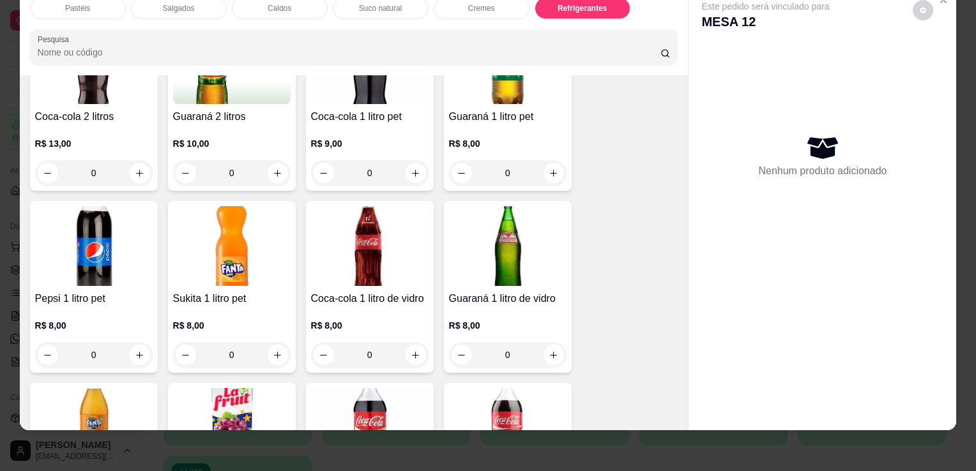
scroll to position [3594, 0]
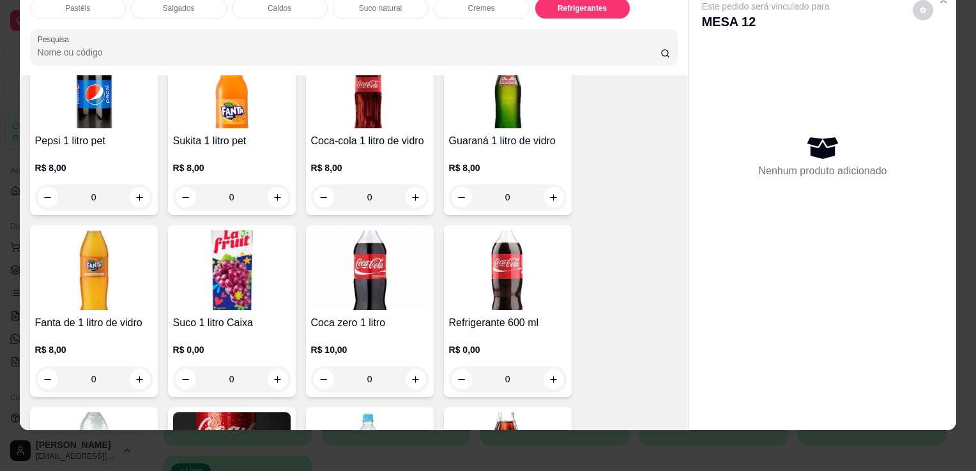
click at [146, 282] on img at bounding box center [93, 270] width 117 height 80
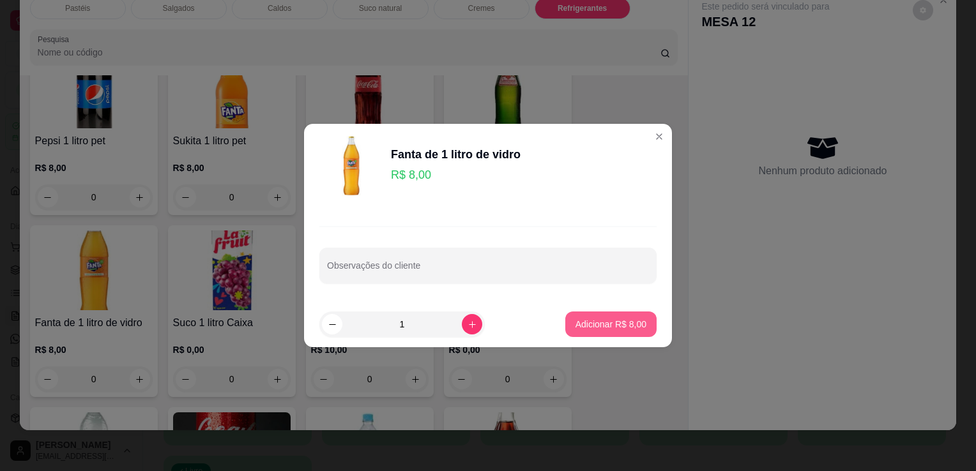
click at [567, 328] on button "Adicionar R$ 8,00" at bounding box center [610, 325] width 91 height 26
type input "1"
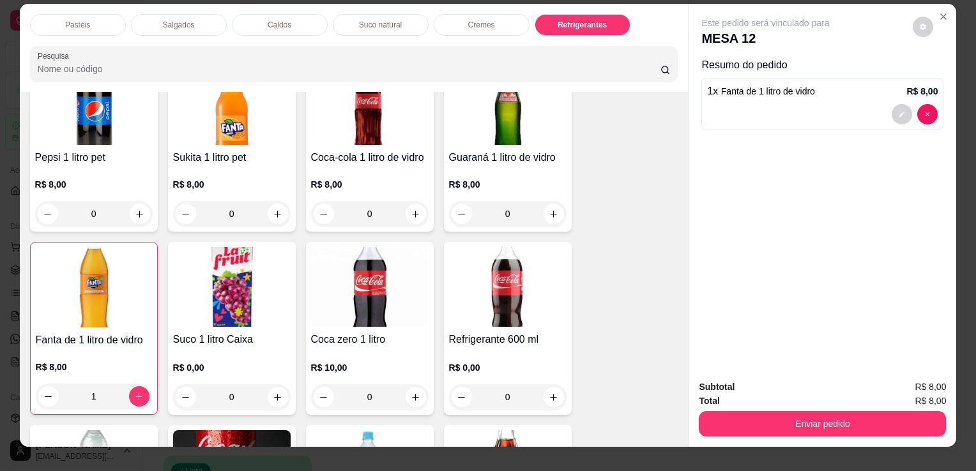
scroll to position [0, 0]
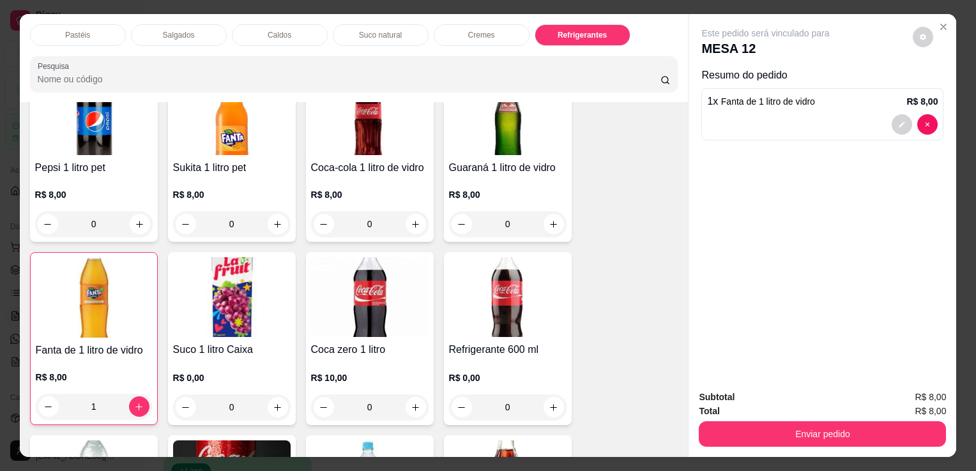
click at [810, 425] on button "Enviar pedido" at bounding box center [821, 434] width 247 height 26
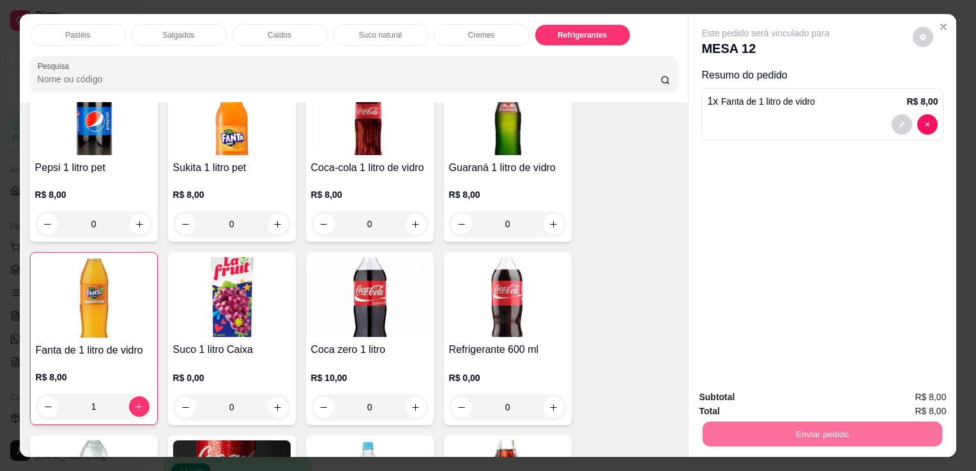
click at [909, 405] on button "Enviar pedido" at bounding box center [913, 398] width 72 height 24
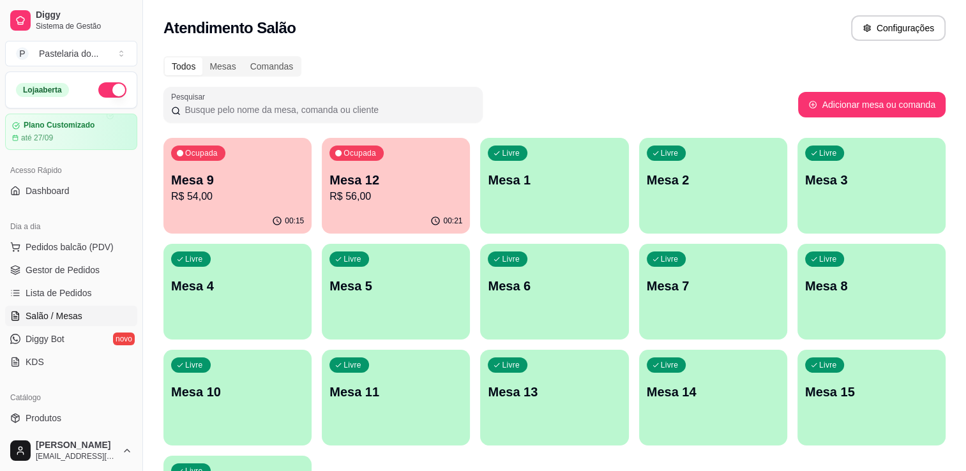
click at [400, 192] on p "R$ 56,00" at bounding box center [395, 196] width 133 height 15
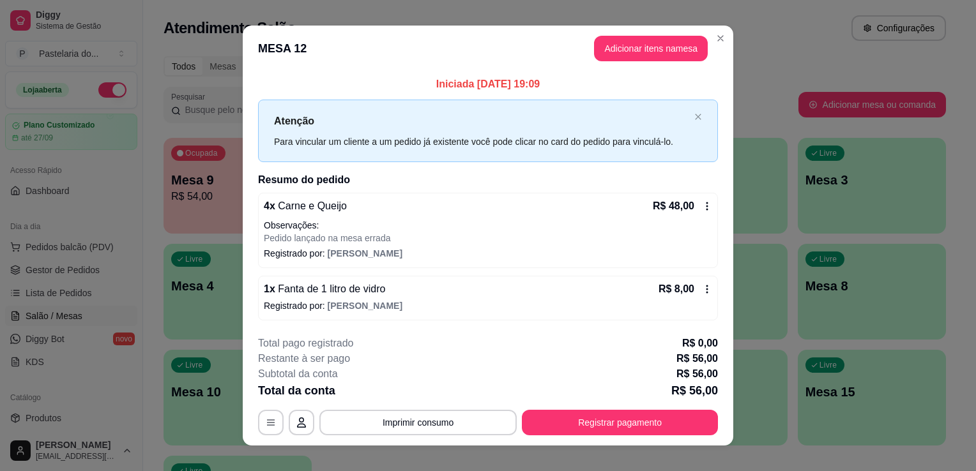
scroll to position [14, 0]
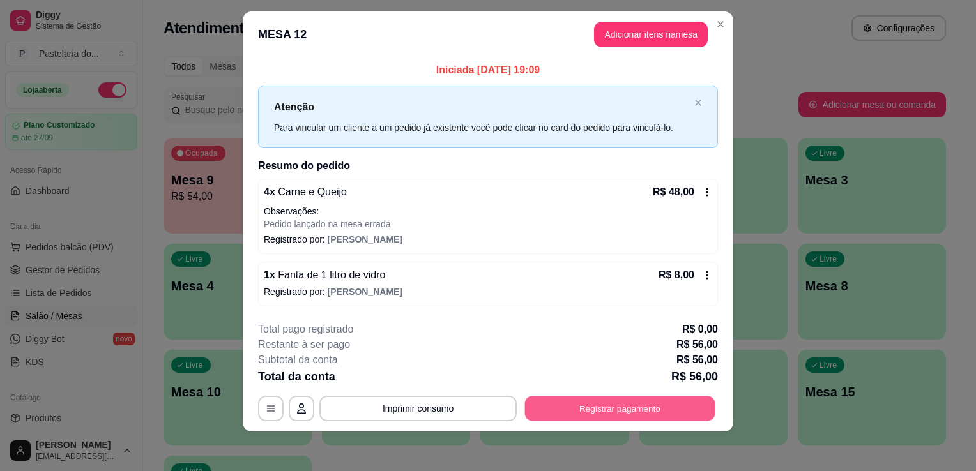
click at [605, 411] on button "Registrar pagamento" at bounding box center [620, 408] width 190 height 25
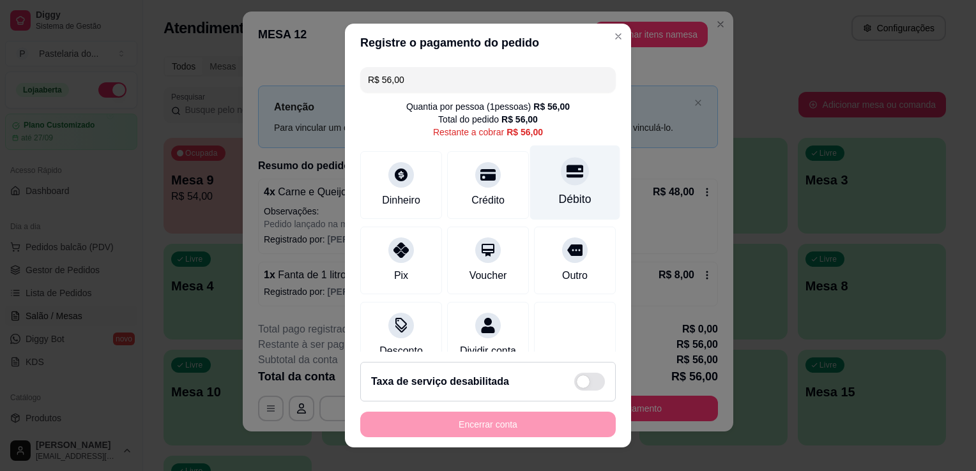
click at [547, 209] on div "Débito" at bounding box center [575, 183] width 90 height 75
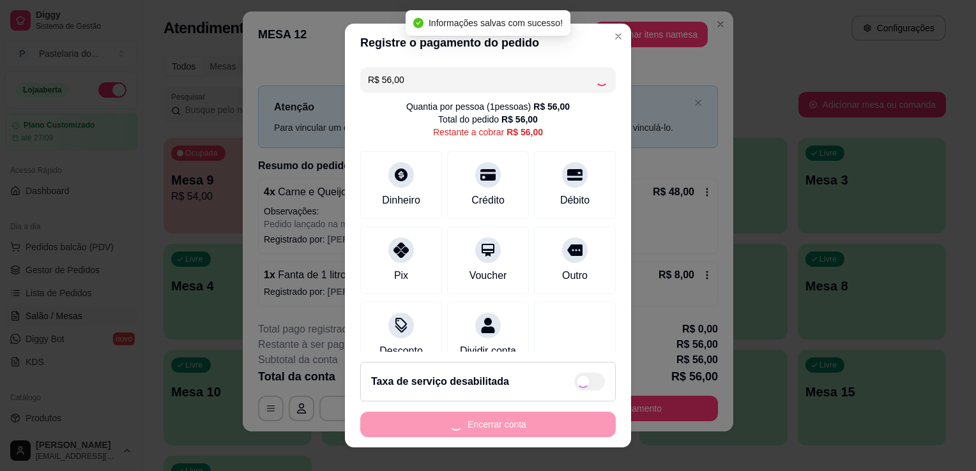
type input "R$ 0,00"
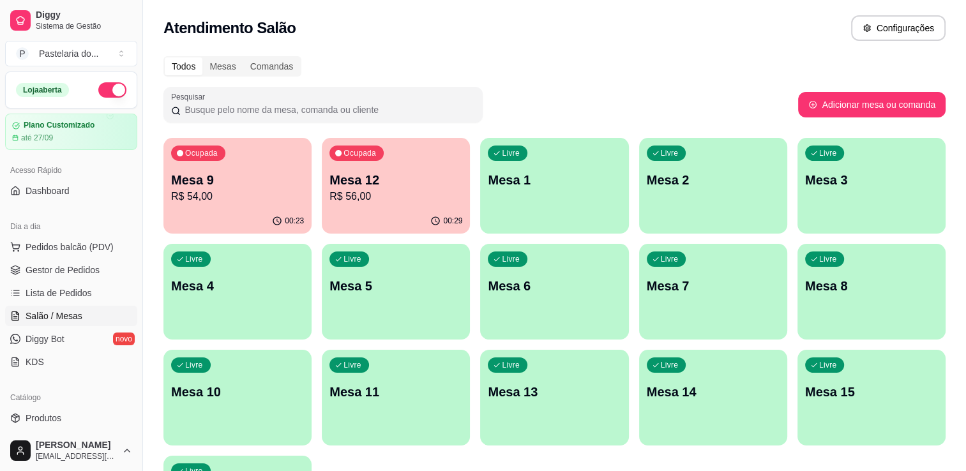
click at [292, 182] on p "Mesa 9" at bounding box center [237, 180] width 133 height 18
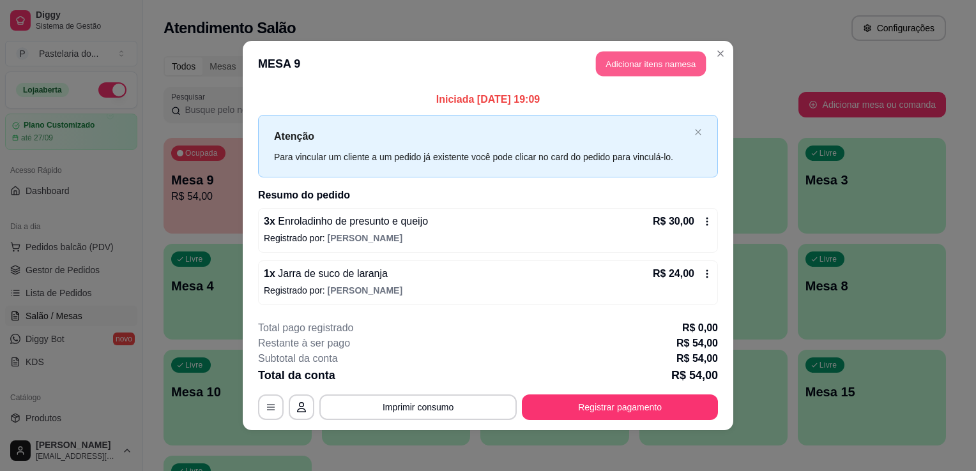
click at [651, 64] on button "Adicionar itens na mesa" at bounding box center [651, 64] width 110 height 25
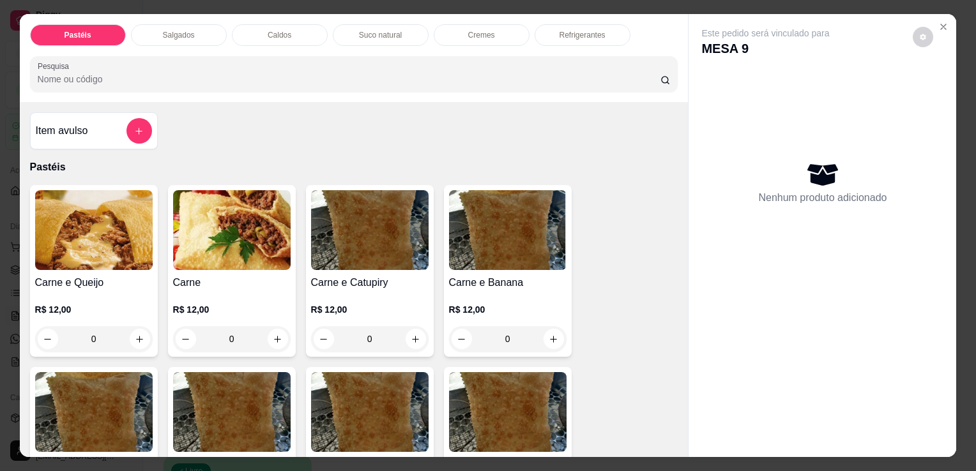
click at [942, 14] on div "Este pedido será vinculado para MESA 9 Nenhum produto adicionado" at bounding box center [822, 225] width 268 height 423
click at [942, 17] on button "Close" at bounding box center [943, 27] width 20 height 20
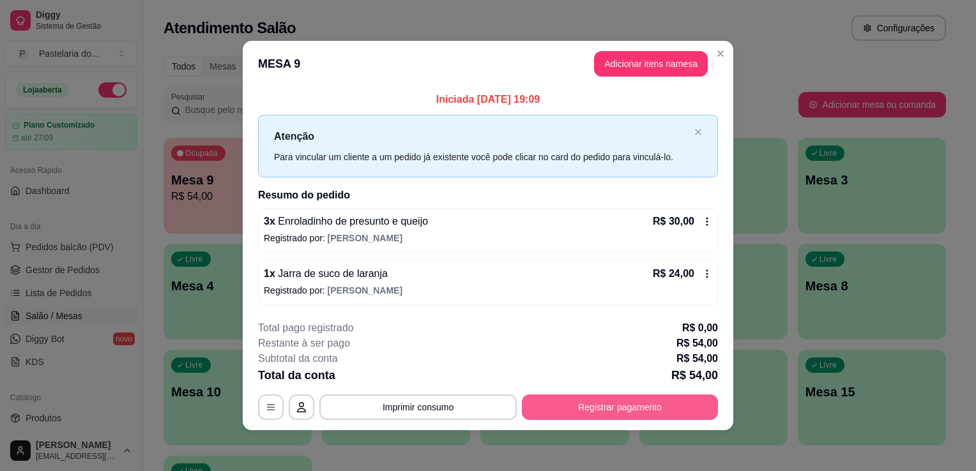
click at [605, 416] on button "Registrar pagamento" at bounding box center [620, 408] width 196 height 26
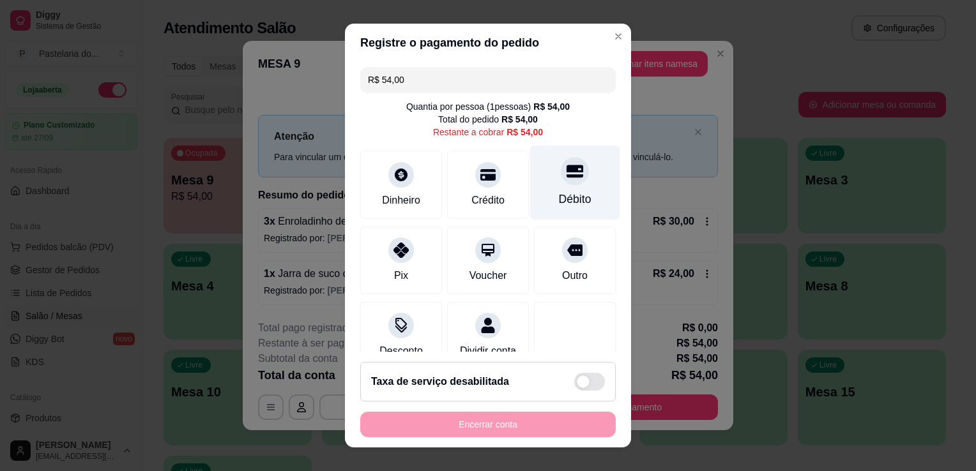
click at [566, 172] on icon at bounding box center [574, 171] width 17 height 13
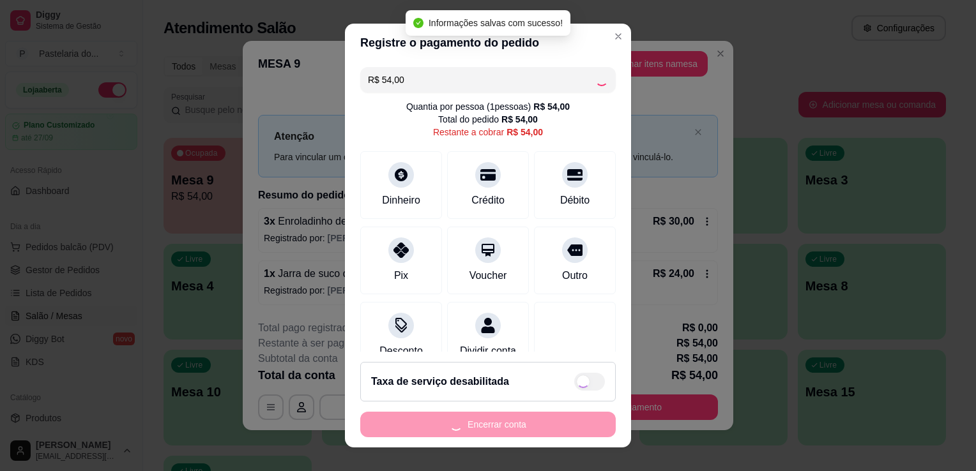
type input "R$ 0,00"
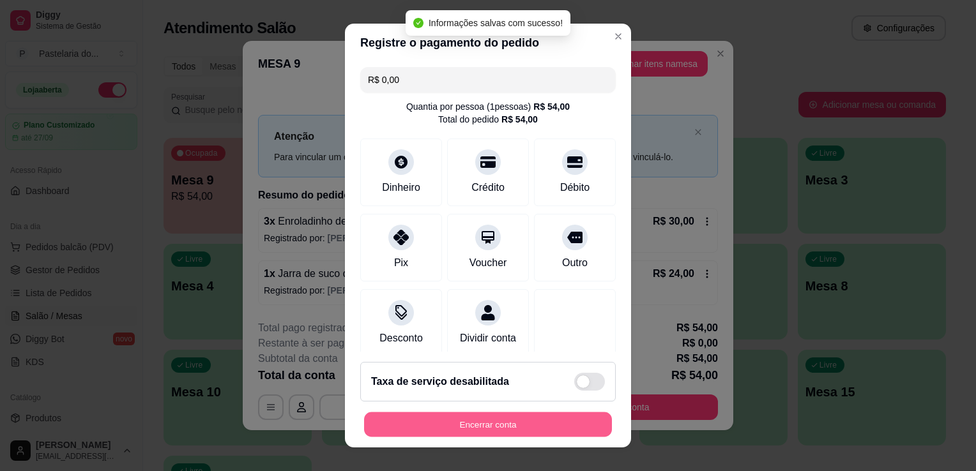
click at [547, 428] on button "Encerrar conta" at bounding box center [488, 424] width 248 height 25
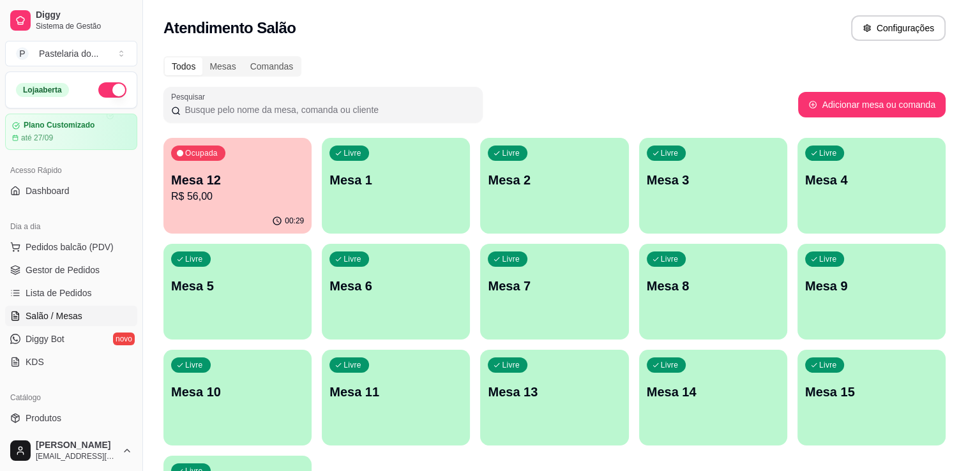
click at [240, 170] on div "Ocupada Mesa 12 R$ 56,00" at bounding box center [237, 173] width 148 height 71
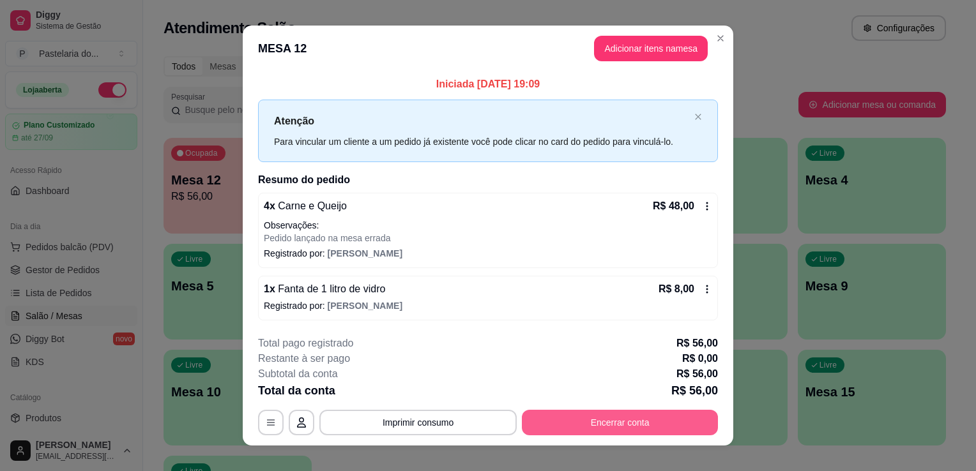
click at [607, 427] on button "Encerrar conta" at bounding box center [620, 423] width 196 height 26
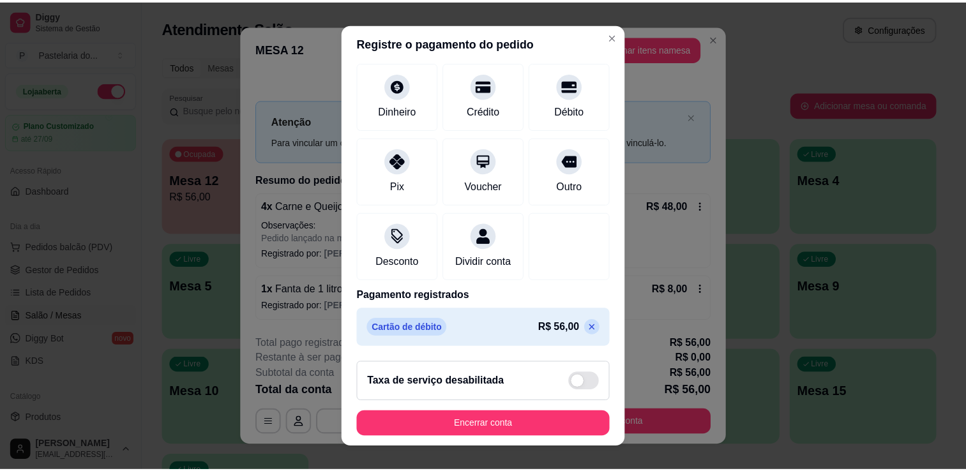
scroll to position [90, 0]
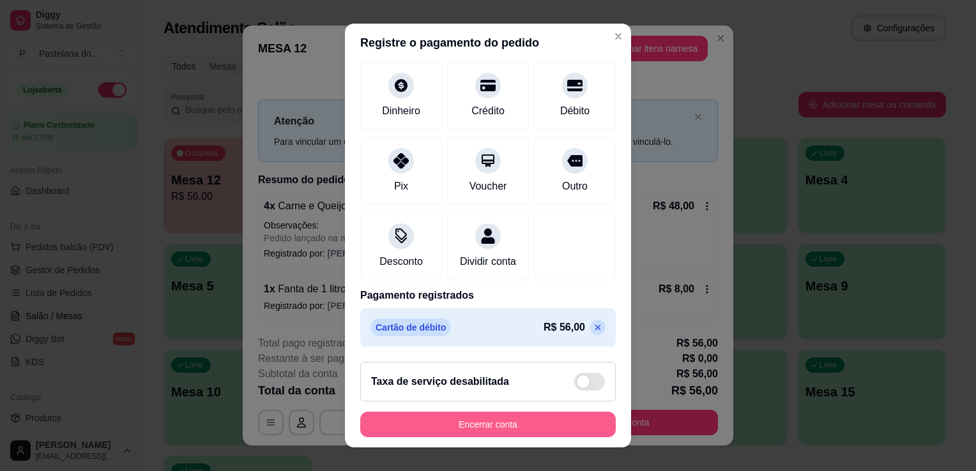
click at [558, 412] on button "Encerrar conta" at bounding box center [487, 425] width 255 height 26
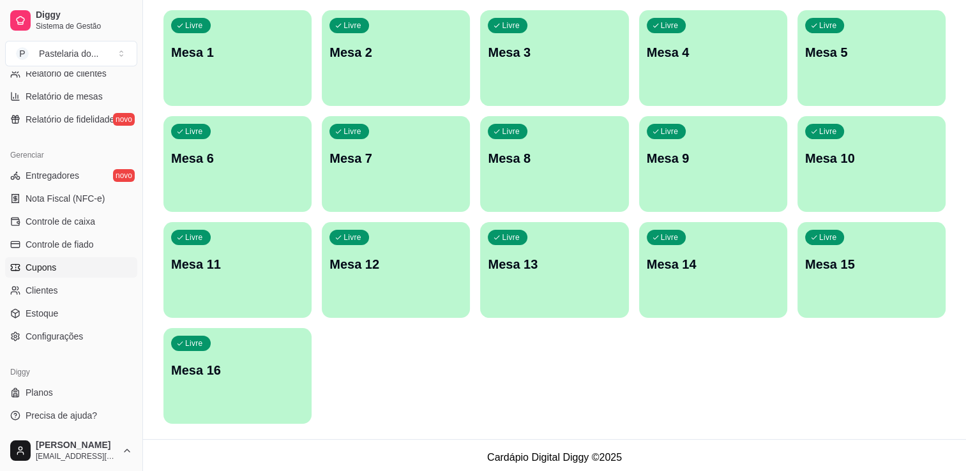
scroll to position [132, 0]
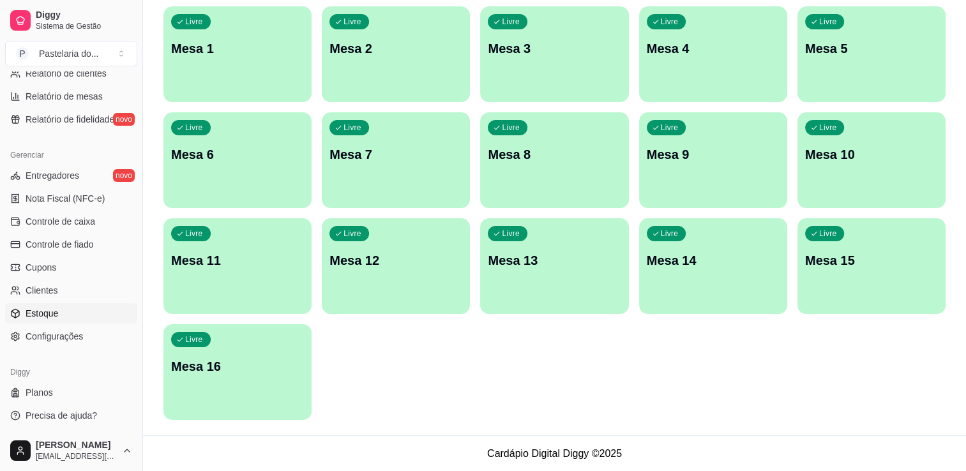
click at [47, 315] on span "Estoque" at bounding box center [42, 313] width 33 height 13
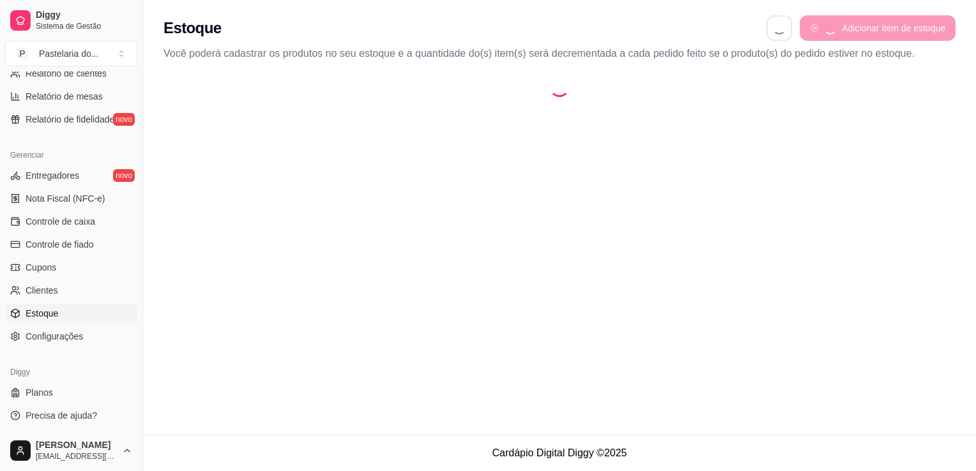
select select "QUANTITY_ORDER"
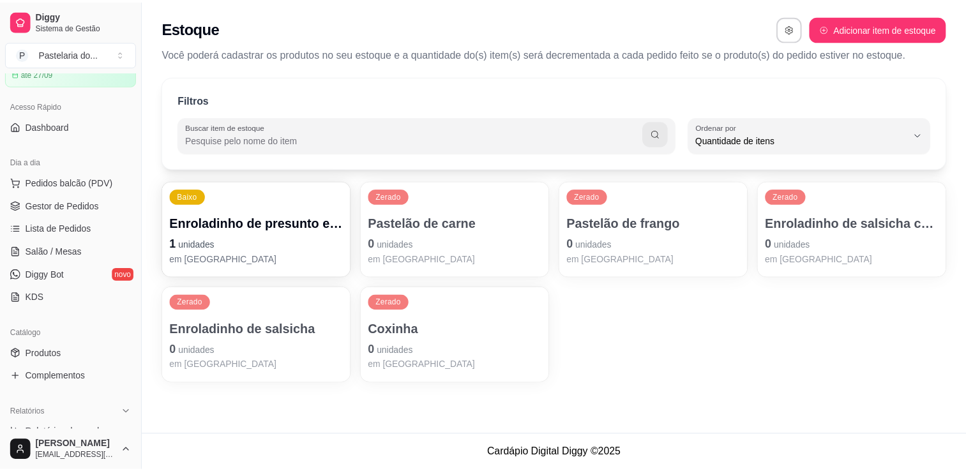
scroll to position [64, 0]
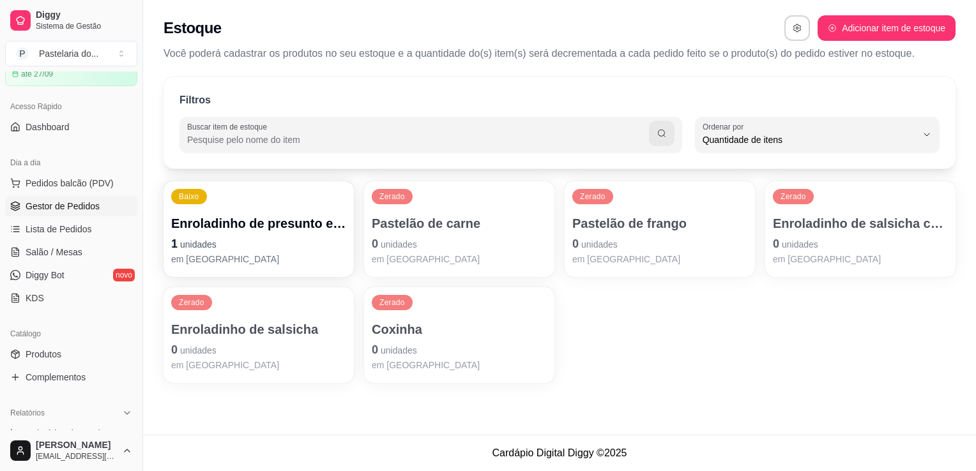
click at [80, 208] on span "Gestor de Pedidos" at bounding box center [63, 206] width 74 height 13
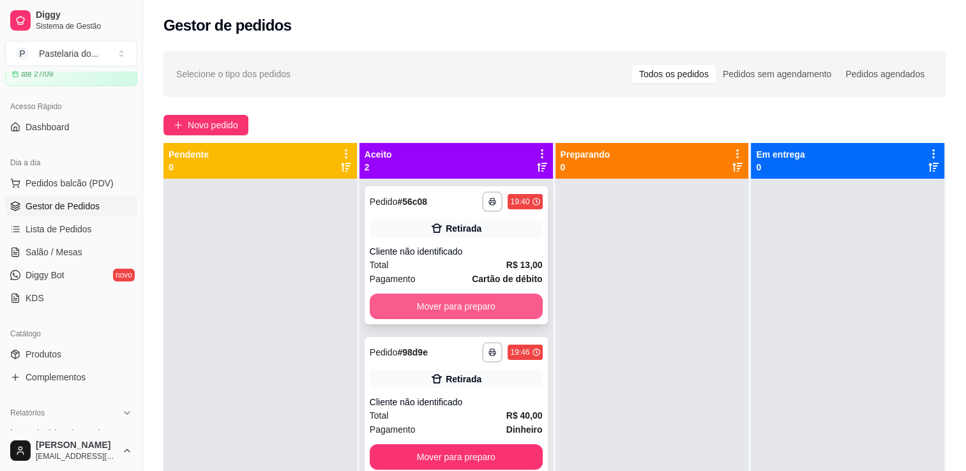
click at [495, 314] on button "Mover para preparo" at bounding box center [456, 307] width 173 height 26
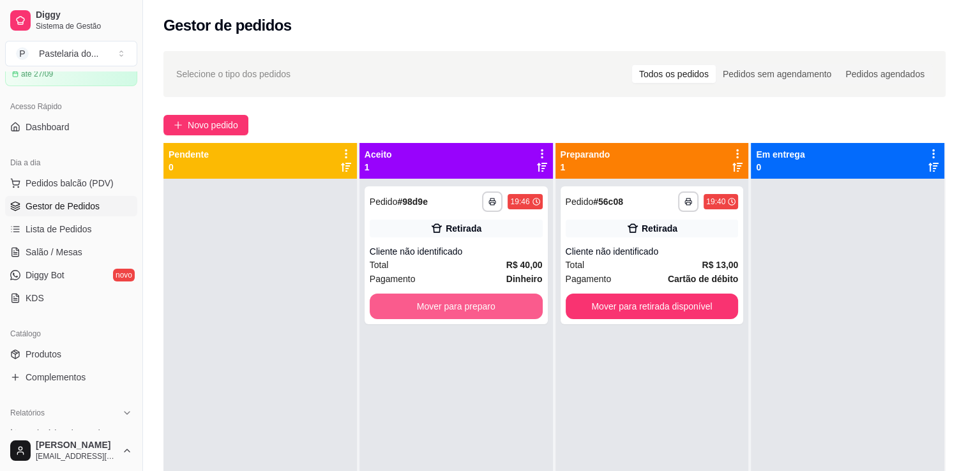
click at [495, 314] on button "Mover para preparo" at bounding box center [456, 307] width 173 height 26
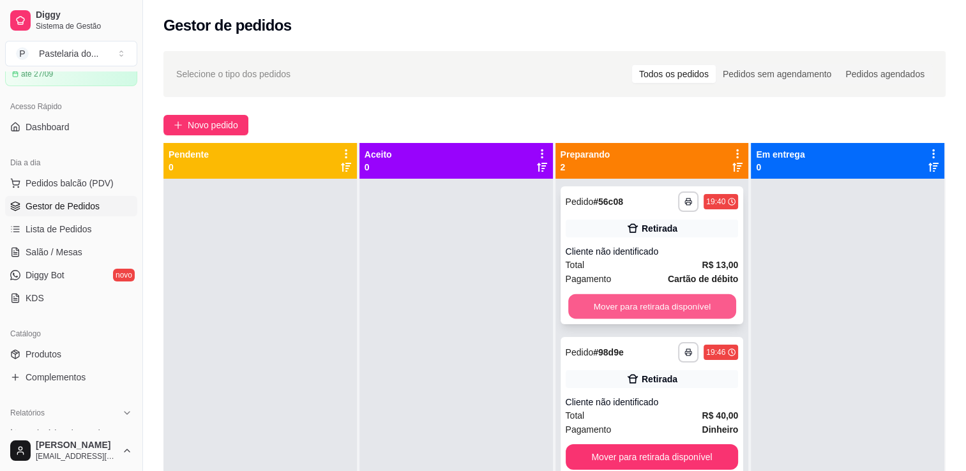
click at [626, 314] on button "Mover para retirada disponível" at bounding box center [652, 306] width 168 height 25
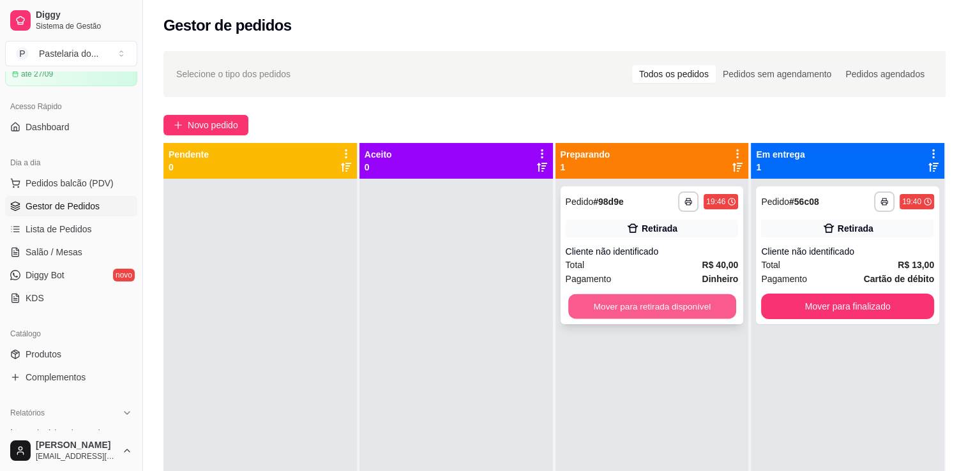
click at [641, 314] on button "Mover para retirada disponível" at bounding box center [652, 306] width 168 height 25
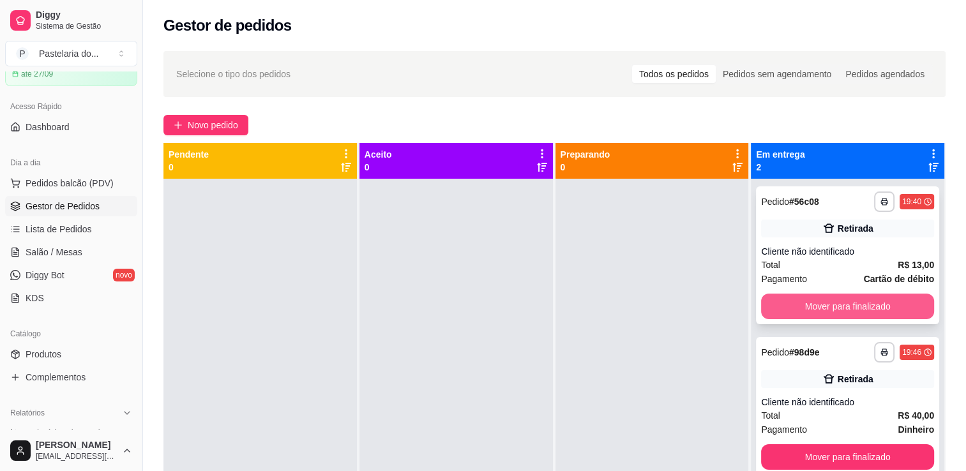
click at [787, 310] on button "Mover para finalizado" at bounding box center [847, 307] width 173 height 26
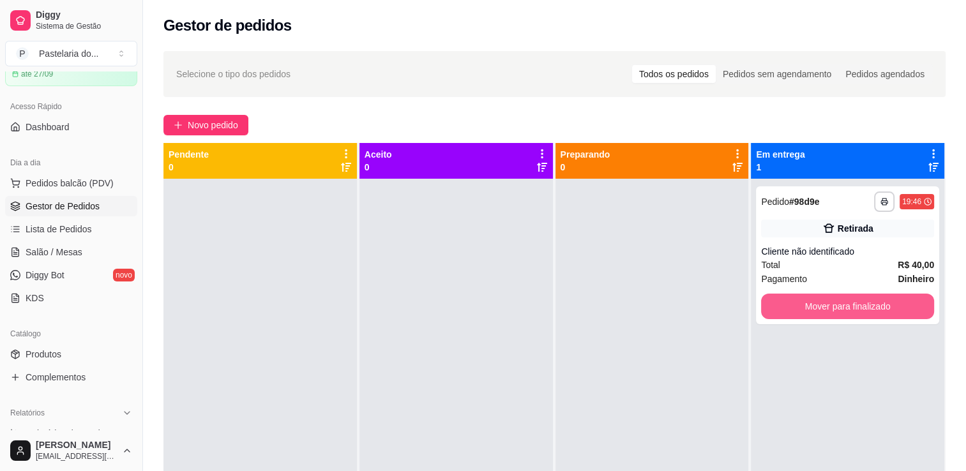
click at [788, 310] on button "Mover para finalizado" at bounding box center [847, 307] width 173 height 26
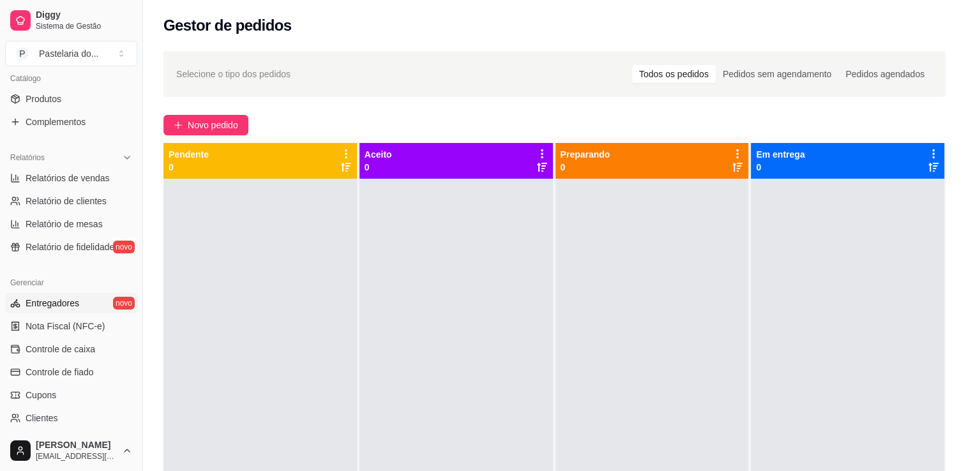
scroll to position [383, 0]
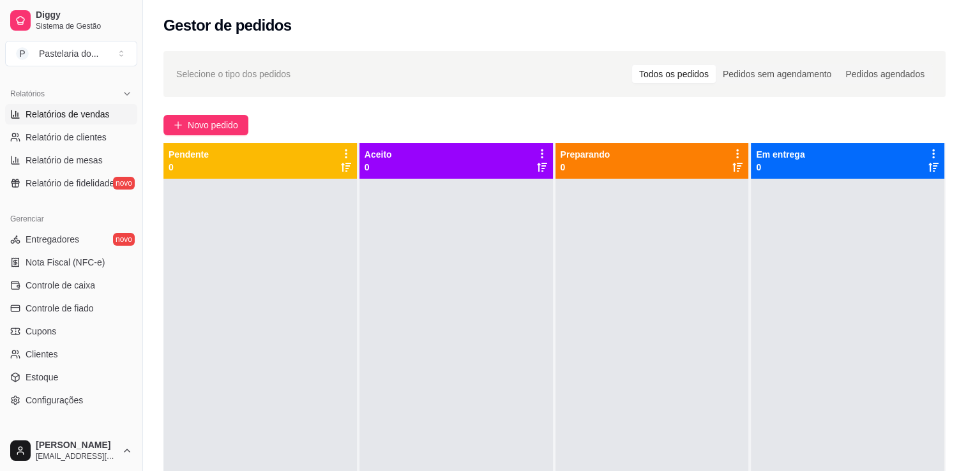
click at [51, 115] on span "Relatórios de vendas" at bounding box center [68, 114] width 84 height 13
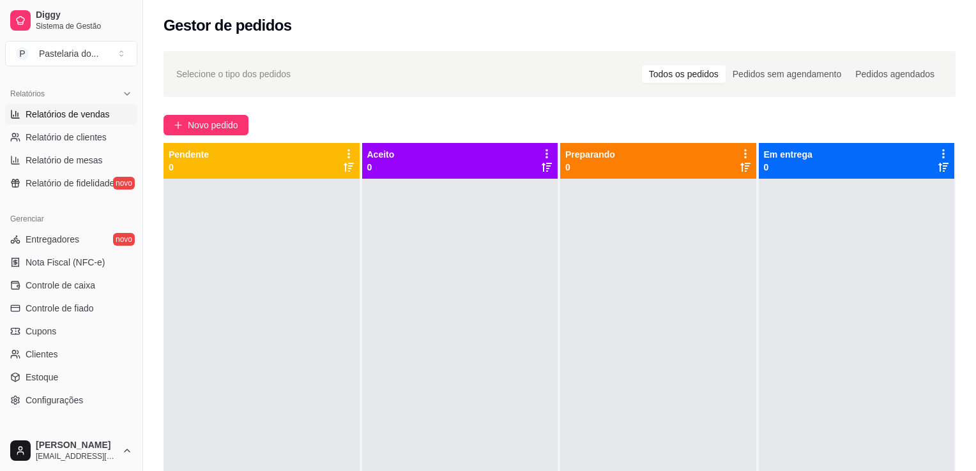
select select "ALL"
select select "0"
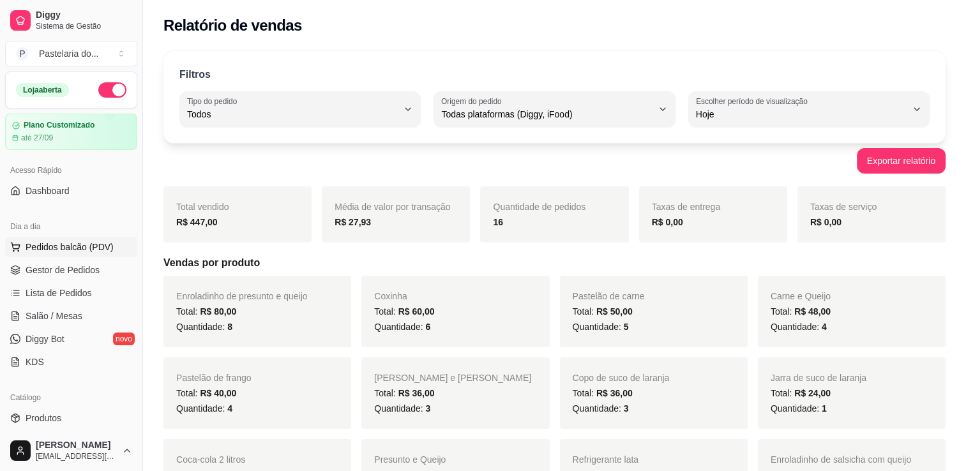
click at [51, 252] on span "Pedidos balcão (PDV)" at bounding box center [70, 247] width 88 height 13
click at [647, 40] on div "Relatório de vendas" at bounding box center [554, 21] width 823 height 43
click at [61, 272] on span "Gestor de Pedidos" at bounding box center [63, 270] width 74 height 13
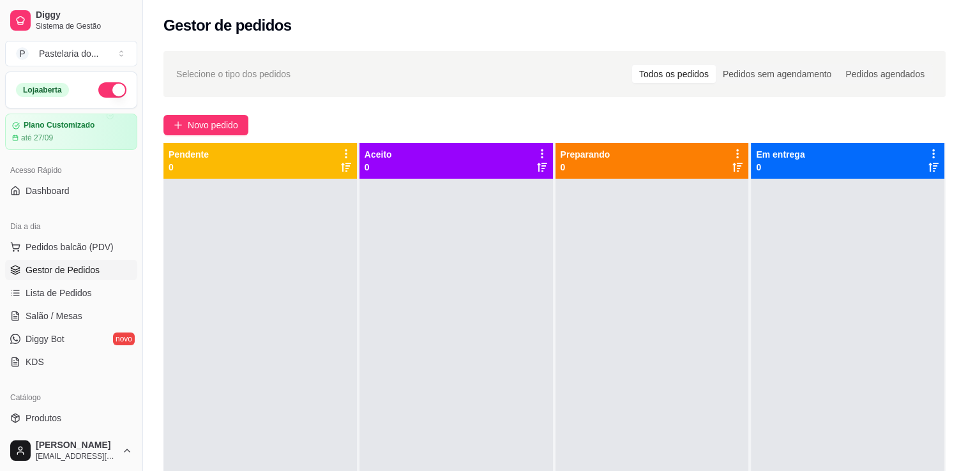
drag, startPoint x: 38, startPoint y: 268, endPoint x: 235, endPoint y: 243, distance: 198.8
click at [235, 243] on div at bounding box center [259, 414] width 193 height 471
click at [34, 292] on span "Lista de Pedidos" at bounding box center [59, 293] width 66 height 13
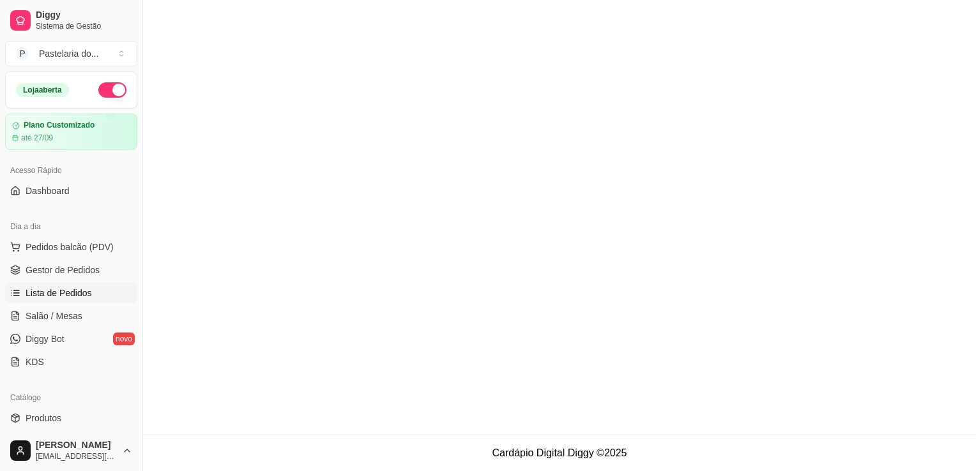
click at [35, 292] on span "Lista de Pedidos" at bounding box center [59, 293] width 66 height 13
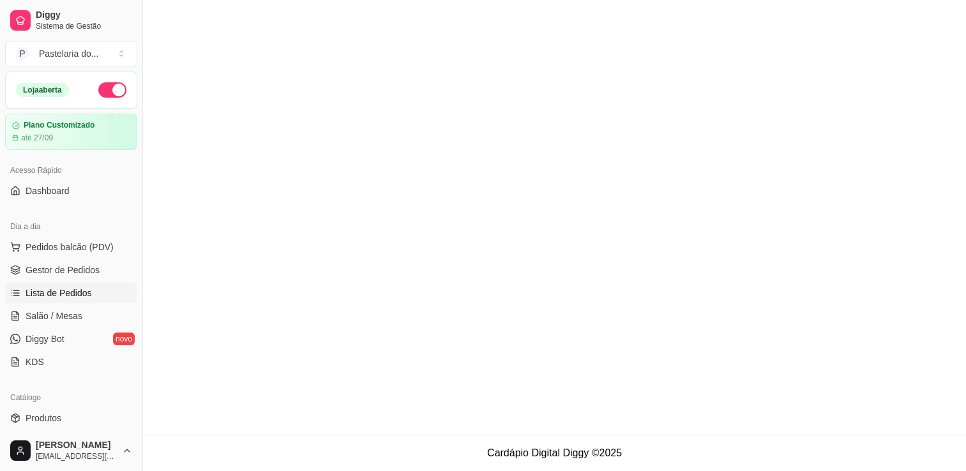
click at [35, 292] on span "Lista de Pedidos" at bounding box center [59, 293] width 66 height 13
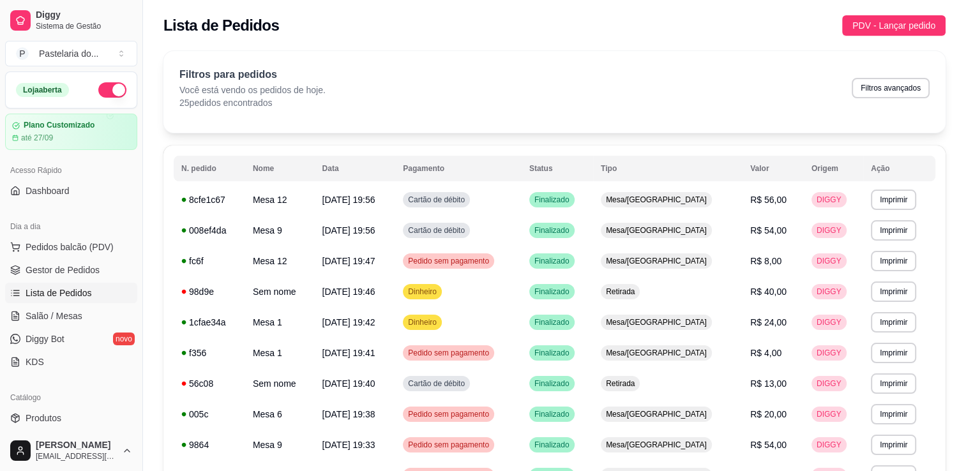
click at [35, 292] on span "Lista de Pedidos" at bounding box center [59, 293] width 66 height 13
click at [83, 264] on span "Gestor de Pedidos" at bounding box center [63, 270] width 74 height 13
